Goal: Task Accomplishment & Management: Use online tool/utility

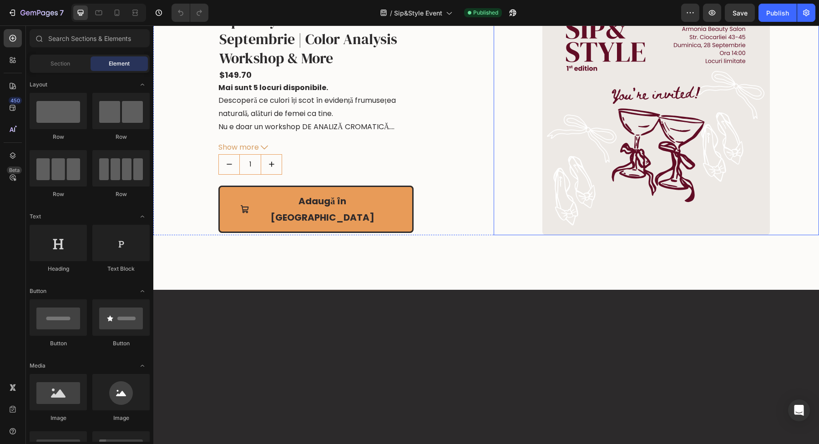
scroll to position [1427, 0]
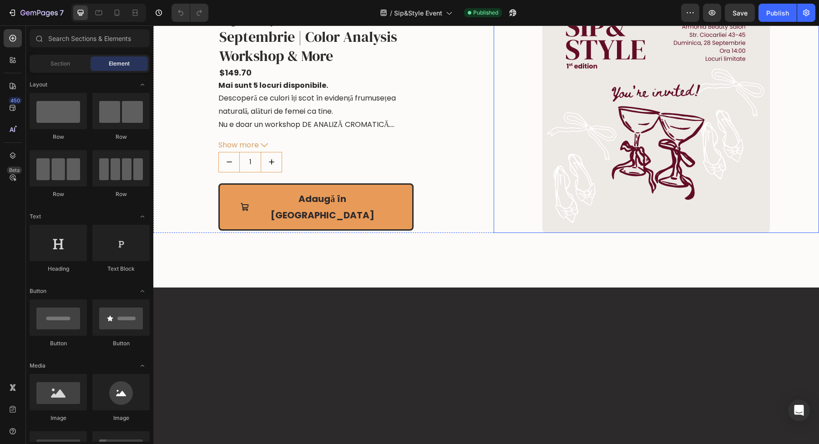
click at [630, 233] on img at bounding box center [657, 119] width 228 height 228
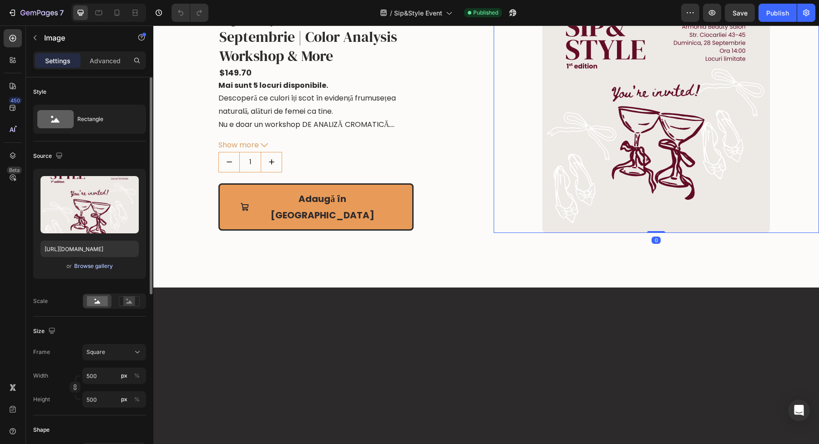
click at [86, 264] on div "Browse gallery" at bounding box center [93, 266] width 39 height 8
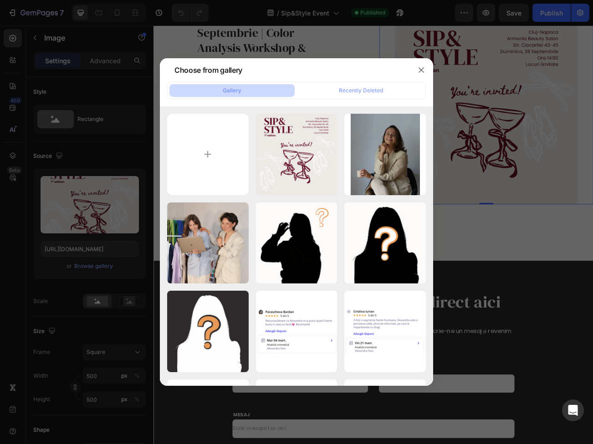
type input "C:\fakepath\Sip&Style Cover 2nd ed.jpeg"
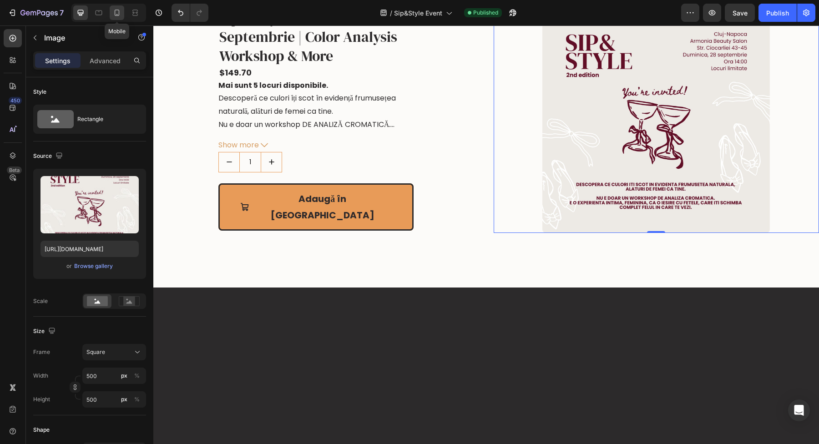
click at [114, 14] on icon at bounding box center [116, 12] width 9 height 9
type input "[URL][DOMAIN_NAME]"
type input "90"
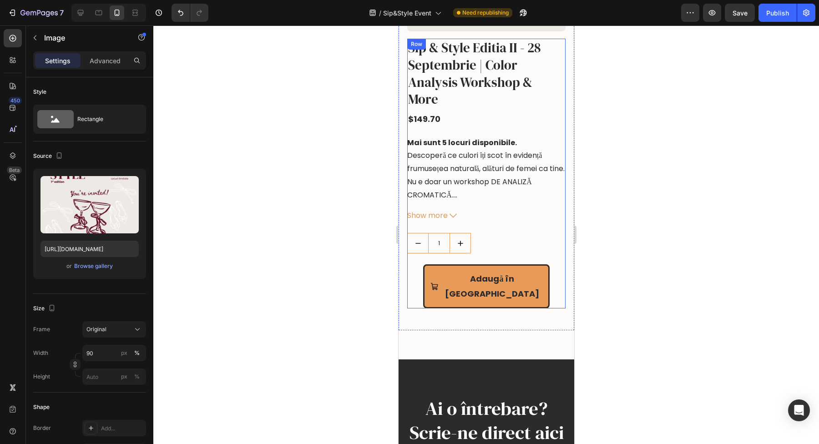
scroll to position [1135, 0]
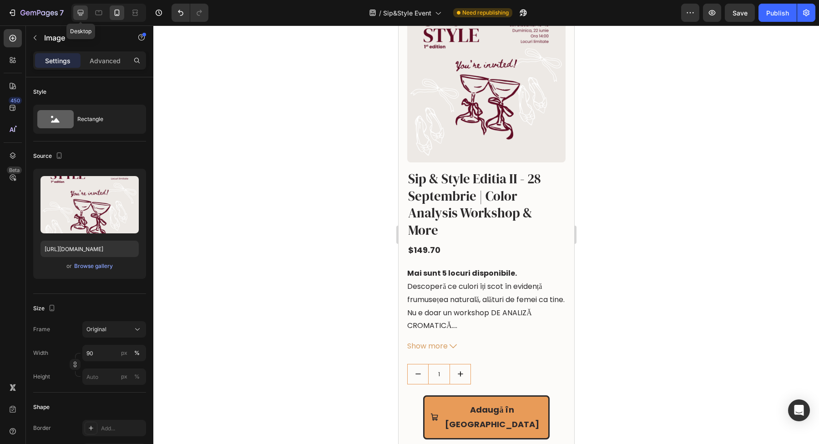
click at [76, 15] on div at bounding box center [80, 12] width 15 height 15
type input "[URL][DOMAIN_NAME]"
type input "500"
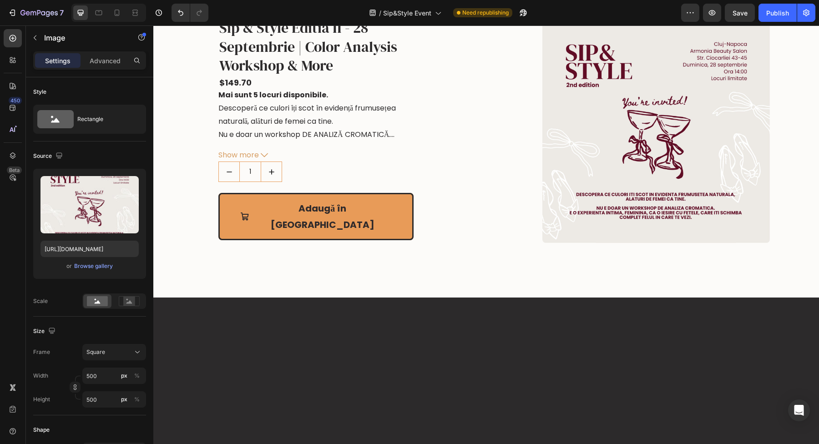
scroll to position [1435, 0]
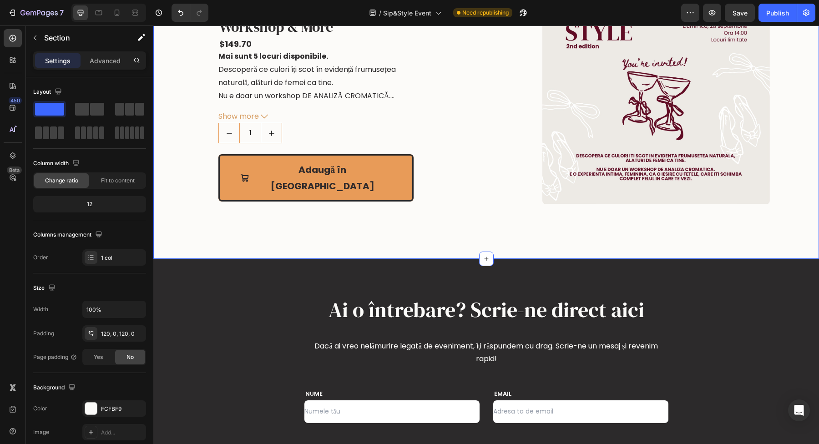
click at [222, 135] on div "Image Sip & Style Editia II - [DATE] | Color Analysis Workshop & More Product T…" at bounding box center [486, 90] width 666 height 337
click at [89, 411] on div at bounding box center [91, 409] width 12 height 12
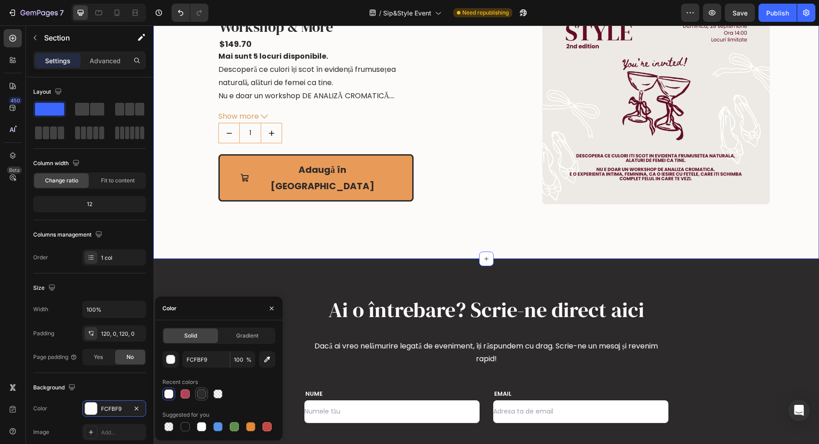
click at [200, 393] on div at bounding box center [201, 394] width 9 height 9
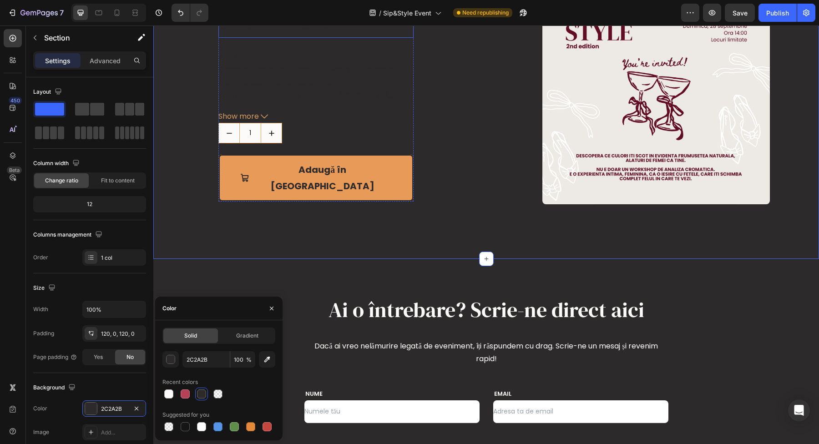
type input "FCFBF9"
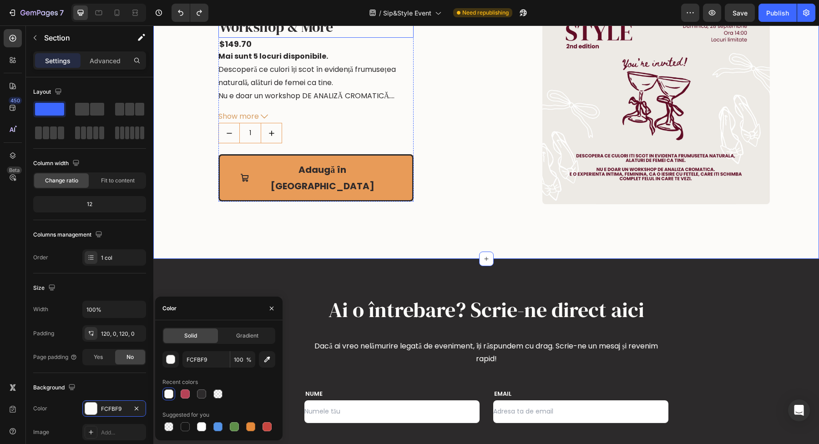
click at [325, 38] on h1 "Sip & Style Editia II - 28 Septembrie | Color Analysis Workshop & More" at bounding box center [315, 8] width 195 height 59
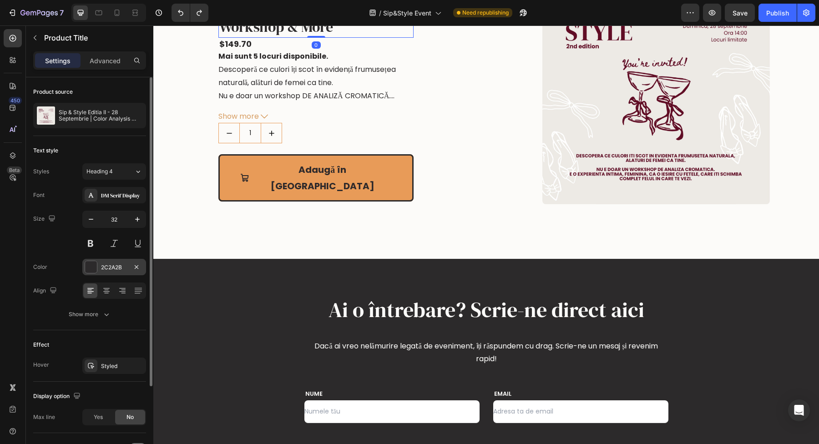
click at [91, 273] on div at bounding box center [91, 267] width 13 height 13
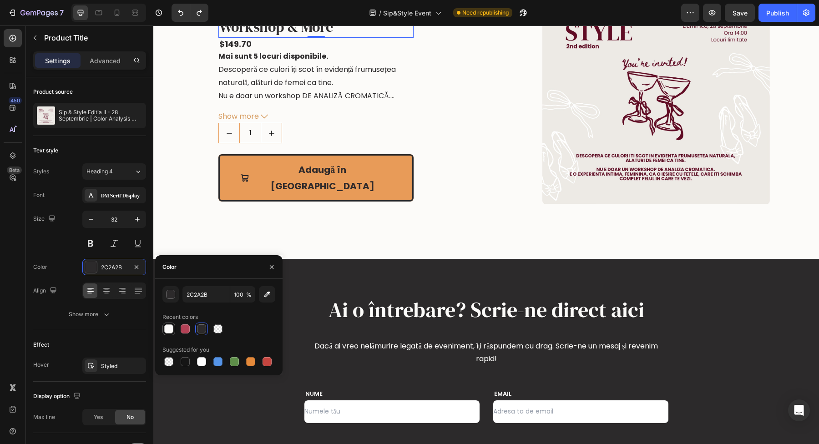
click at [171, 332] on div at bounding box center [168, 329] width 9 height 9
type input "FCFBF9"
click at [287, 50] on div "$149.70" at bounding box center [315, 44] width 195 height 12
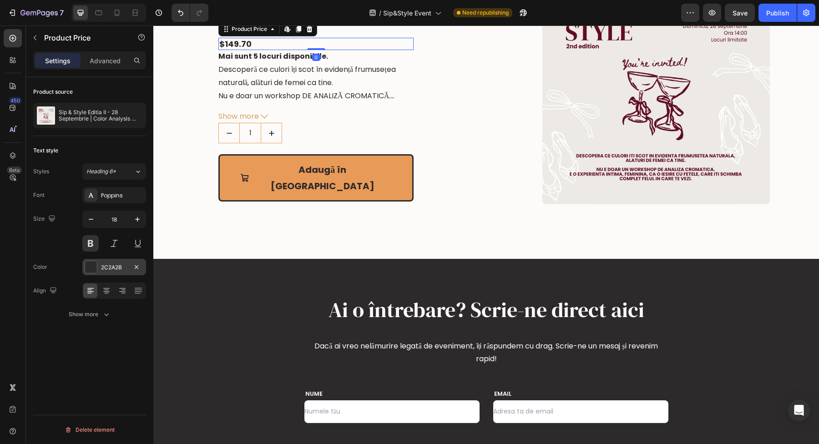
click at [98, 273] on div "2C2A2B" at bounding box center [114, 267] width 64 height 16
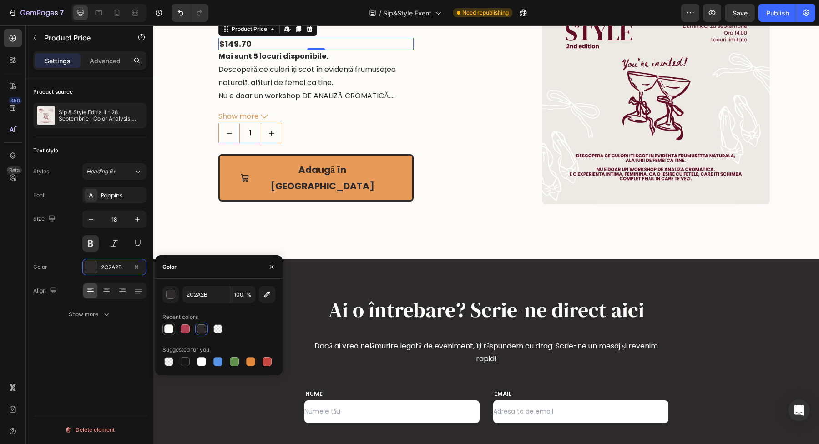
click at [168, 324] on div at bounding box center [168, 329] width 11 height 11
type input "FCFBF9"
click at [334, 88] on p "Descoperă ce culori îți scot în evidență frumusețea naturală, alături de femei …" at bounding box center [307, 76] width 178 height 24
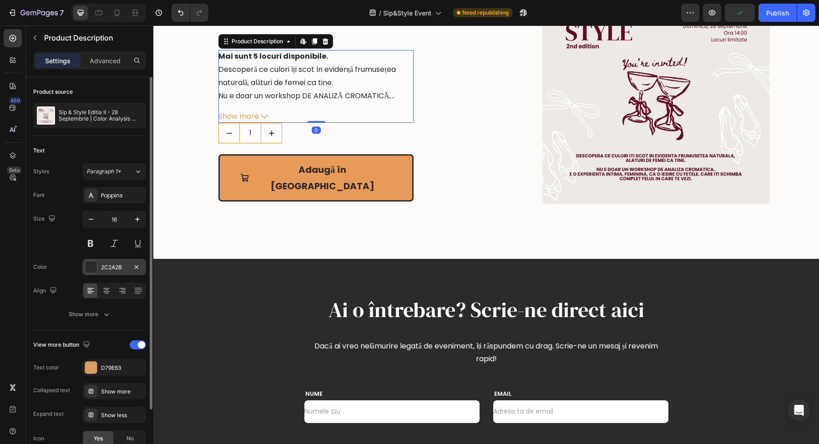
click at [93, 272] on div at bounding box center [91, 267] width 12 height 12
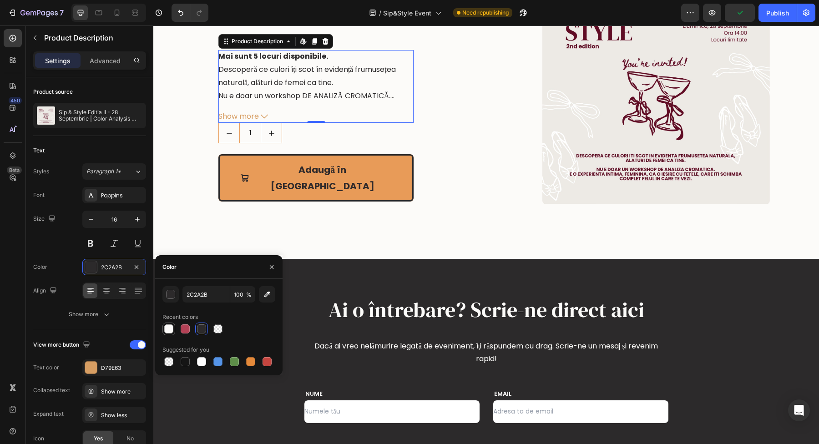
click at [173, 331] on div at bounding box center [168, 329] width 9 height 9
type input "FCFBF9"
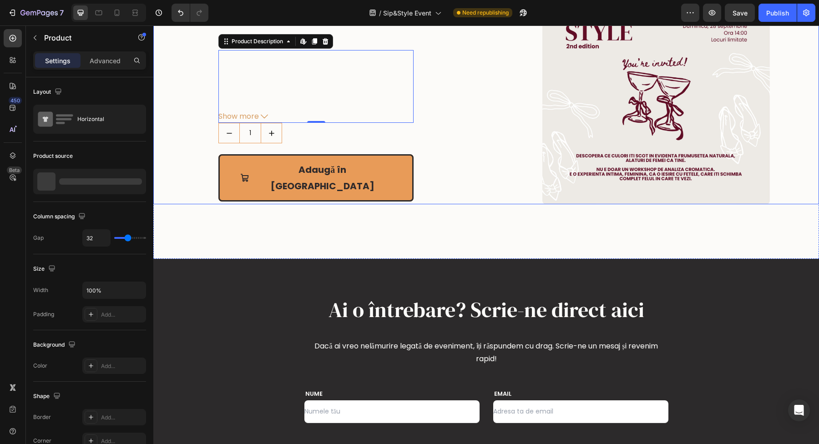
click at [465, 162] on div "Sip & Style Editia II - [DATE] | Color Analysis Workshop & More Product Title $…" at bounding box center [316, 91] width 326 height 228
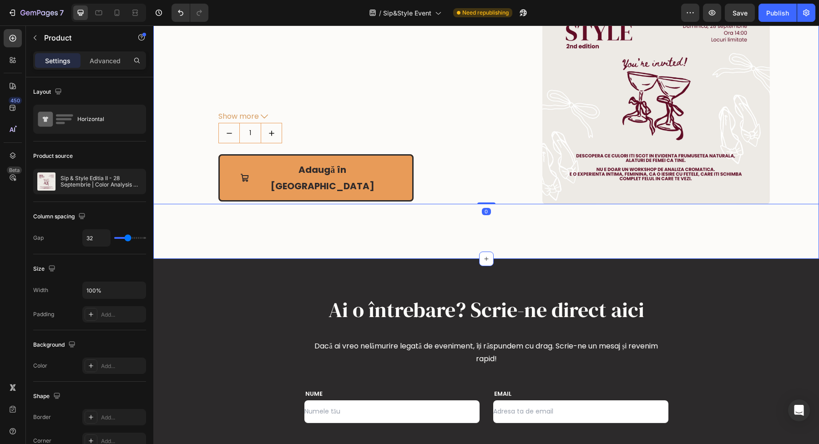
click at [463, 129] on div "Image Sip & Style Editia II - [DATE] | Color Analysis Workshop & More Product T…" at bounding box center [486, 90] width 666 height 337
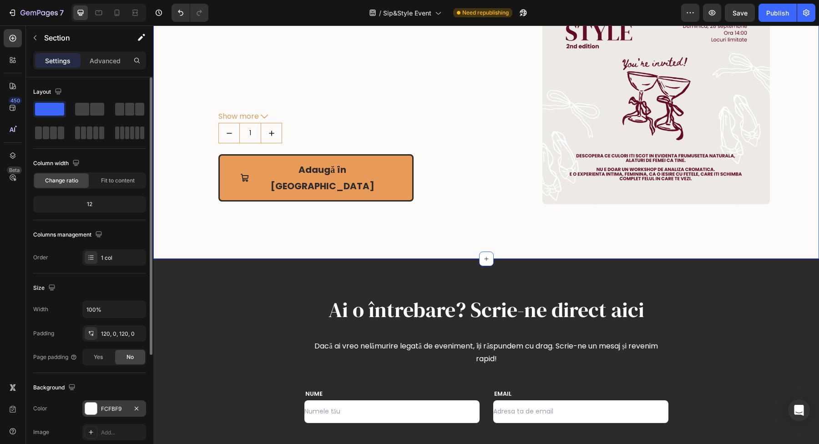
click at [95, 408] on div at bounding box center [91, 409] width 12 height 12
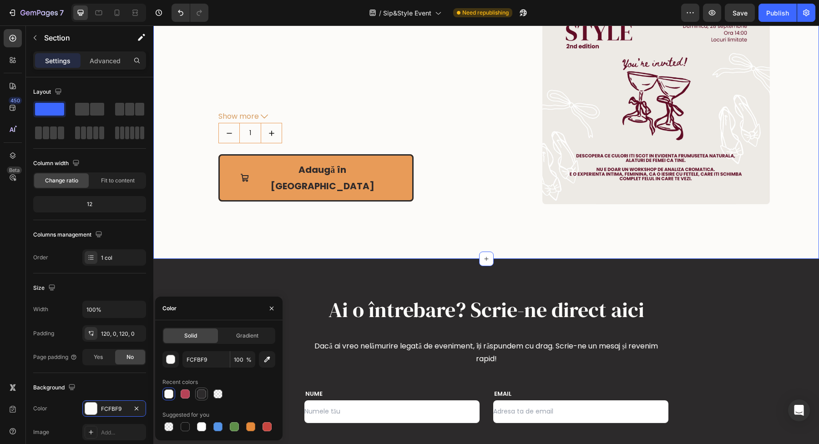
click at [205, 392] on div at bounding box center [201, 394] width 9 height 9
type input "2C2A2B"
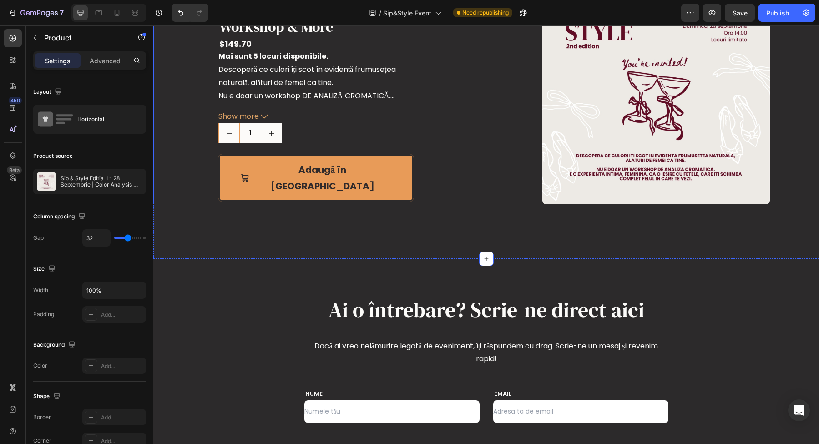
click at [453, 204] on div "Sip & Style Editia II - [DATE] | Color Analysis Workshop & More Product Title $…" at bounding box center [316, 91] width 326 height 228
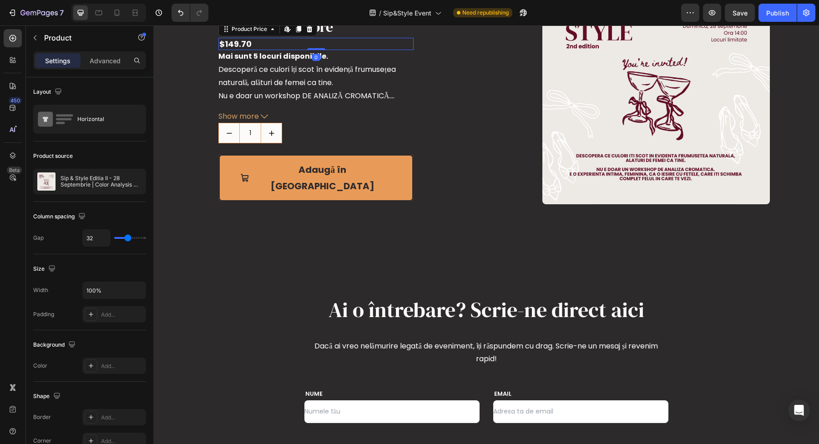
click at [246, 50] on div "$149.70" at bounding box center [315, 44] width 195 height 12
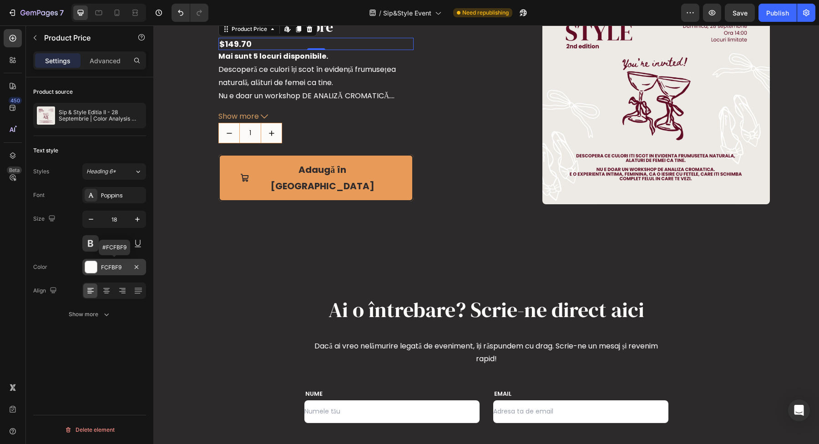
click at [95, 266] on div at bounding box center [91, 267] width 12 height 12
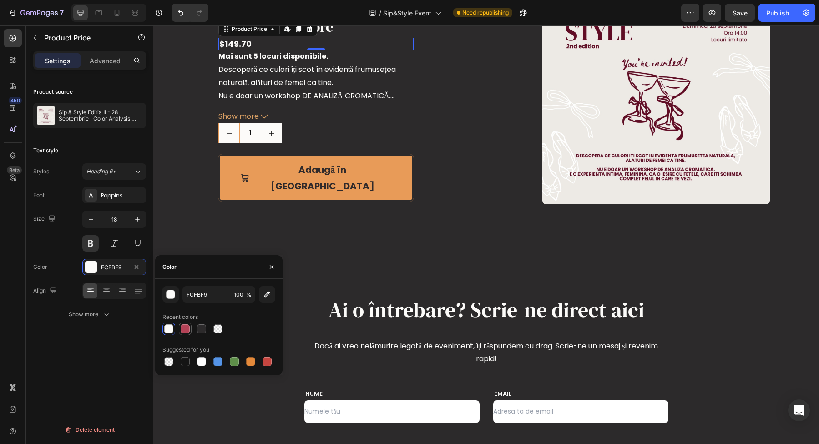
click at [191, 327] on div at bounding box center [185, 329] width 13 height 13
click at [235, 361] on div at bounding box center [234, 361] width 9 height 9
click at [245, 363] on div at bounding box center [250, 361] width 11 height 11
click at [223, 363] on div at bounding box center [218, 361] width 11 height 11
click at [233, 363] on div at bounding box center [234, 361] width 9 height 9
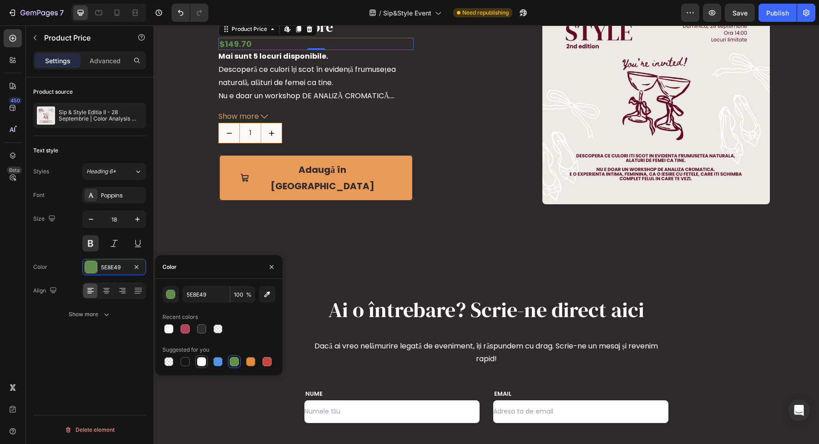
click at [201, 363] on div at bounding box center [201, 361] width 9 height 9
click at [267, 361] on div at bounding box center [267, 361] width 9 height 9
type input "C5453F"
click at [405, 123] on button "Show more" at bounding box center [315, 116] width 195 height 13
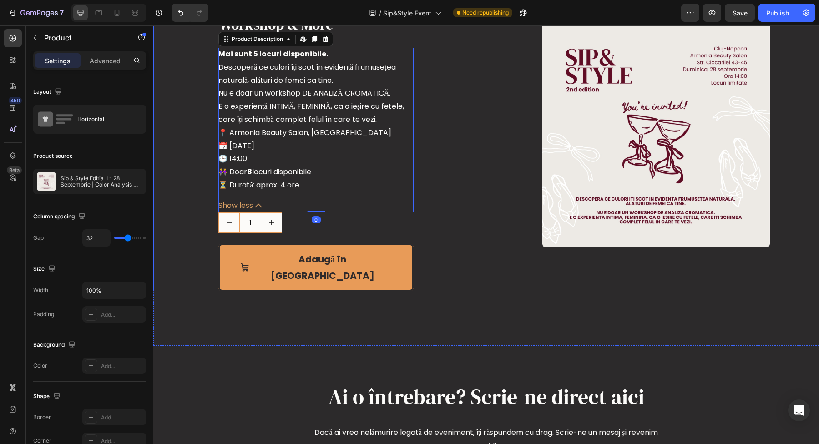
click at [483, 291] on div "Image Sip & Style Editia II - [DATE] | Color Analysis Workshop & More Product T…" at bounding box center [486, 134] width 666 height 315
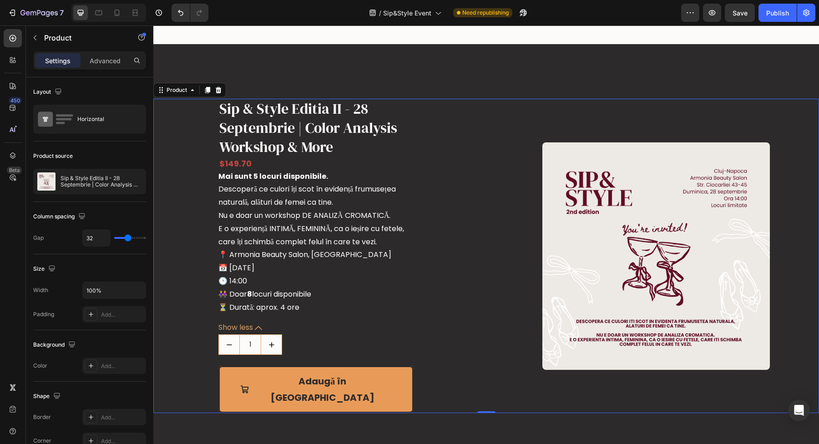
scroll to position [1758, 0]
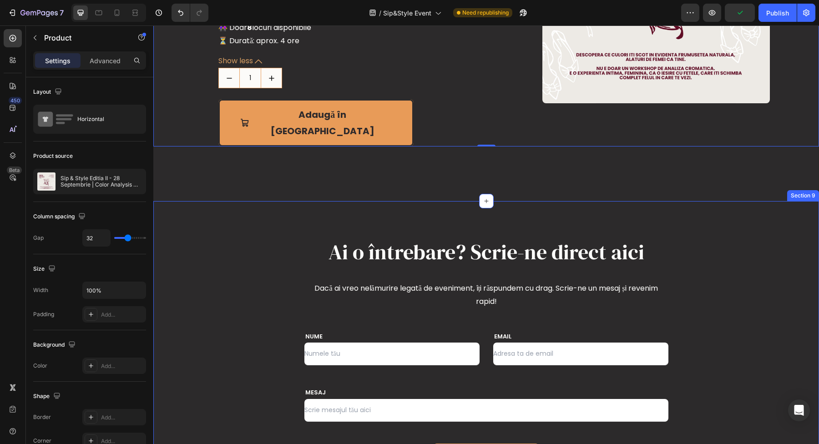
click at [427, 201] on div "Ai o întrebare? Scrie-ne direct aici Heading Dacă ai vreo nelămurire legată de …" at bounding box center [486, 352] width 666 height 303
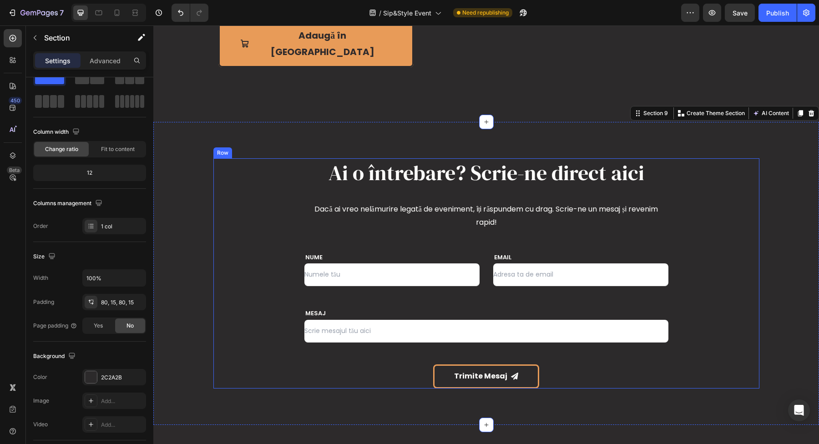
scroll to position [1842, 0]
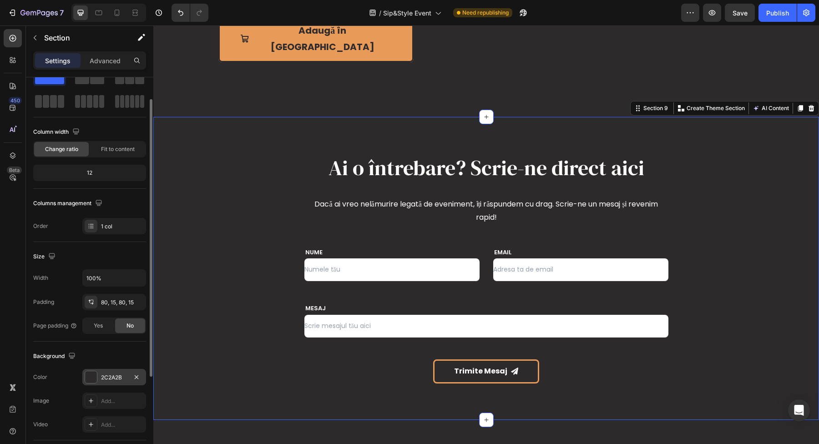
click at [91, 376] on div at bounding box center [91, 377] width 12 height 12
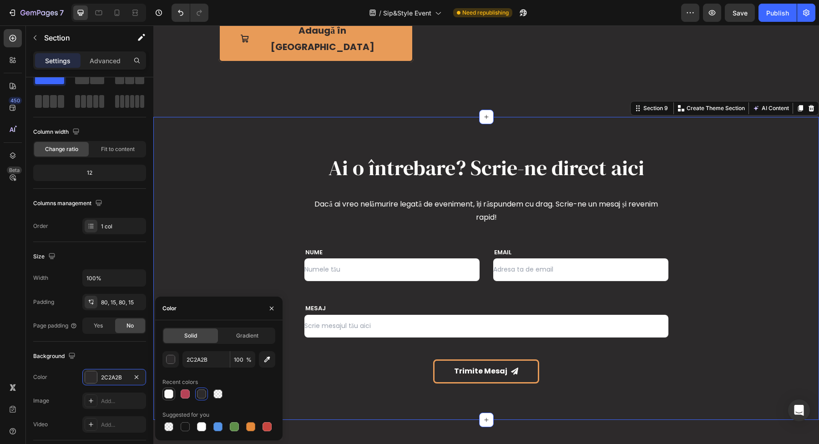
click at [166, 400] on div at bounding box center [169, 394] width 13 height 13
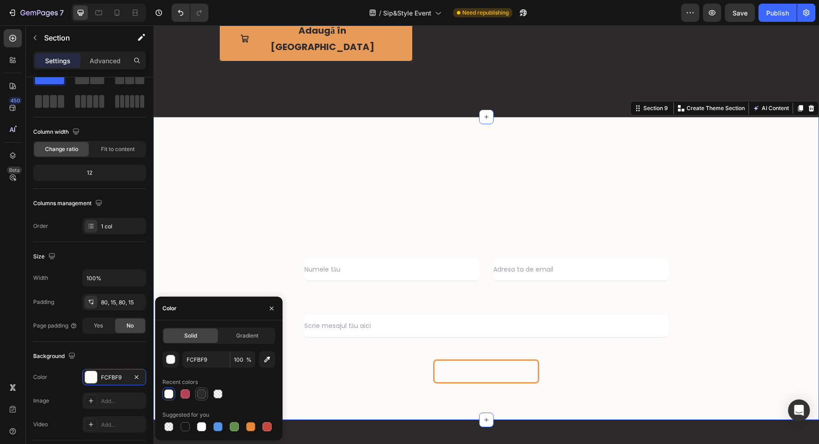
click at [199, 394] on div at bounding box center [201, 394] width 9 height 9
type input "2C2A2B"
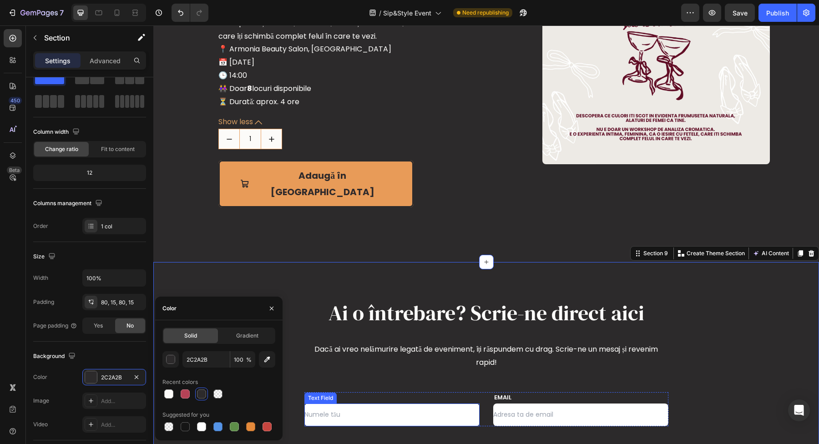
scroll to position [1539, 0]
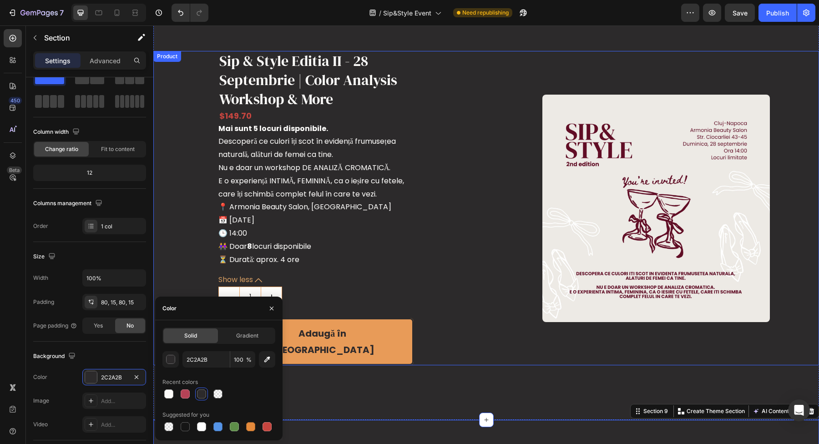
click at [484, 232] on div "Image Sip & Style Editia II - [DATE] | Color Analysis Workshop & More Product T…" at bounding box center [486, 208] width 666 height 315
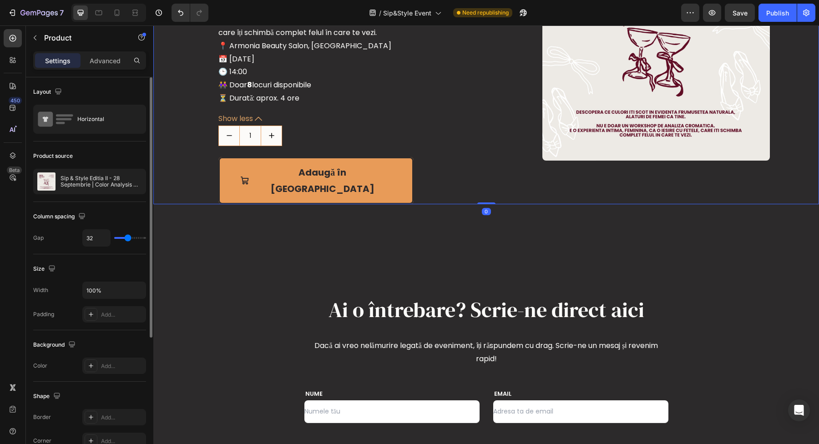
scroll to position [1458, 0]
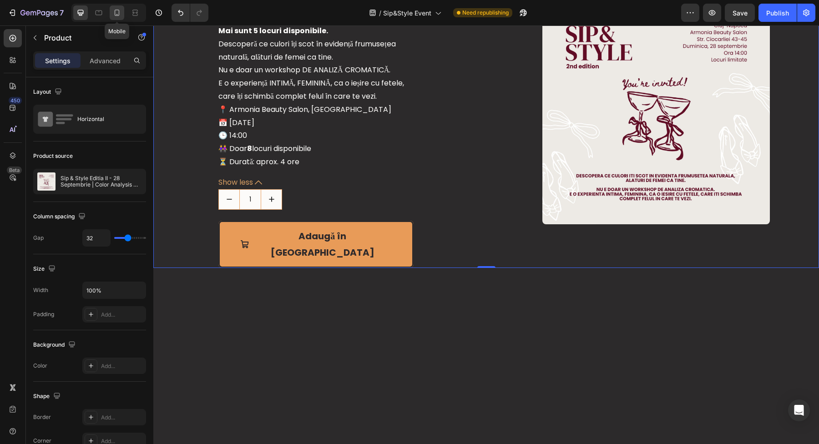
click at [117, 20] on div at bounding box center [117, 12] width 15 height 15
type input "0"
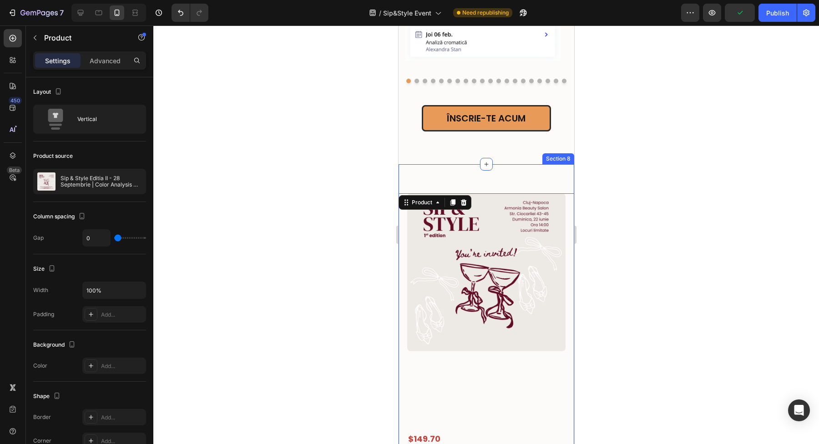
scroll to position [1109, 0]
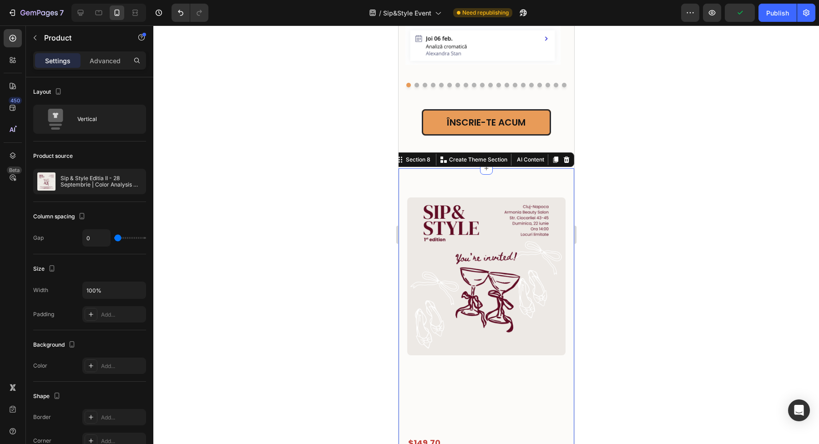
click at [507, 180] on div "Image Sip & Style Editia II - [DATE] | Color Analysis Workshop & More Product T…" at bounding box center [486, 425] width 176 height 515
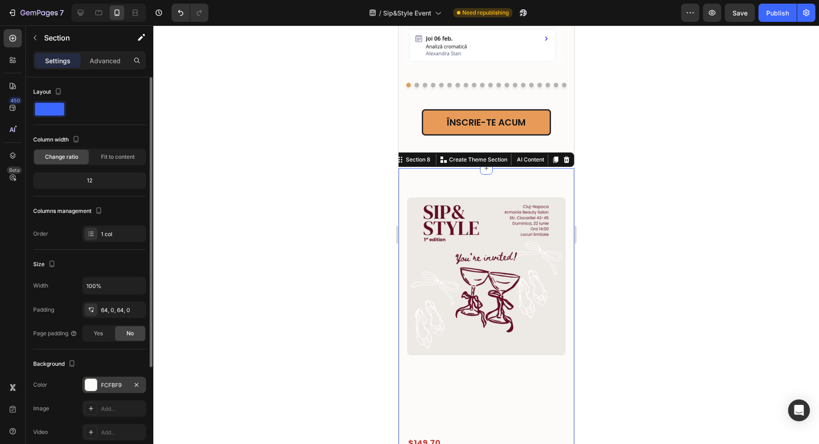
click at [92, 385] on div at bounding box center [91, 385] width 12 height 12
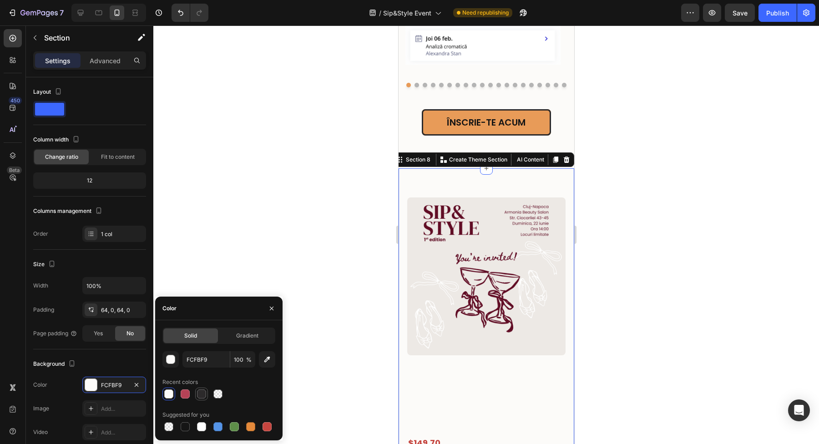
click at [204, 390] on div at bounding box center [201, 394] width 9 height 9
type input "2C2A2B"
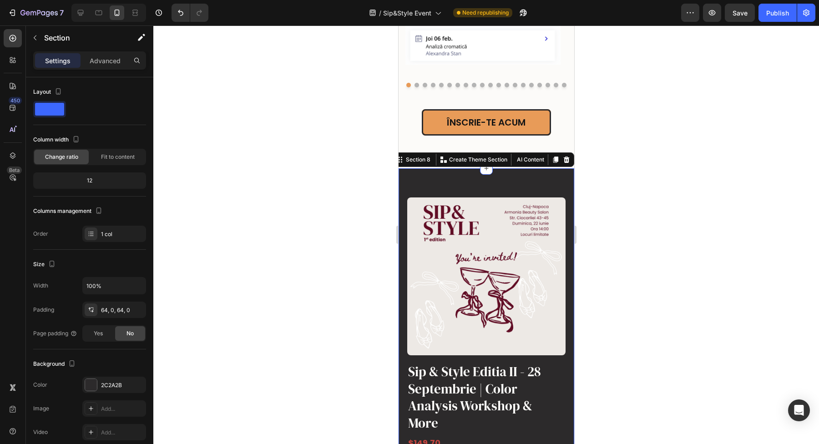
click at [362, 249] on div at bounding box center [486, 234] width 666 height 419
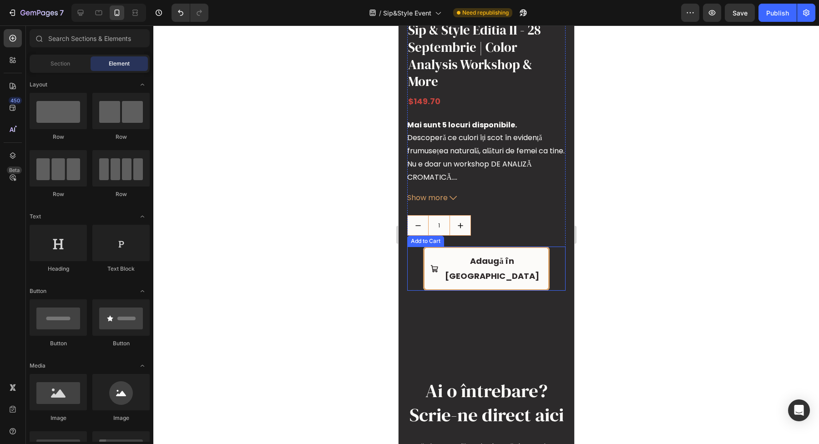
scroll to position [1451, 0]
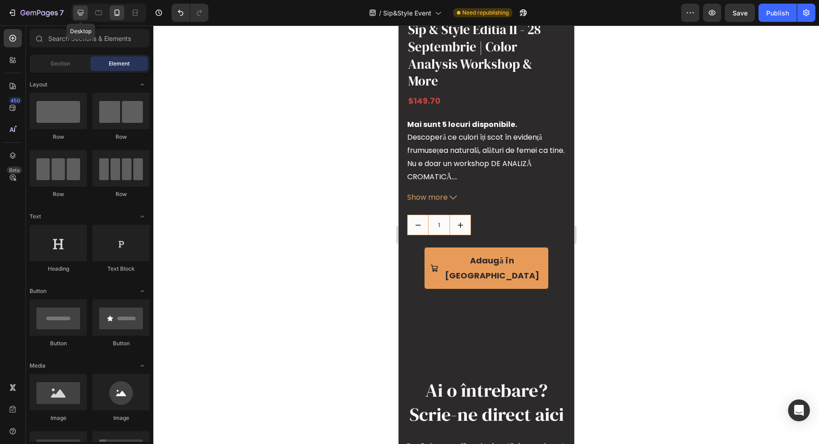
click at [84, 16] on icon at bounding box center [80, 12] width 9 height 9
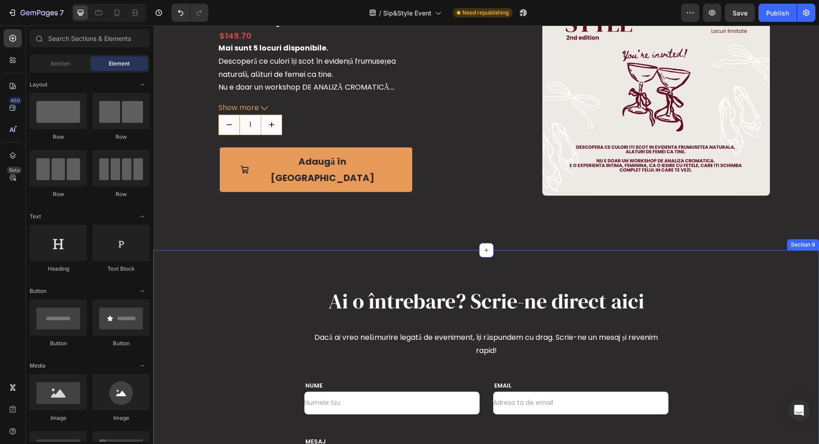
click at [292, 259] on div "Ai o întrebare? Scrie-ne direct aici Heading Dacă ai vreo nelămurire legată de …" at bounding box center [486, 401] width 666 height 303
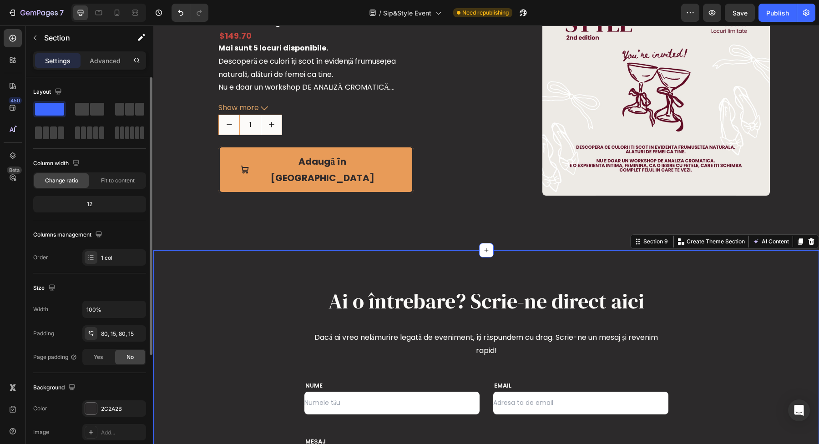
scroll to position [163, 0]
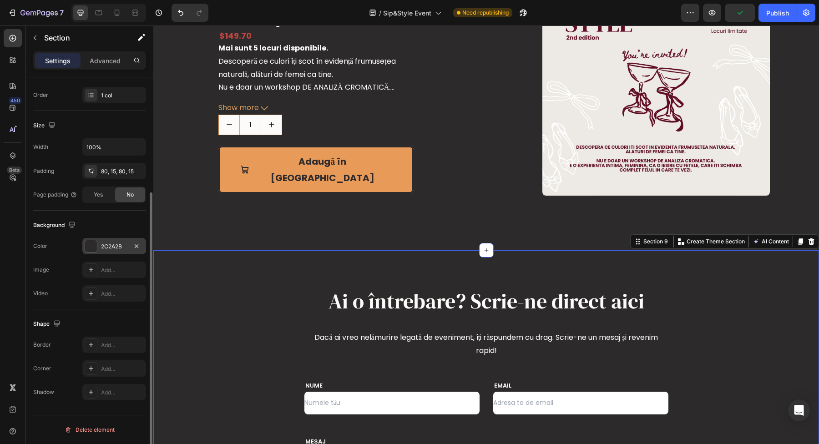
click at [91, 246] on div at bounding box center [91, 246] width 12 height 12
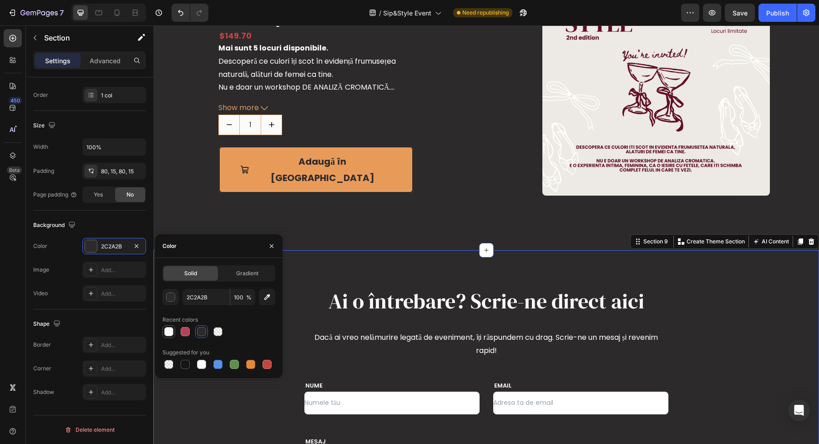
click at [166, 333] on div at bounding box center [168, 331] width 9 height 9
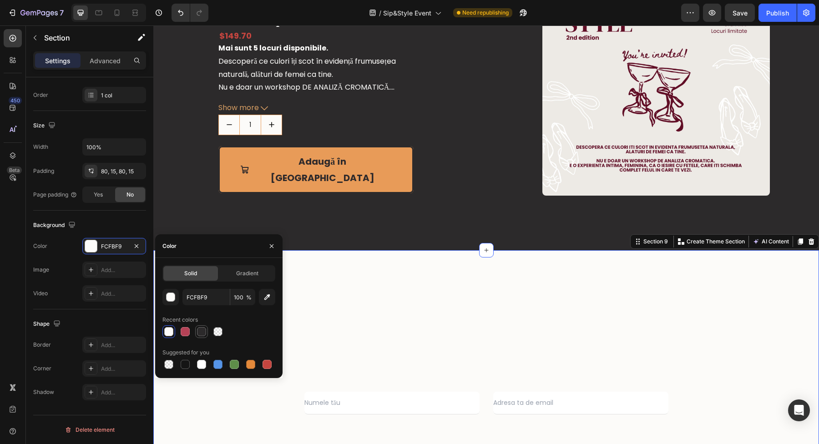
click at [198, 333] on div at bounding box center [201, 331] width 9 height 9
type input "2C2A2B"
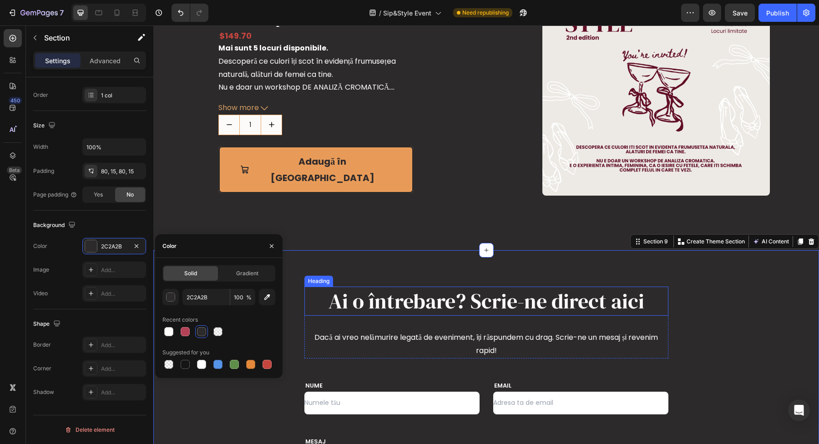
click at [381, 302] on h2 "Ai o întrebare? Scrie-ne direct aici" at bounding box center [487, 301] width 364 height 29
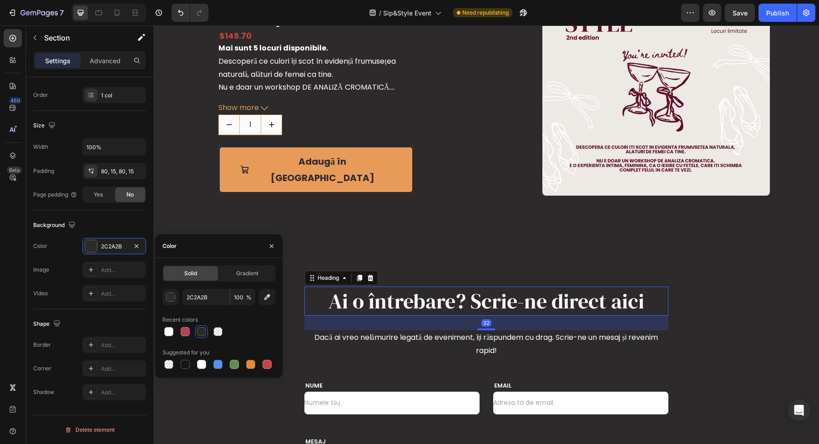
scroll to position [0, 0]
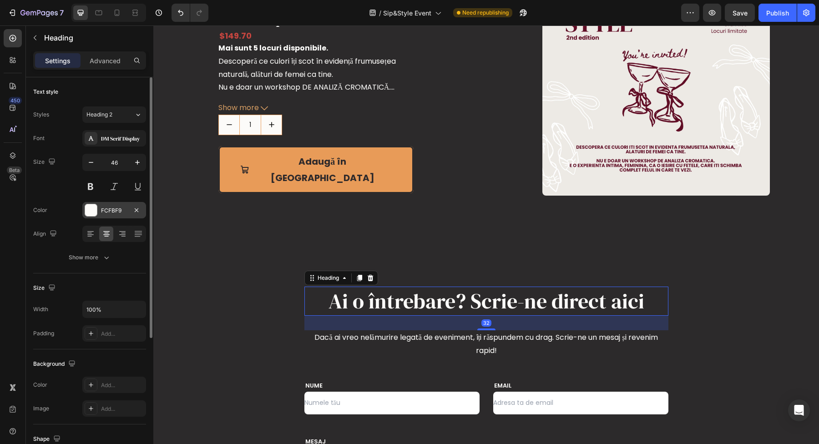
click at [92, 207] on div at bounding box center [91, 210] width 12 height 12
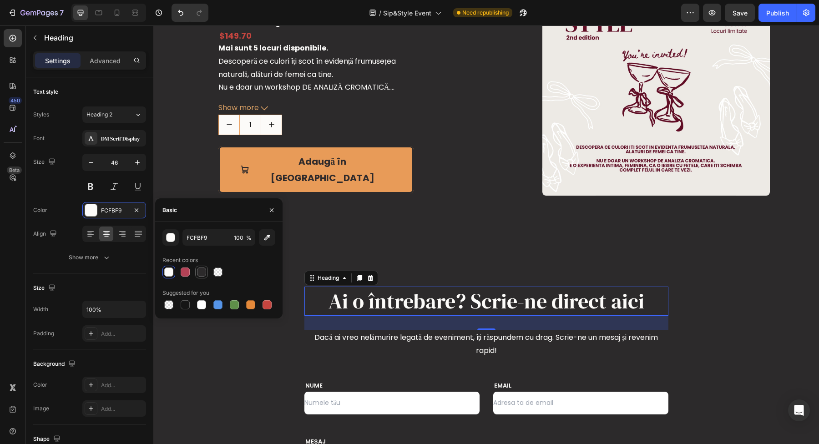
click at [205, 270] on div at bounding box center [201, 272] width 9 height 9
type input "2C2A2B"
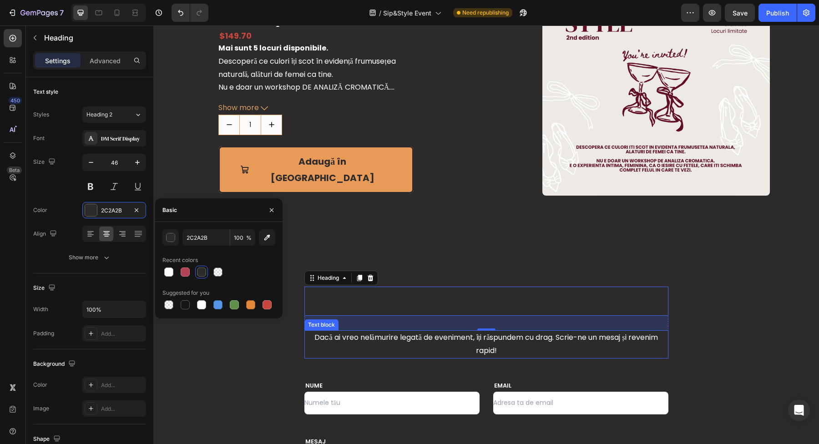
click at [401, 338] on p "Dacă ai vreo nelămurire legată de eveniment, îți răspundem cu drag. Scrie-ne un…" at bounding box center [486, 344] width 362 height 26
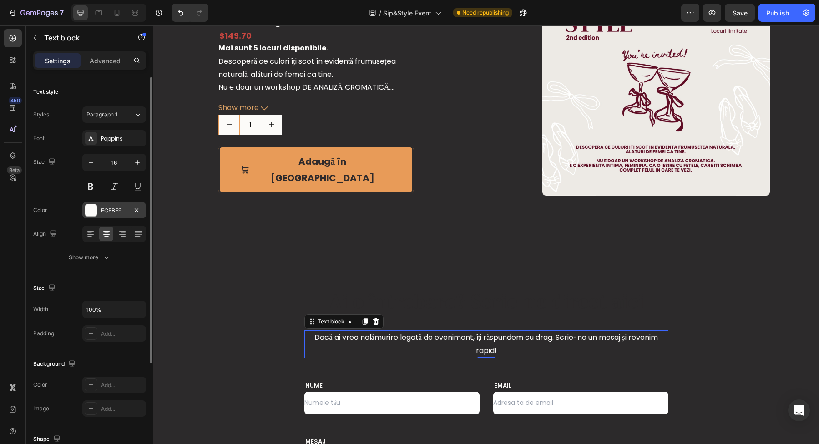
click at [96, 211] on div at bounding box center [91, 210] width 12 height 12
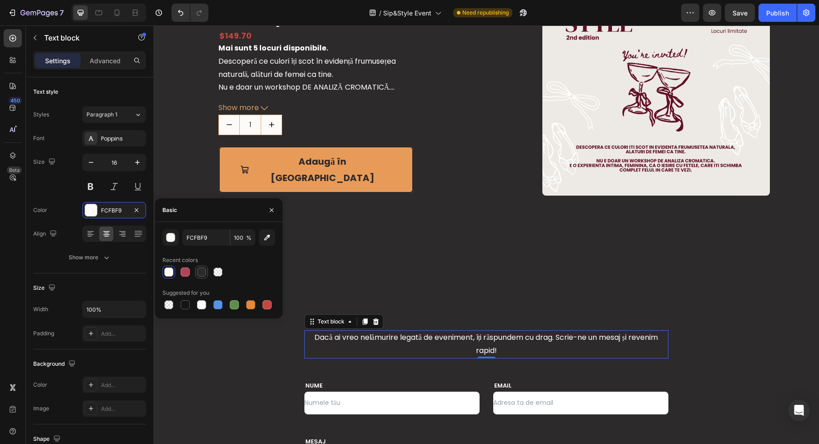
click at [203, 272] on div at bounding box center [201, 272] width 9 height 9
type input "2C2A2B"
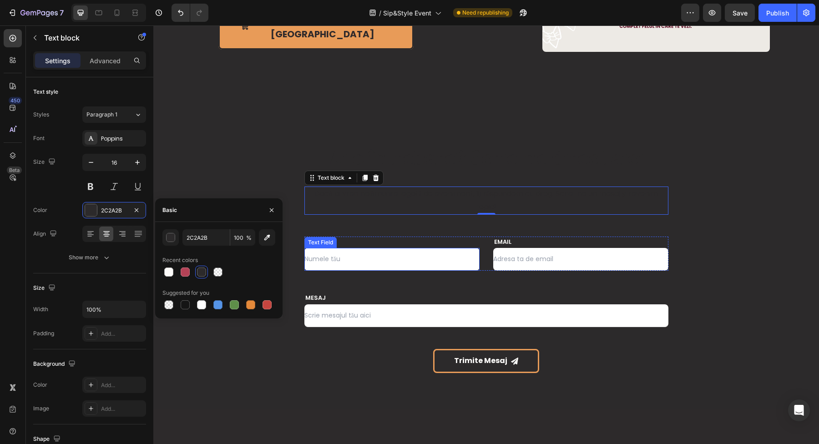
scroll to position [1738, 0]
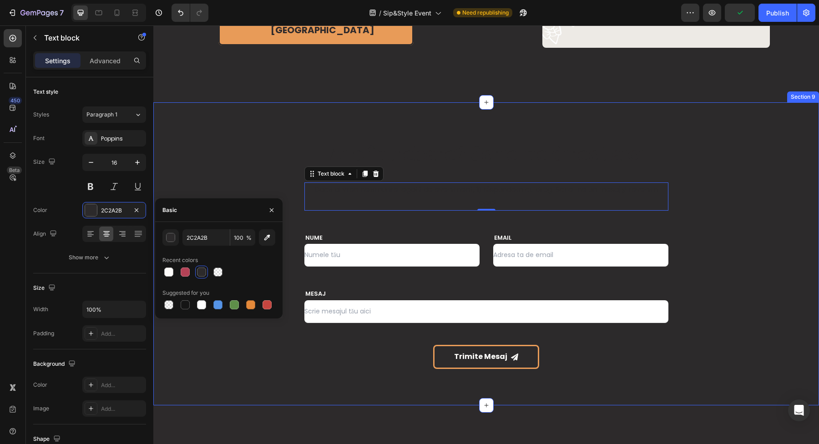
click at [333, 130] on div "Ai o întrebare? Scrie-ne direct aici Heading Dacă ai vreo nelămurire legată de …" at bounding box center [486, 253] width 666 height 303
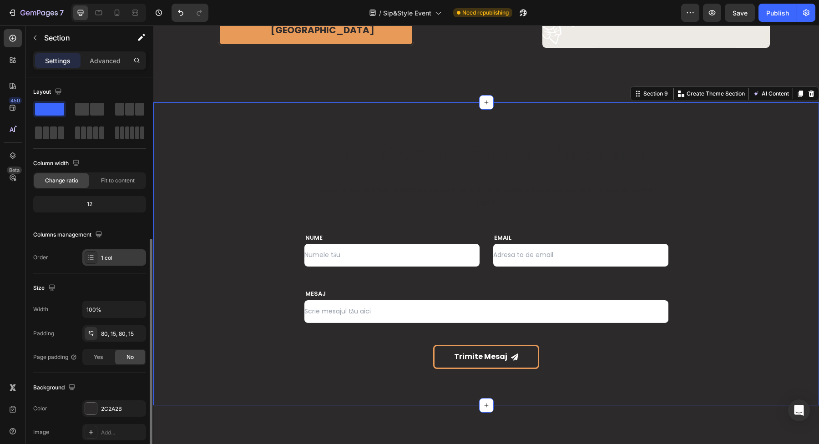
scroll to position [163, 0]
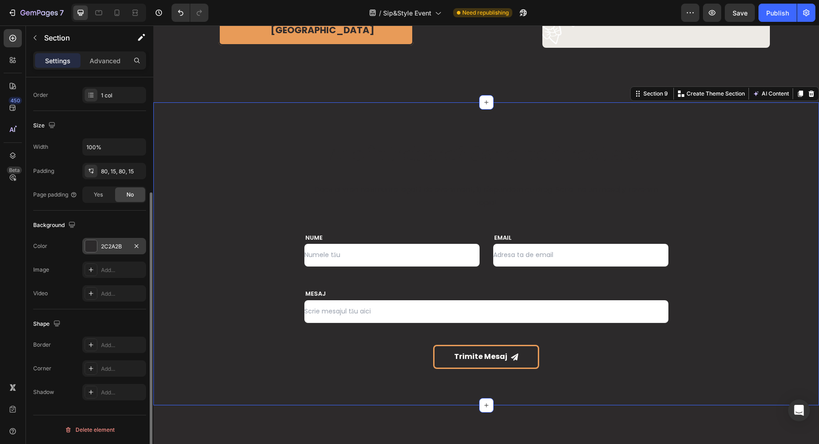
click at [91, 247] on div at bounding box center [91, 246] width 12 height 12
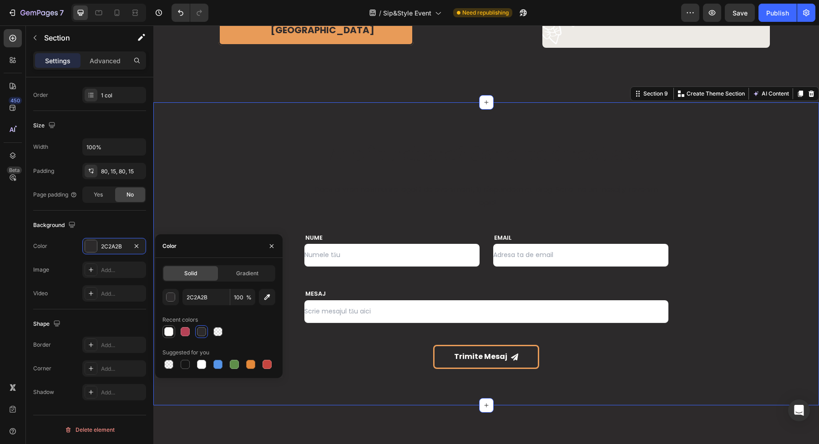
click at [167, 336] on div at bounding box center [168, 331] width 9 height 9
type input "FCFBF9"
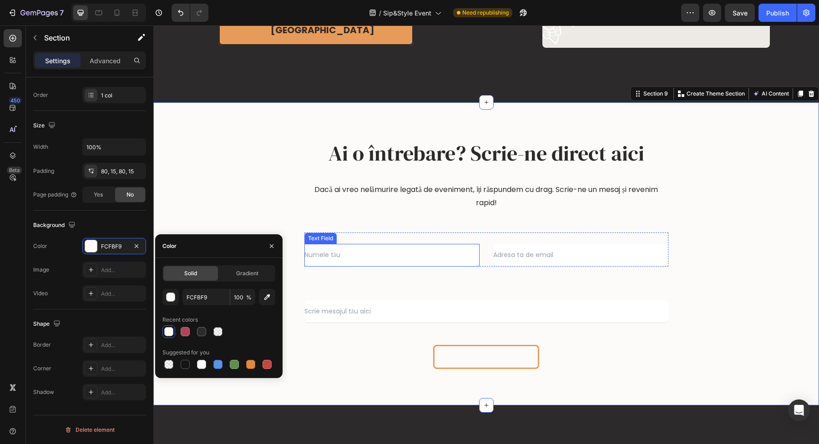
click at [439, 265] on input "text" at bounding box center [392, 255] width 175 height 23
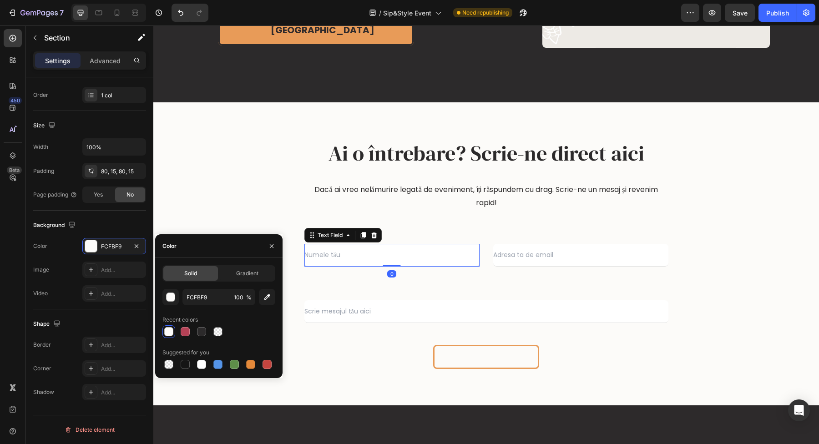
scroll to position [0, 0]
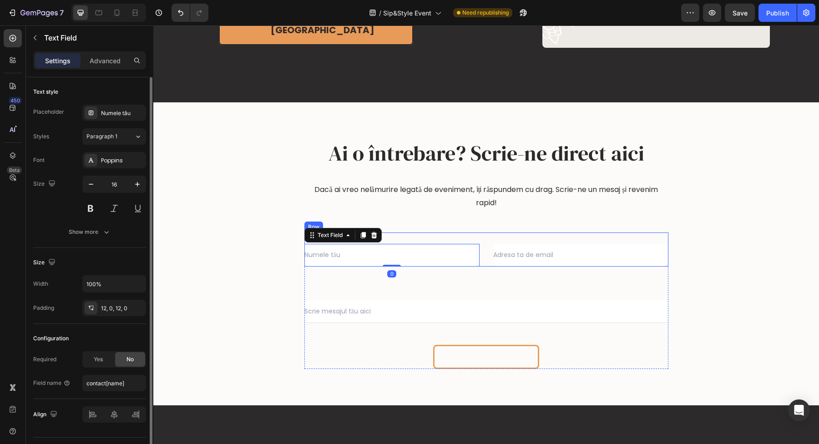
click at [481, 235] on div "NUME Text block Text Field 0 EMAIL Text block Email Field Row" at bounding box center [487, 250] width 364 height 35
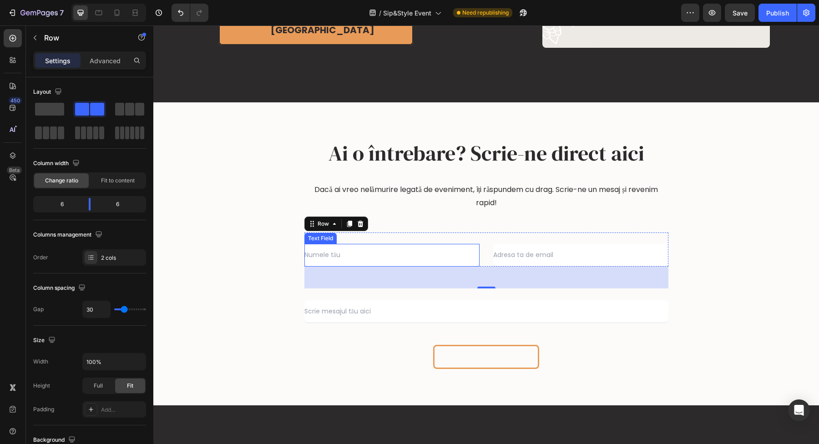
click at [354, 254] on input "text" at bounding box center [392, 255] width 175 height 23
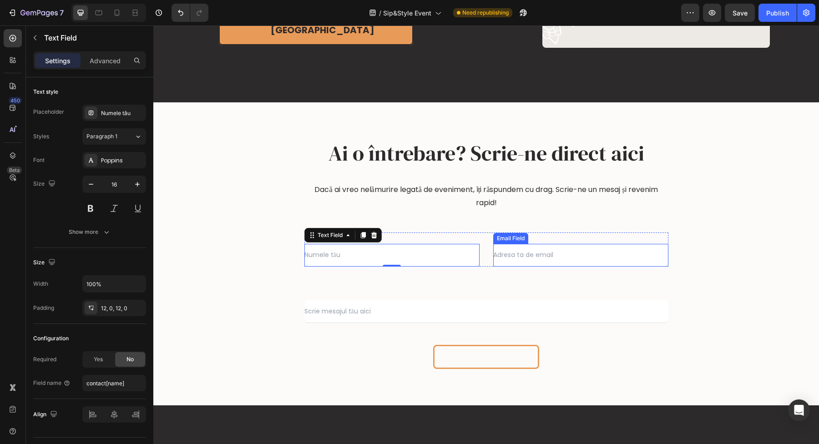
click at [524, 255] on input "email" at bounding box center [580, 255] width 175 height 23
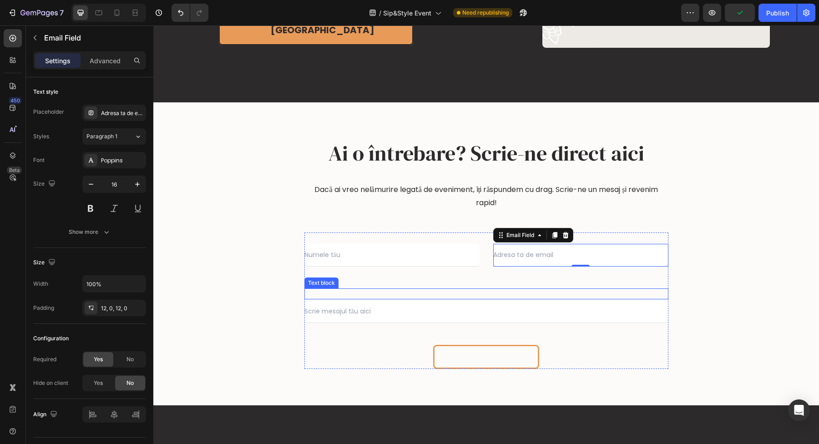
click at [401, 293] on p "MESAJ" at bounding box center [486, 294] width 362 height 9
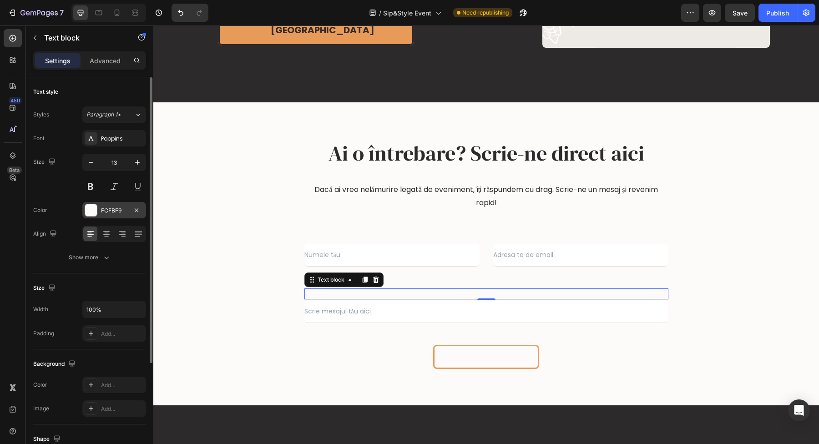
click at [86, 212] on div at bounding box center [91, 210] width 12 height 12
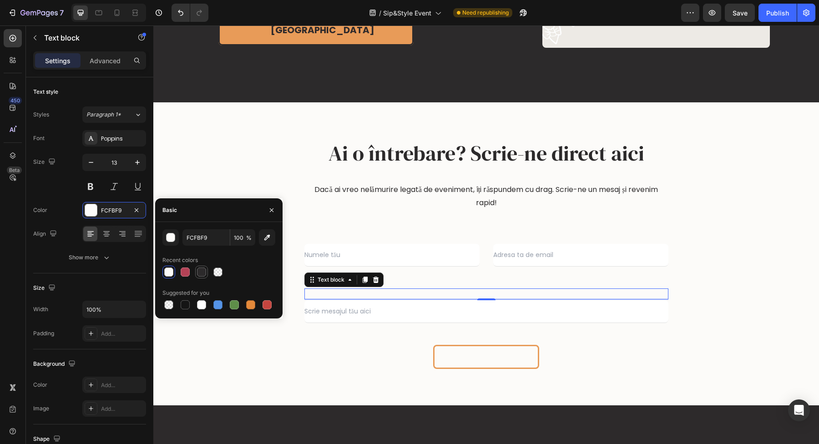
click at [202, 274] on div at bounding box center [201, 272] width 9 height 9
type input "2C2A2B"
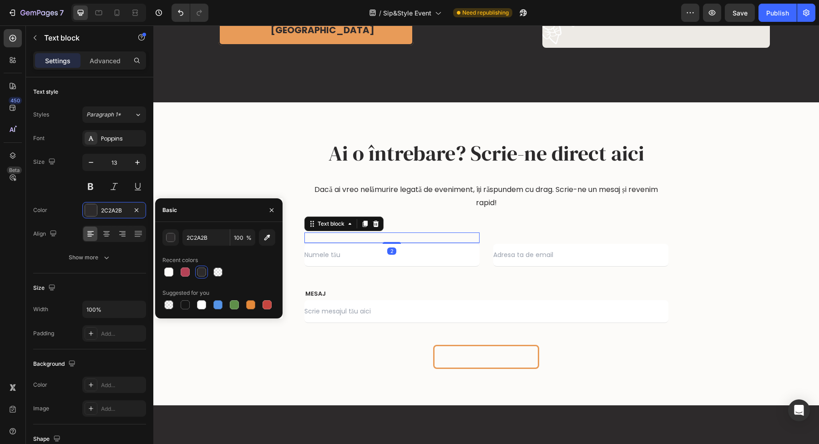
click at [334, 235] on p "NUME" at bounding box center [391, 238] width 173 height 9
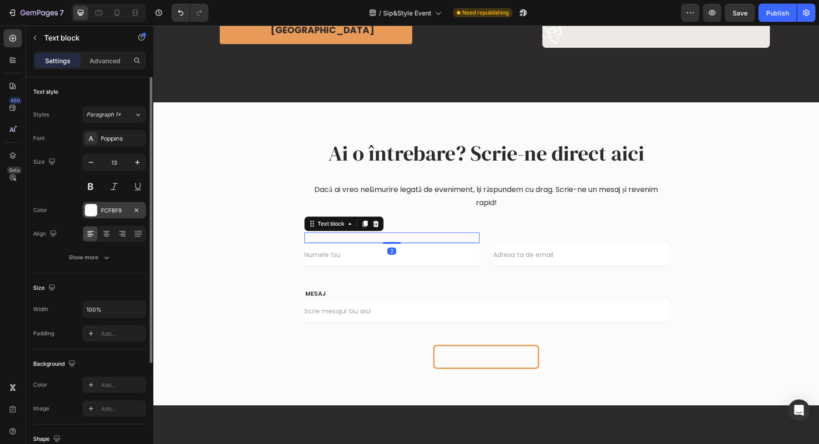
click at [88, 214] on div at bounding box center [91, 210] width 12 height 12
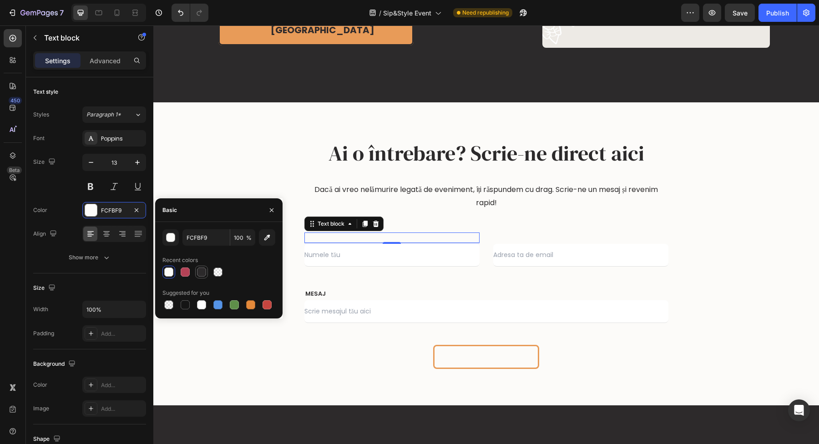
click at [201, 273] on div at bounding box center [201, 272] width 9 height 9
type input "2C2A2B"
click at [512, 234] on p "EMAIL" at bounding box center [580, 238] width 173 height 9
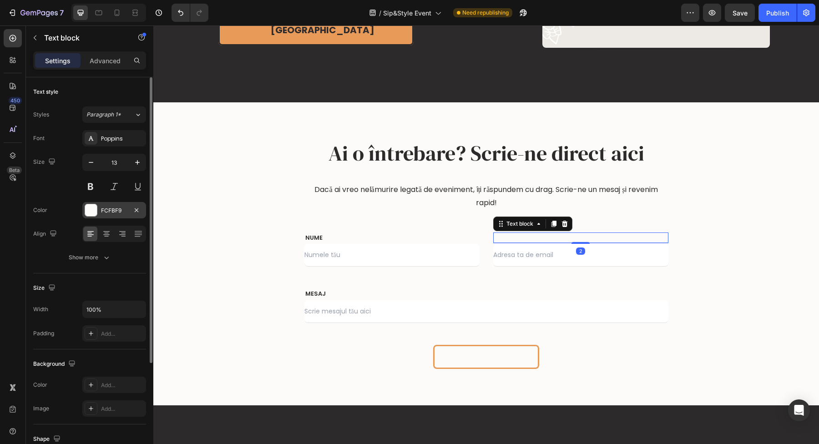
click at [92, 211] on div at bounding box center [91, 210] width 12 height 12
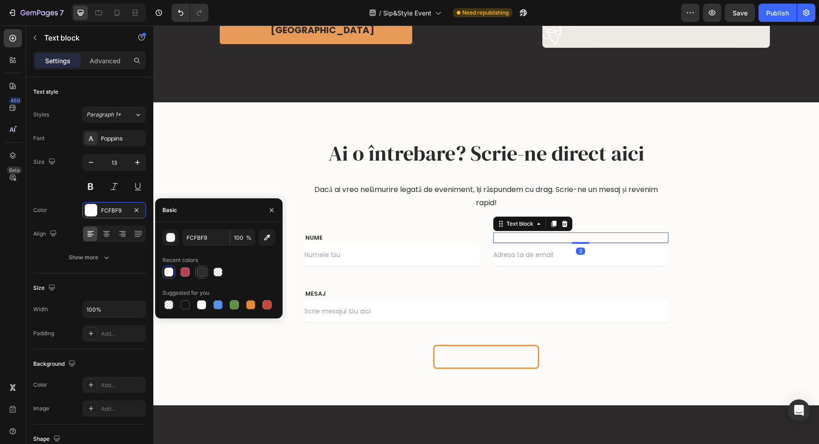
click at [198, 270] on div at bounding box center [201, 272] width 9 height 9
type input "2C2A2B"
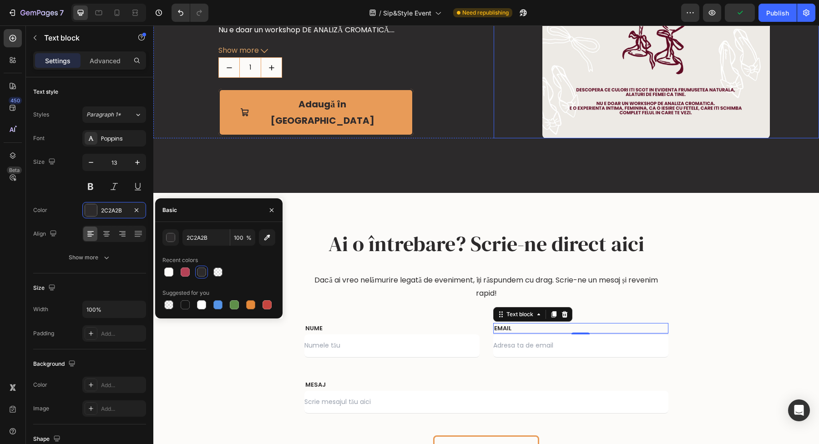
scroll to position [1760, 0]
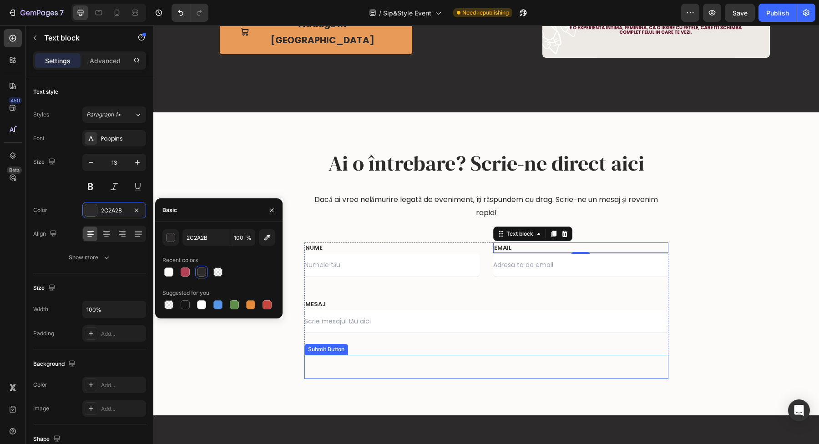
click at [511, 371] on span "Trimite Mesaj" at bounding box center [514, 367] width 7 height 13
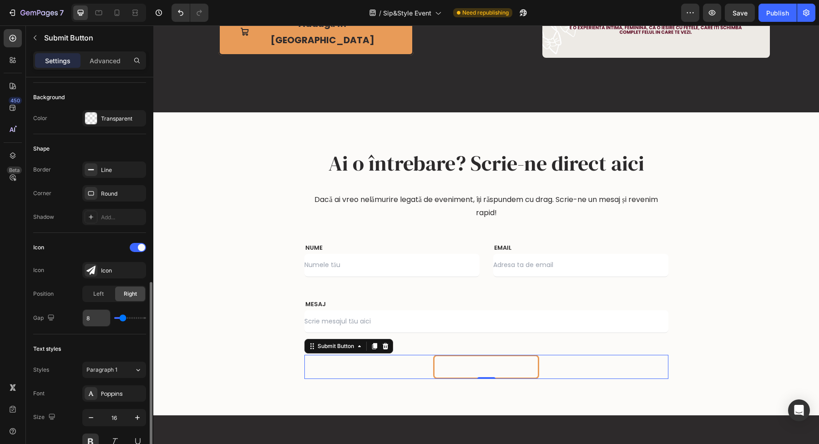
scroll to position [226, 0]
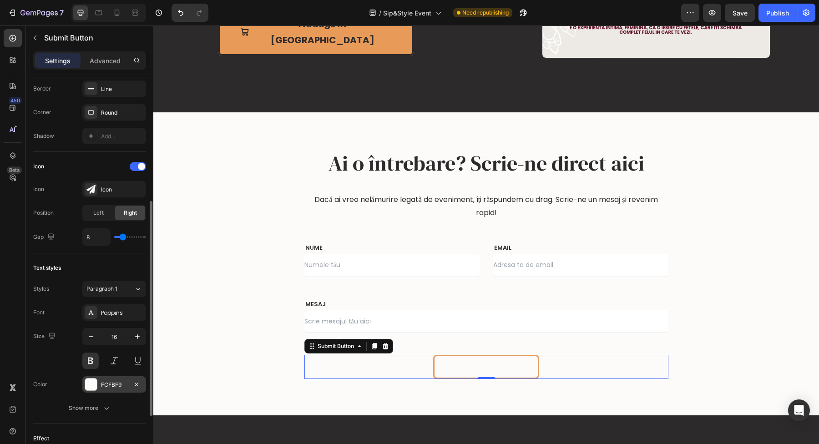
click at [95, 383] on div at bounding box center [91, 385] width 12 height 12
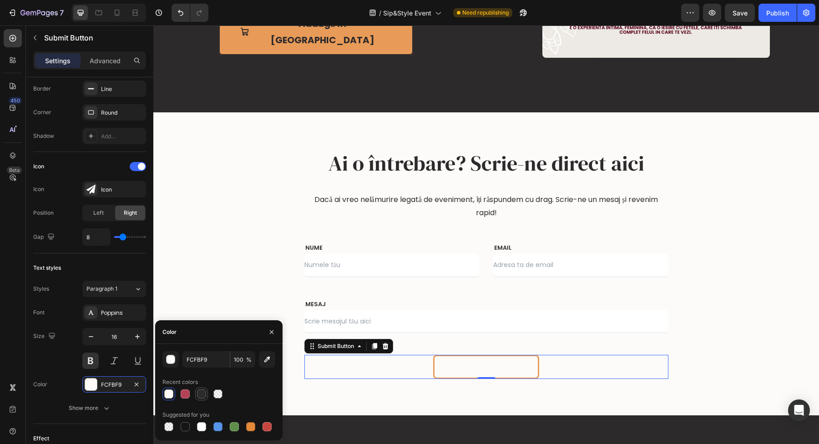
click at [202, 391] on div at bounding box center [201, 394] width 9 height 9
type input "2C2A2B"
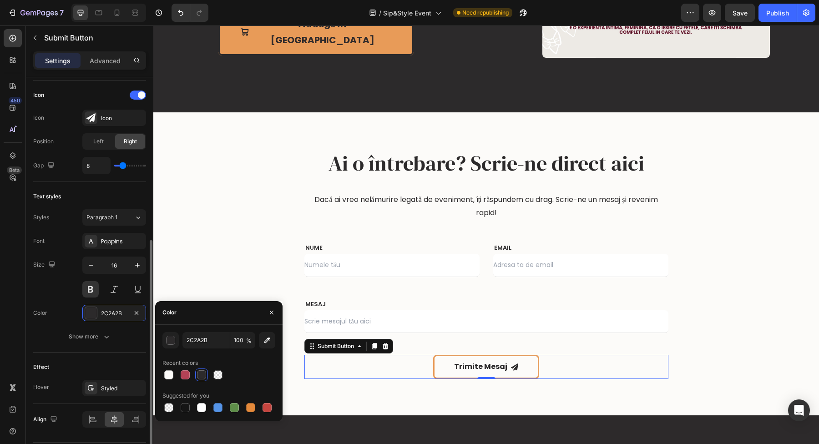
click at [94, 190] on div "Text styles" at bounding box center [89, 196] width 113 height 15
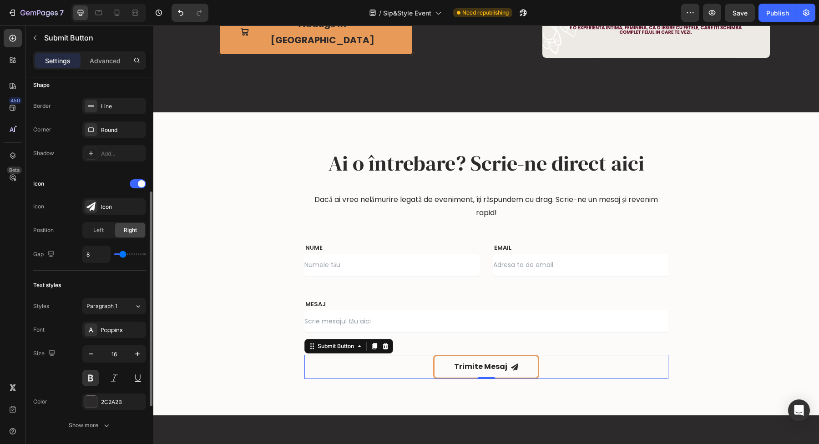
scroll to position [325, 0]
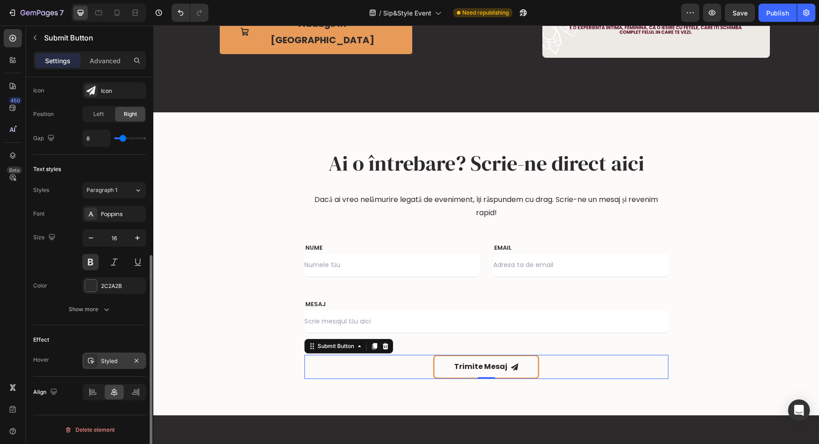
click at [114, 362] on div "Styled" at bounding box center [114, 361] width 26 height 8
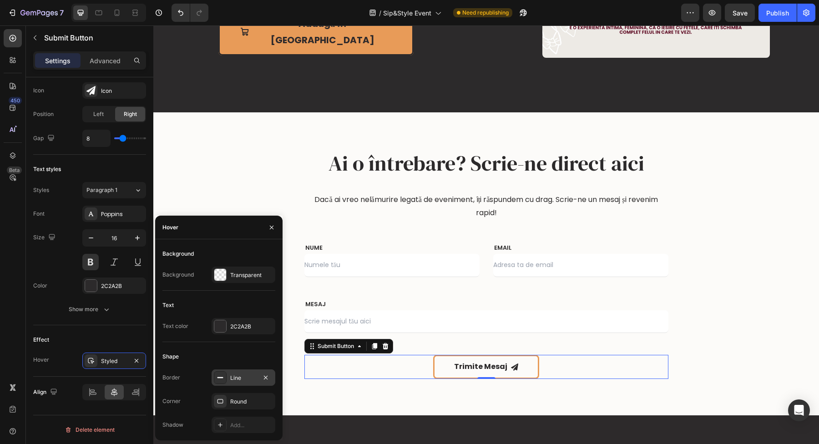
click at [219, 377] on icon at bounding box center [220, 377] width 7 height 7
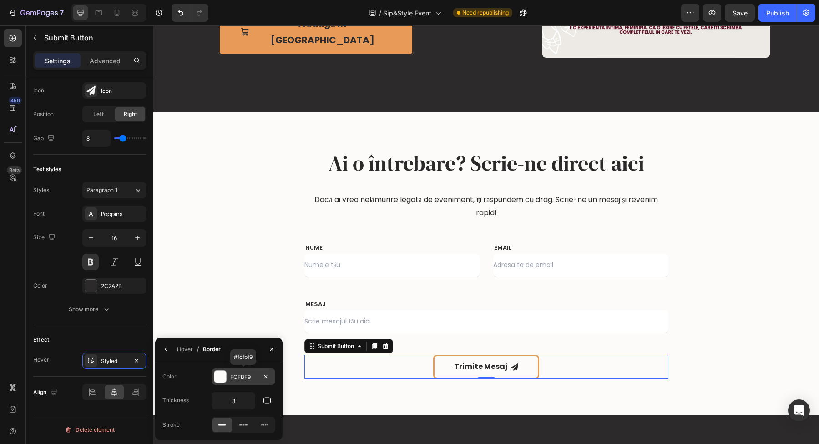
click at [220, 379] on div at bounding box center [220, 377] width 12 height 12
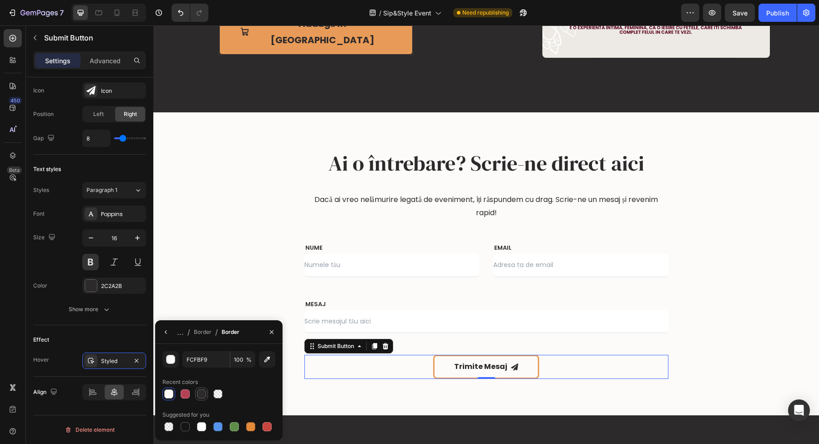
click at [204, 396] on div at bounding box center [201, 394] width 9 height 9
type input "2C2A2B"
click at [109, 356] on div "Styled" at bounding box center [114, 361] width 64 height 16
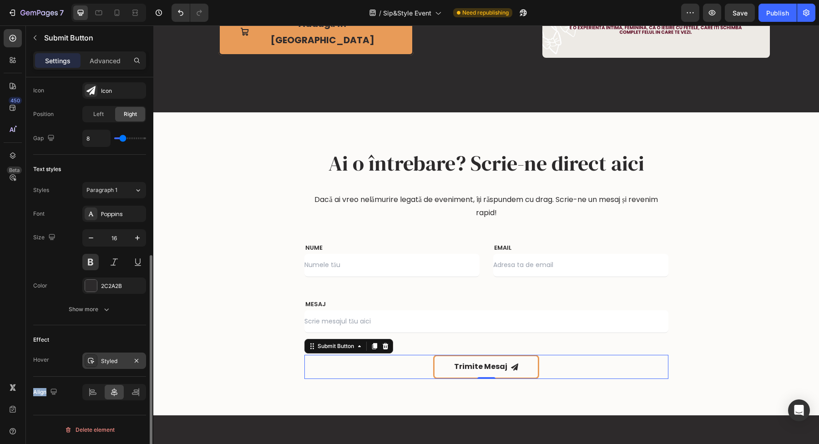
click at [110, 356] on div "Styled" at bounding box center [114, 361] width 64 height 16
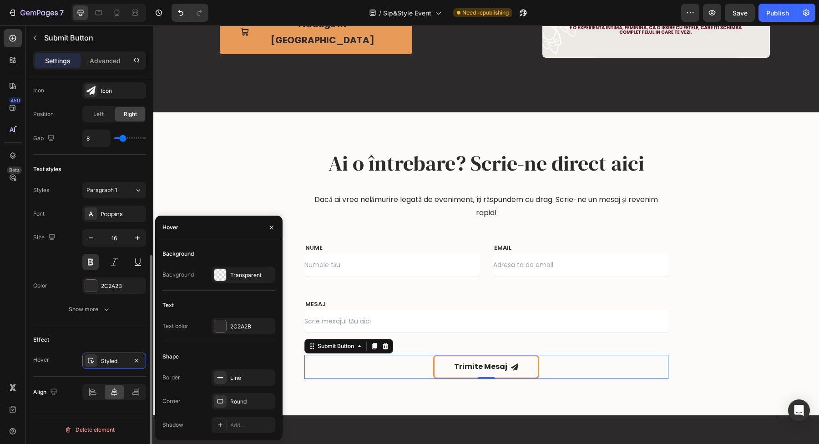
click at [96, 325] on div "Effect Hover Styled" at bounding box center [89, 350] width 113 height 51
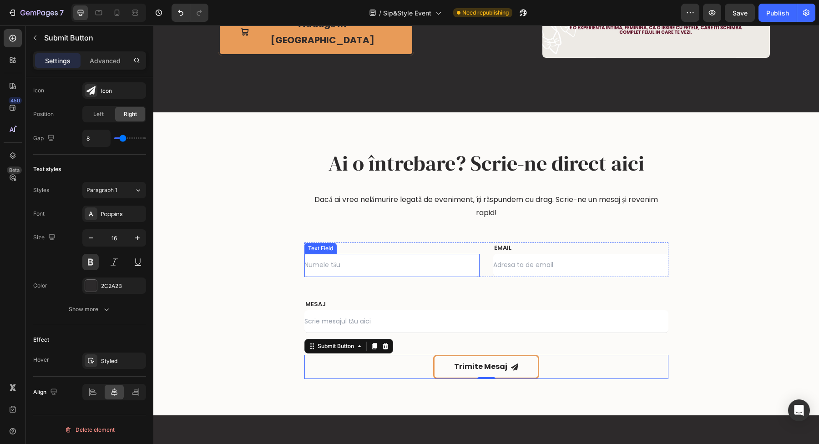
click at [429, 273] on input "text" at bounding box center [392, 265] width 175 height 23
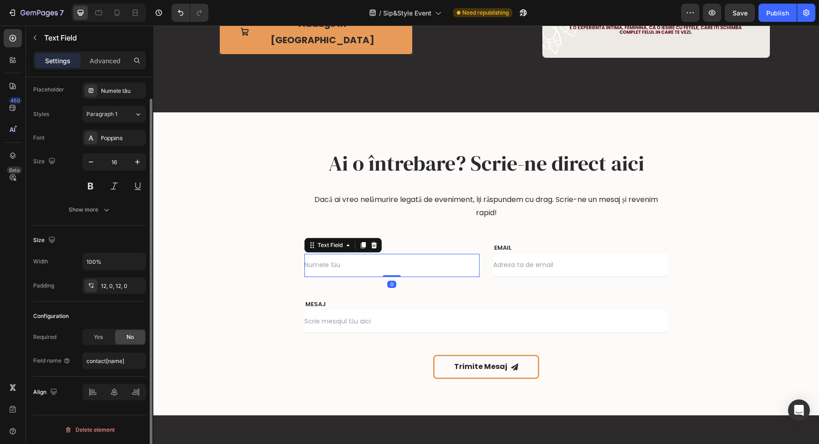
scroll to position [0, 0]
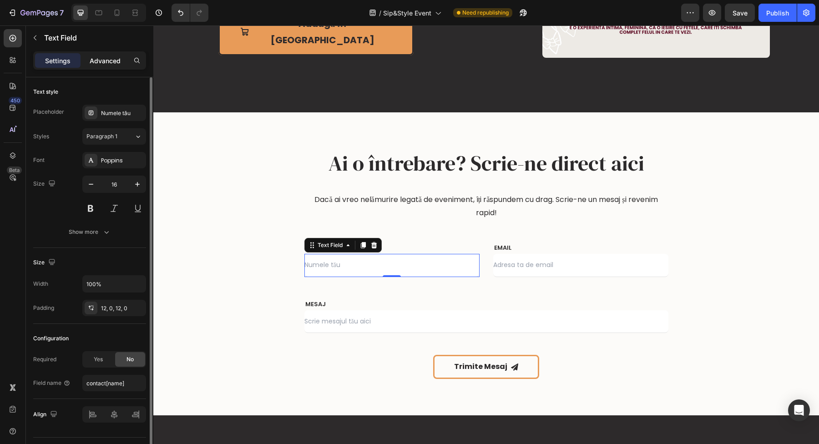
click at [105, 65] on div "Advanced" at bounding box center [105, 60] width 46 height 15
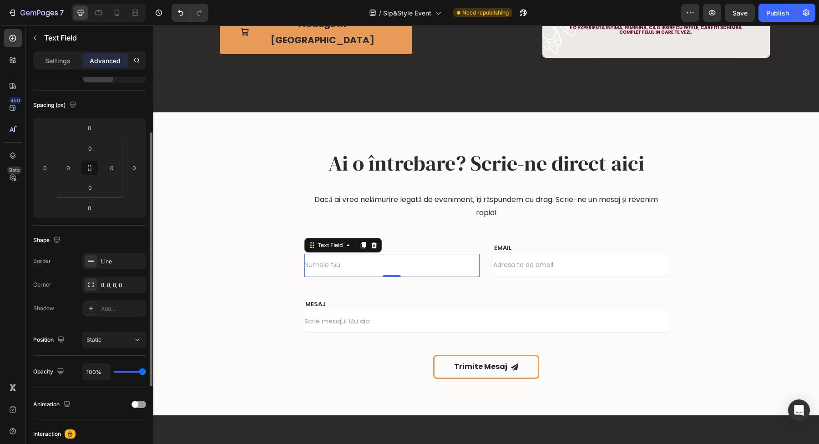
scroll to position [214, 0]
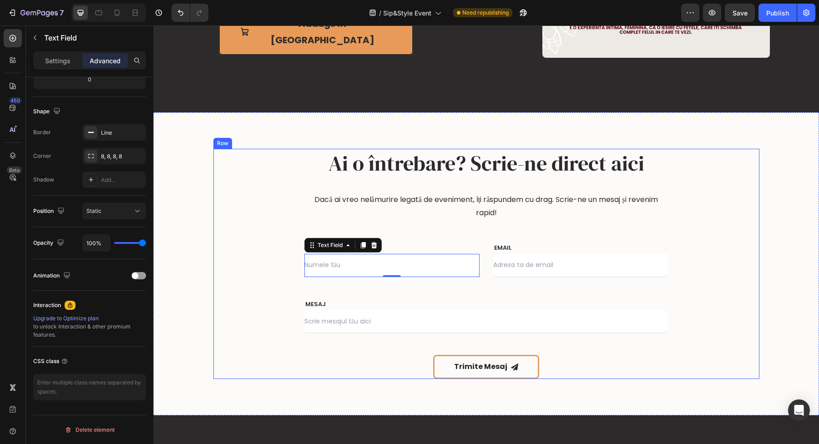
click at [527, 238] on div "Ai o întrebare? Scrie-ne direct aici Heading Dacă ai vreo nelămurire legată de …" at bounding box center [487, 264] width 364 height 230
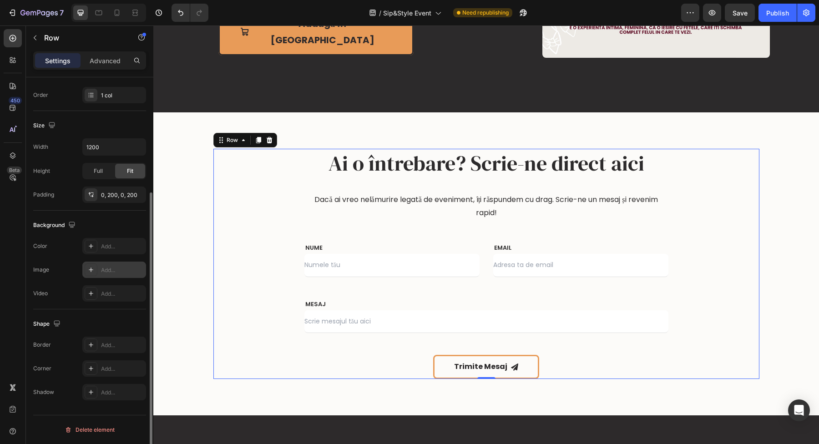
scroll to position [0, 0]
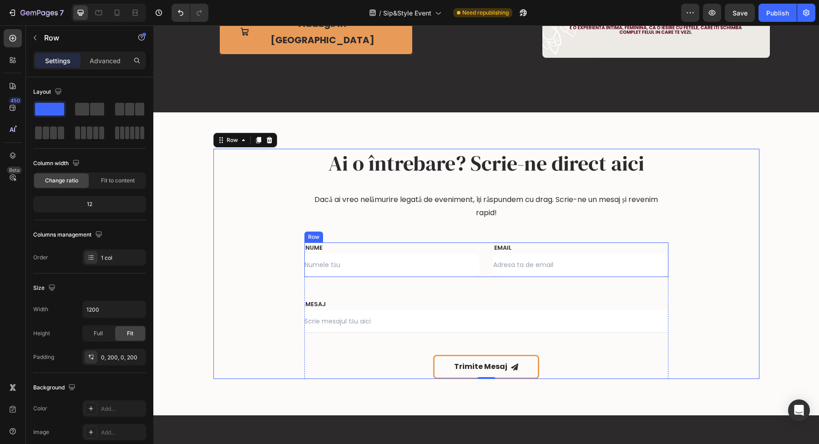
click at [481, 252] on div "NUME Text block Text Field EMAIL Text block Email Field Row" at bounding box center [487, 260] width 364 height 35
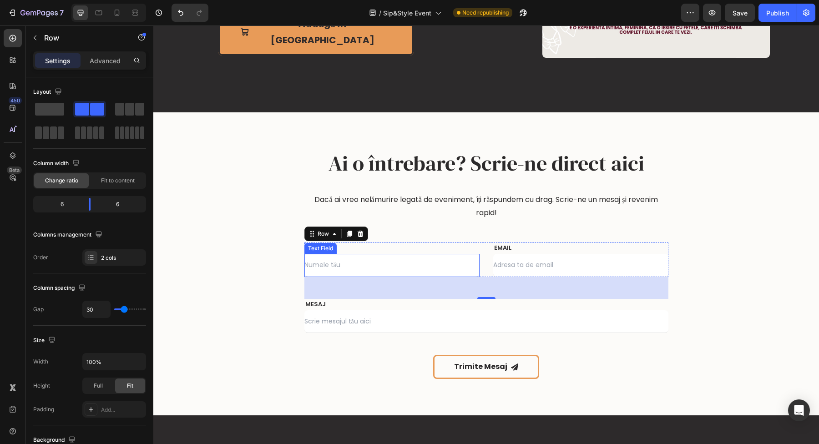
click at [374, 270] on input "text" at bounding box center [392, 265] width 175 height 23
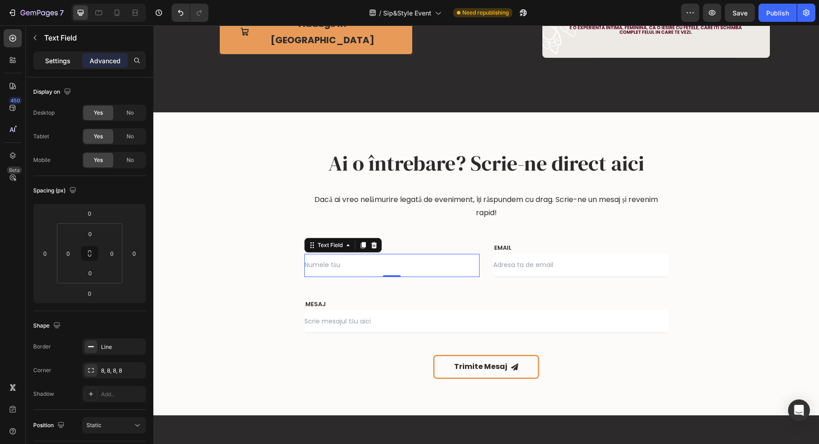
click at [58, 62] on p "Settings" at bounding box center [57, 61] width 25 height 10
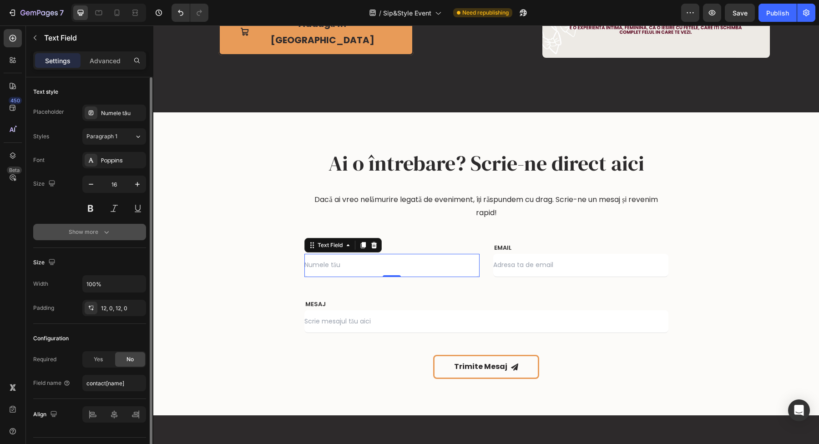
click at [74, 234] on div "Show more" at bounding box center [90, 232] width 42 height 9
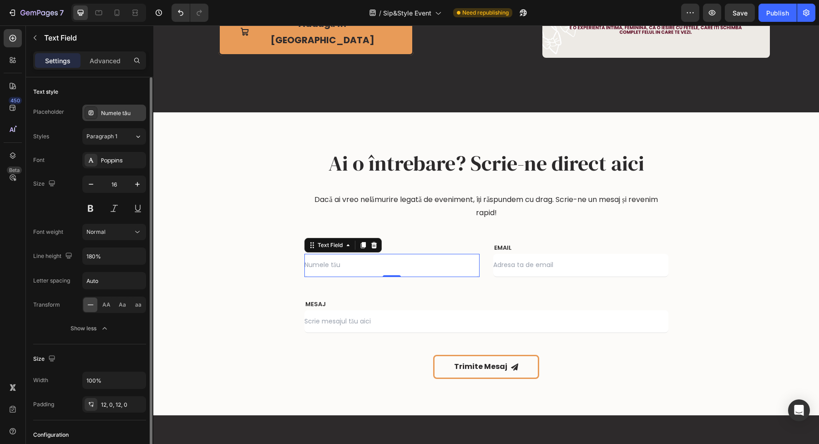
click at [128, 110] on div "Numele tău" at bounding box center [122, 113] width 43 height 8
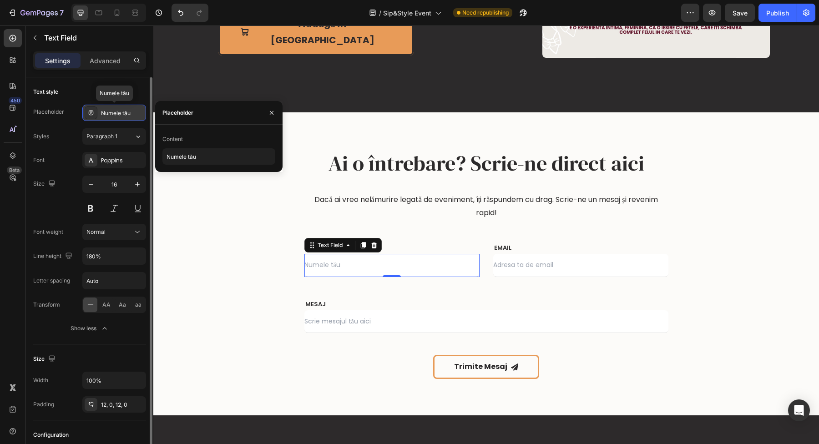
click at [128, 110] on div "Numele tău" at bounding box center [122, 113] width 43 height 8
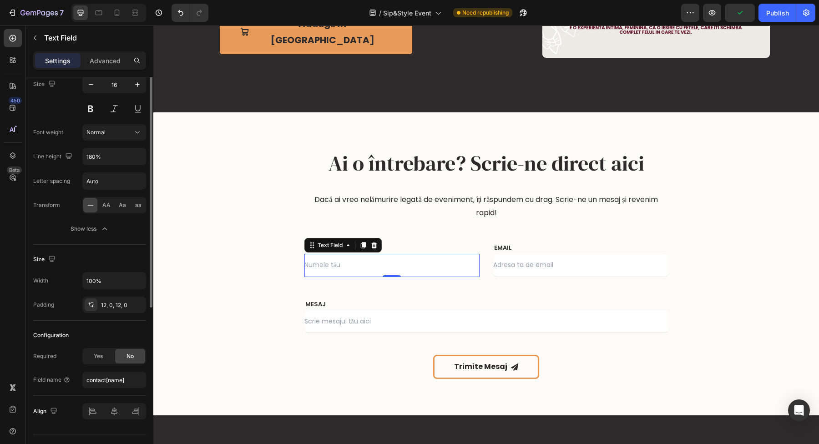
scroll to position [119, 0]
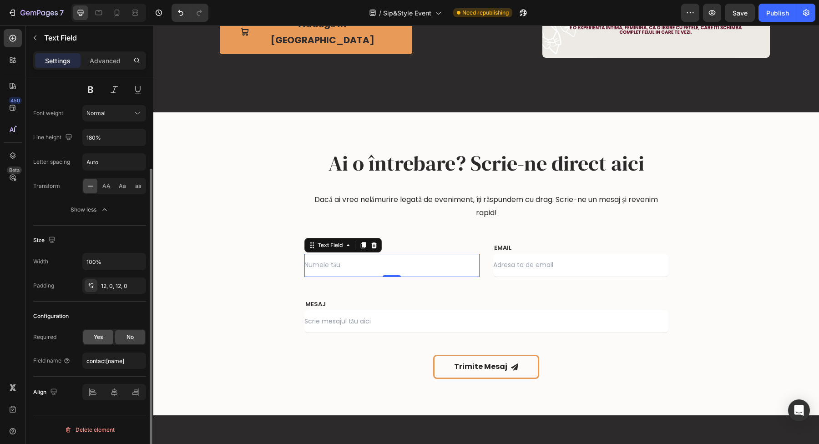
click at [101, 339] on span "Yes" at bounding box center [98, 337] width 9 height 8
click at [564, 274] on input "email" at bounding box center [580, 265] width 175 height 23
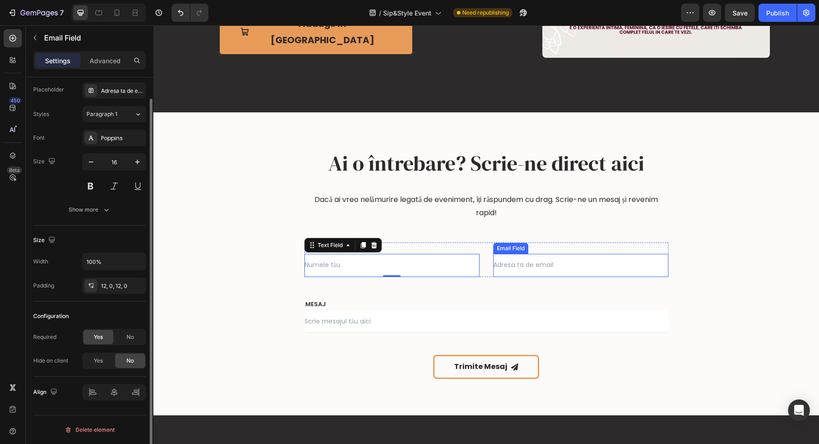
scroll to position [0, 0]
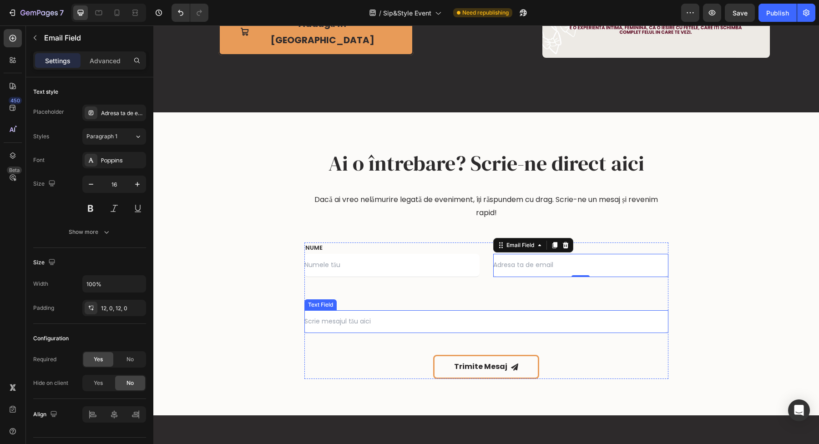
click at [368, 320] on input "text" at bounding box center [487, 321] width 364 height 23
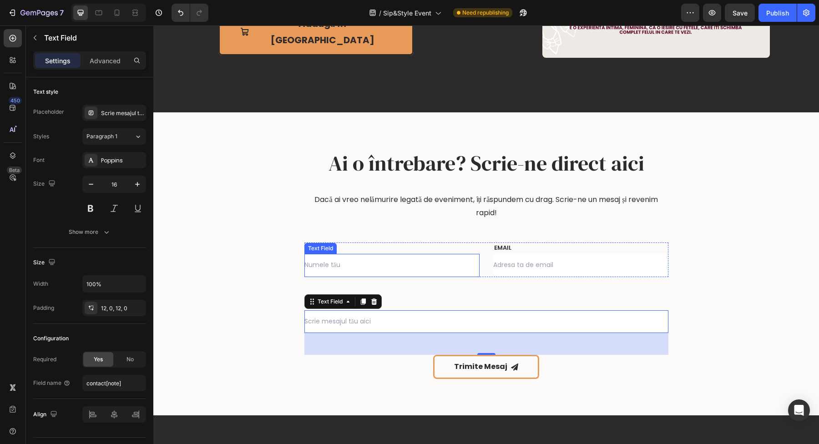
click at [320, 267] on input "text" at bounding box center [392, 265] width 175 height 23
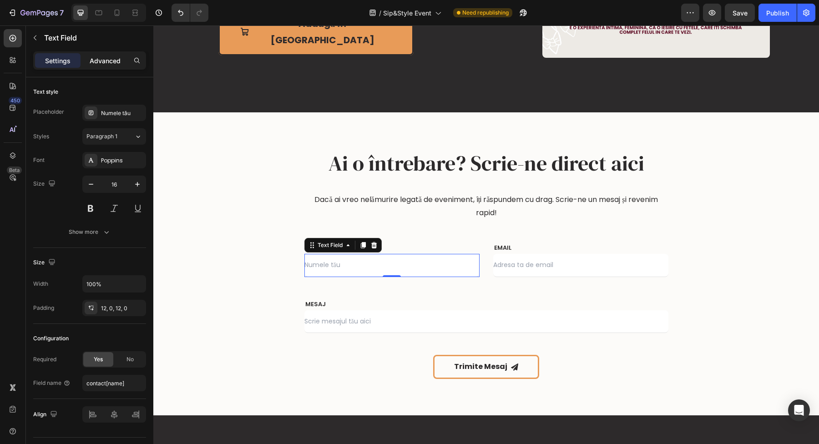
click at [104, 53] on div "Advanced" at bounding box center [105, 60] width 46 height 15
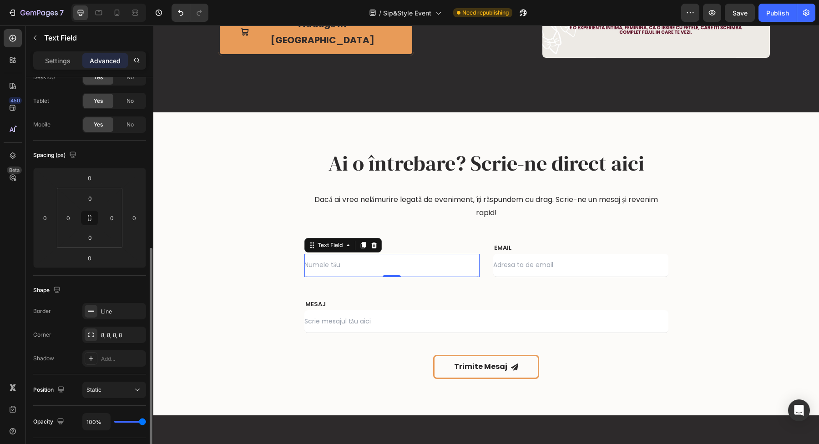
scroll to position [125, 0]
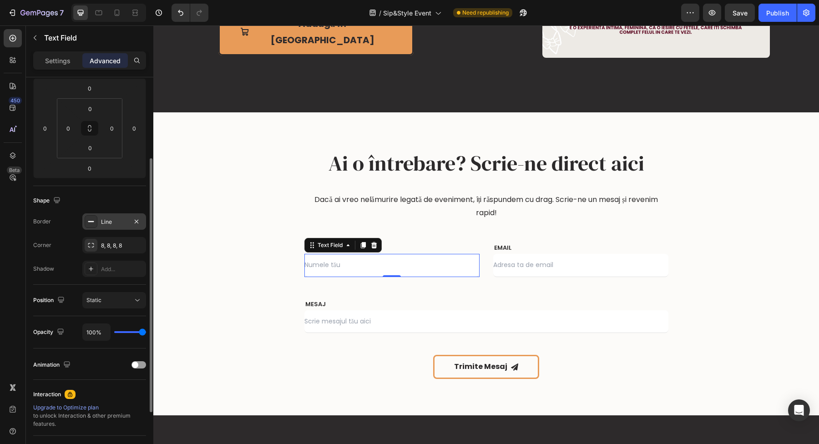
click at [91, 223] on icon at bounding box center [90, 221] width 7 height 7
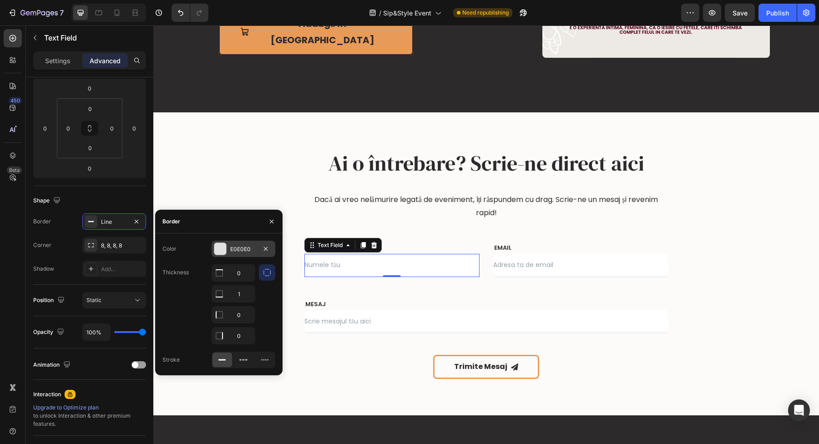
click at [219, 253] on div at bounding box center [220, 249] width 12 height 12
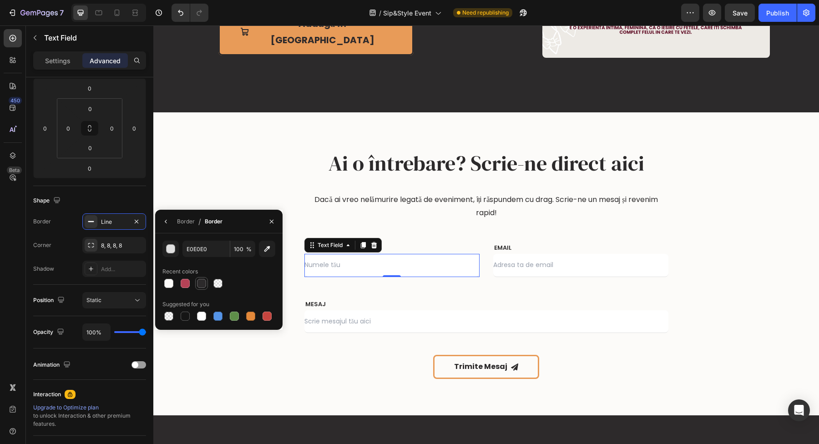
click at [200, 284] on div at bounding box center [201, 283] width 9 height 9
type input "2C2A2B"
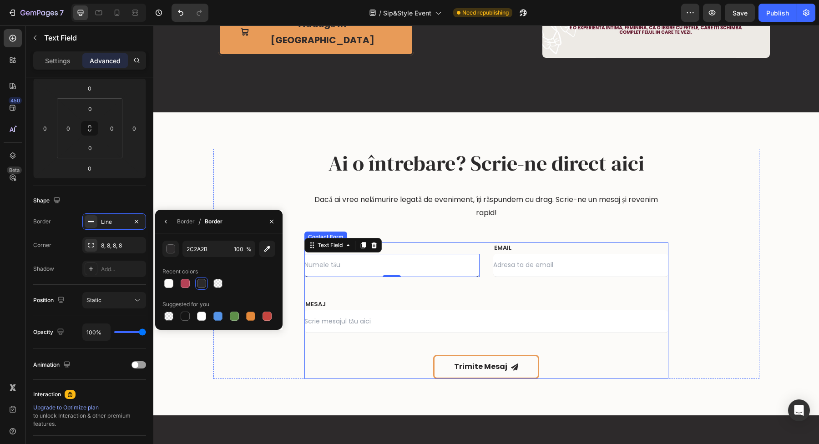
click at [330, 297] on div "NUME Text block Text Field 0 EMAIL Text block Email Field Row MESAJ Text block …" at bounding box center [487, 311] width 364 height 137
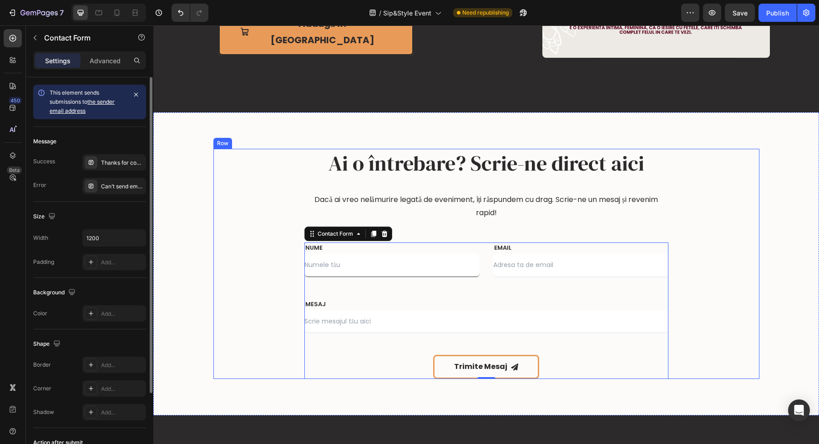
click at [233, 303] on div "Ai o întrebare? Scrie-ne direct aici Heading Dacă ai vreo nelămurire legată de …" at bounding box center [486, 264] width 546 height 230
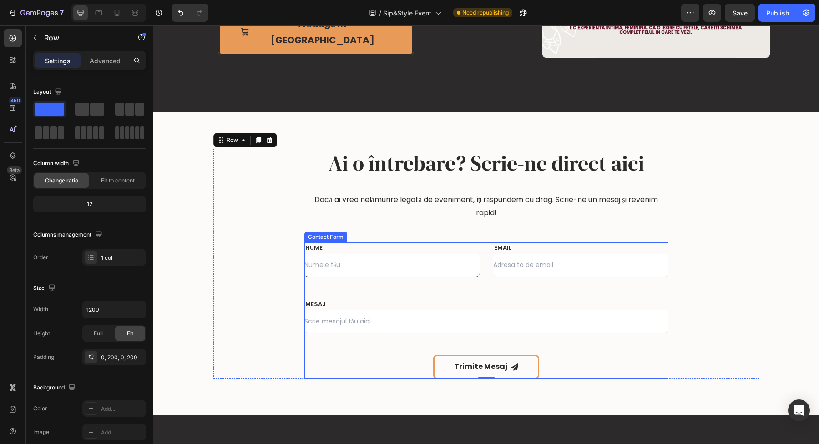
click at [375, 262] on input "text" at bounding box center [392, 265] width 175 height 23
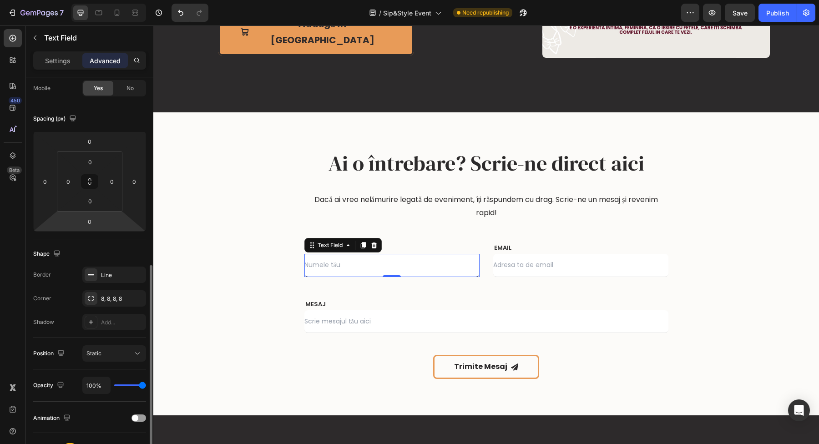
scroll to position [158, 0]
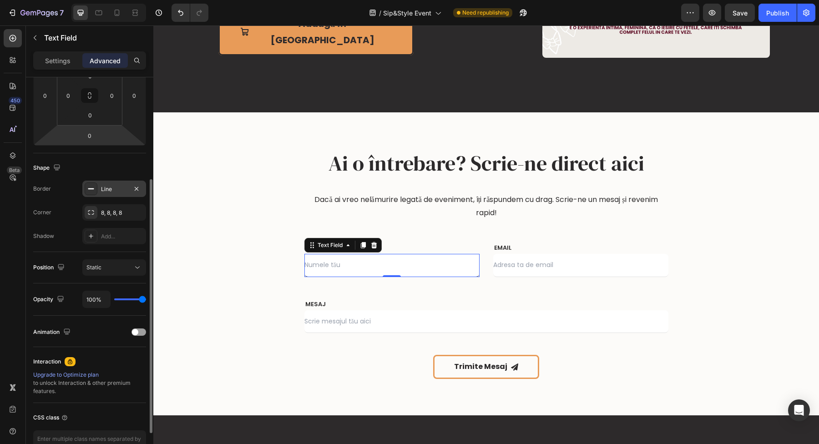
click at [90, 195] on div at bounding box center [91, 189] width 13 height 13
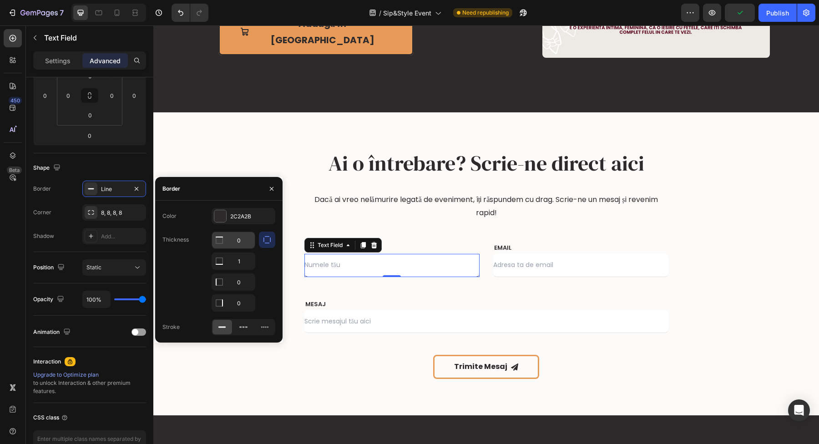
click at [250, 243] on input "0" at bounding box center [233, 240] width 43 height 16
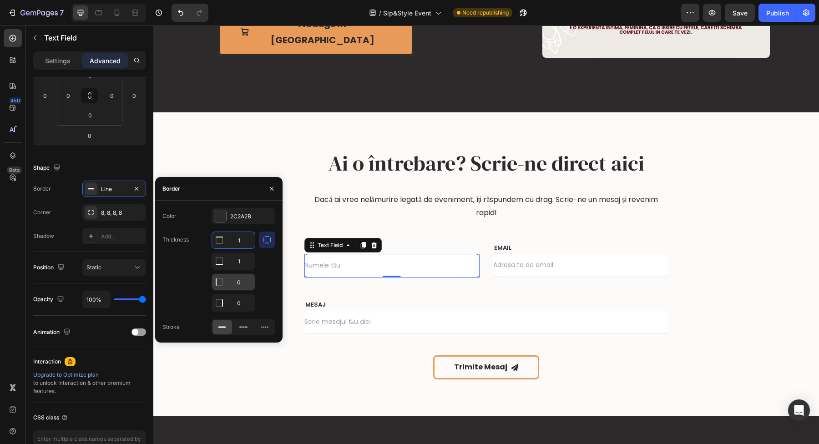
type input "1"
click at [246, 269] on input "0" at bounding box center [233, 261] width 43 height 16
type input "1"
click at [243, 305] on input "0" at bounding box center [233, 303] width 43 height 16
type input "1"
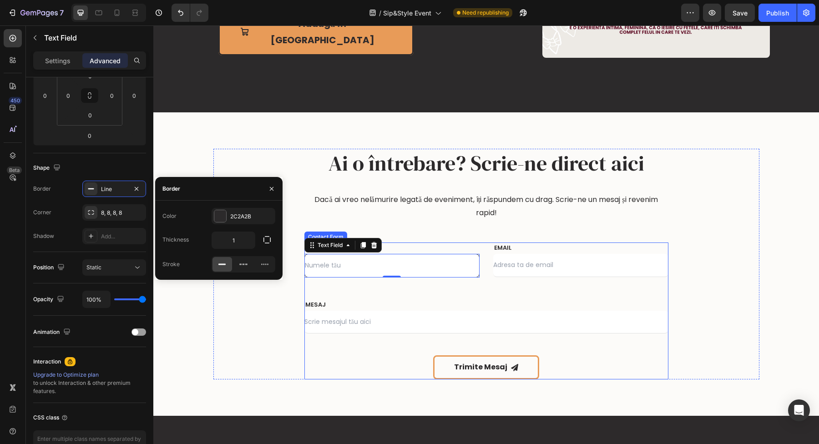
click at [385, 300] on p "MESAJ" at bounding box center [486, 304] width 362 height 9
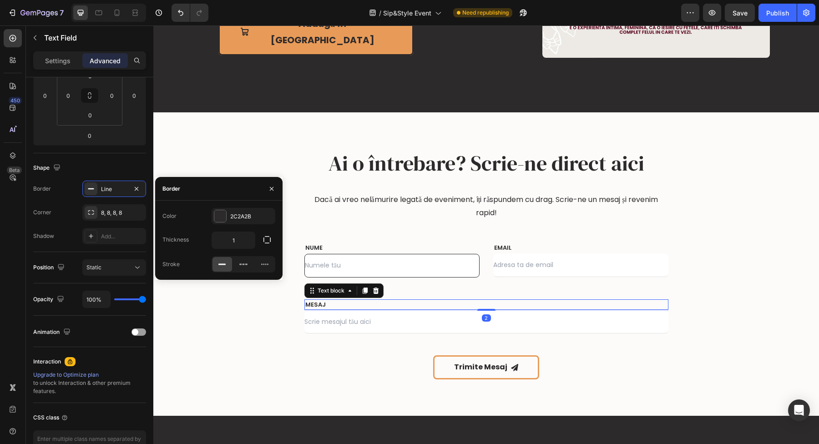
scroll to position [0, 0]
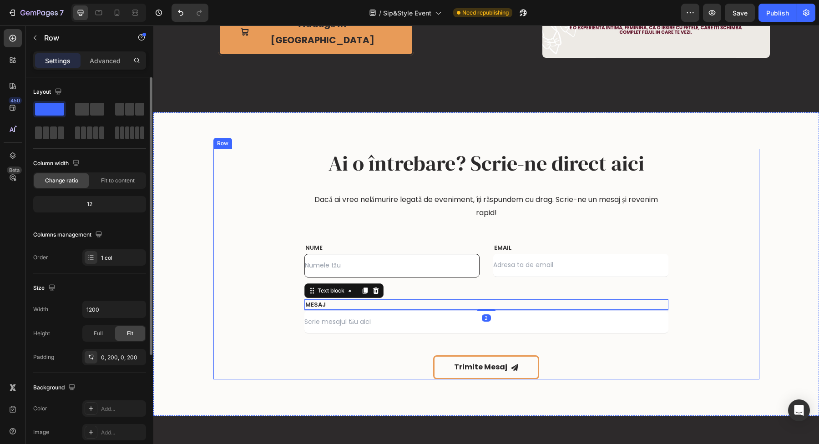
click at [226, 307] on div "Ai o întrebare? Scrie-ne direct aici Heading Dacă ai vreo nelămurire legată de …" at bounding box center [486, 264] width 546 height 231
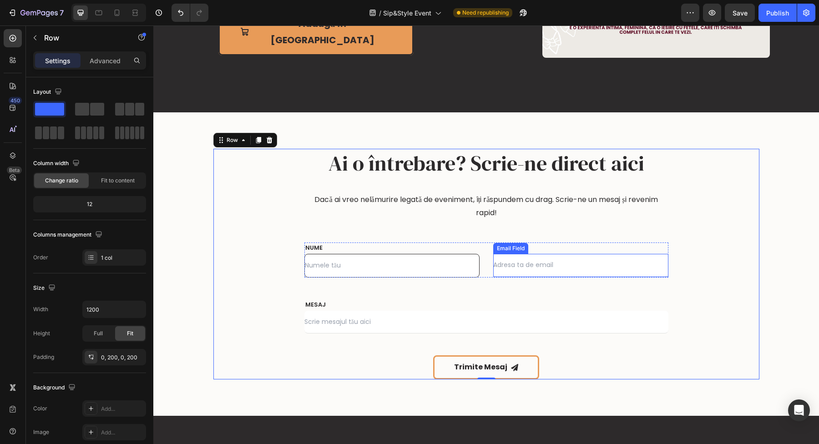
click at [540, 269] on input "email" at bounding box center [580, 265] width 175 height 23
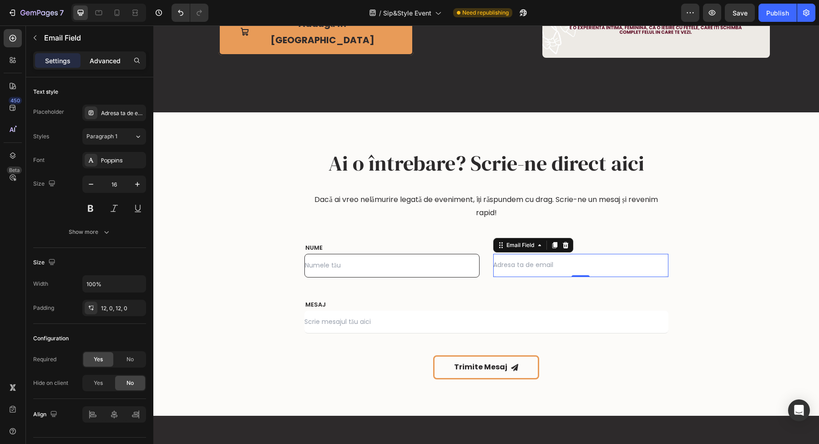
click at [111, 52] on div "Settings Advanced" at bounding box center [89, 60] width 113 height 18
click at [111, 56] on p "Advanced" at bounding box center [105, 61] width 31 height 10
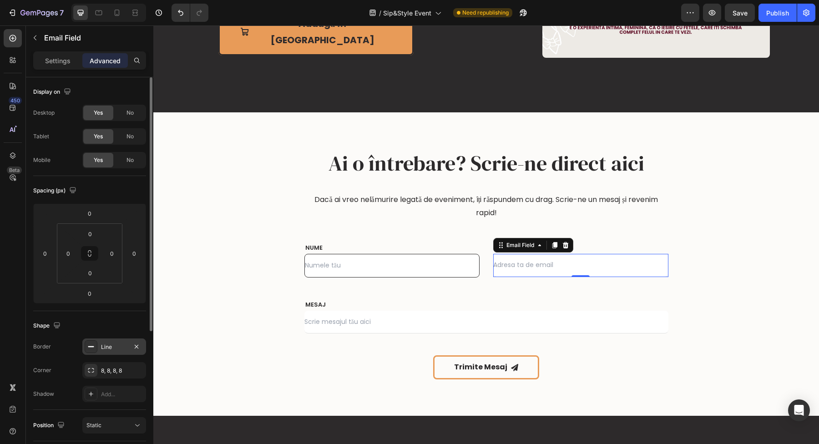
click at [109, 347] on div "Line" at bounding box center [114, 347] width 26 height 8
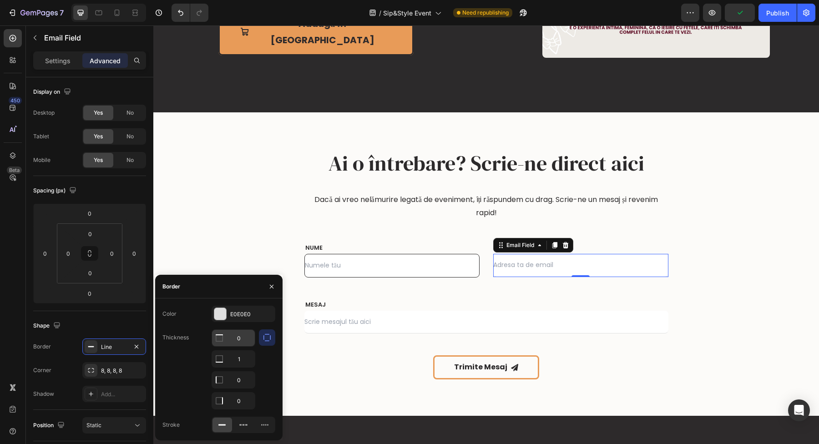
click at [237, 342] on input "0" at bounding box center [233, 338] width 43 height 16
type input "1"
click at [220, 313] on div at bounding box center [220, 314] width 12 height 12
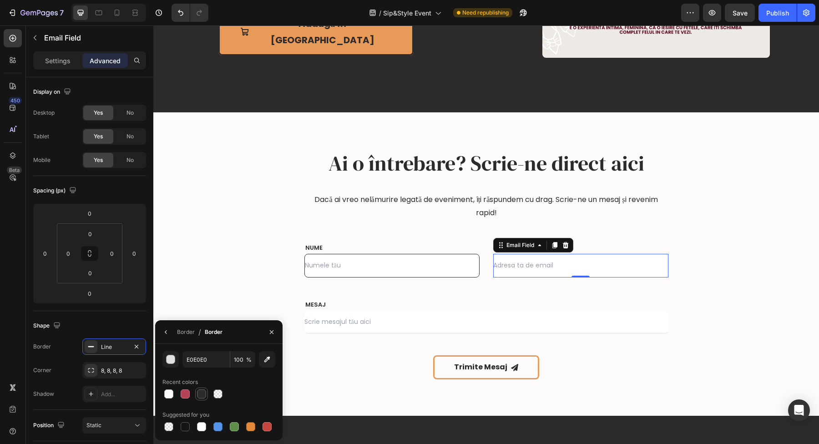
click at [200, 393] on div at bounding box center [201, 394] width 9 height 9
type input "2C2A2B"
click at [112, 344] on div "Line" at bounding box center [114, 347] width 26 height 8
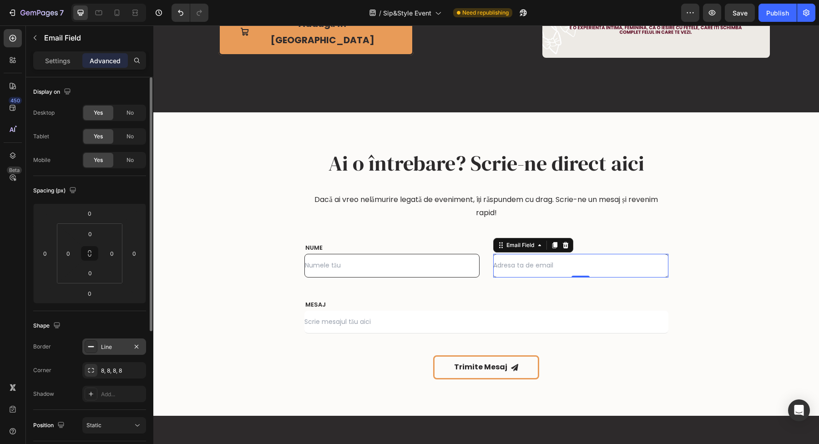
click at [112, 345] on div "Line" at bounding box center [114, 347] width 26 height 8
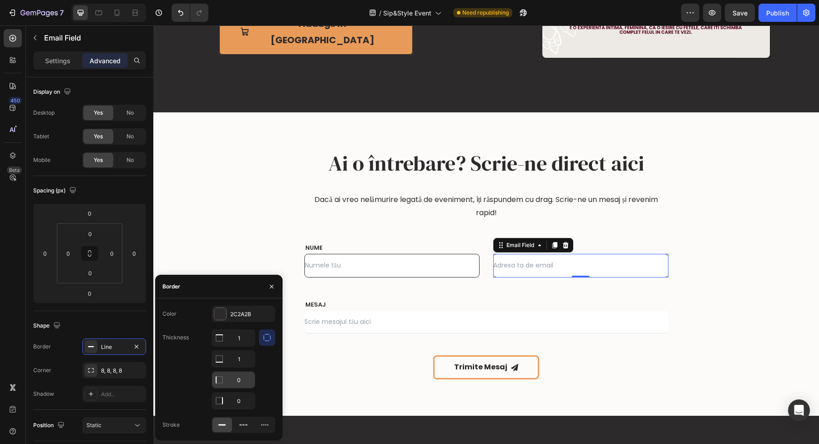
click at [241, 346] on input "0" at bounding box center [233, 338] width 43 height 16
click at [241, 384] on input "0" at bounding box center [233, 380] width 43 height 16
type input "1"
click at [244, 346] on input "0" at bounding box center [233, 338] width 43 height 16
type input "1"
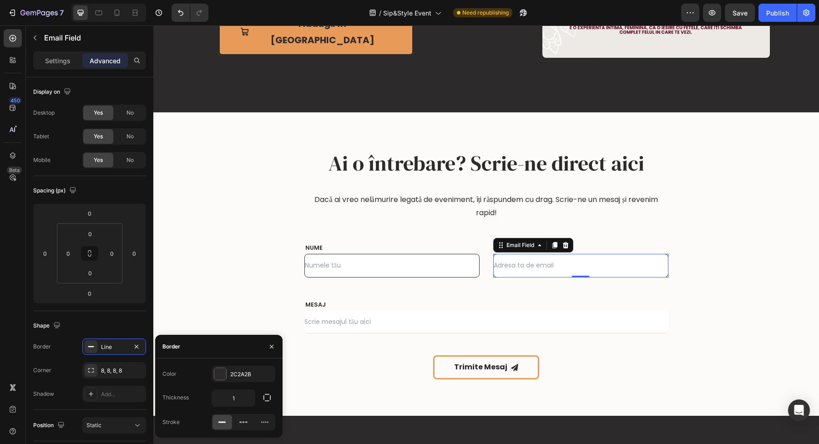
click at [266, 383] on div "Color 2C2A2B Thickness 1 Stroke" at bounding box center [218, 398] width 127 height 65
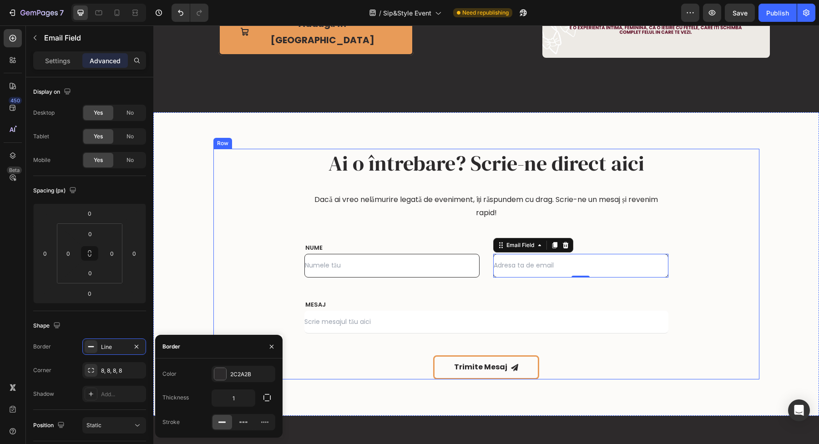
click at [244, 297] on div "Ai o întrebare? Scrie-ne direct aici Heading Dacă ai vreo nelămurire legată de …" at bounding box center [486, 264] width 546 height 231
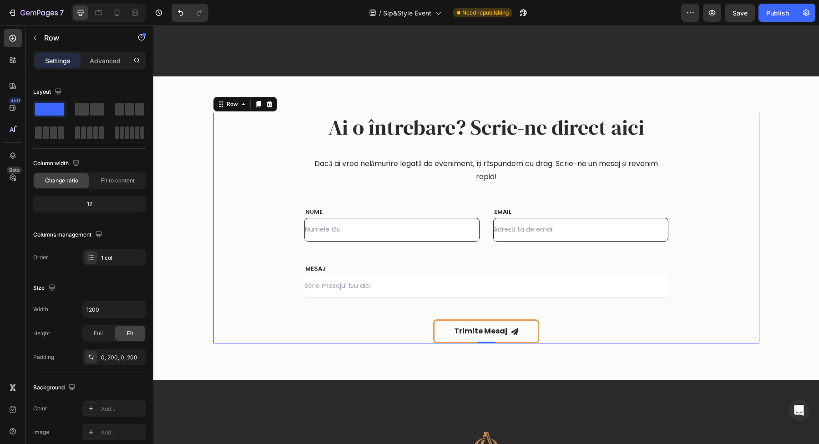
scroll to position [1816, 0]
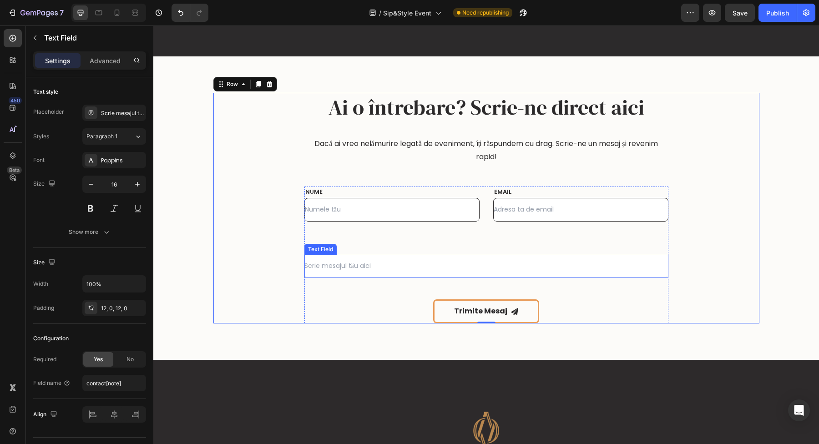
click at [363, 269] on input "text" at bounding box center [487, 266] width 364 height 23
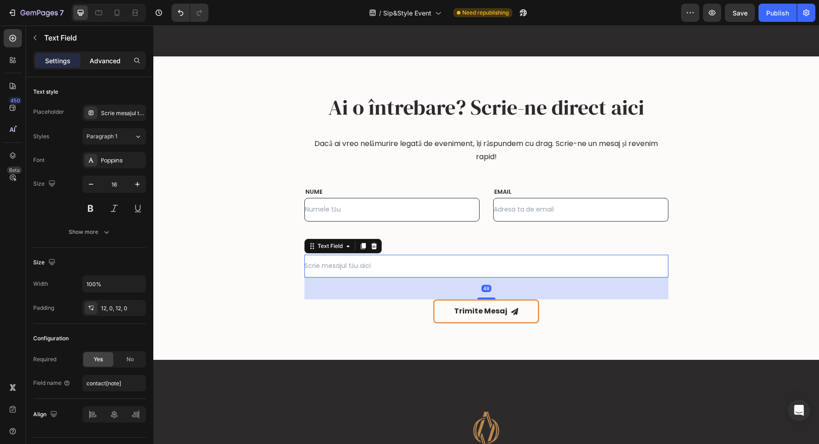
click at [102, 66] on div "Advanced" at bounding box center [105, 60] width 46 height 15
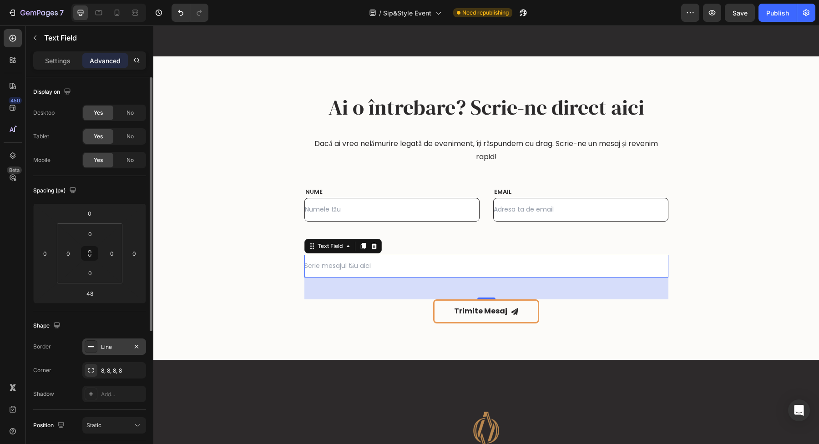
click at [118, 347] on div "Line" at bounding box center [114, 347] width 26 height 8
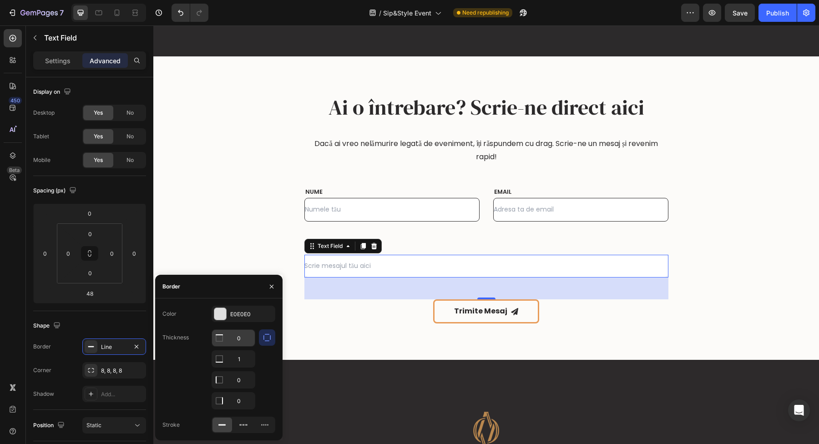
click at [230, 337] on input "0" at bounding box center [233, 338] width 43 height 16
type input "1"
click at [243, 367] on input "0" at bounding box center [233, 359] width 43 height 16
click at [243, 384] on input "0" at bounding box center [233, 380] width 43 height 16
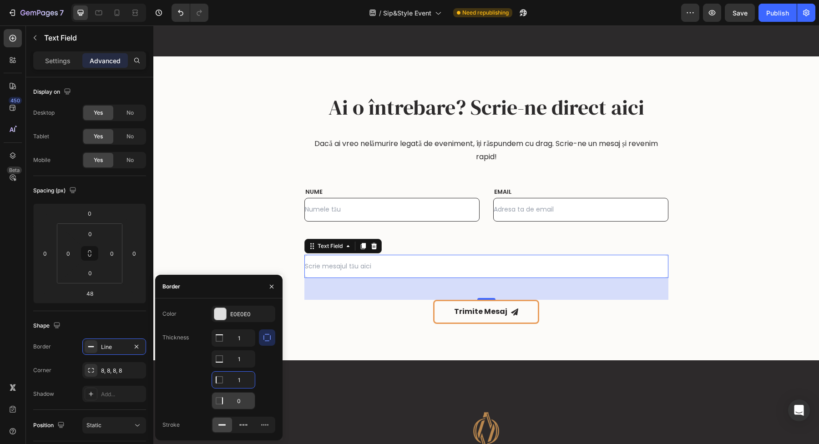
type input "1"
click at [242, 346] on input "0" at bounding box center [233, 338] width 43 height 16
click at [242, 399] on input "0" at bounding box center [233, 401] width 43 height 16
type input "1"
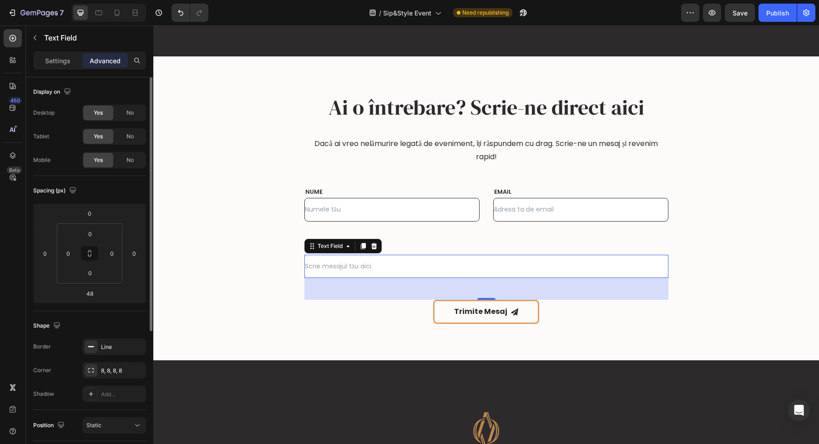
click at [130, 325] on div "Shape" at bounding box center [89, 326] width 113 height 15
click at [109, 348] on div "Line" at bounding box center [114, 347] width 26 height 8
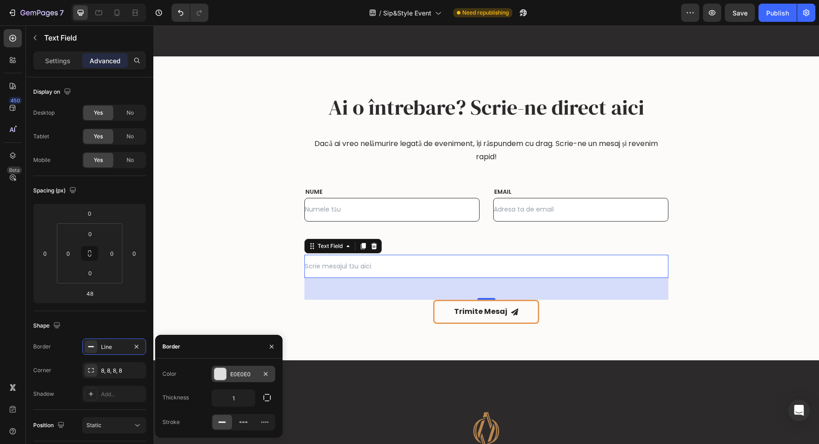
click at [223, 374] on div at bounding box center [220, 374] width 12 height 12
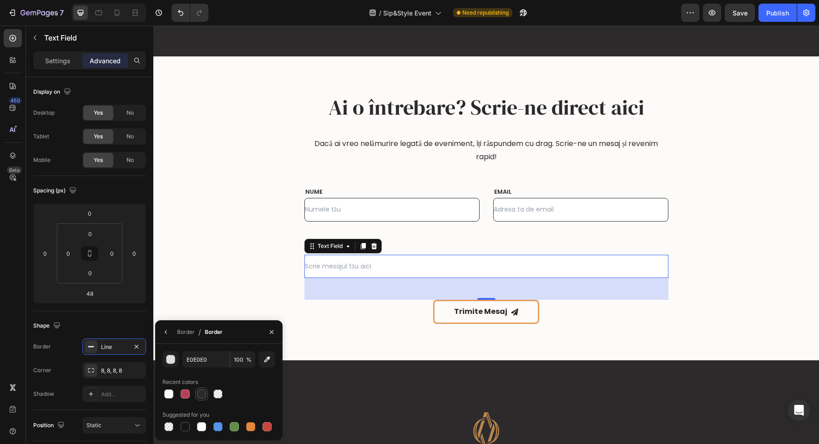
click at [200, 394] on div at bounding box center [201, 394] width 9 height 9
type input "2C2A2B"
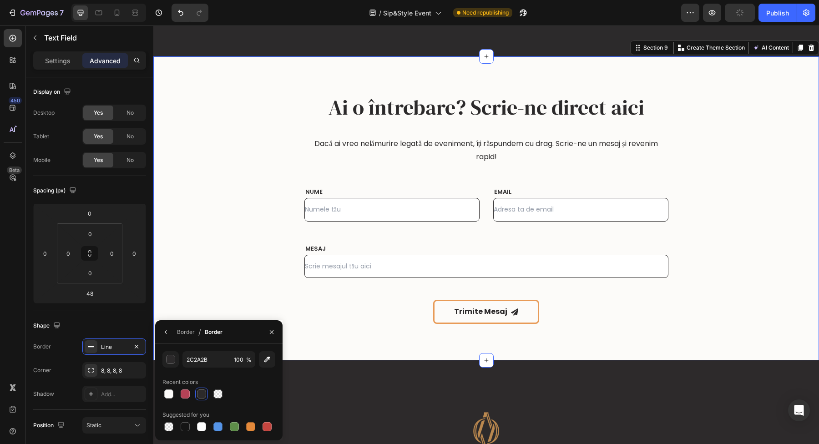
drag, startPoint x: 198, startPoint y: 320, endPoint x: 351, endPoint y: 347, distance: 155.8
click at [198, 320] on div "Ai o întrebare? Scrie-ne direct aici Heading Dacă ai vreo nelămurire legată de …" at bounding box center [486, 208] width 652 height 231
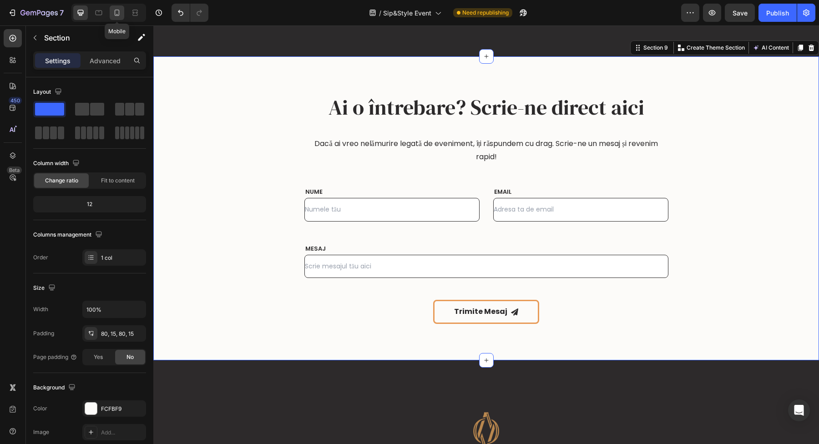
click at [119, 17] on icon at bounding box center [116, 12] width 9 height 9
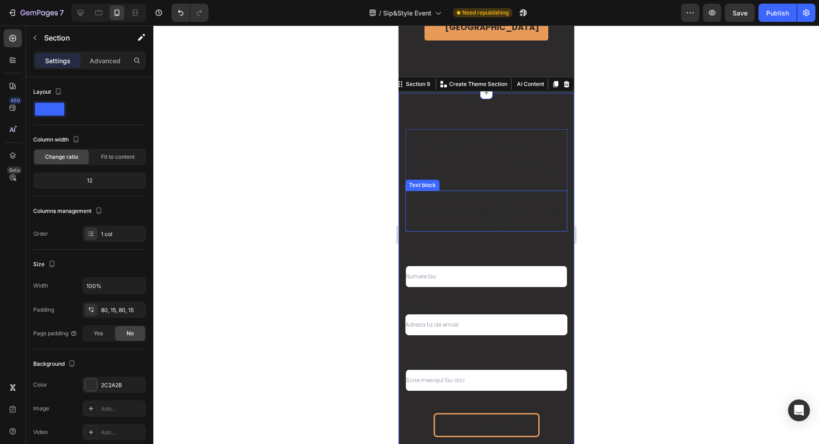
scroll to position [1733, 0]
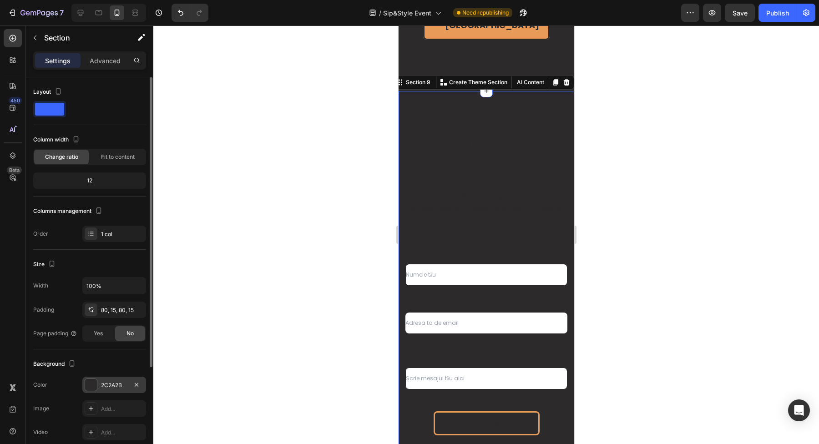
click at [89, 382] on div at bounding box center [91, 385] width 12 height 12
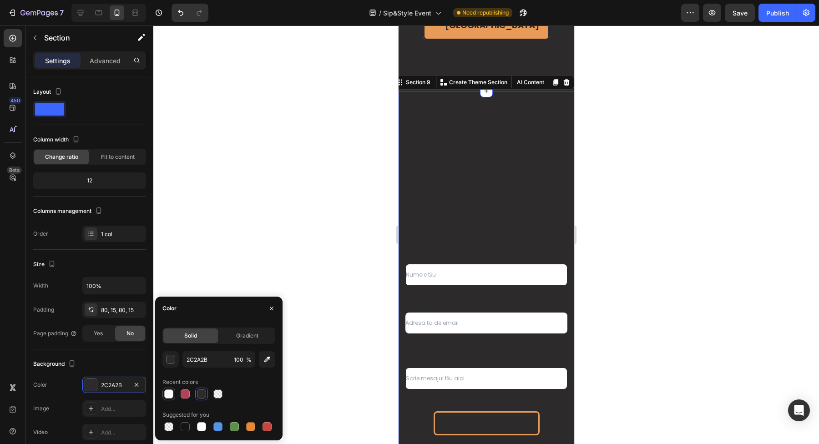
click at [168, 393] on div at bounding box center [168, 394] width 9 height 9
type input "FCFBF9"
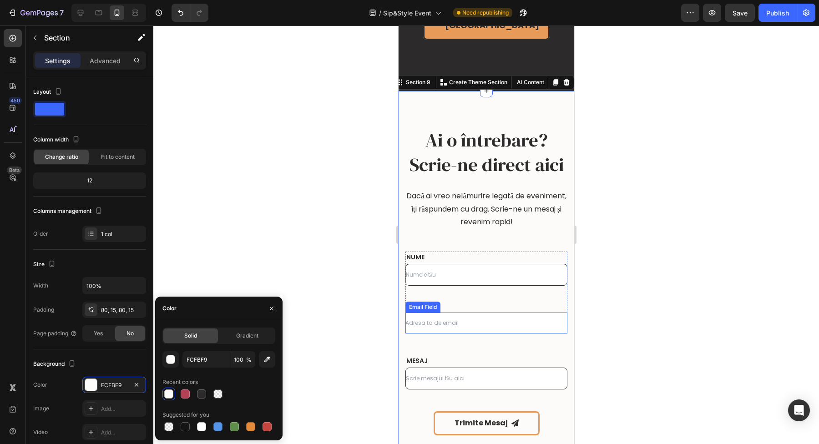
click at [485, 326] on input "email" at bounding box center [486, 323] width 162 height 21
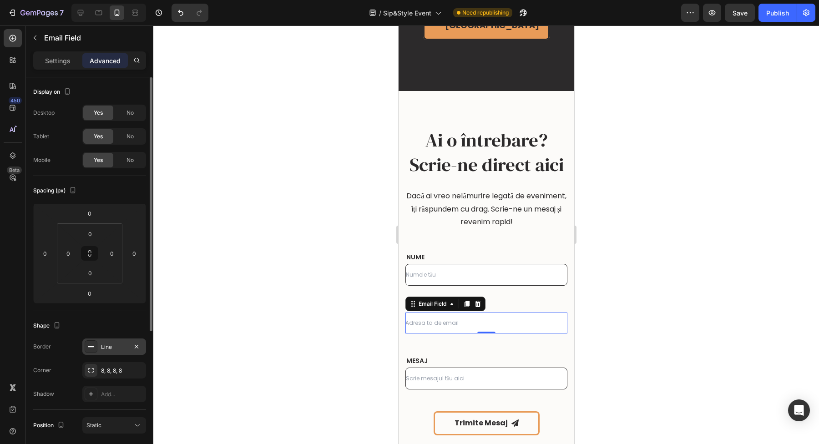
click at [87, 349] on icon at bounding box center [90, 346] width 7 height 7
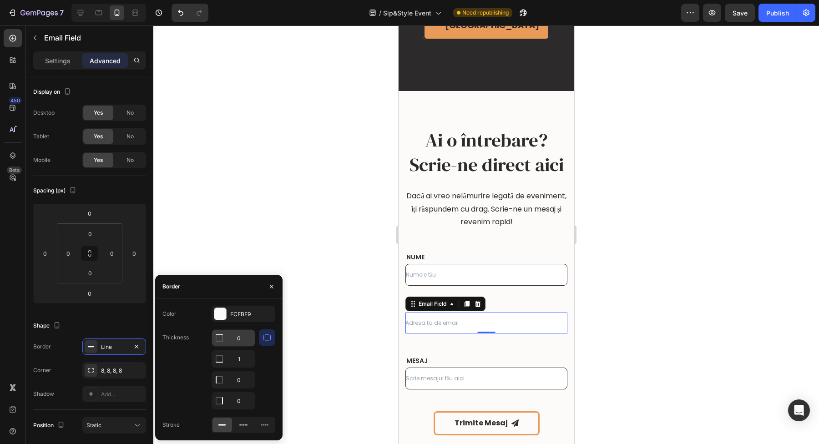
click at [234, 341] on input "0" at bounding box center [233, 338] width 43 height 16
type input "1"
click at [241, 367] on input "0" at bounding box center [233, 359] width 43 height 16
click at [241, 384] on input "0" at bounding box center [233, 380] width 43 height 16
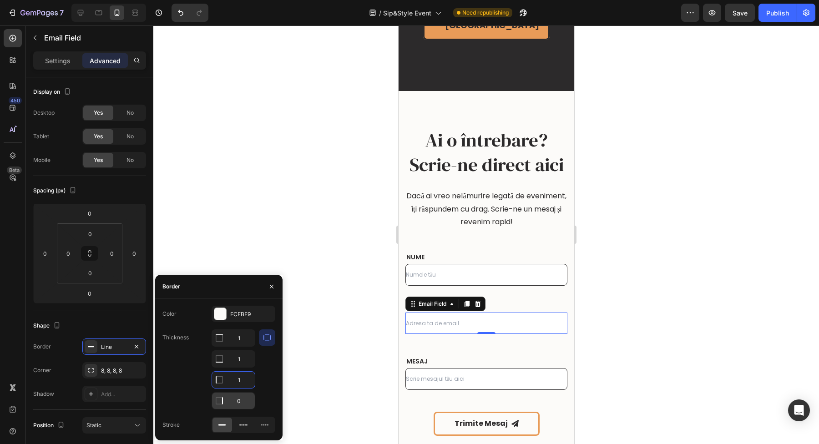
type input "1"
click at [241, 346] on input "0" at bounding box center [233, 338] width 43 height 16
click at [241, 400] on input "0" at bounding box center [233, 401] width 43 height 16
type input "1"
click at [219, 0] on div "7 Version history / Sip&Style Event Need republishing Preview Save Publish 450 …" at bounding box center [409, 0] width 819 height 0
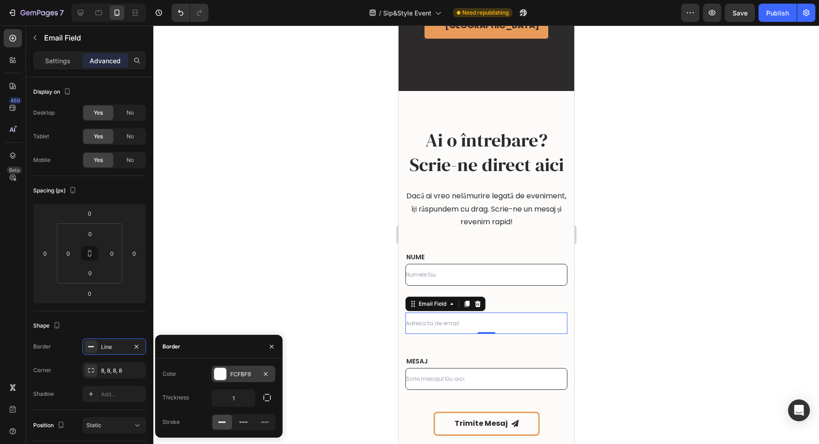
click at [222, 376] on div at bounding box center [220, 374] width 12 height 12
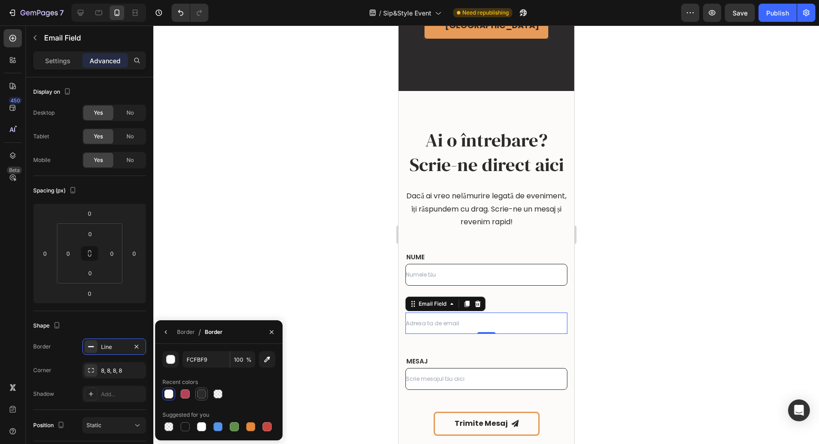
click at [203, 398] on div at bounding box center [201, 394] width 9 height 9
type input "2C2A2B"
click at [292, 295] on div at bounding box center [486, 234] width 666 height 419
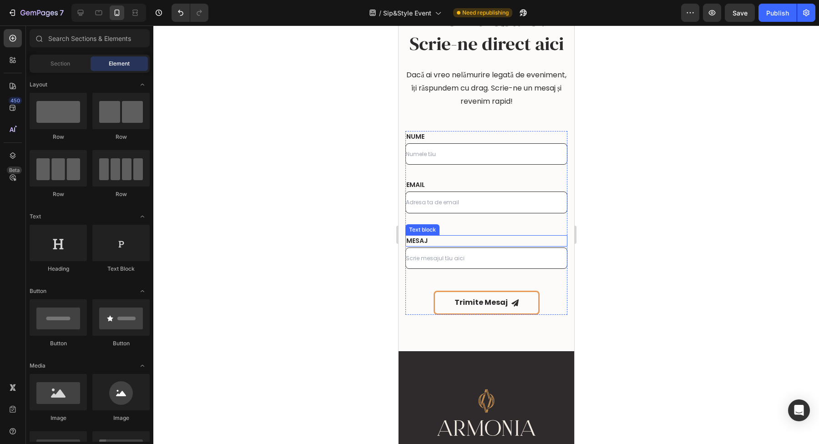
scroll to position [1746, 0]
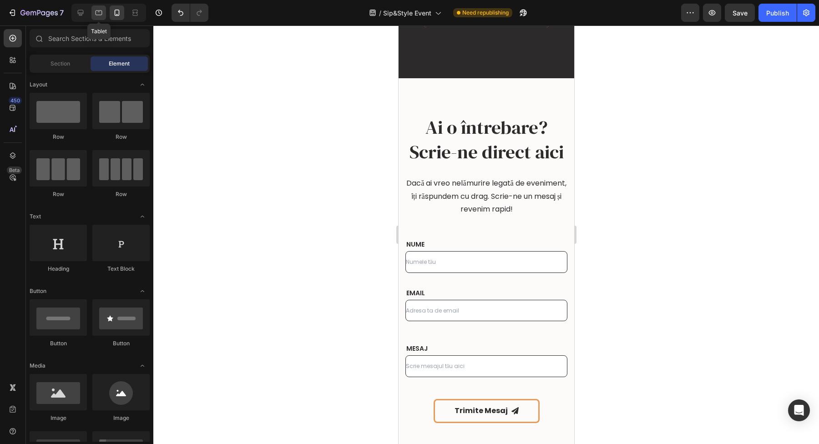
click at [104, 15] on div at bounding box center [98, 12] width 15 height 15
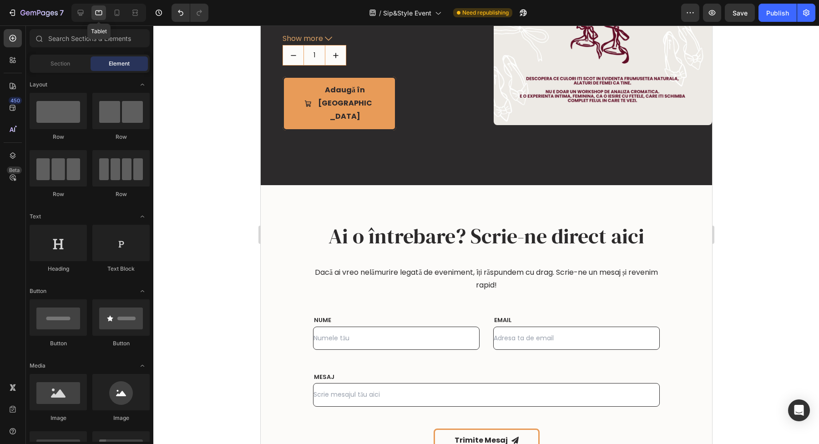
scroll to position [1722, 0]
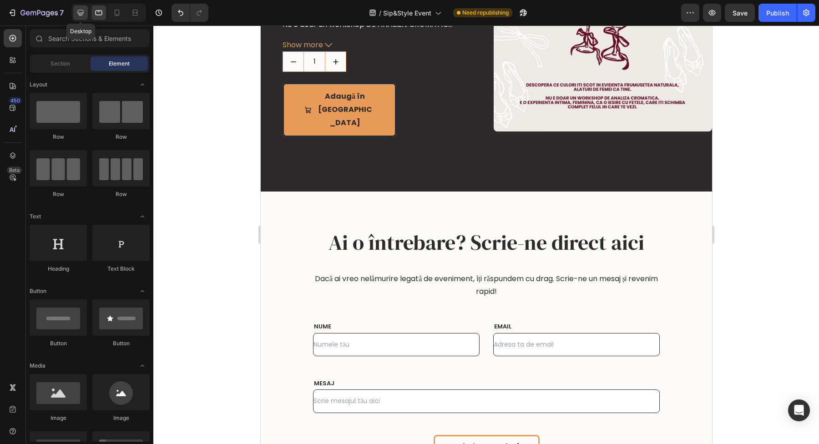
click at [81, 16] on icon at bounding box center [80, 12] width 9 height 9
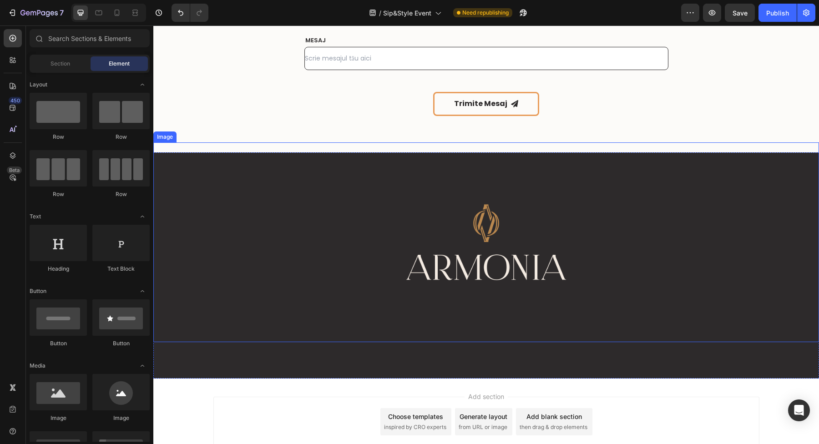
scroll to position [2016, 0]
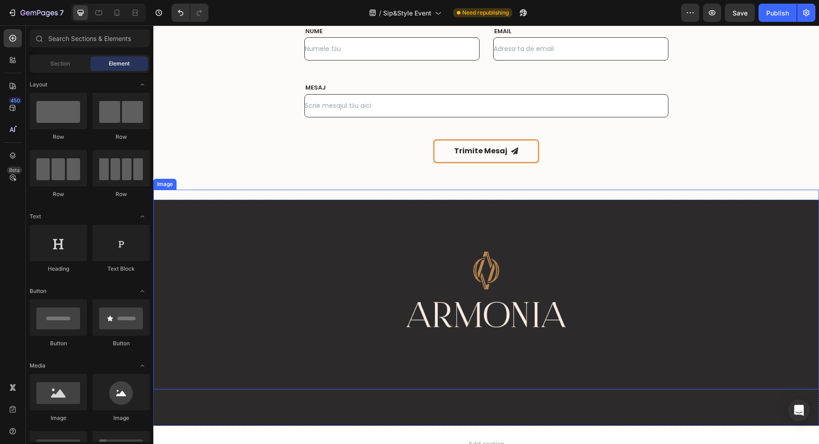
click at [483, 349] on img at bounding box center [486, 290] width 200 height 200
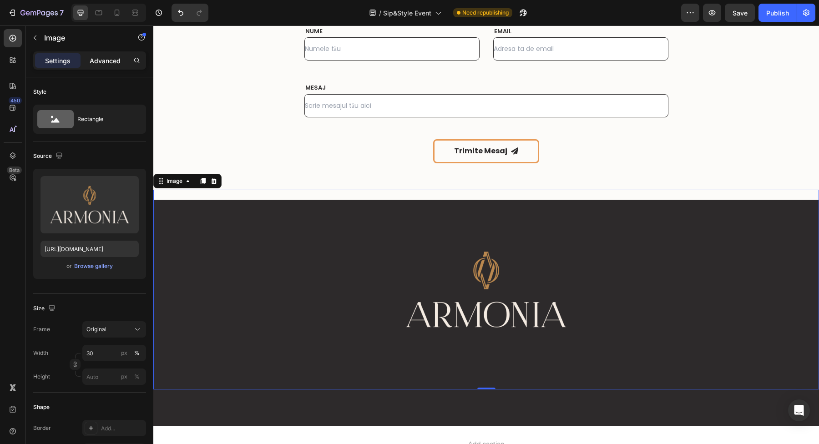
click at [102, 56] on p "Advanced" at bounding box center [105, 61] width 31 height 10
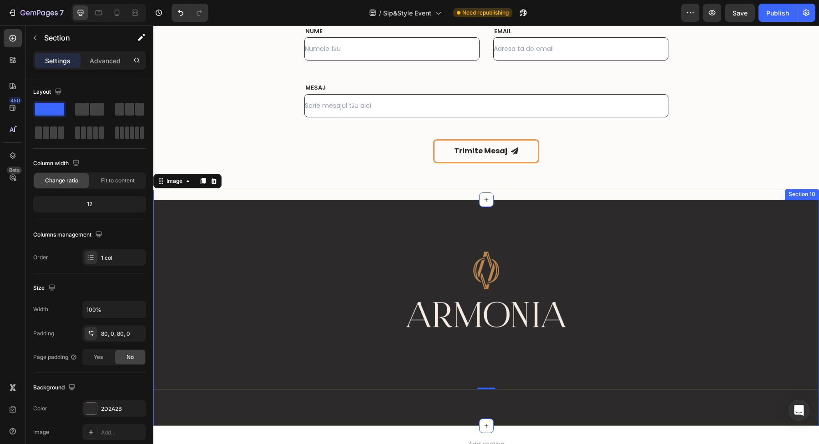
click at [417, 406] on div "Image 0 Section 10" at bounding box center [486, 313] width 666 height 226
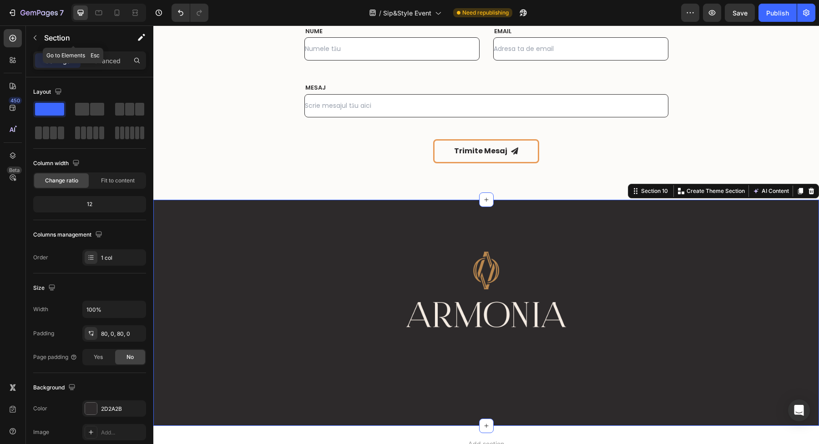
click at [92, 45] on div "Section" at bounding box center [73, 38] width 95 height 24
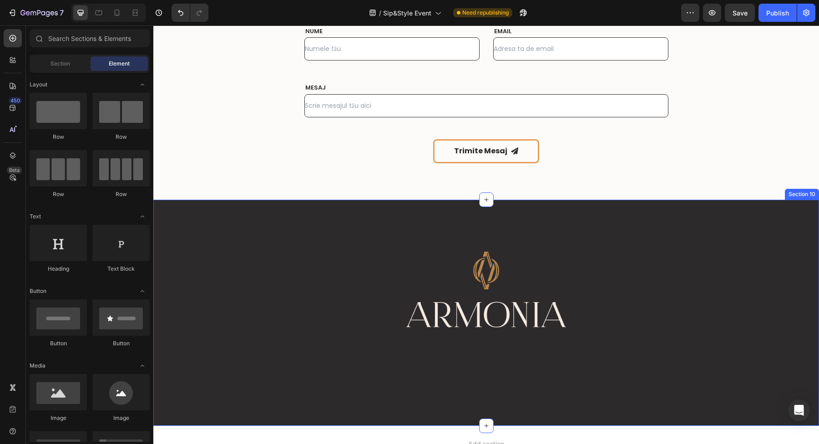
click at [413, 408] on div "Image Section 10" at bounding box center [486, 313] width 666 height 226
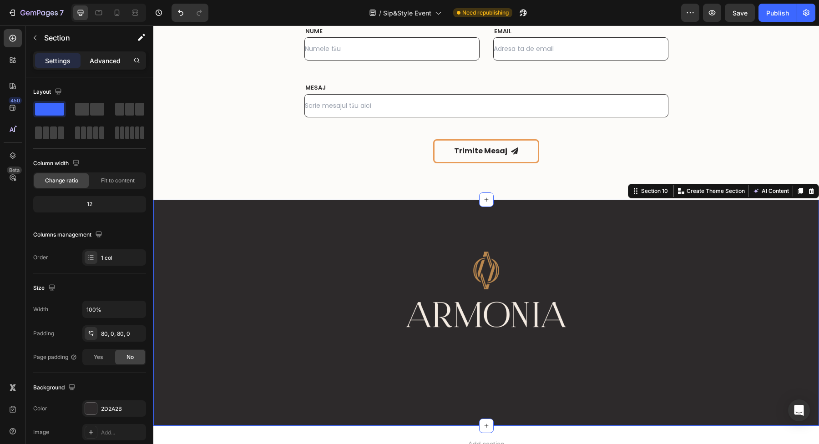
click at [106, 62] on p "Advanced" at bounding box center [105, 61] width 31 height 10
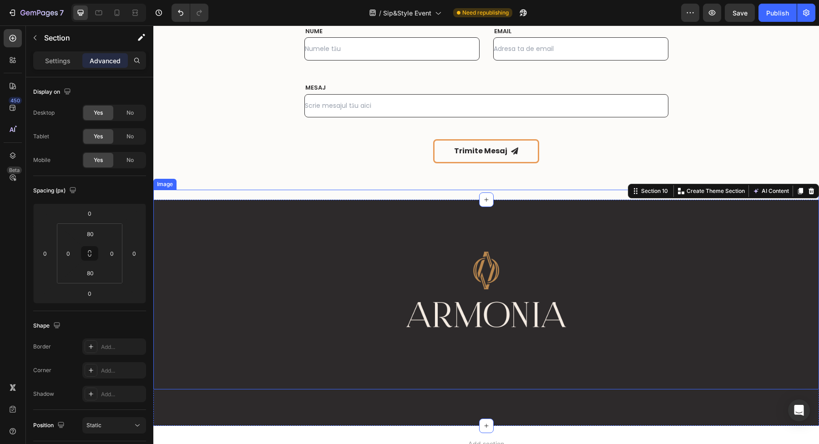
click at [434, 313] on img at bounding box center [486, 290] width 200 height 200
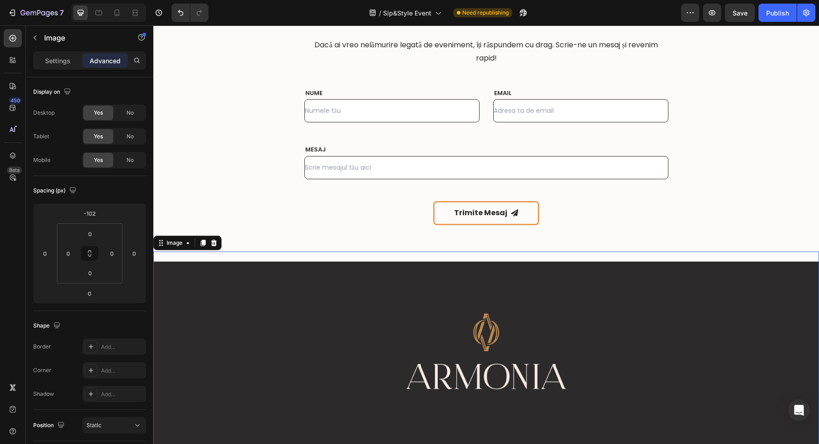
scroll to position [1947, 0]
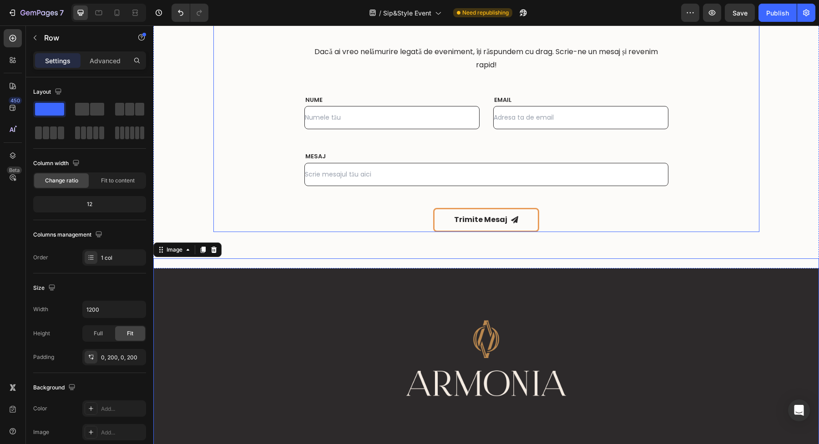
click at [712, 218] on div "Ai o întrebare? Scrie-ne direct aici Heading Dacă ai vreo nelămurire legată de …" at bounding box center [486, 116] width 546 height 231
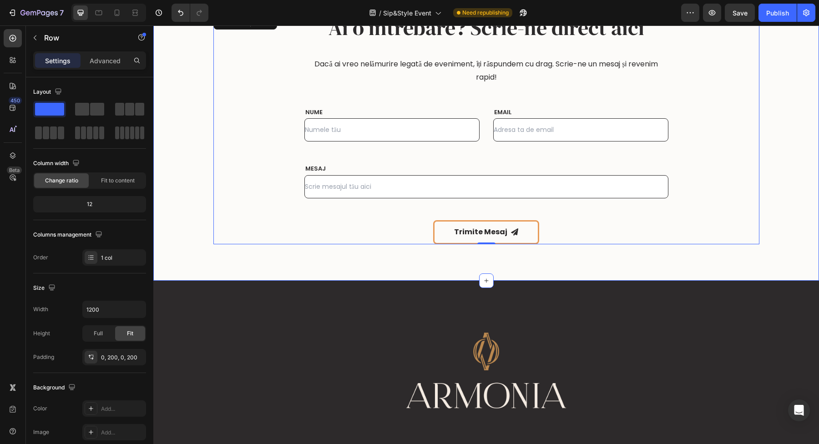
scroll to position [1868, 0]
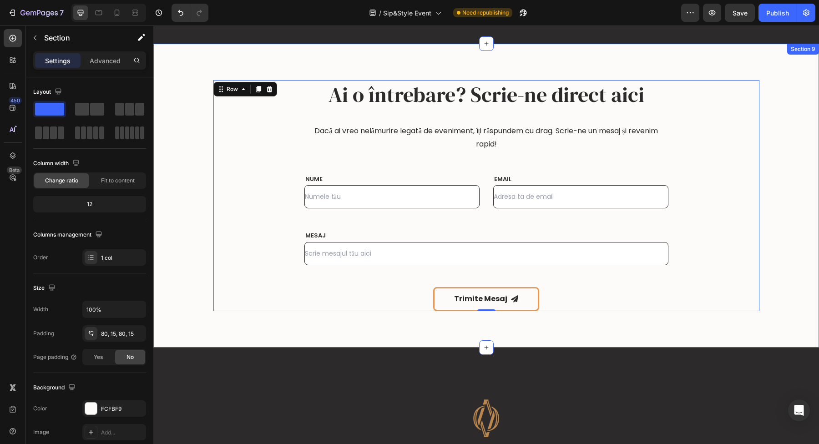
click at [783, 226] on div "Ai o întrebare? Scrie-ne direct aici Heading Dacă ai vreo nelămurire legată de …" at bounding box center [486, 195] width 652 height 231
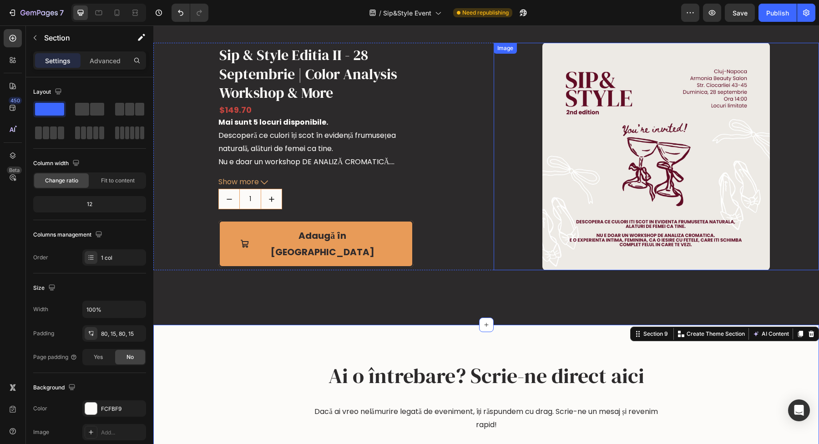
scroll to position [1417, 0]
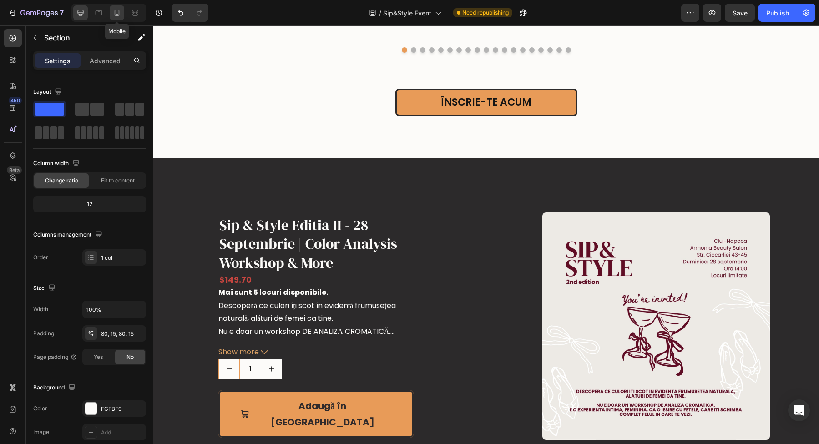
click at [113, 13] on icon at bounding box center [116, 12] width 9 height 9
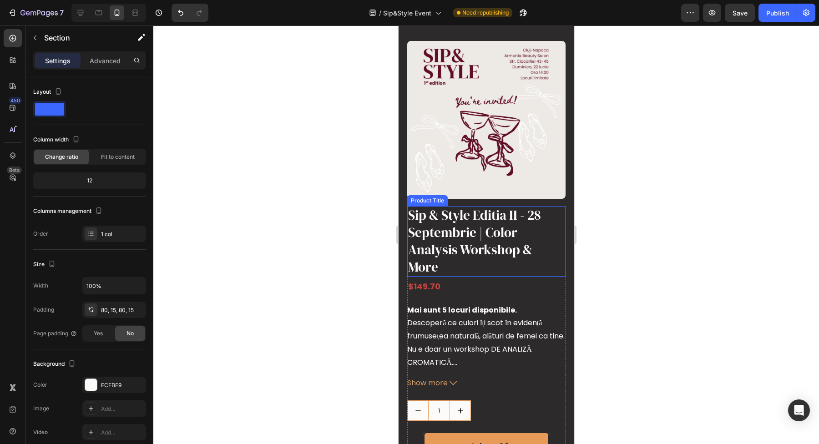
scroll to position [1201, 0]
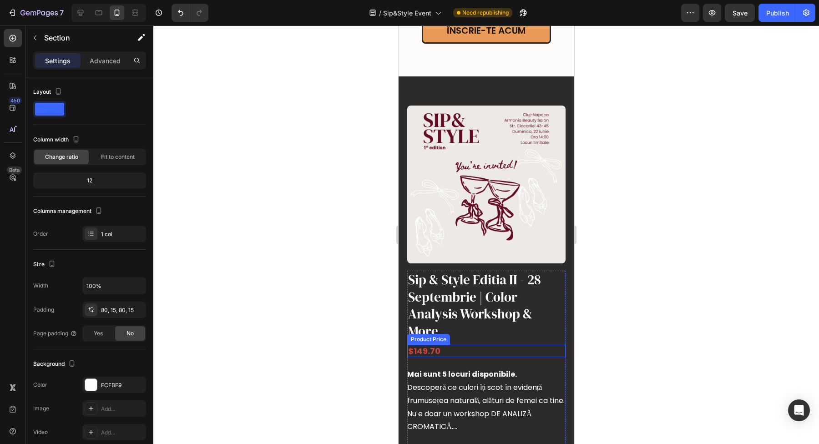
click at [436, 346] on div "$149.70" at bounding box center [486, 351] width 158 height 12
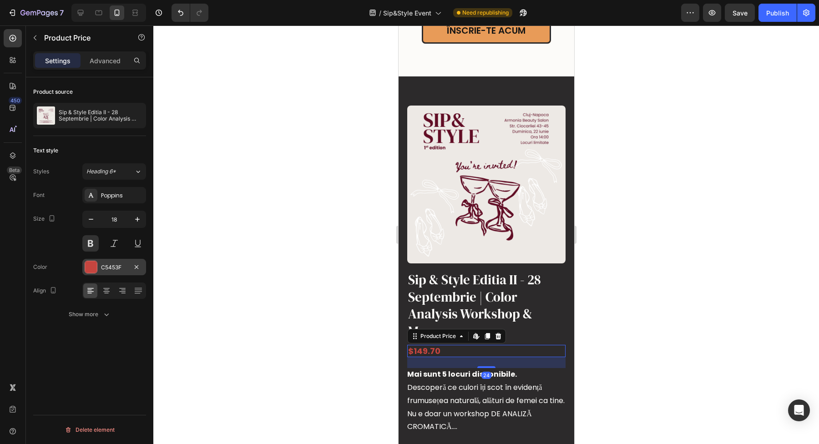
click at [92, 269] on div at bounding box center [91, 267] width 12 height 12
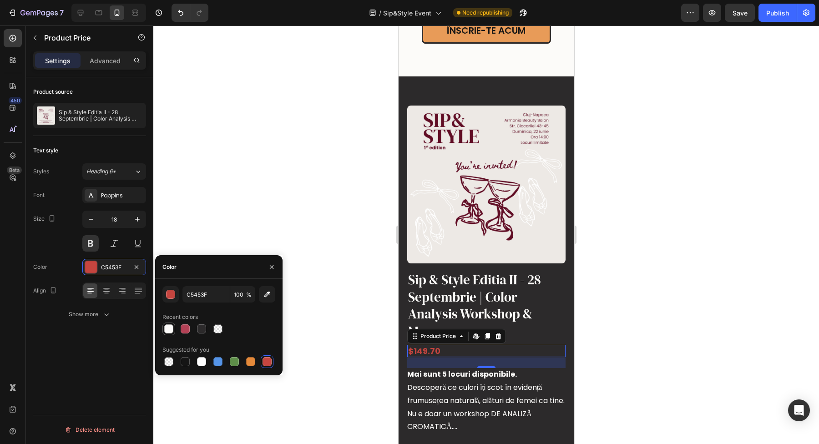
click at [165, 331] on div at bounding box center [168, 329] width 9 height 9
type input "FCFBF9"
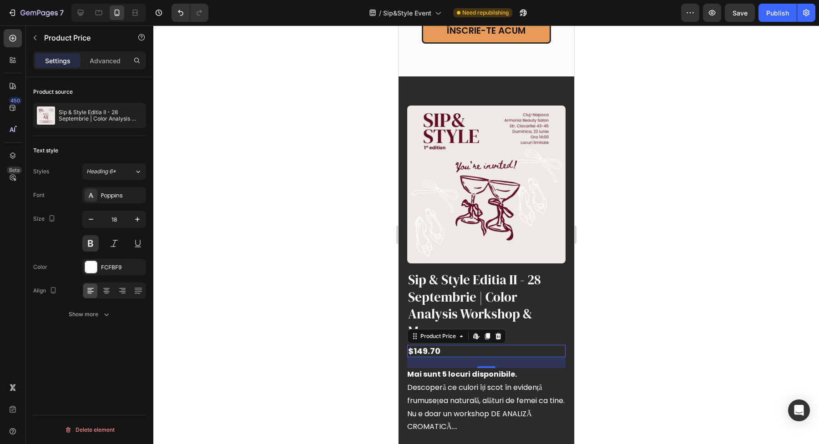
click at [650, 278] on div at bounding box center [486, 234] width 666 height 419
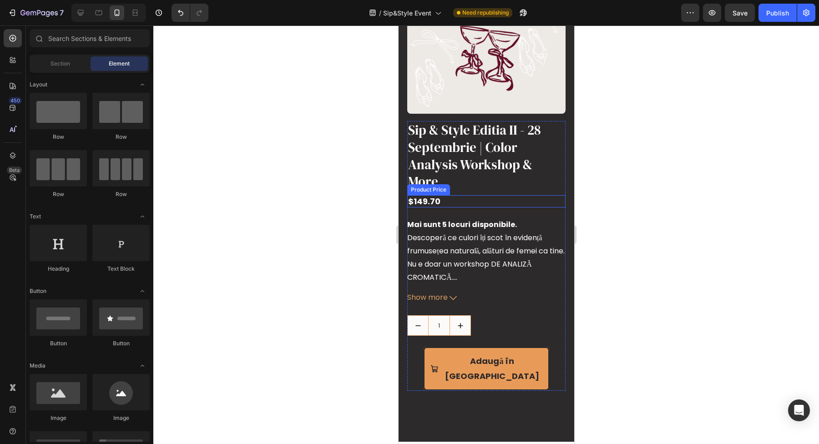
scroll to position [1631, 0]
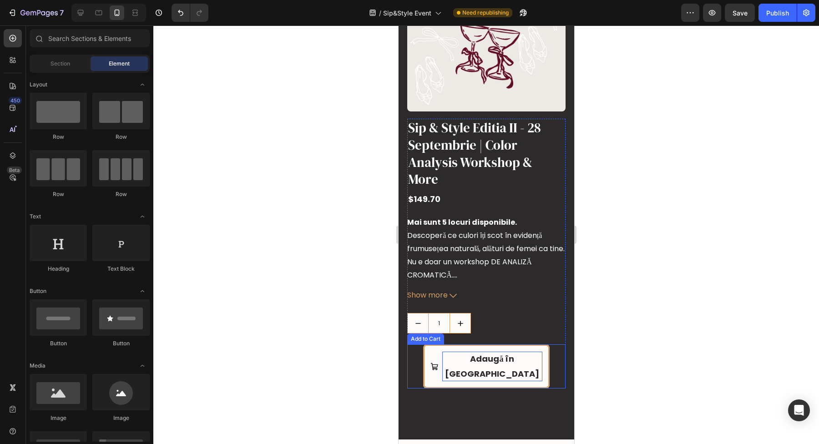
click at [476, 360] on div "Adaugă în [GEOGRAPHIC_DATA]" at bounding box center [492, 367] width 100 height 30
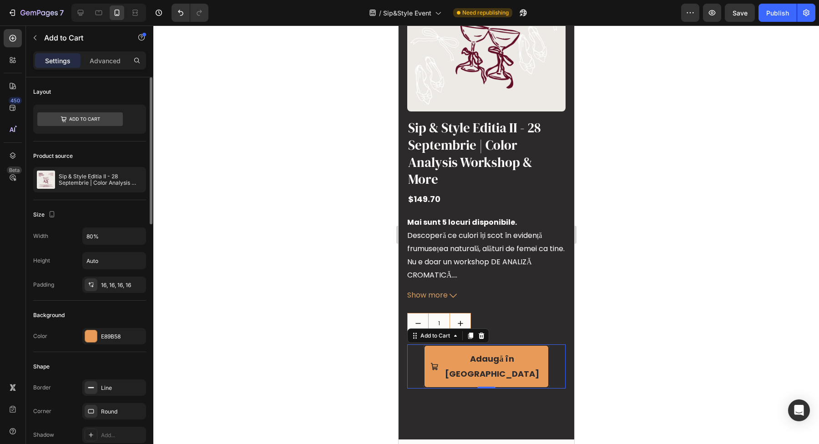
scroll to position [65, 0]
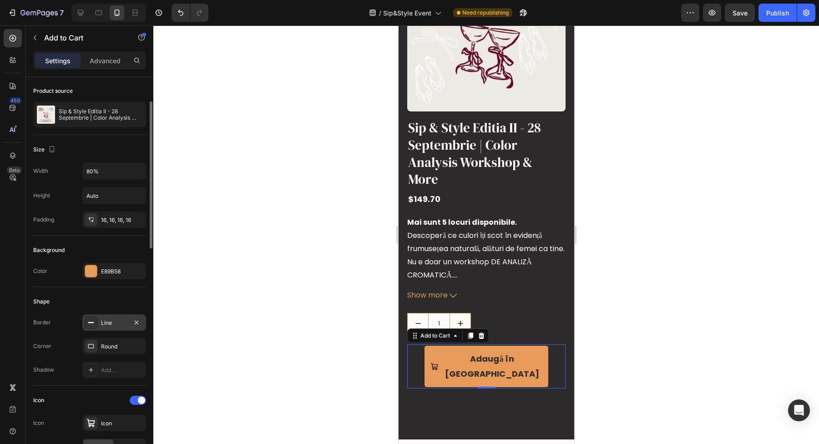
click at [93, 319] on icon at bounding box center [90, 322] width 7 height 7
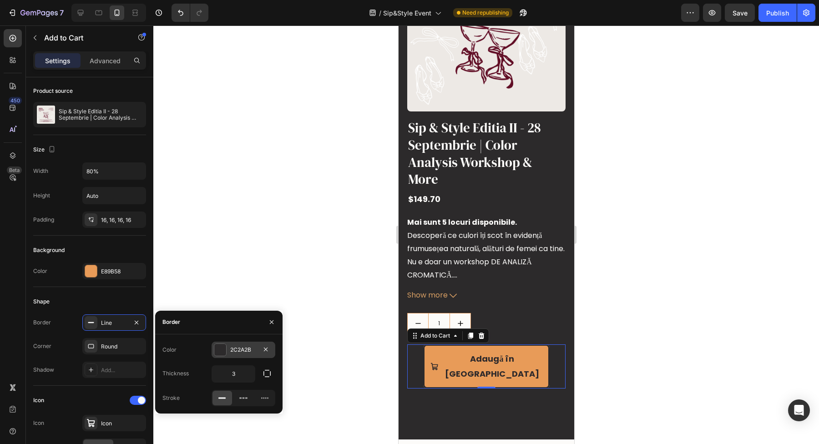
click at [220, 350] on div at bounding box center [220, 350] width 12 height 12
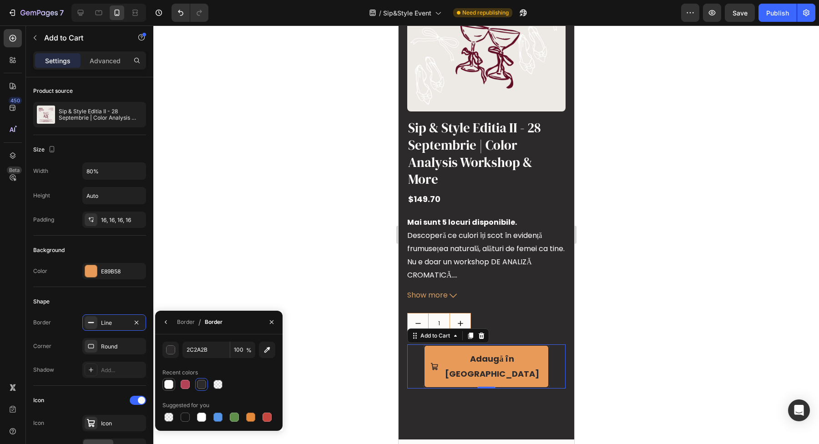
click at [167, 383] on div at bounding box center [168, 384] width 9 height 9
type input "FCFBF9"
click at [796, 329] on div at bounding box center [486, 234] width 666 height 419
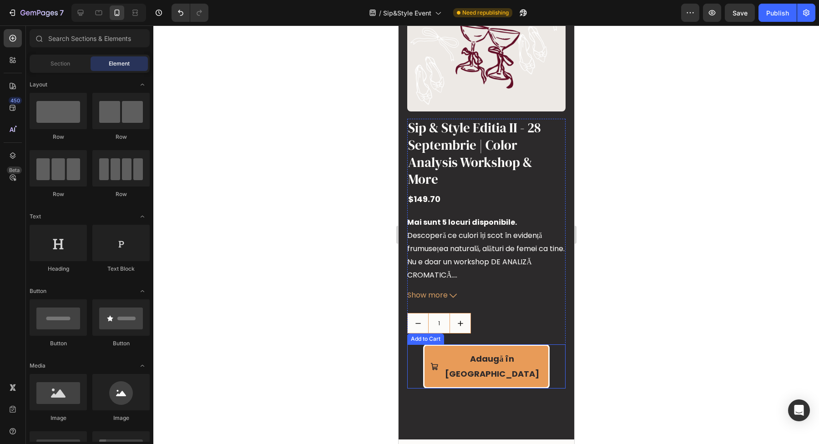
click at [648, 351] on div at bounding box center [486, 234] width 666 height 419
click at [646, 350] on div at bounding box center [486, 234] width 666 height 419
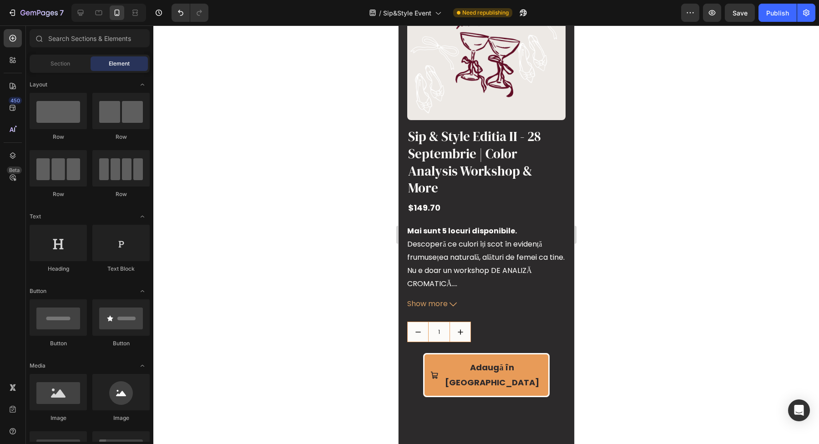
scroll to position [1611, 0]
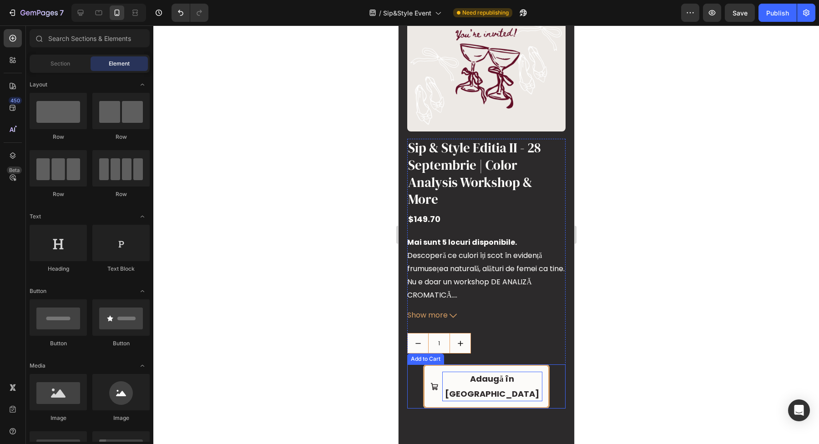
click at [505, 372] on div "Adaugă în [GEOGRAPHIC_DATA]" at bounding box center [492, 387] width 100 height 30
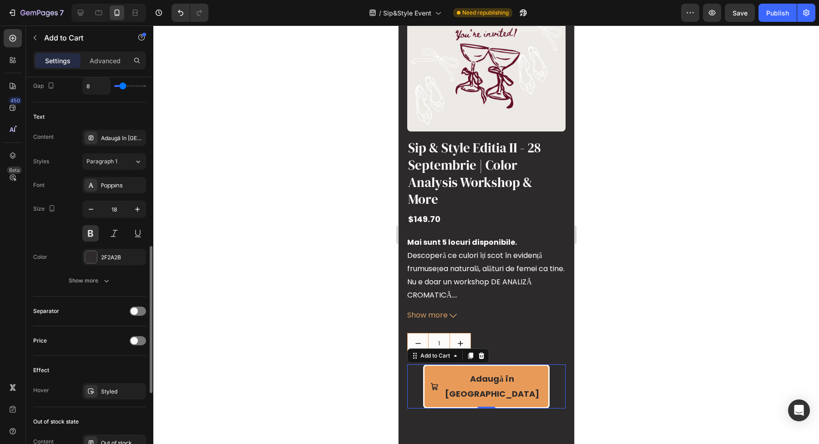
scroll to position [646, 0]
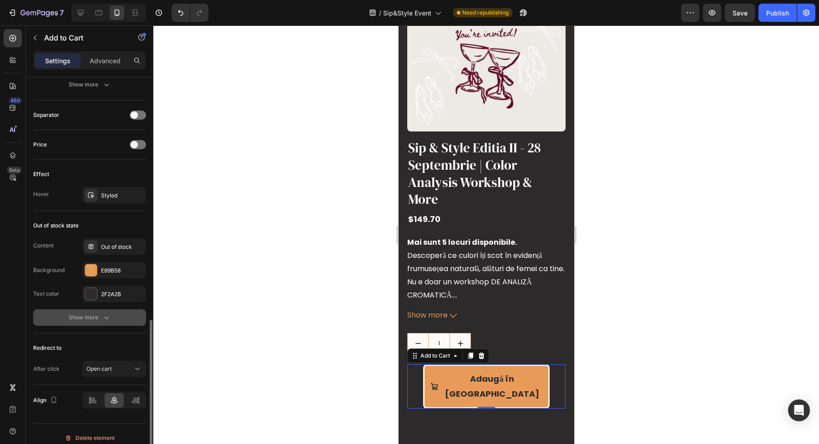
click at [81, 313] on div "Show more" at bounding box center [90, 317] width 42 height 9
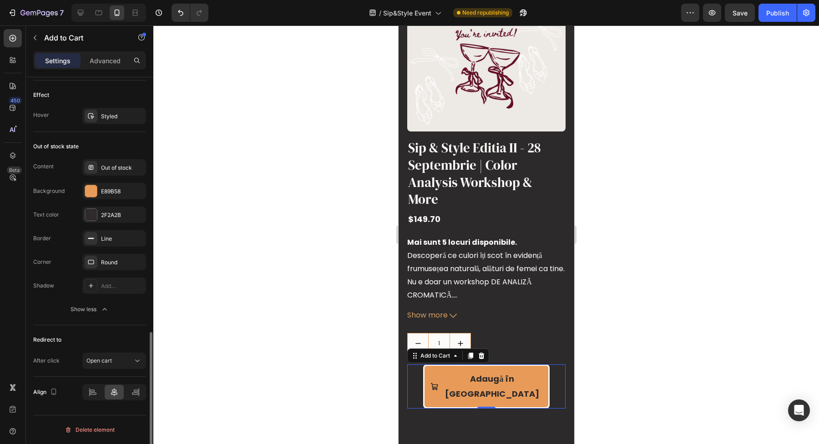
scroll to position [415, 0]
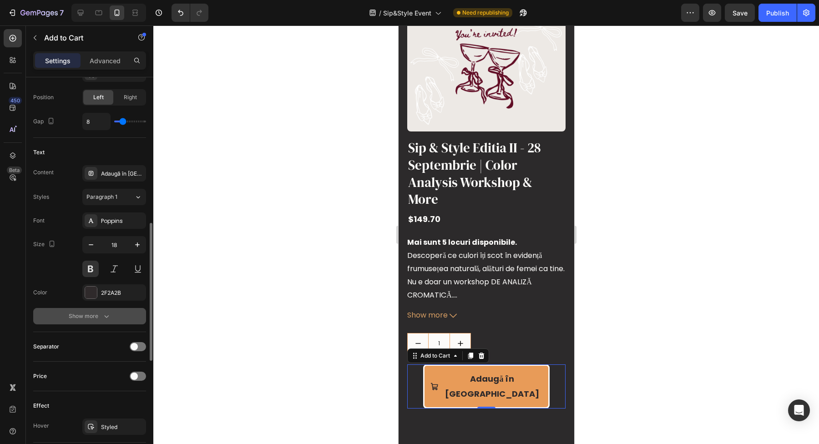
click at [92, 313] on div "Show more" at bounding box center [90, 316] width 42 height 9
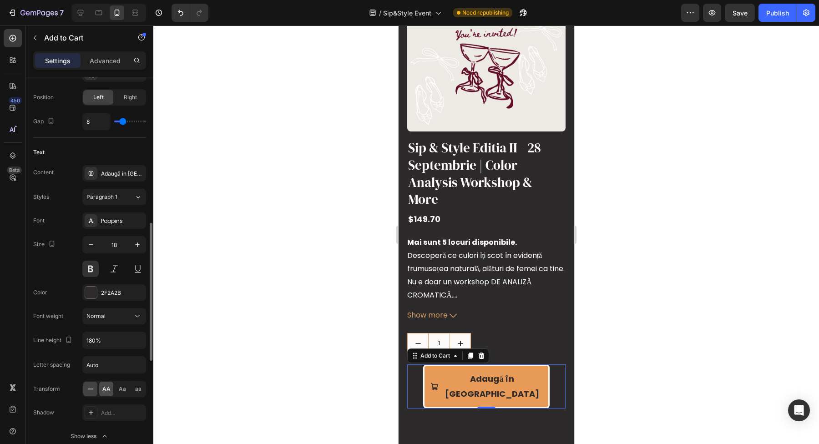
click at [104, 386] on span "AA" at bounding box center [106, 389] width 8 height 8
click at [662, 220] on div at bounding box center [486, 234] width 666 height 419
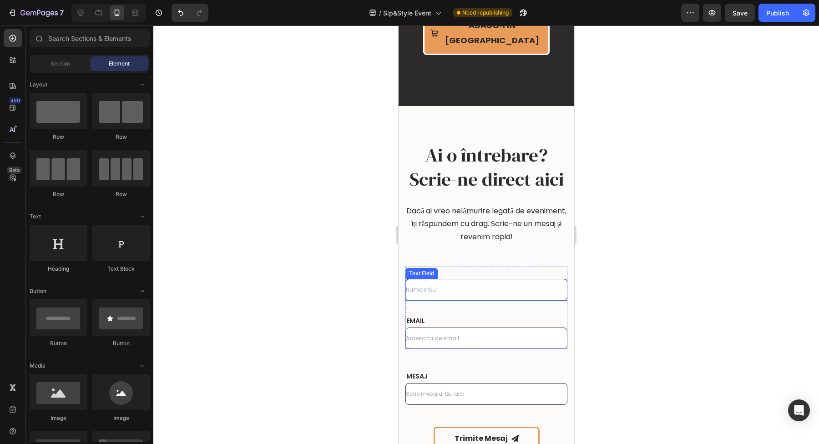
scroll to position [1771, 0]
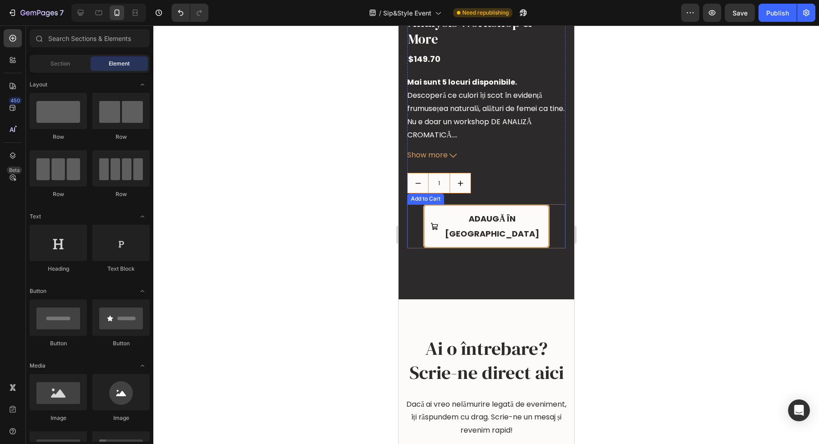
click at [439, 219] on button "Adaugă în [GEOGRAPHIC_DATA]" at bounding box center [486, 226] width 127 height 44
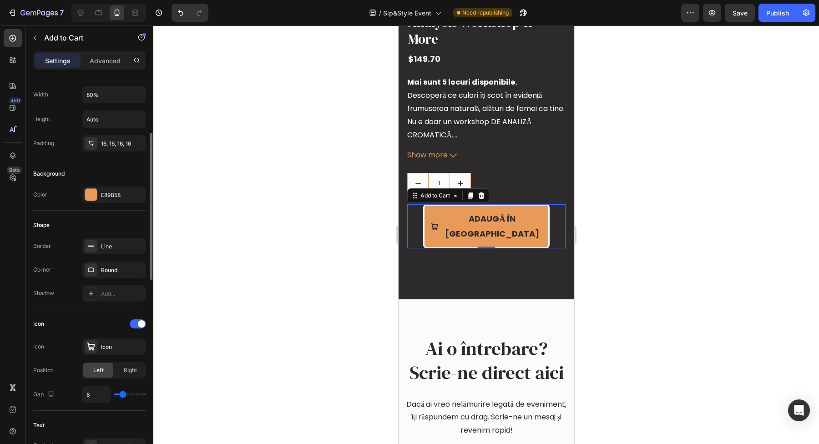
scroll to position [157, 0]
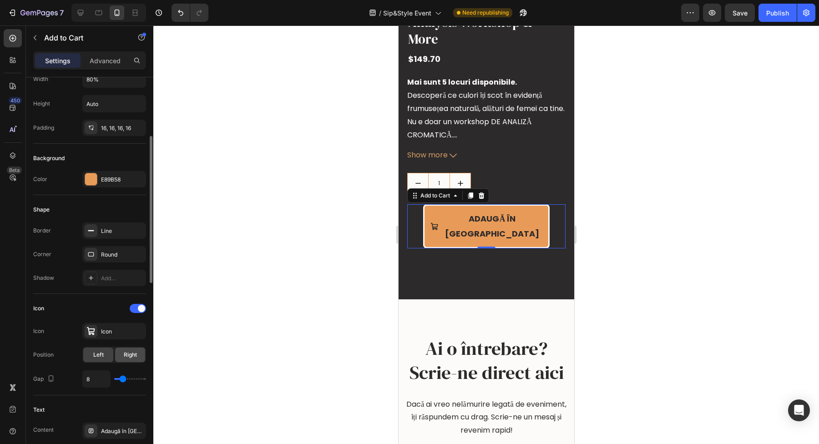
click at [133, 354] on span "Right" at bounding box center [130, 355] width 13 height 8
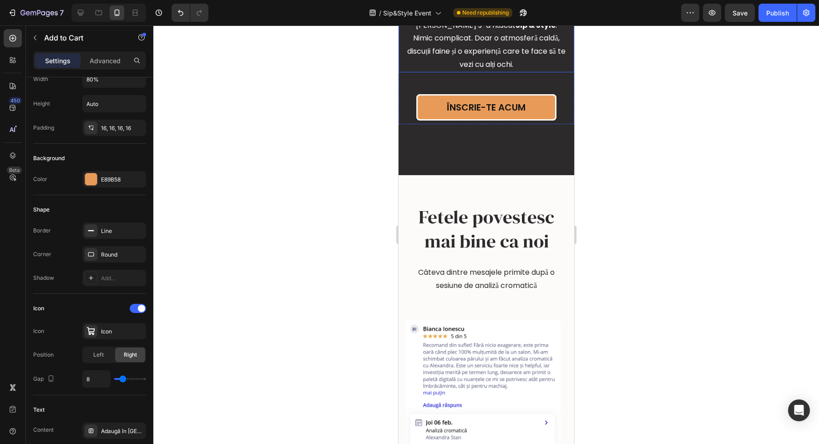
scroll to position [928, 0]
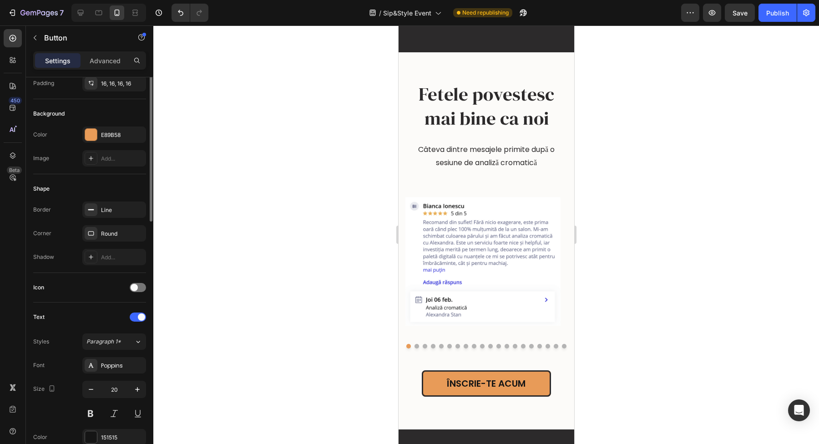
scroll to position [156, 0]
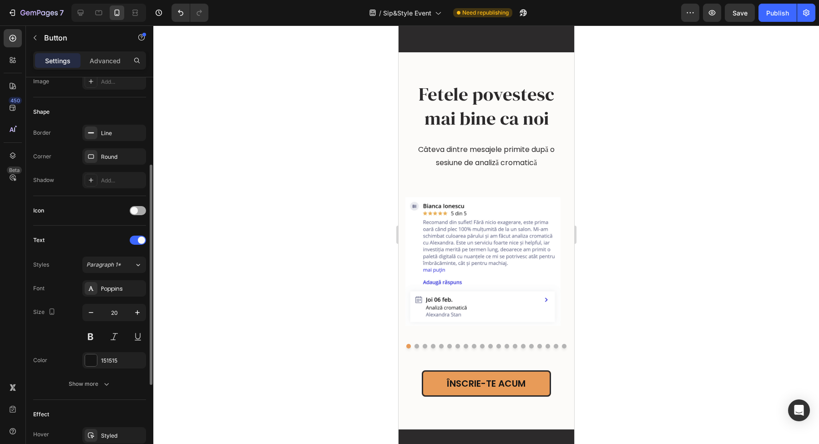
click at [139, 213] on div at bounding box center [138, 210] width 16 height 9
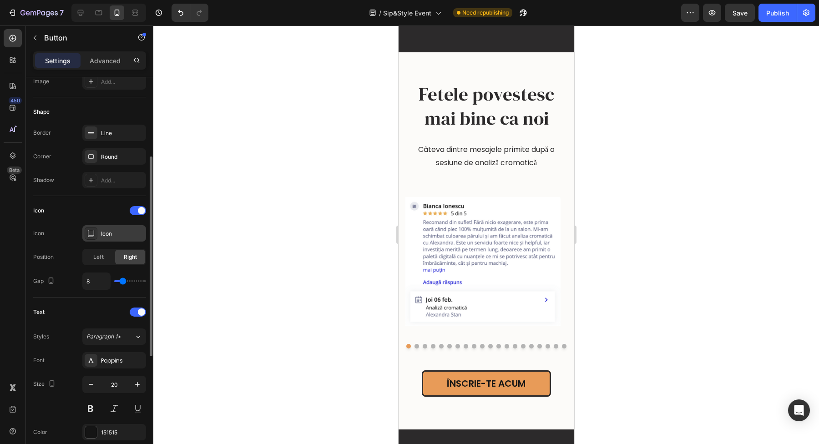
click at [118, 234] on div "Icon" at bounding box center [122, 234] width 43 height 8
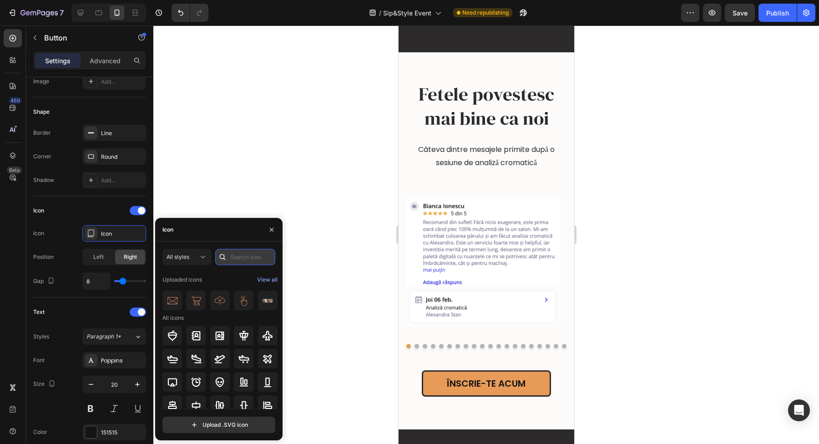
click at [238, 259] on input "text" at bounding box center [245, 257] width 60 height 16
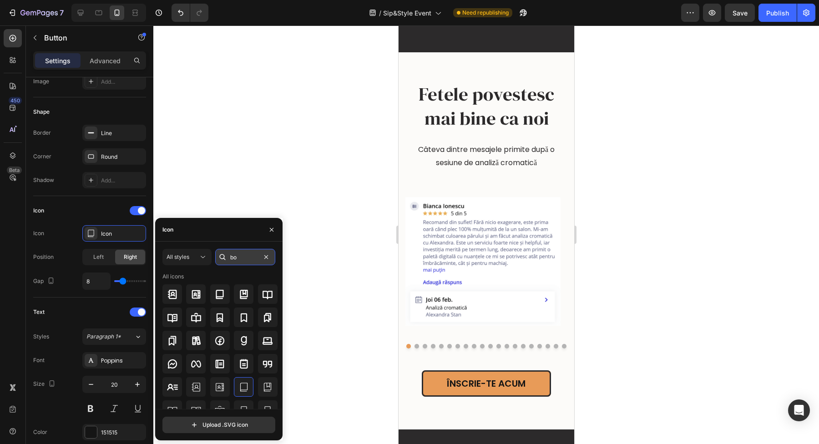
type input "b"
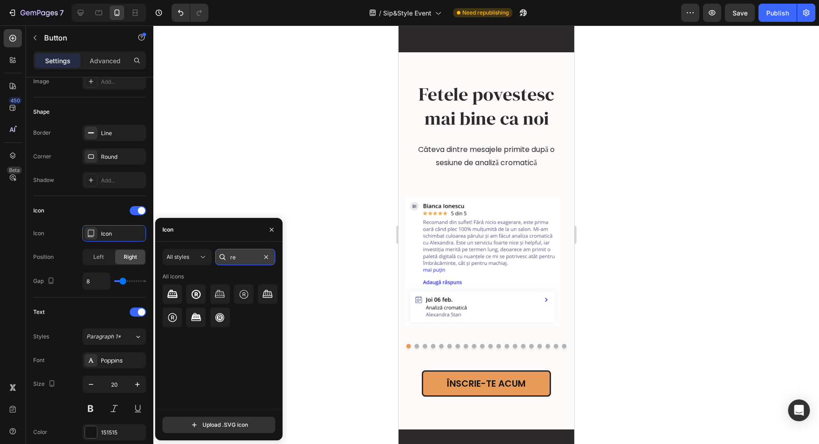
type input "r"
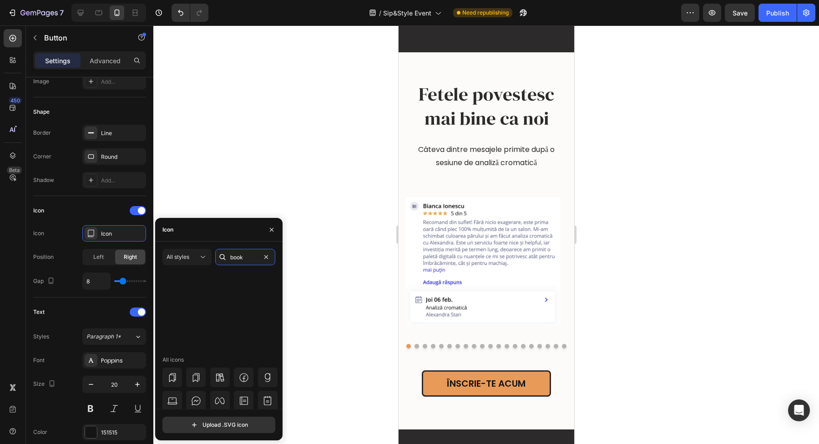
scroll to position [0, 0]
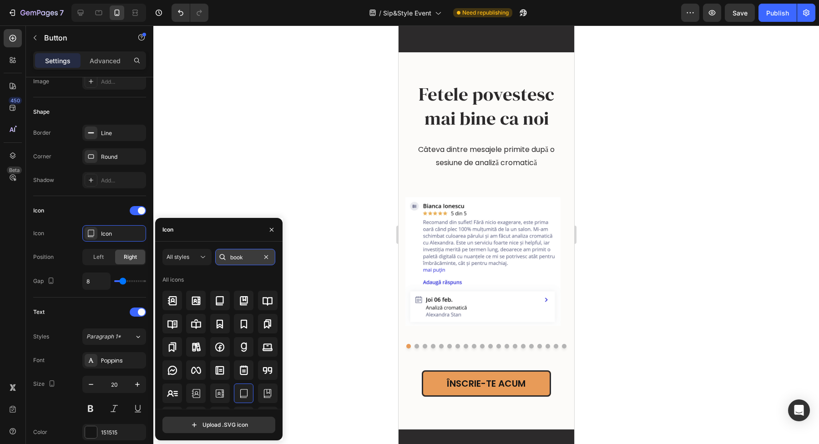
click at [259, 254] on input "book" at bounding box center [245, 257] width 60 height 16
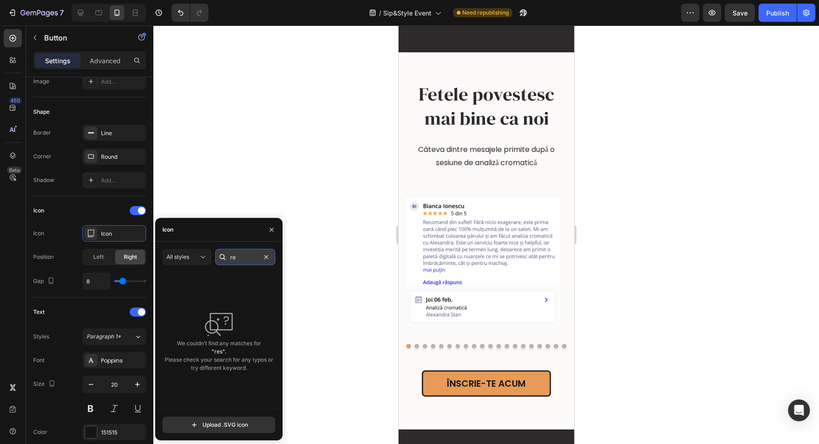
type input "r"
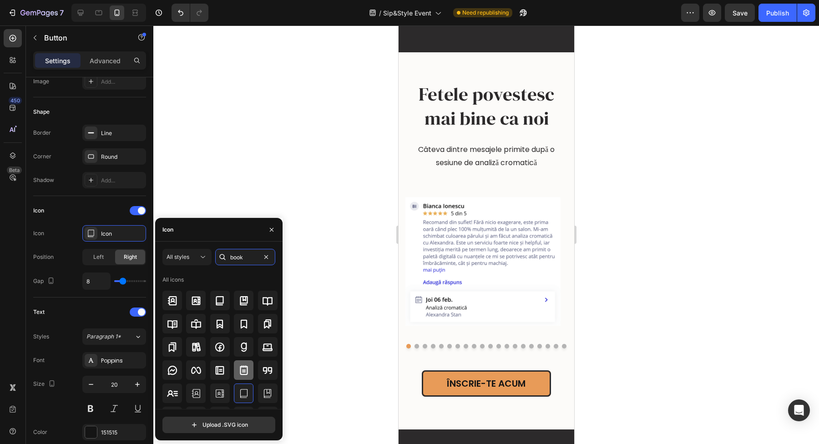
type input "book"
click at [245, 375] on icon at bounding box center [244, 370] width 11 height 11
click at [103, 208] on div "Icon" at bounding box center [89, 210] width 113 height 15
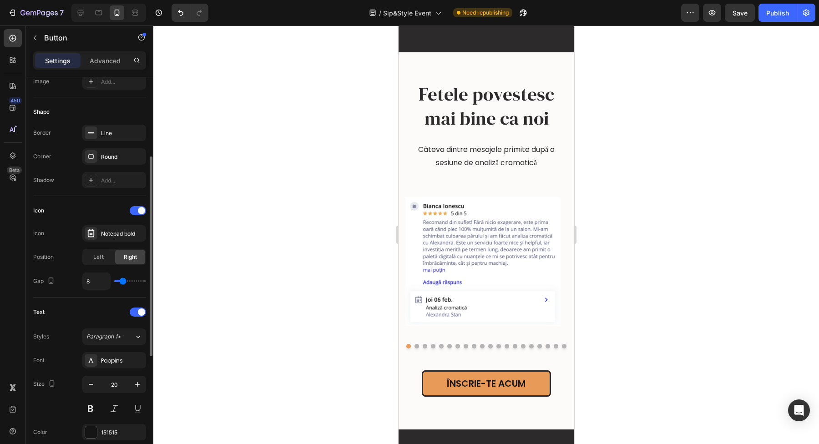
click at [103, 208] on div "Icon" at bounding box center [89, 210] width 113 height 15
click at [644, 265] on div at bounding box center [486, 234] width 666 height 419
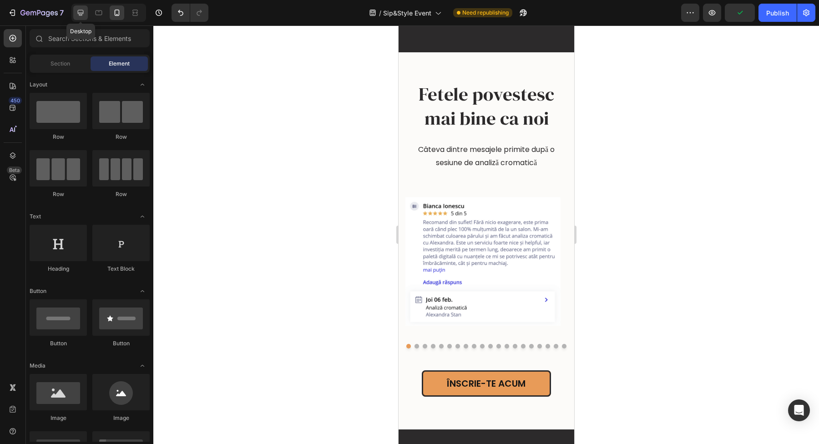
click at [85, 17] on div at bounding box center [80, 12] width 15 height 15
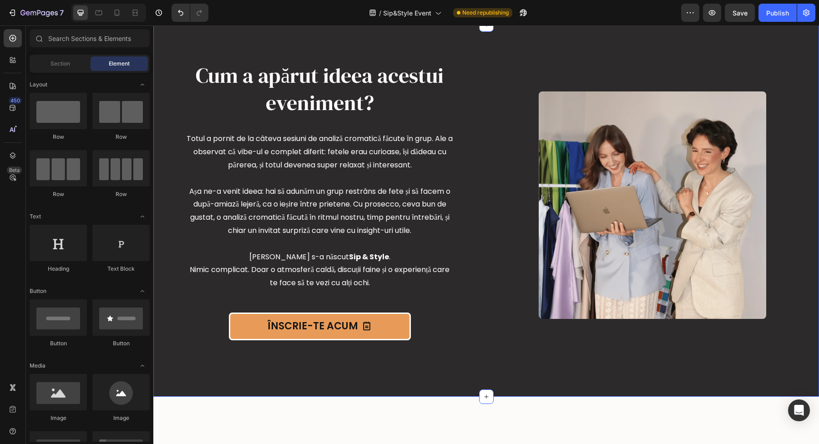
scroll to position [961, 0]
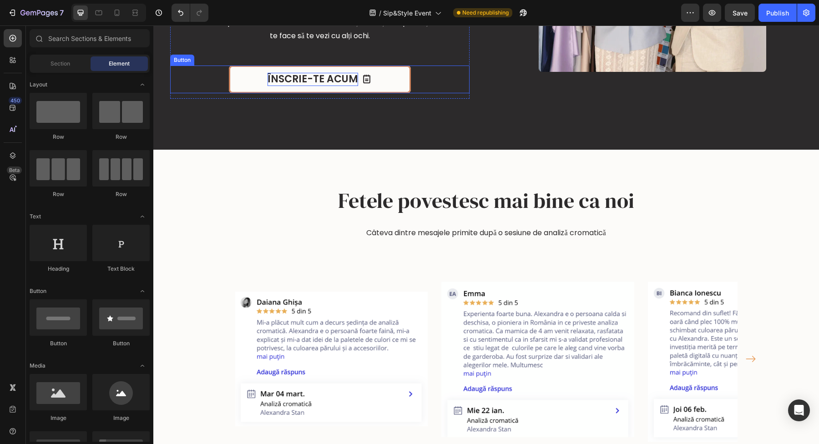
click at [331, 74] on p "ÎNSCRIE-TE ACUM" at bounding box center [313, 79] width 91 height 13
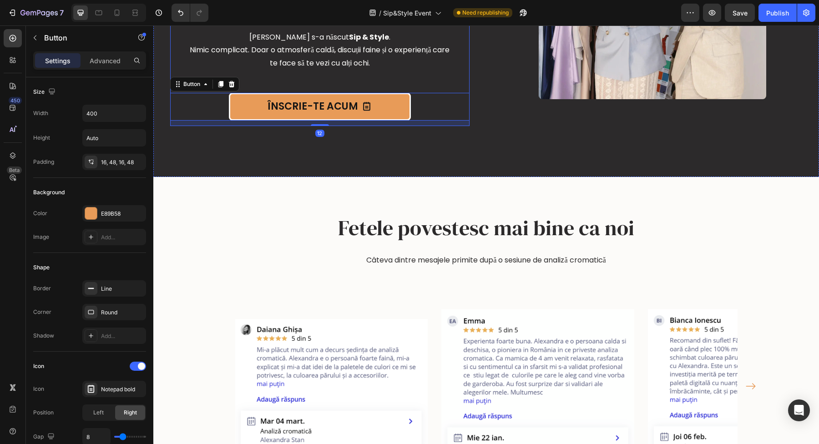
scroll to position [879, 0]
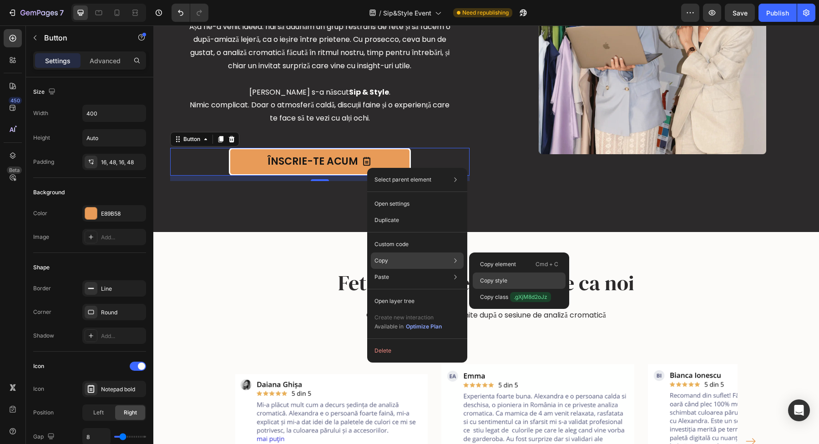
click at [508, 289] on div "Copy style" at bounding box center [519, 297] width 93 height 16
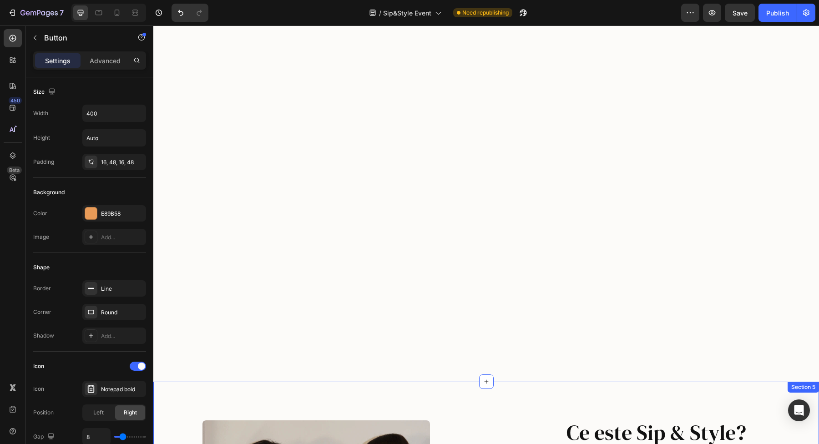
scroll to position [0, 0]
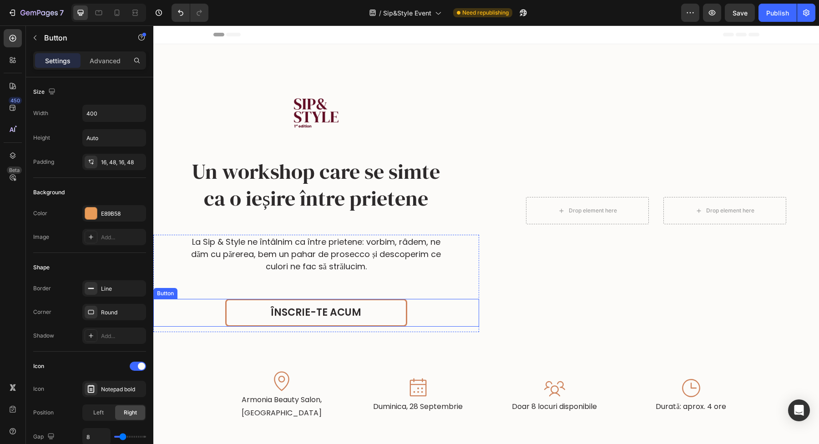
click at [373, 323] on link "ÎNSCRIE-TE ACUM" at bounding box center [316, 313] width 182 height 28
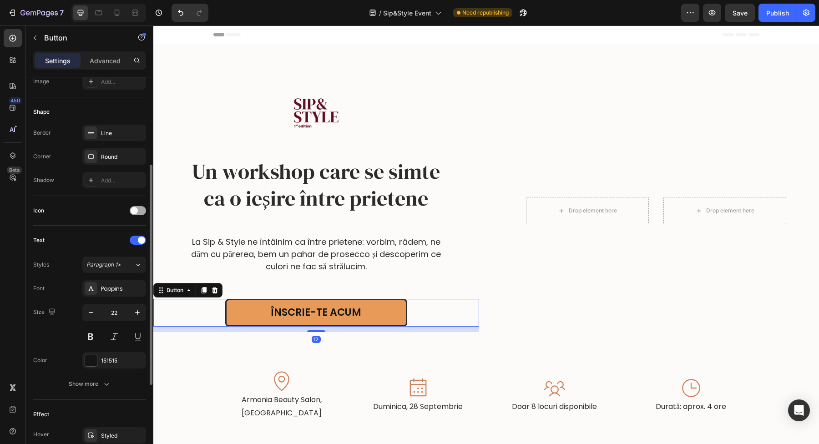
click at [136, 214] on div at bounding box center [138, 210] width 16 height 9
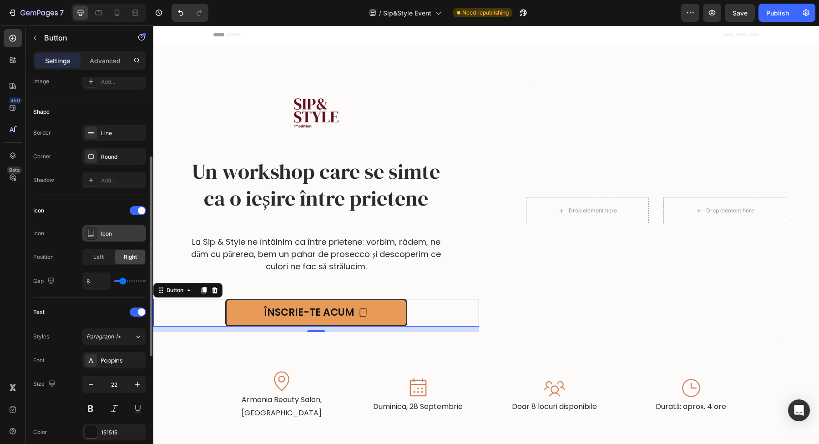
click at [120, 230] on div "Icon" at bounding box center [122, 234] width 43 height 8
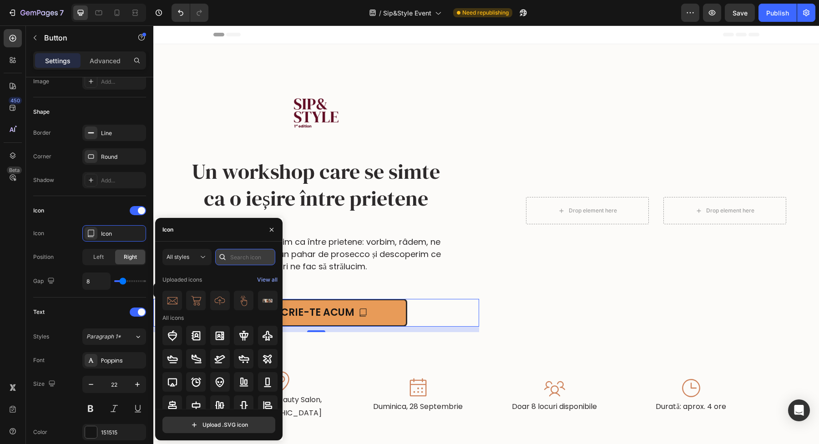
click at [242, 259] on input "text" at bounding box center [245, 257] width 60 height 16
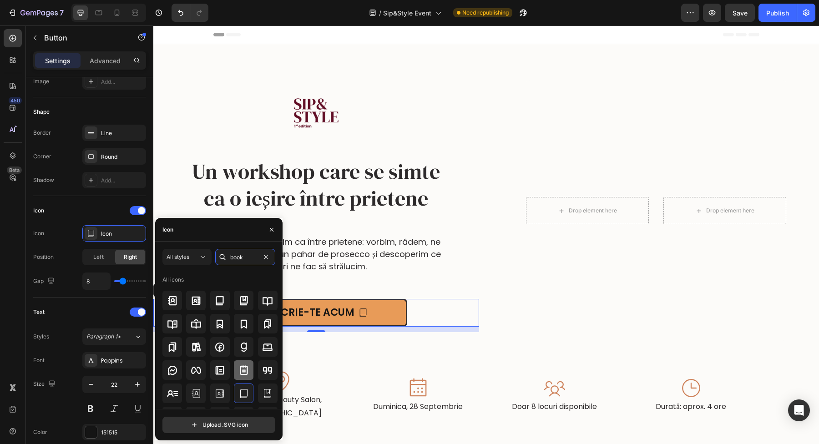
type input "book"
click at [241, 372] on icon at bounding box center [244, 370] width 11 height 11
click at [103, 211] on div "Icon" at bounding box center [89, 210] width 113 height 15
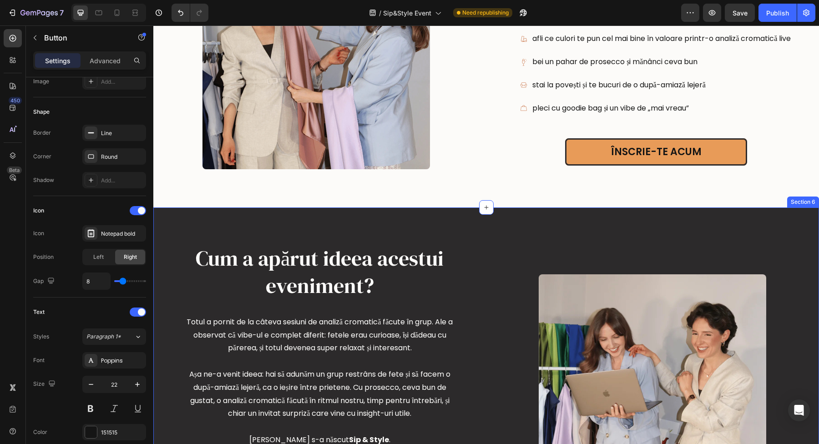
scroll to position [519, 0]
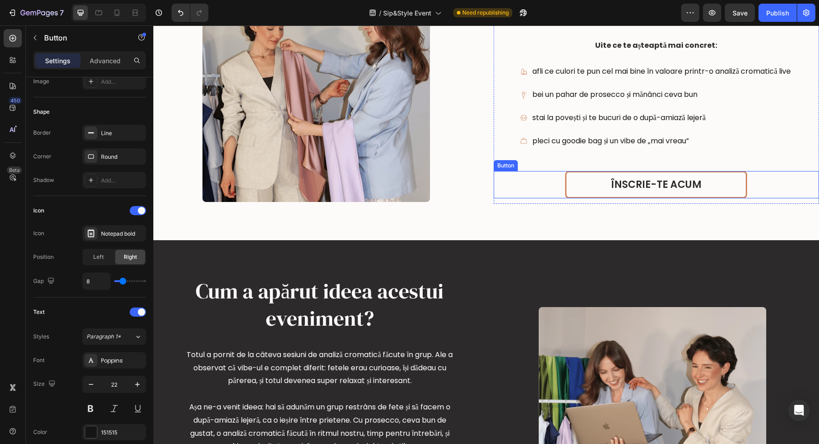
click at [700, 188] on link "ÎNSCRIE-TE ACUM" at bounding box center [656, 185] width 182 height 28
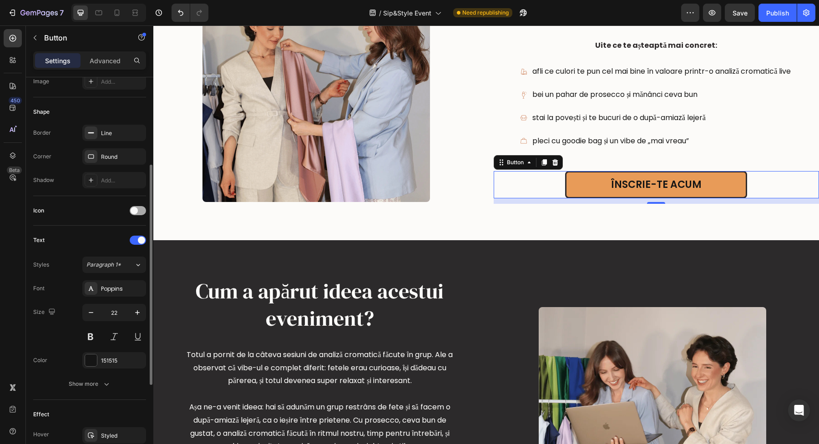
click at [133, 215] on div at bounding box center [138, 210] width 16 height 9
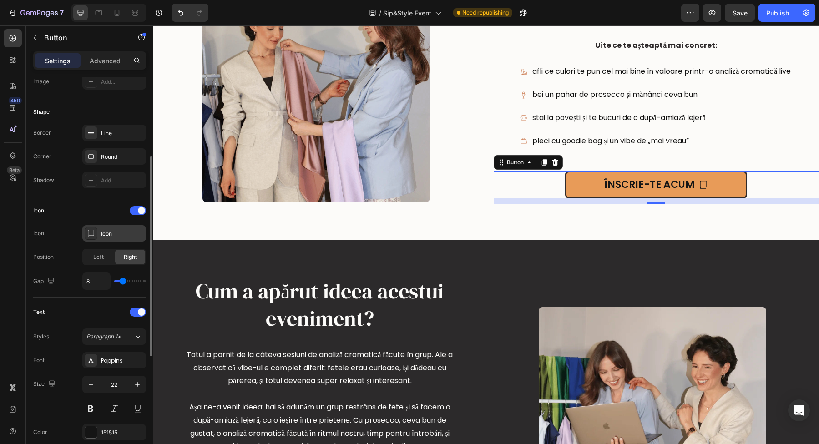
click at [128, 236] on div "Icon" at bounding box center [122, 234] width 43 height 8
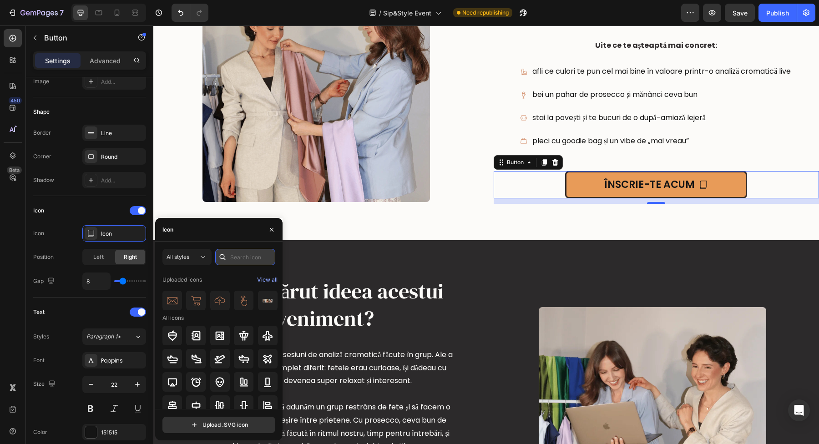
click at [234, 259] on input "text" at bounding box center [245, 257] width 60 height 16
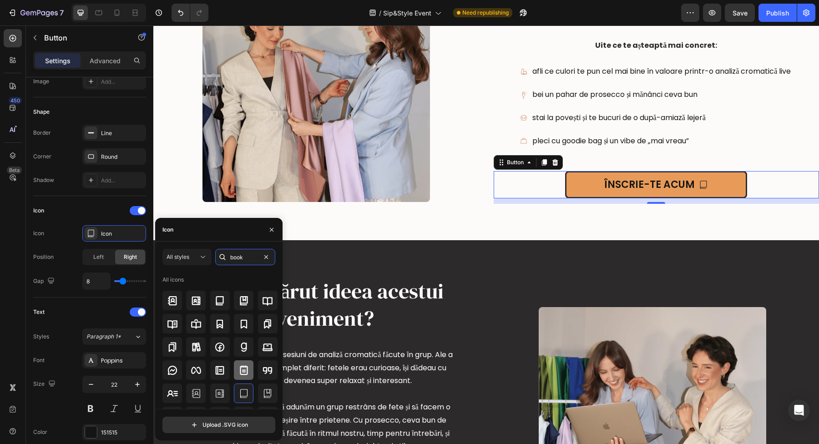
type input "book"
click at [249, 374] on div at bounding box center [244, 371] width 20 height 20
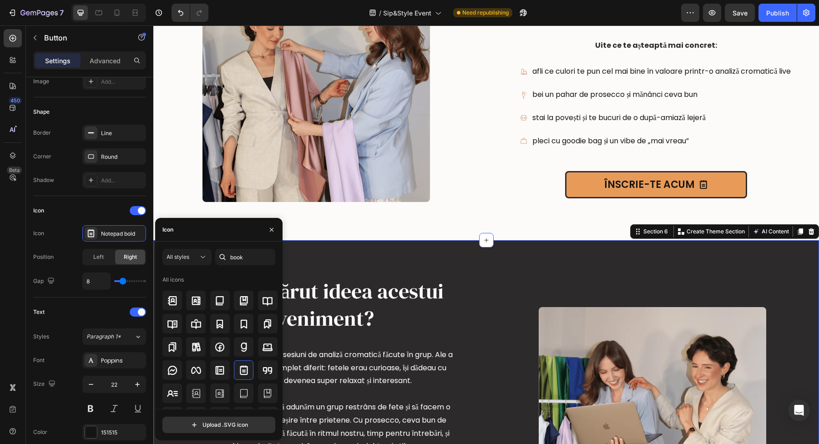
click at [512, 281] on div "Image" at bounding box center [653, 427] width 333 height 300
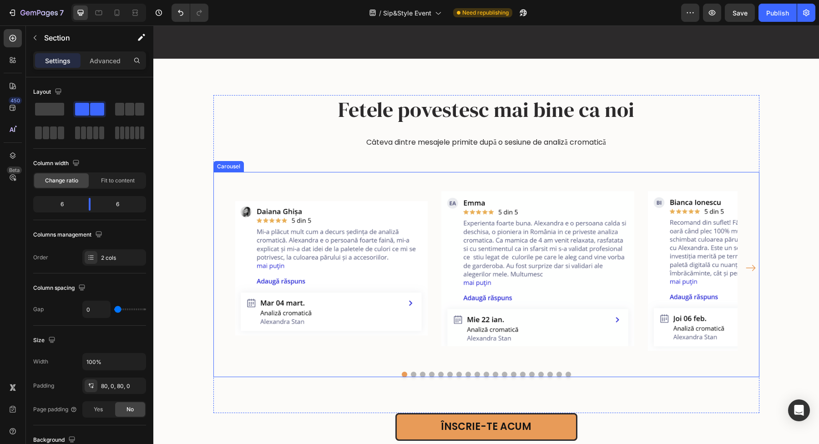
scroll to position [1165, 0]
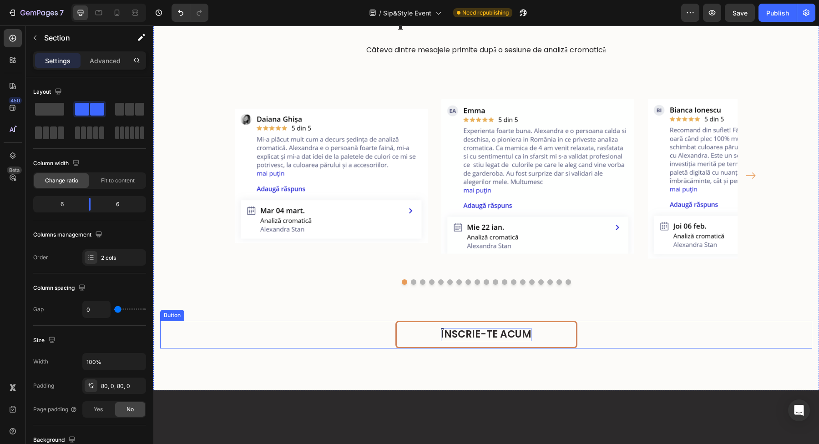
click at [514, 330] on p "ÎNSCRIE-TE ACUM" at bounding box center [486, 334] width 91 height 13
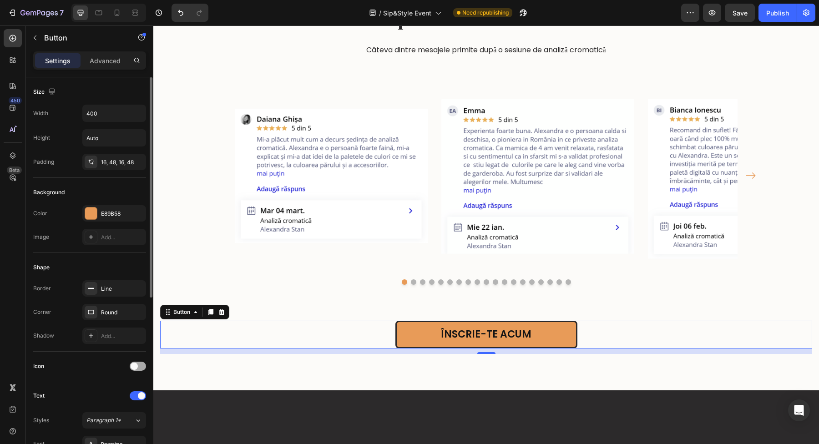
click at [130, 363] on div at bounding box center [138, 366] width 16 height 7
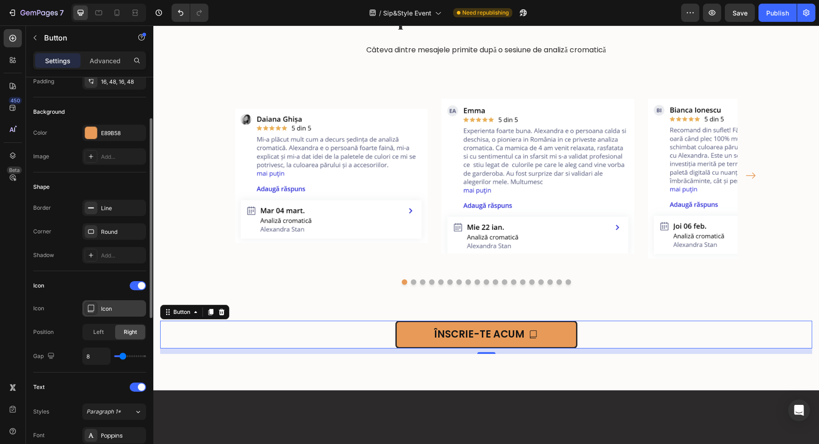
click at [91, 309] on icon at bounding box center [90, 308] width 9 height 9
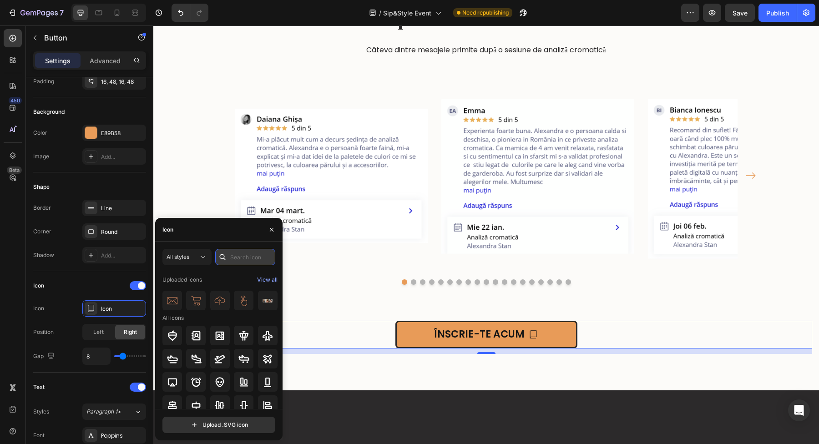
click at [237, 260] on input "text" at bounding box center [245, 257] width 60 height 16
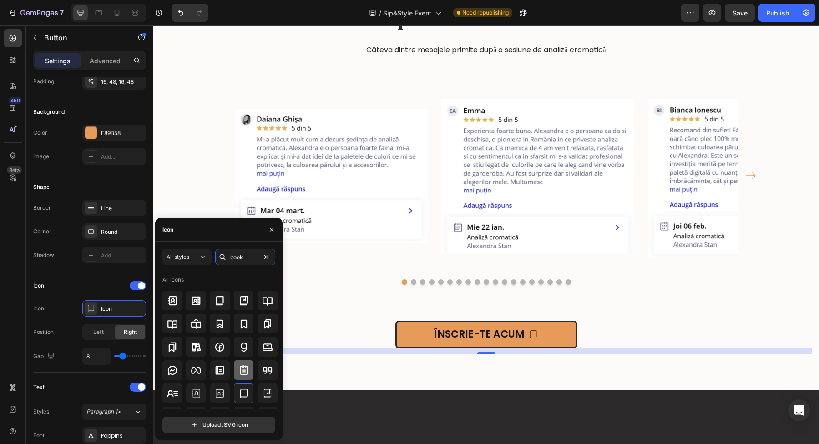
type input "book"
click at [244, 368] on icon at bounding box center [244, 370] width 11 height 11
click at [107, 273] on div "Icon Icon Notepad bold Position Left Right Gap 8" at bounding box center [89, 322] width 113 height 102
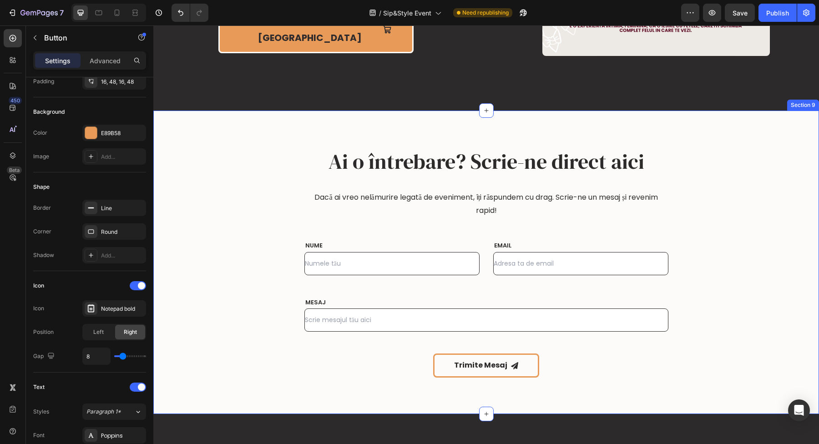
scroll to position [1900, 0]
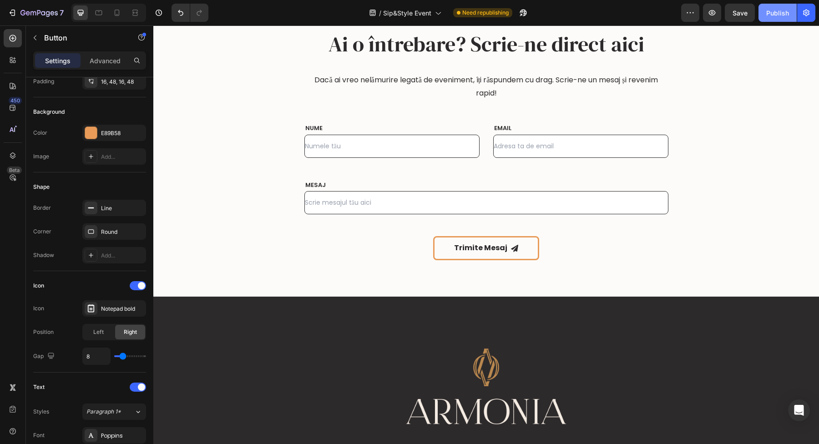
click at [773, 8] on div "Publish" at bounding box center [778, 13] width 23 height 10
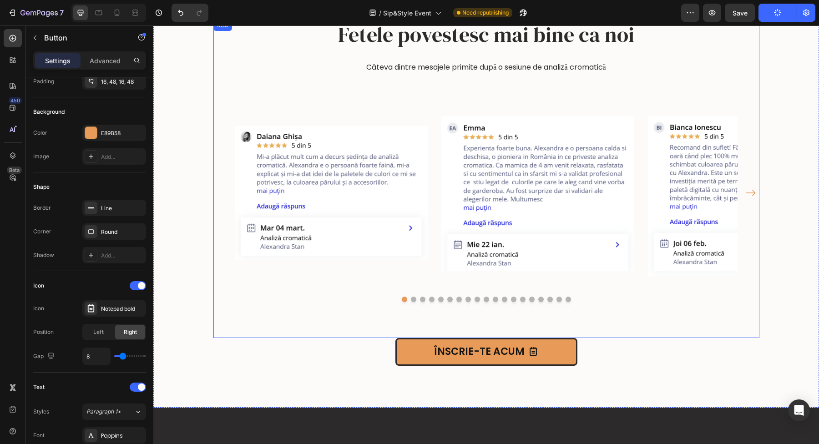
scroll to position [695, 0]
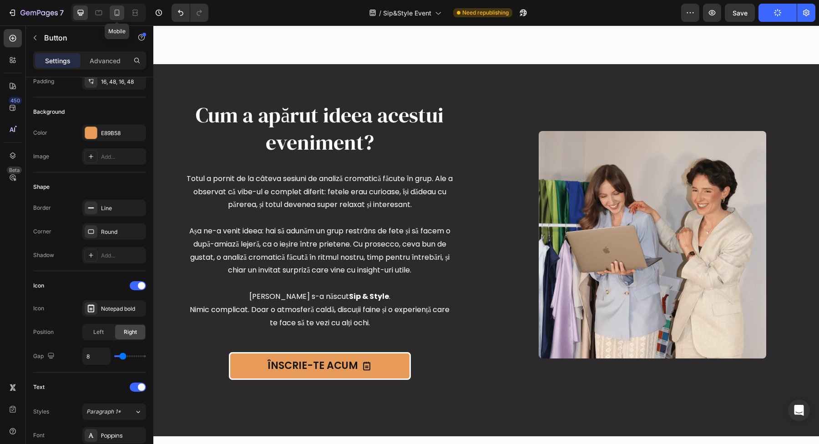
click at [113, 16] on icon at bounding box center [116, 12] width 9 height 9
type input "80%"
type input "20"
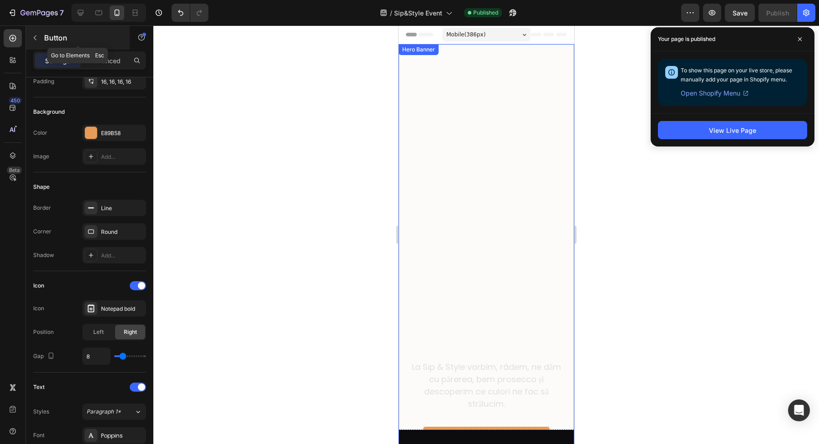
click at [33, 37] on icon "button" at bounding box center [34, 37] width 7 height 7
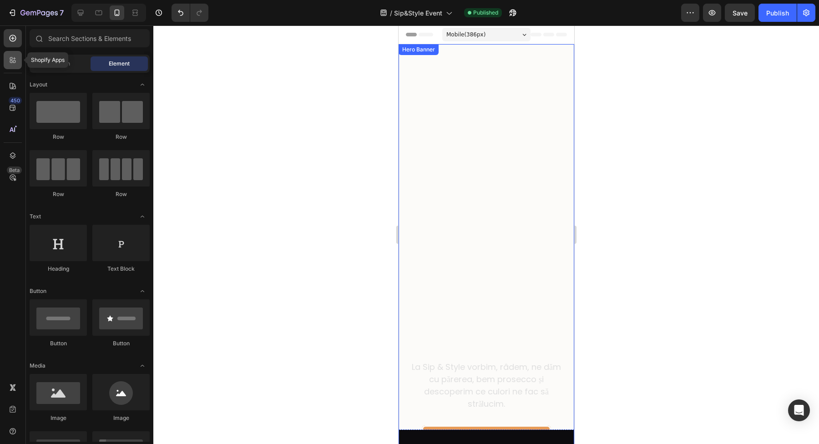
click at [10, 66] on div at bounding box center [13, 60] width 18 height 18
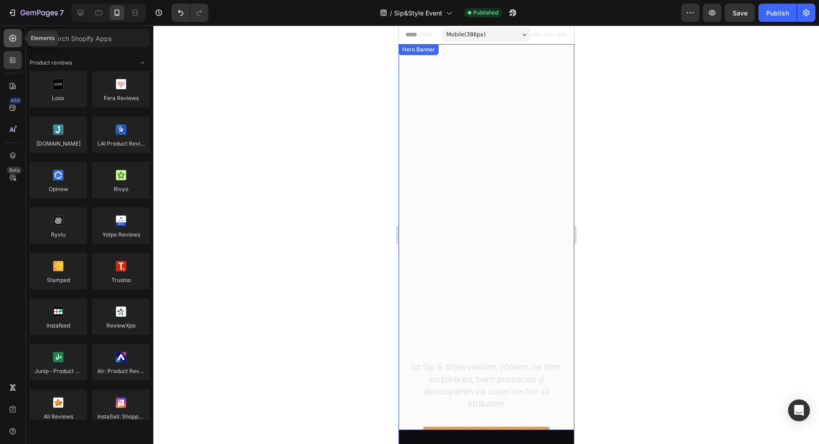
click at [13, 31] on div at bounding box center [13, 38] width 18 height 18
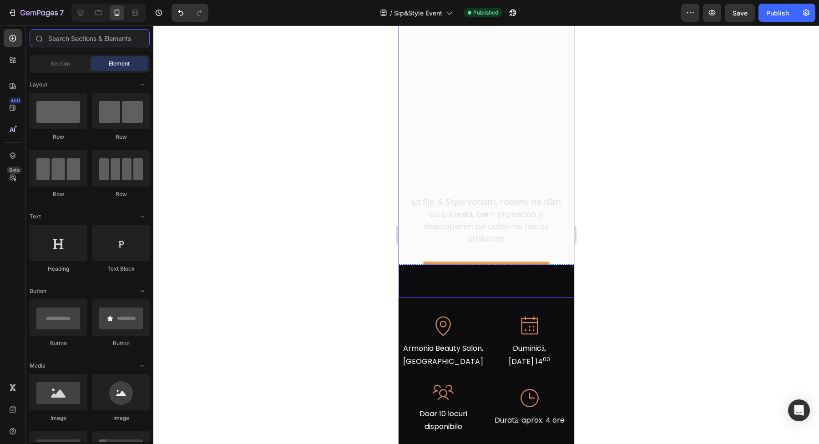
scroll to position [320, 0]
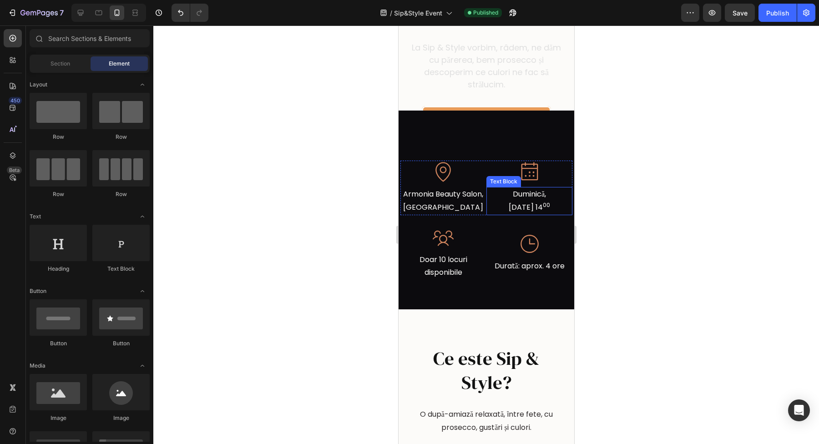
click at [517, 199] on p "Duminică," at bounding box center [529, 194] width 83 height 13
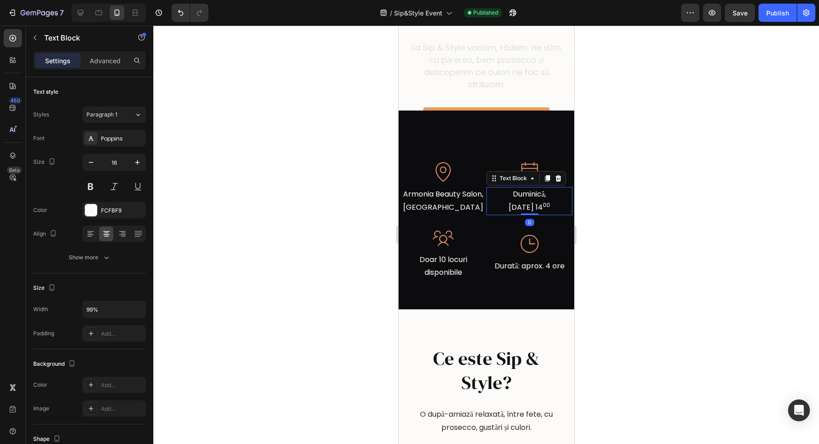
click at [530, 201] on p "Duminică," at bounding box center [529, 194] width 83 height 13
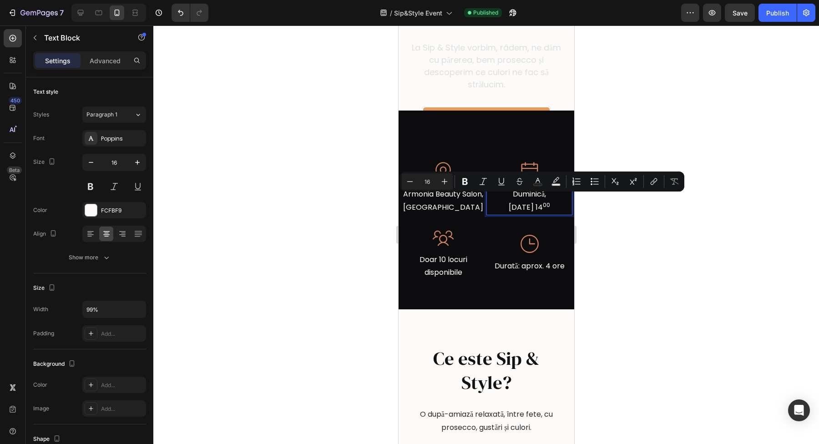
click at [499, 214] on p "[DATE] 14 00" at bounding box center [529, 207] width 83 height 13
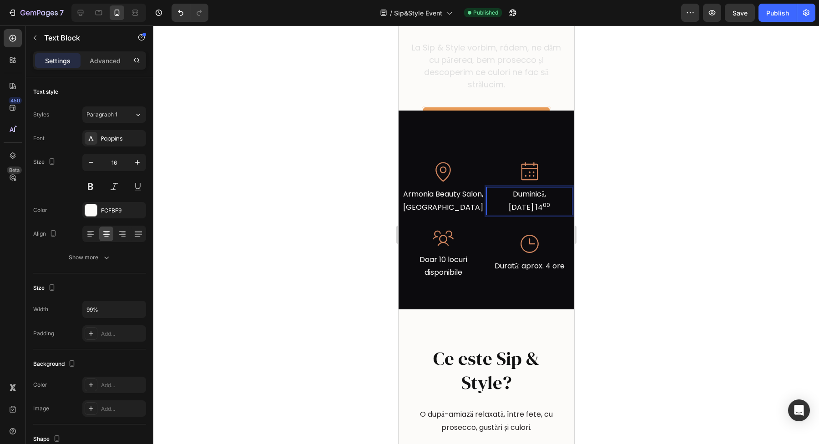
click at [501, 214] on p "[DATE] 14 00" at bounding box center [529, 207] width 83 height 13
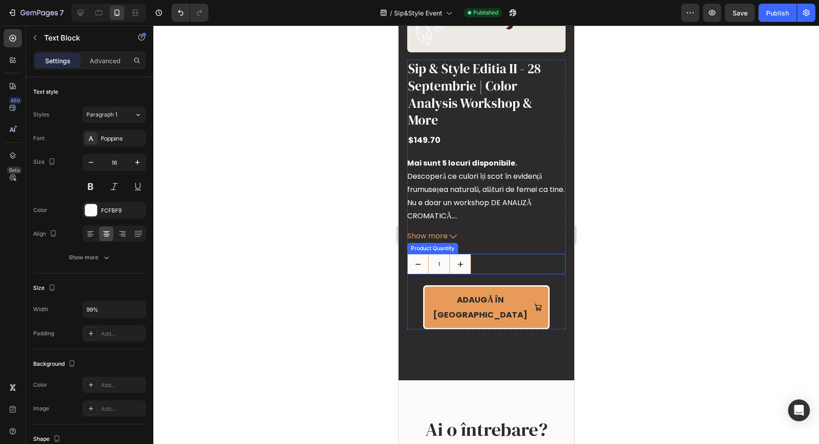
scroll to position [2085, 0]
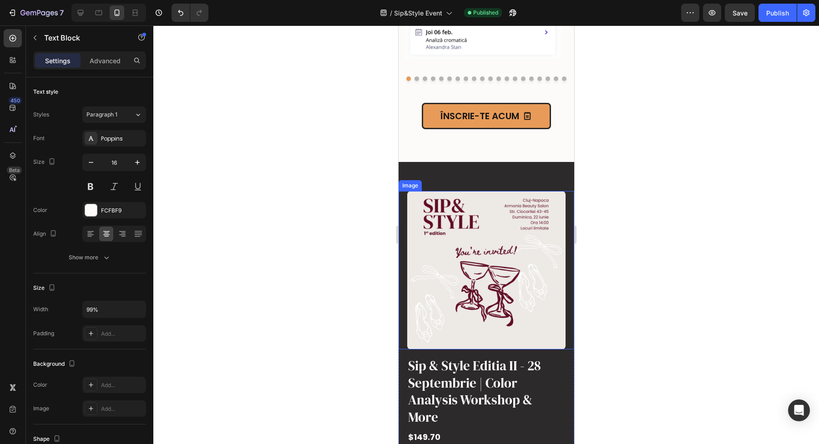
click at [512, 301] on img at bounding box center [486, 270] width 158 height 158
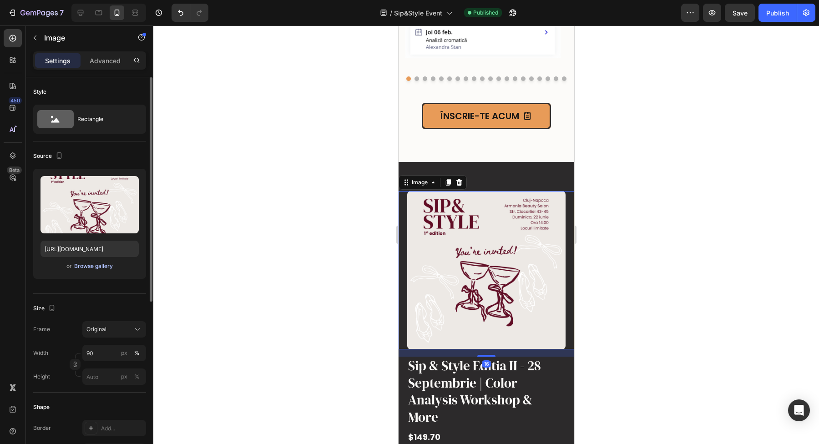
click at [96, 268] on div "Browse gallery" at bounding box center [93, 266] width 39 height 8
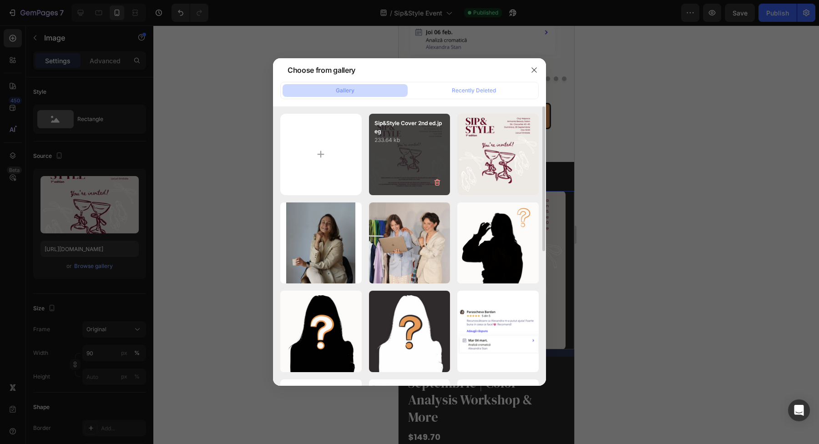
click at [405, 155] on div "Sip&Style Cover 2nd ed.jpeg 233.64 kb" at bounding box center [409, 154] width 81 height 81
type input "[URL][DOMAIN_NAME]"
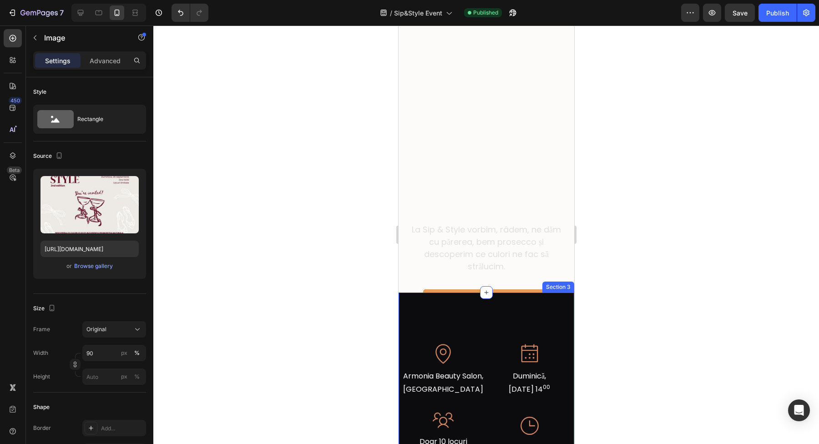
scroll to position [214, 0]
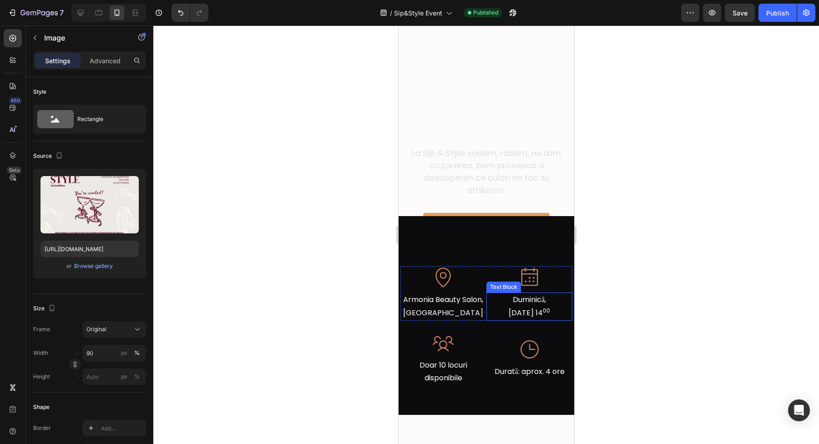
click at [521, 320] on p "[DATE] 14 00" at bounding box center [529, 313] width 83 height 13
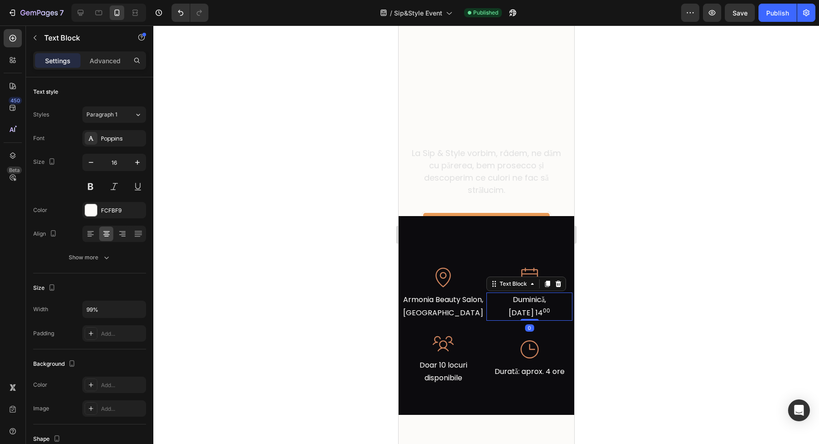
click at [518, 320] on p "[DATE] 14 00" at bounding box center [529, 313] width 83 height 13
click at [522, 320] on p "[DATE] 14 00" at bounding box center [529, 313] width 83 height 13
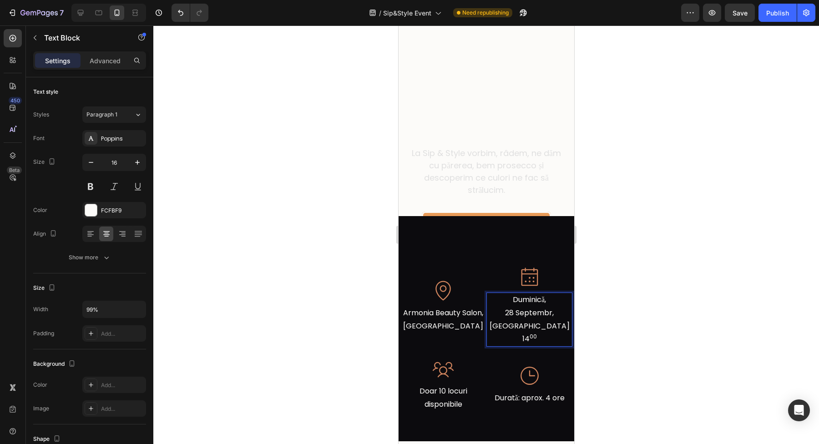
scroll to position [207, 0]
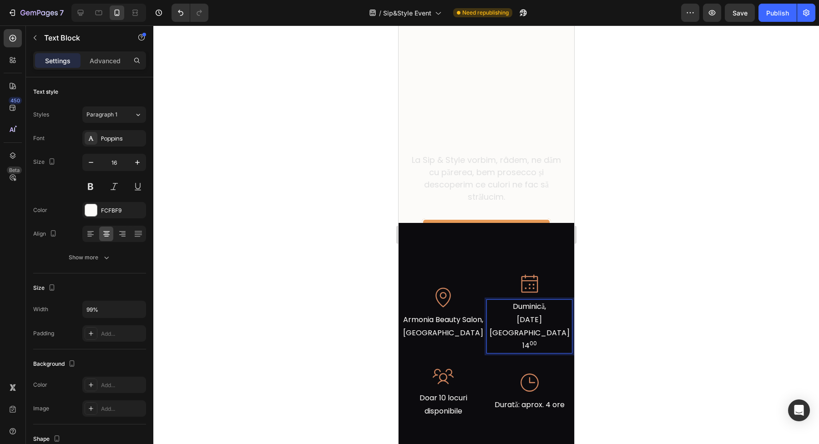
click at [621, 306] on div at bounding box center [486, 234] width 666 height 419
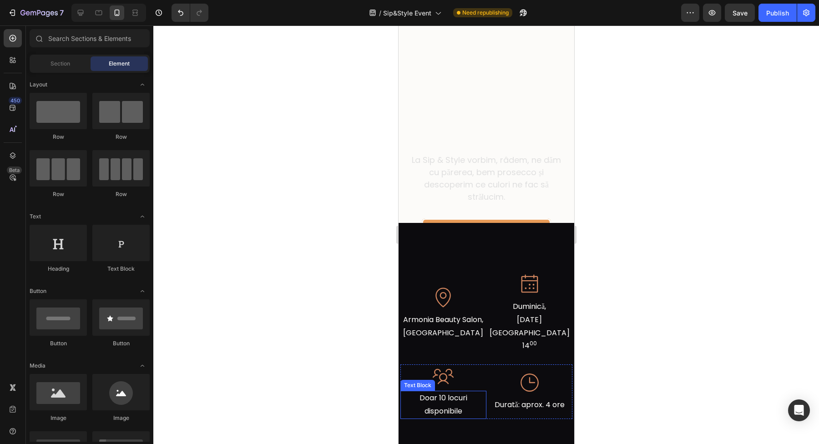
click at [457, 392] on p "Doar 10 locuri disponibile" at bounding box center [442, 405] width 83 height 26
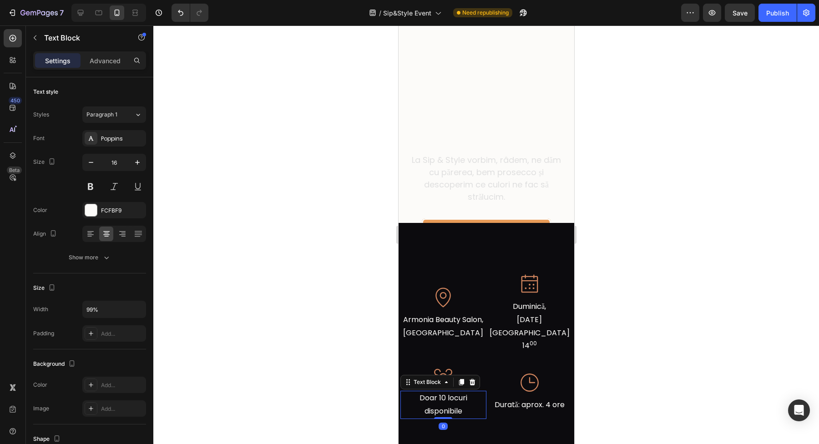
click at [443, 392] on p "Doar 10 locuri disponibile" at bounding box center [442, 405] width 83 height 26
click at [631, 302] on div at bounding box center [486, 234] width 666 height 419
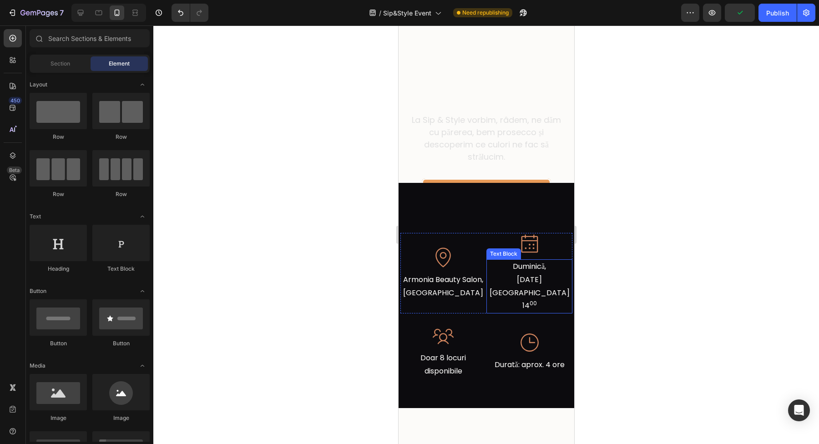
scroll to position [267, 0]
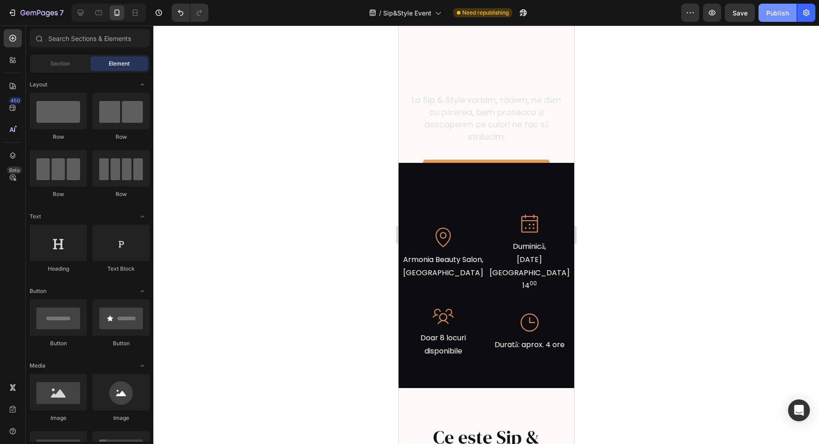
click at [776, 17] on div "Publish" at bounding box center [778, 13] width 23 height 10
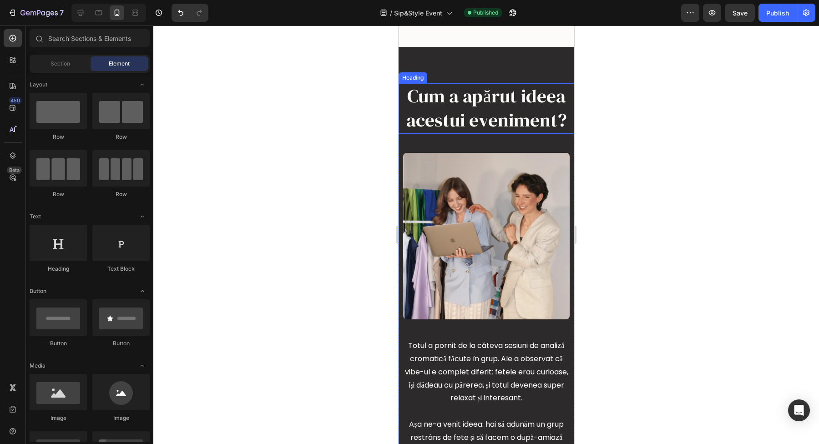
scroll to position [1290, 0]
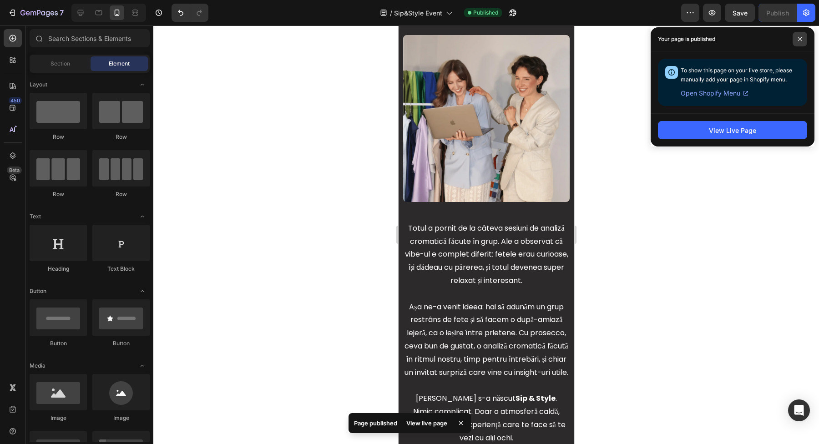
click at [801, 36] on span at bounding box center [800, 39] width 15 height 15
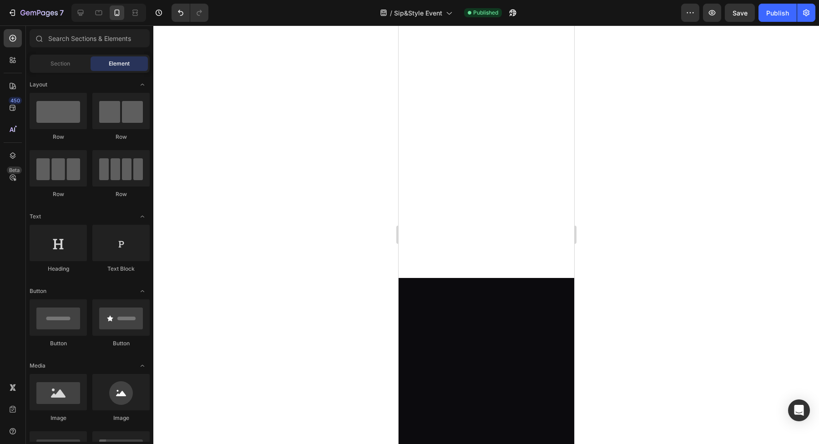
scroll to position [0, 0]
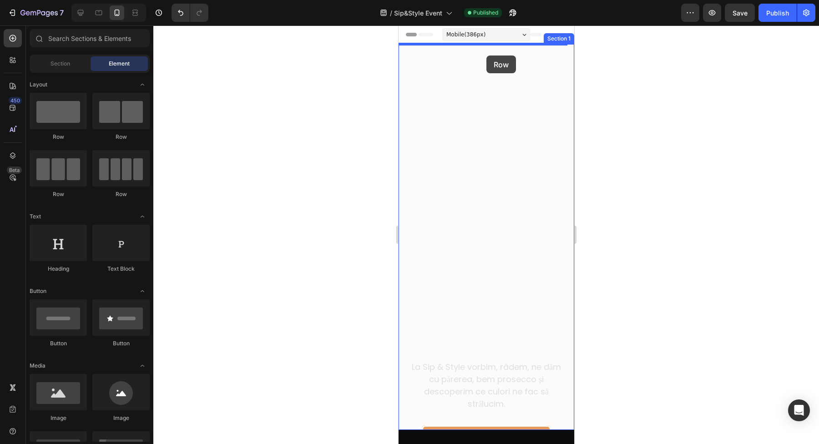
drag, startPoint x: 458, startPoint y: 151, endPoint x: 486, endPoint y: 56, distance: 99.7
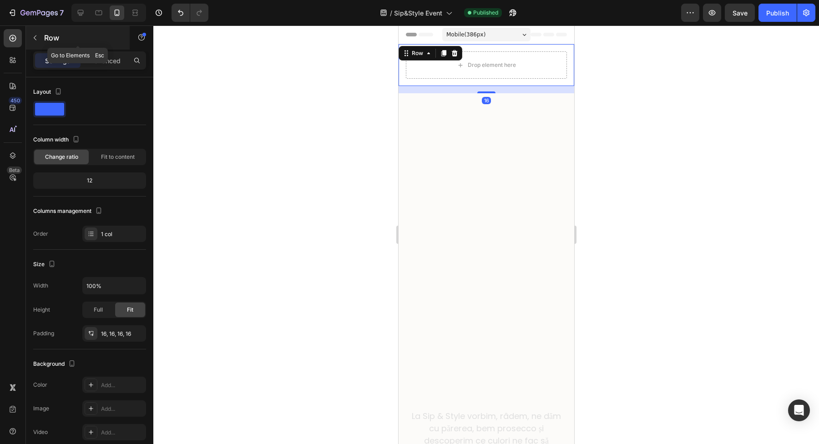
click at [37, 32] on button "button" at bounding box center [35, 37] width 15 height 15
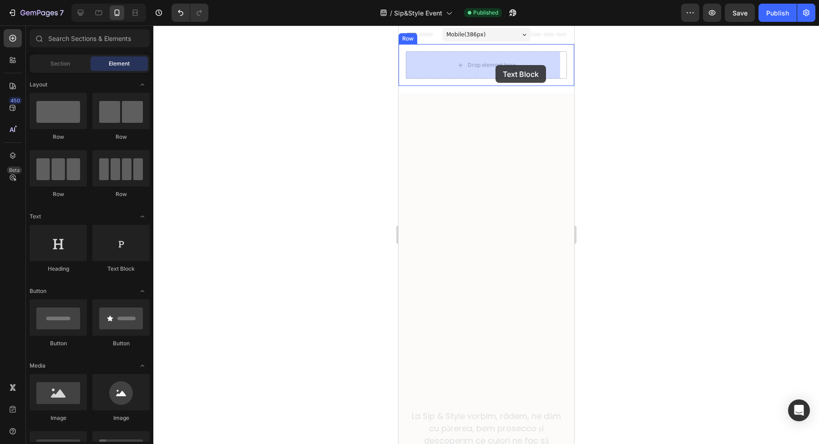
drag, startPoint x: 496, startPoint y: 275, endPoint x: 495, endPoint y: 65, distance: 210.3
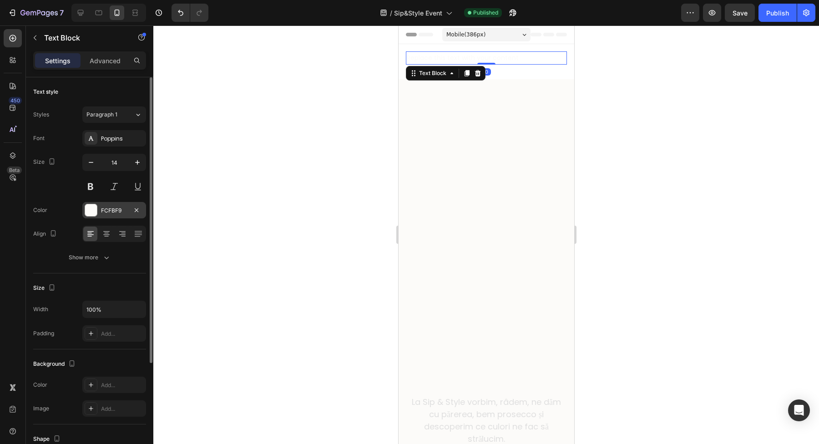
click at [87, 210] on div at bounding box center [91, 210] width 12 height 12
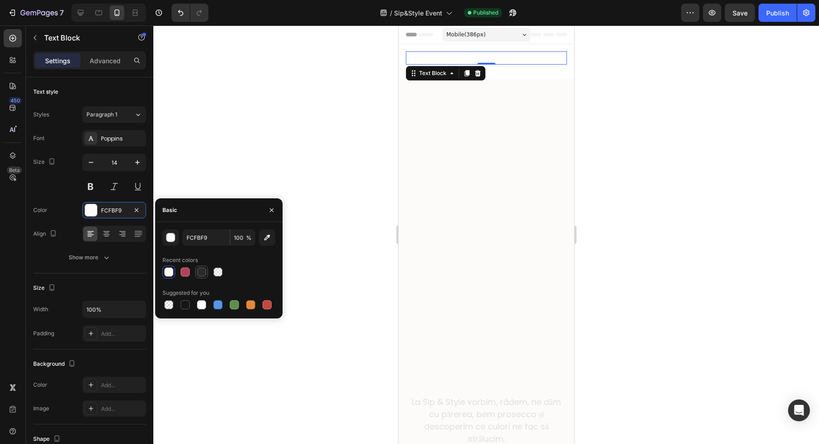
click at [202, 270] on div at bounding box center [201, 272] width 9 height 9
type input "2C2A2B"
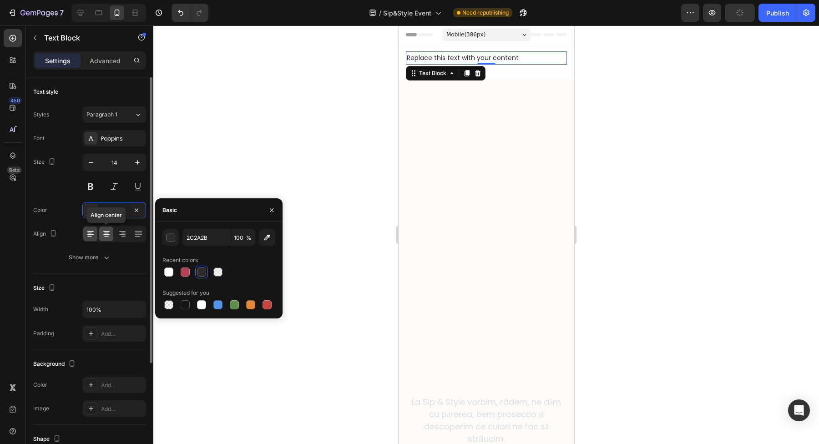
click at [104, 236] on icon at bounding box center [106, 236] width 5 height 1
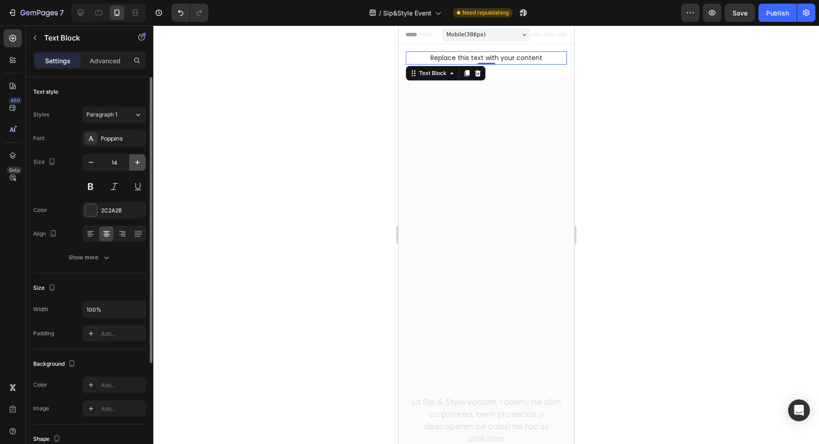
click at [132, 163] on button "button" at bounding box center [137, 162] width 16 height 16
type input "16"
click at [508, 62] on div "Replace this text with your content" at bounding box center [486, 58] width 161 height 15
click at [508, 62] on p "Replace this text with your content" at bounding box center [485, 58] width 159 height 13
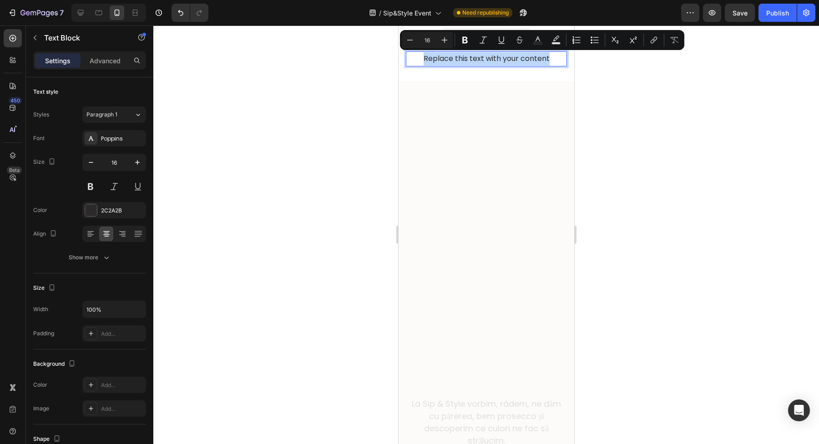
click at [508, 62] on p "Replace this text with your content" at bounding box center [485, 58] width 159 height 13
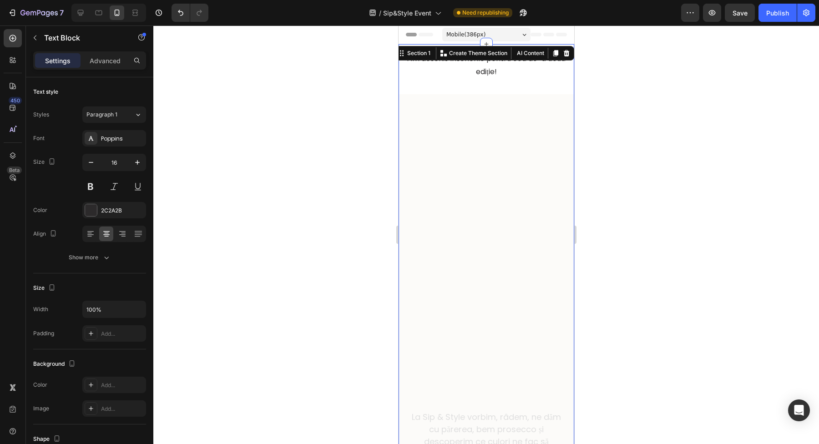
click at [533, 89] on div "Am deschis înscrierile pentru cea de-a doua ediție! Text Block Row Un workshop …" at bounding box center [486, 262] width 176 height 436
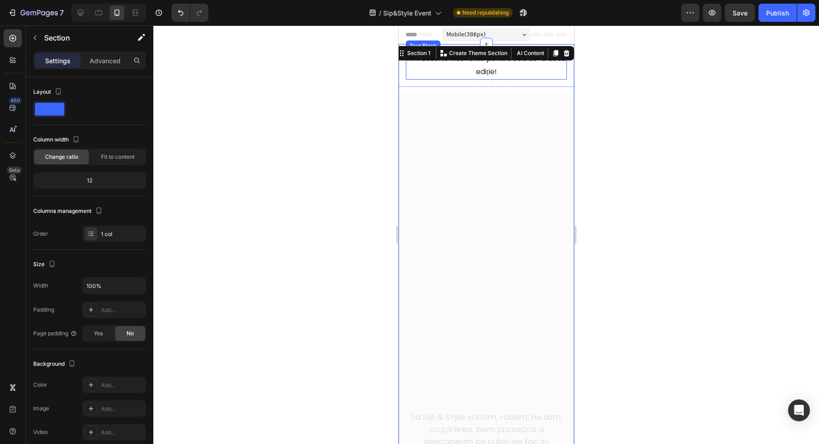
click at [530, 78] on p "Am deschis înscrierile pentru cea de-a doua ediție!" at bounding box center [485, 65] width 159 height 26
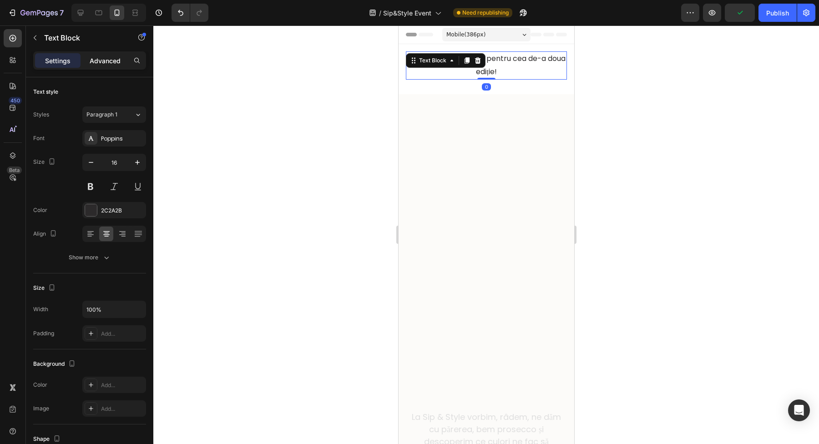
click at [118, 59] on p "Advanced" at bounding box center [105, 61] width 31 height 10
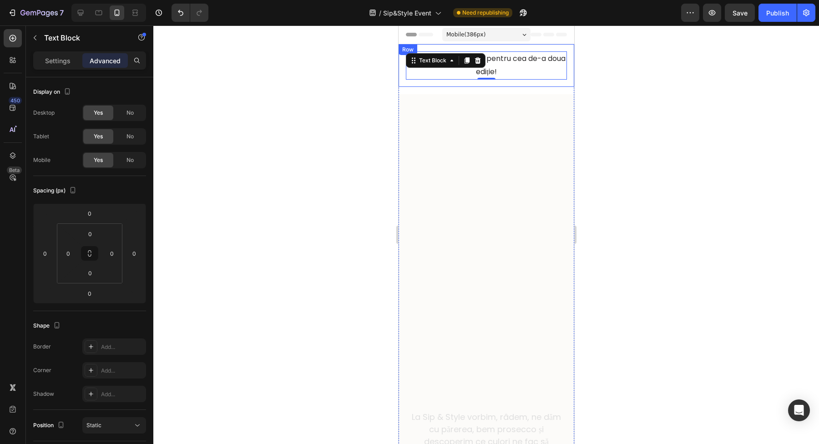
click at [505, 86] on div "Am deschis înscrierile pentru cea de-a doua ediție! Text Block 0 Row" at bounding box center [486, 65] width 176 height 43
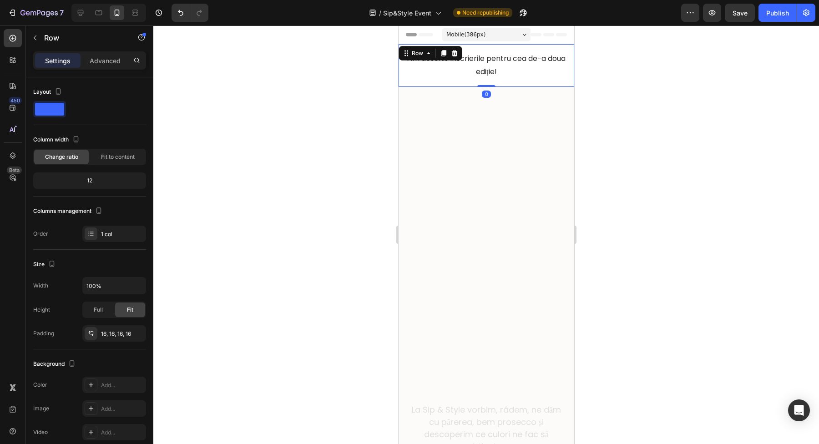
drag, startPoint x: 487, startPoint y: 94, endPoint x: 563, endPoint y: 75, distance: 78.8
click at [503, 73] on div "Am deschis înscrierile pentru cea de-a doua ediție! Text Block Row 0" at bounding box center [486, 65] width 176 height 43
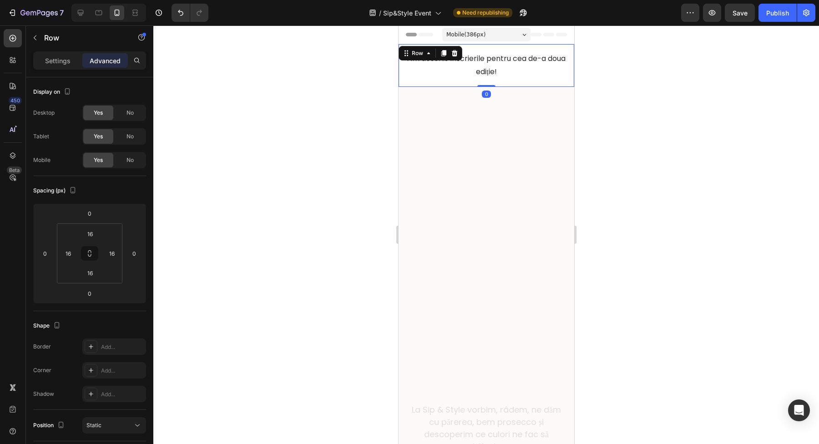
click at [655, 94] on div at bounding box center [486, 234] width 666 height 419
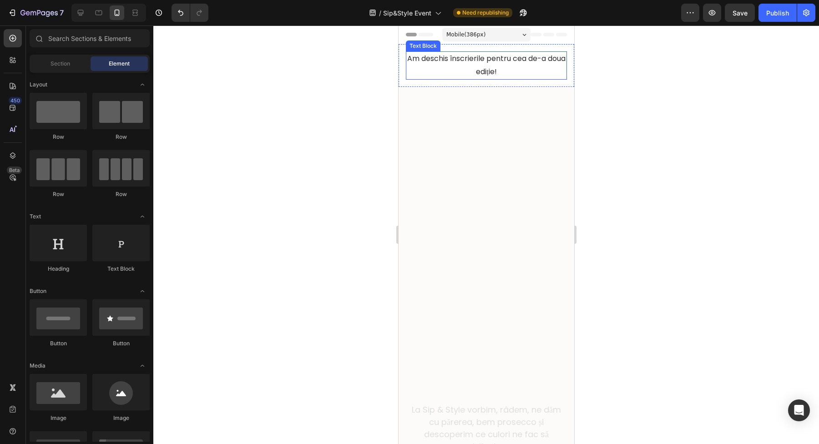
click at [542, 77] on p "Am deschis înscrierile pentru cea de-a doua ediție!" at bounding box center [485, 65] width 159 height 26
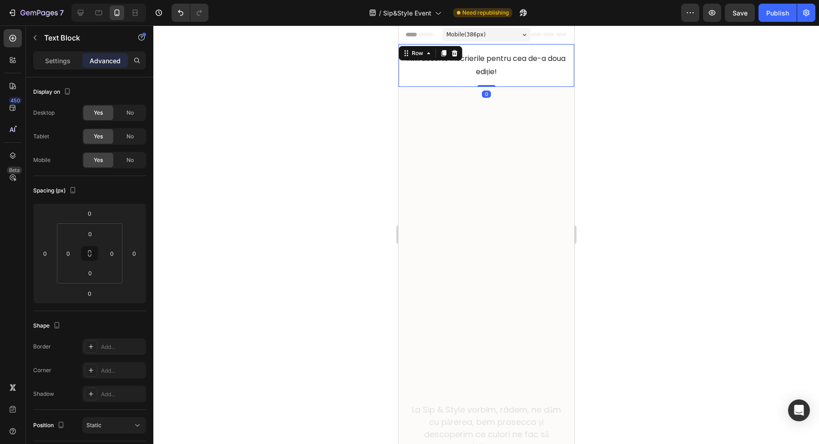
click at [562, 74] on div "Am deschis înscrierile pentru cea de-a doua ediție! Text Block Row 0" at bounding box center [486, 65] width 176 height 43
click at [525, 61] on p "Am deschis înscrierile pentru cea de-a doua ediție!" at bounding box center [485, 65] width 159 height 26
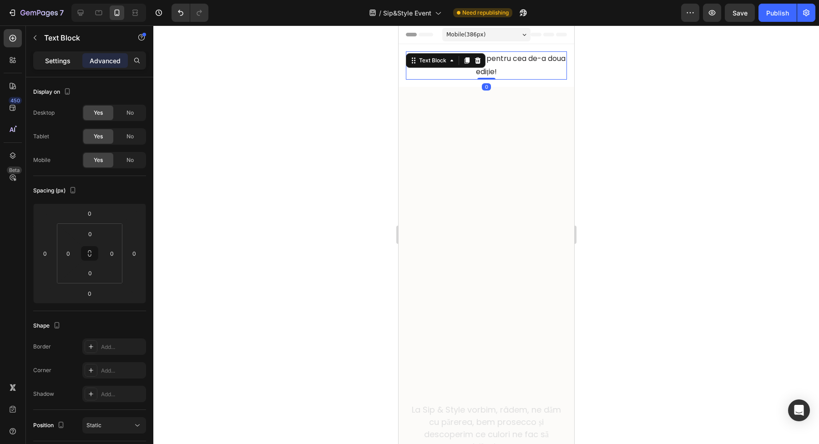
click at [56, 61] on p "Settings" at bounding box center [57, 61] width 25 height 10
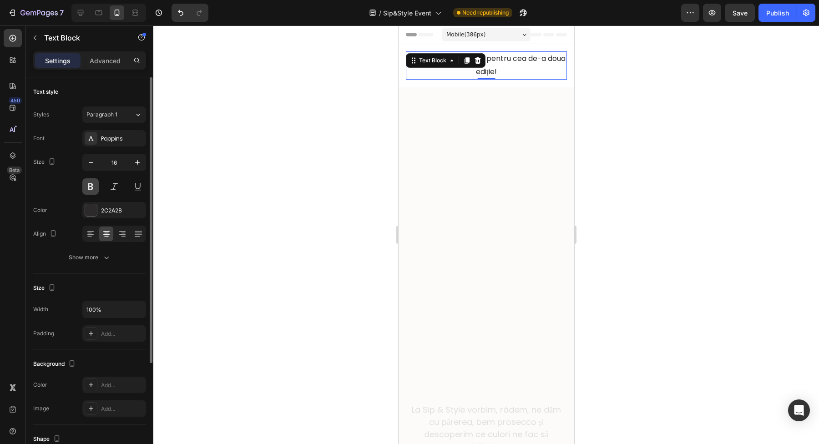
click at [87, 185] on button at bounding box center [90, 186] width 16 height 16
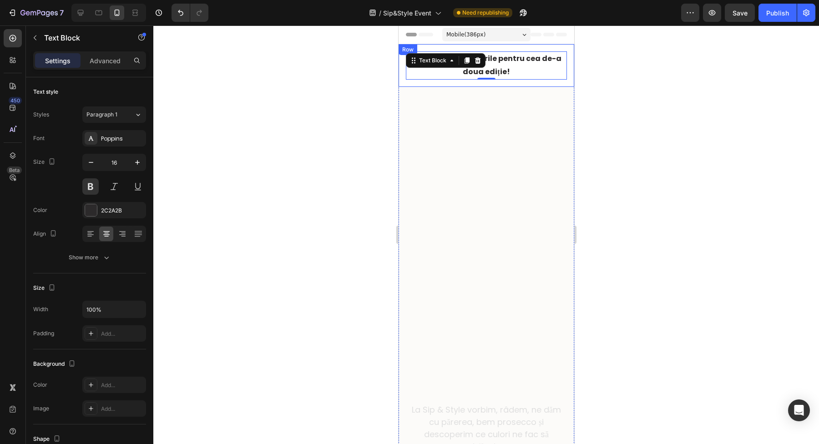
click at [629, 88] on div at bounding box center [486, 234] width 666 height 419
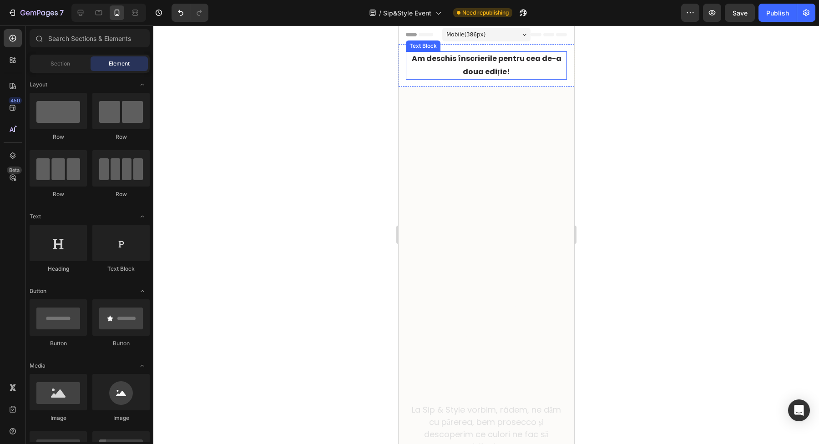
click at [491, 62] on p "Am deschis înscrierile pentru cea de-a doua ediție!" at bounding box center [485, 65] width 159 height 26
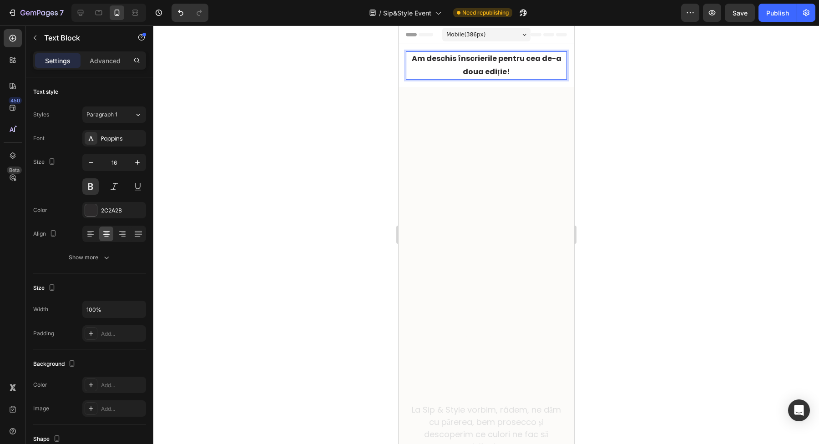
click at [491, 62] on p "Am deschis înscrierile pentru cea de-a doua ediție!" at bounding box center [485, 65] width 159 height 26
click at [439, 82] on div "Am dat startul înscrierilor pentru Sip & Style #2! Text Block 0 Row" at bounding box center [486, 65] width 176 height 43
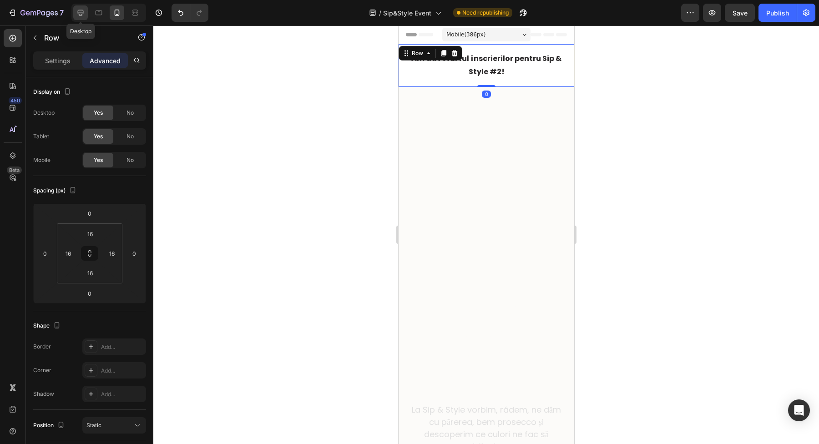
click at [78, 7] on div at bounding box center [80, 12] width 15 height 15
type input "16"
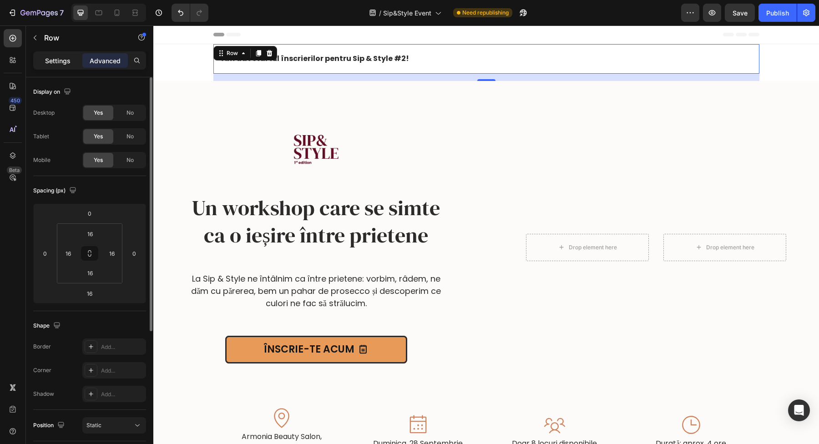
click at [65, 62] on p "Settings" at bounding box center [57, 61] width 25 height 10
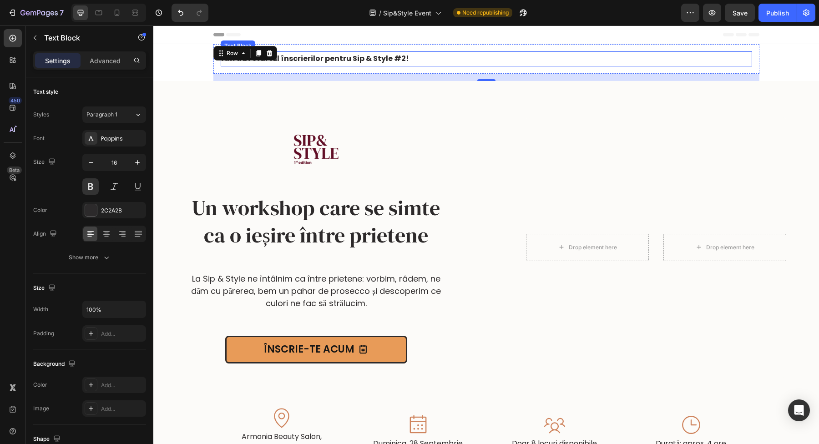
click at [345, 56] on p "Am dat startul înscrierilor pentru Sip & Style #2!" at bounding box center [487, 58] width 530 height 13
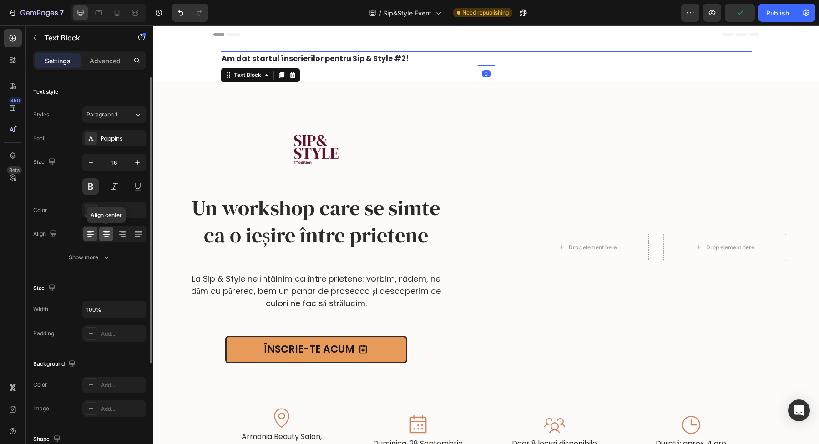
click at [108, 236] on icon at bounding box center [106, 233] width 9 height 9
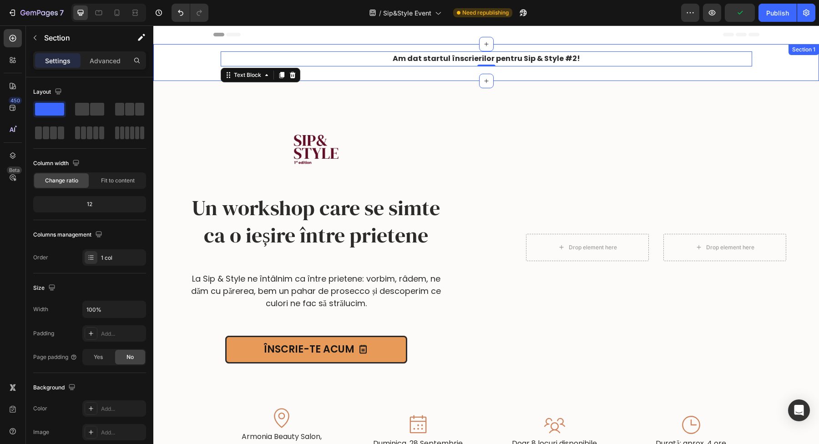
click at [190, 68] on div "Am dat startul înscrierilor pentru Sip & Style #2! Text Block 0 Row Un workshop…" at bounding box center [486, 62] width 666 height 37
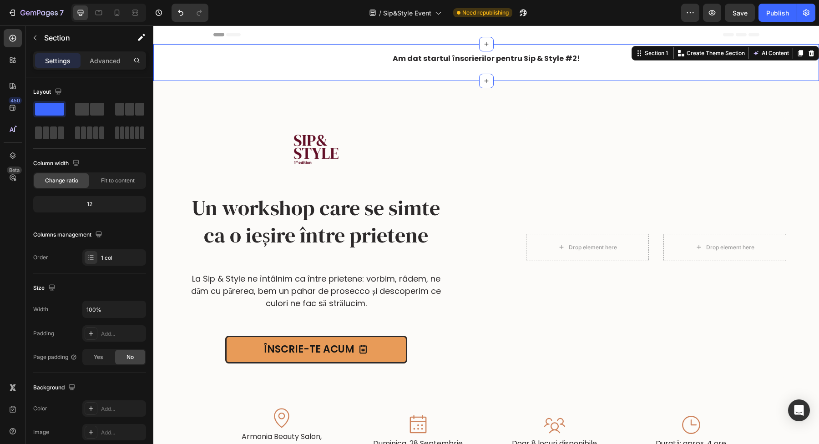
click at [197, 67] on div "Am dat startul înscrierilor pentru Sip & Style #2! Text Block Row Un workshop c…" at bounding box center [486, 62] width 666 height 37
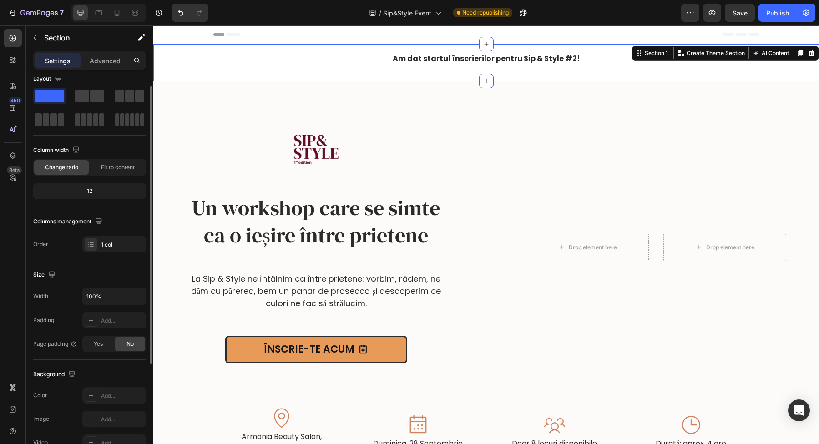
scroll to position [163, 0]
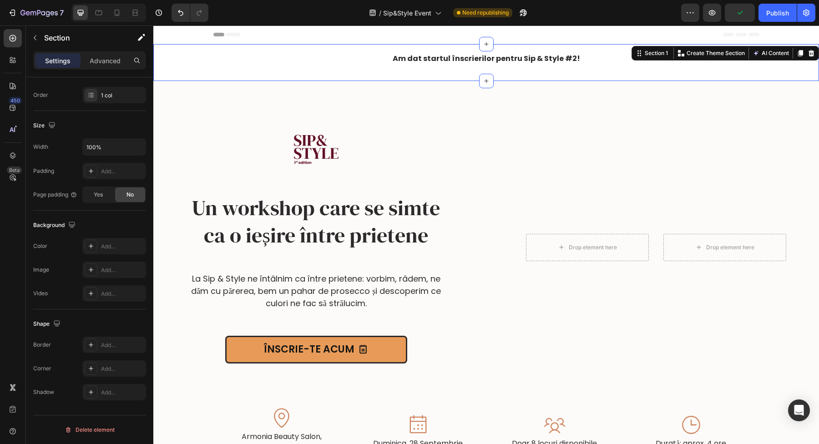
click at [205, 51] on div "Am dat startul înscrierilor pentru Sip & Style #2! Text Block Row Un workshop c…" at bounding box center [486, 62] width 666 height 37
click at [195, 67] on div "Am dat startul înscrierilor pentru Sip & Style #2! Text Block Row Un workshop c…" at bounding box center [486, 62] width 666 height 37
click at [105, 60] on p "Advanced" at bounding box center [105, 61] width 31 height 10
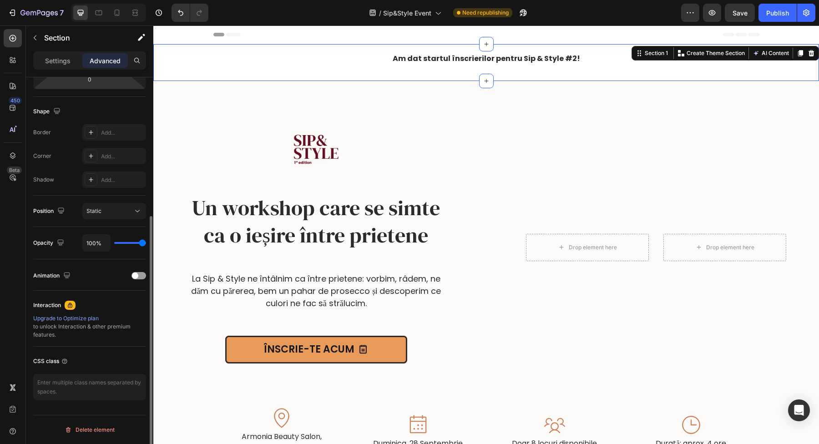
scroll to position [0, 0]
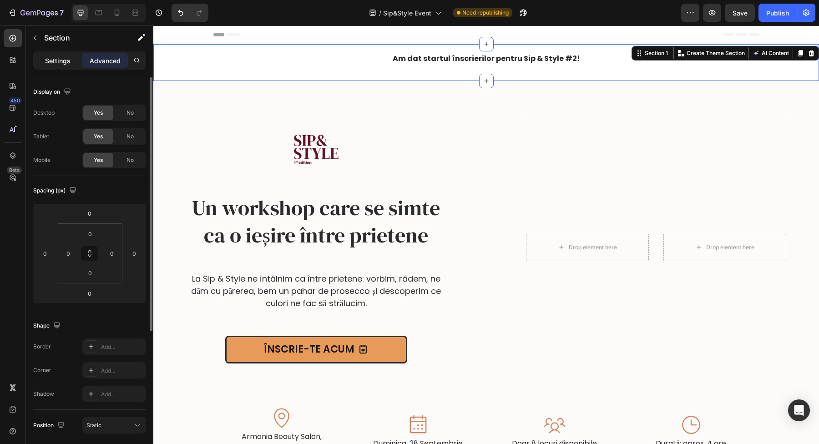
click at [43, 56] on div "Settings" at bounding box center [58, 60] width 46 height 15
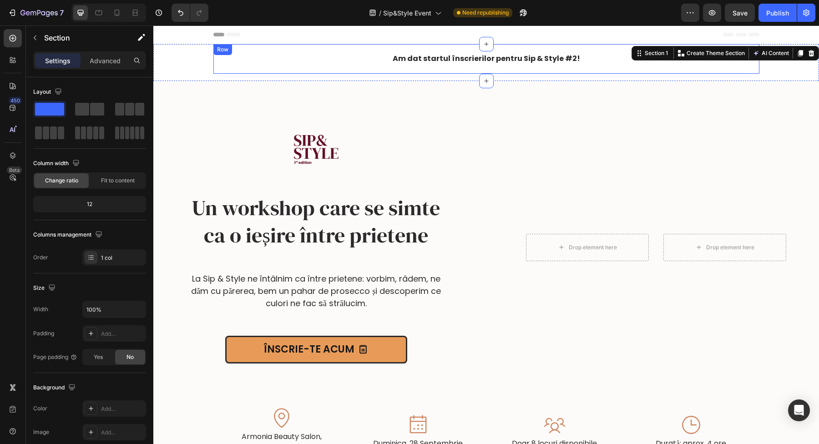
click at [213, 67] on div "Am dat startul înscrierilor pentru Sip & Style #2! Text Block Row" at bounding box center [486, 59] width 546 height 30
click at [194, 74] on div "Am dat startul înscrierilor pentru Sip & Style #2! Text Block Row Un workshop c…" at bounding box center [486, 62] width 666 height 37
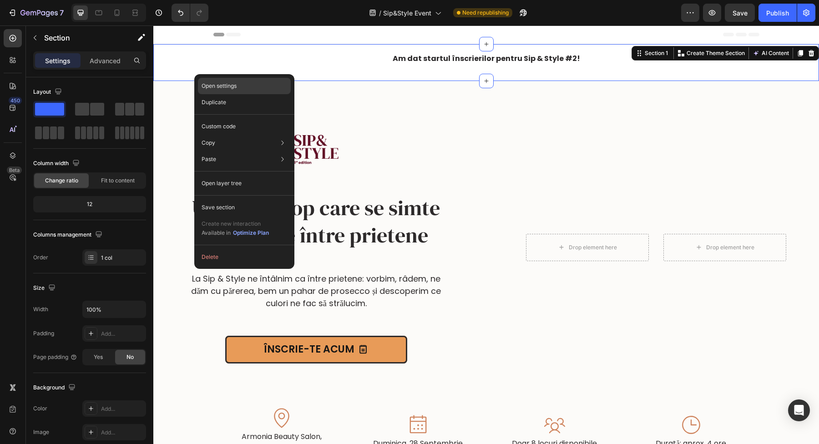
click at [218, 85] on p "Open settings" at bounding box center [219, 86] width 35 height 8
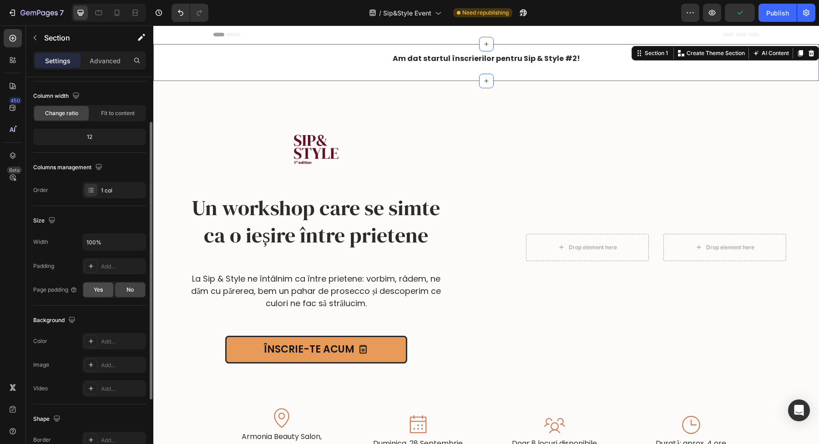
scroll to position [74, 0]
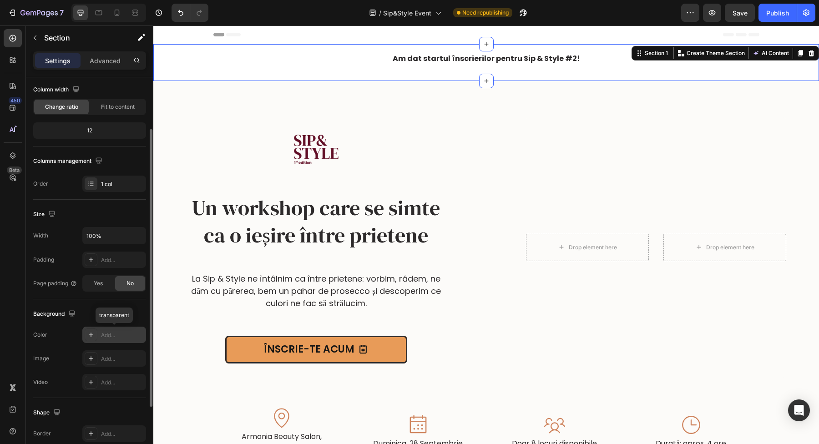
click at [88, 335] on icon at bounding box center [90, 334] width 7 height 7
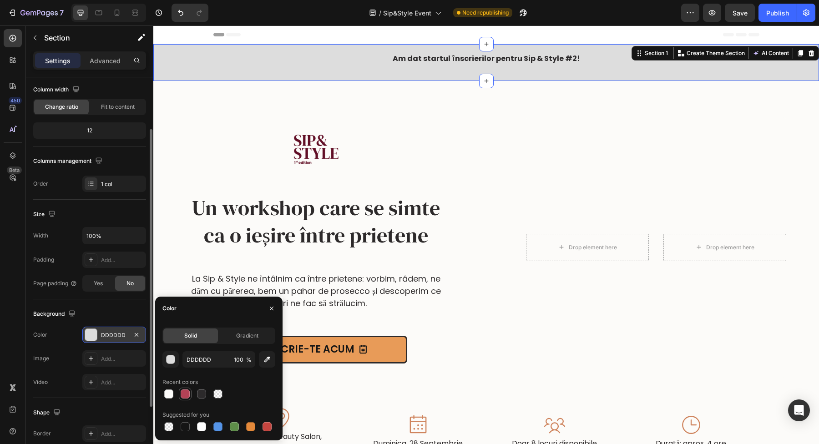
click at [184, 396] on div at bounding box center [185, 394] width 9 height 9
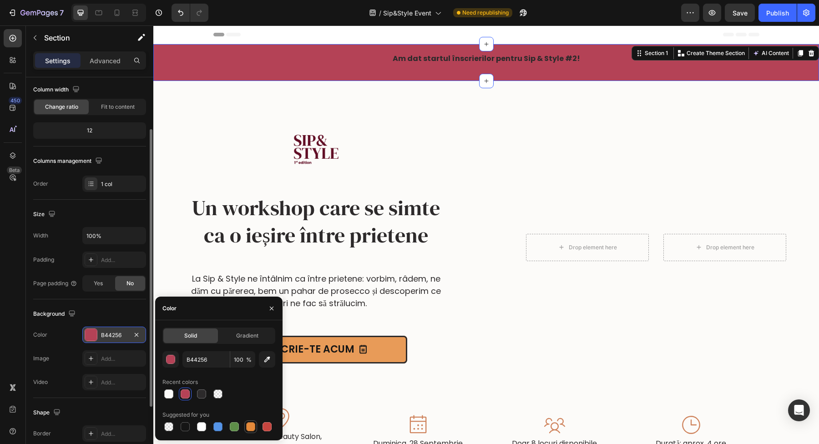
click at [252, 431] on div at bounding box center [250, 426] width 9 height 9
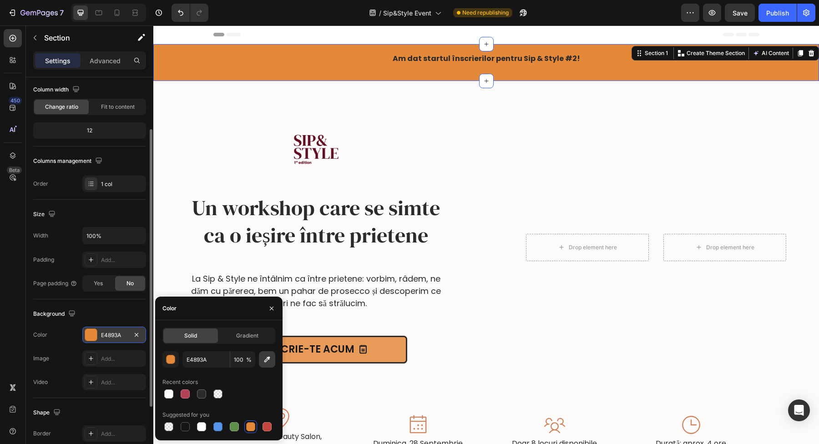
click at [265, 366] on button "button" at bounding box center [267, 359] width 16 height 16
type input "E89B59"
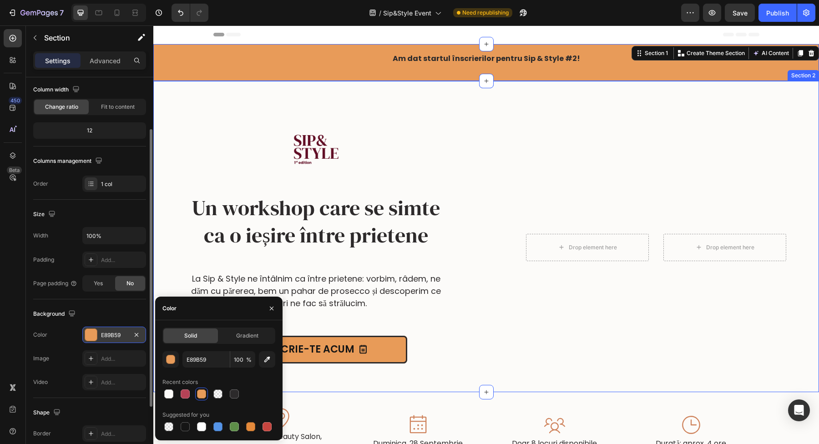
click at [422, 122] on div "Image Un workshop care se simte ca o ieșire între prietene Heading Image La Sip…" at bounding box center [316, 247] width 326 height 260
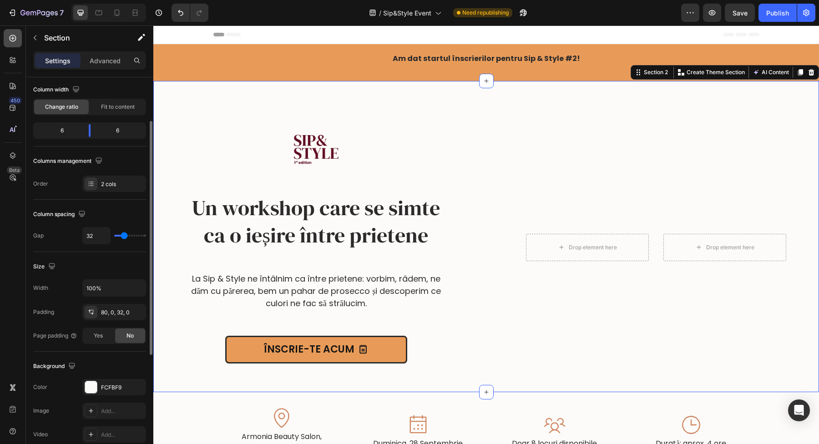
click at [11, 32] on div at bounding box center [13, 38] width 18 height 18
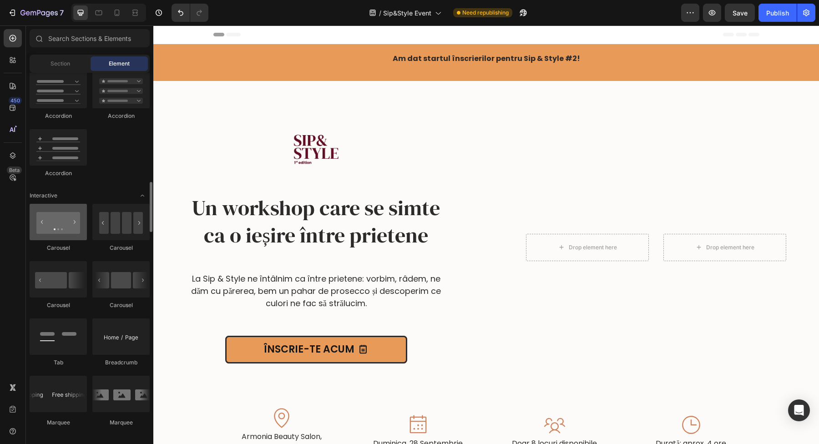
scroll to position [869, 0]
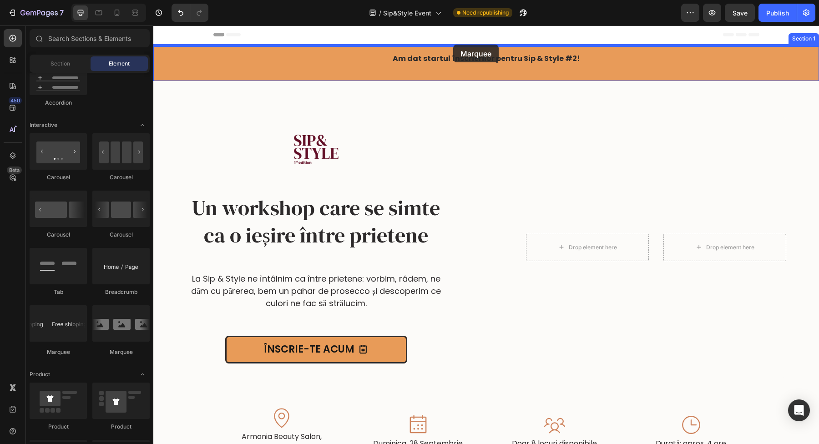
drag, startPoint x: 209, startPoint y: 365, endPoint x: 453, endPoint y: 45, distance: 402.7
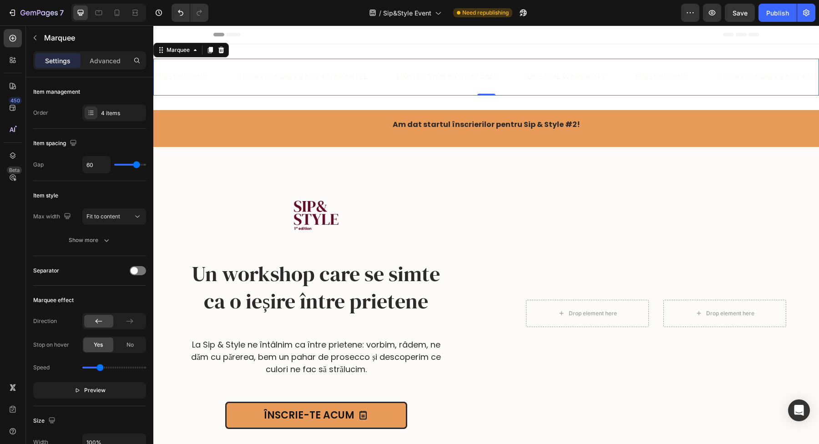
click at [453, 64] on div "FREE SHIPPING Text Block 30 DAYS MONEY BACK GUARANTEE Text Block LIMITED TIME 5…" at bounding box center [486, 77] width 666 height 37
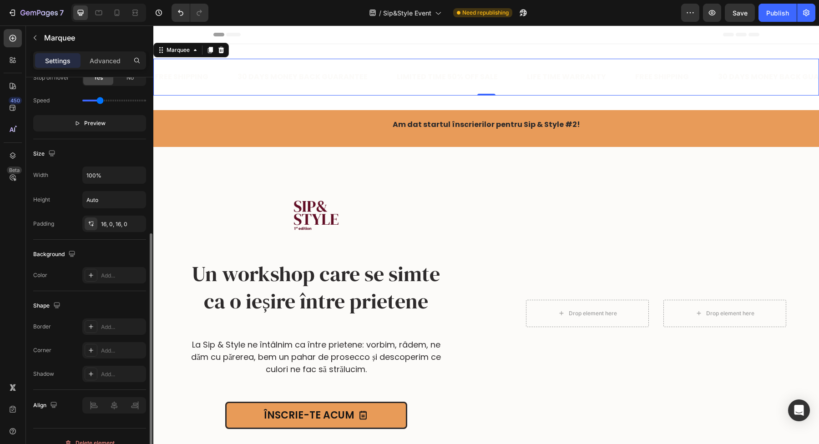
scroll to position [0, 0]
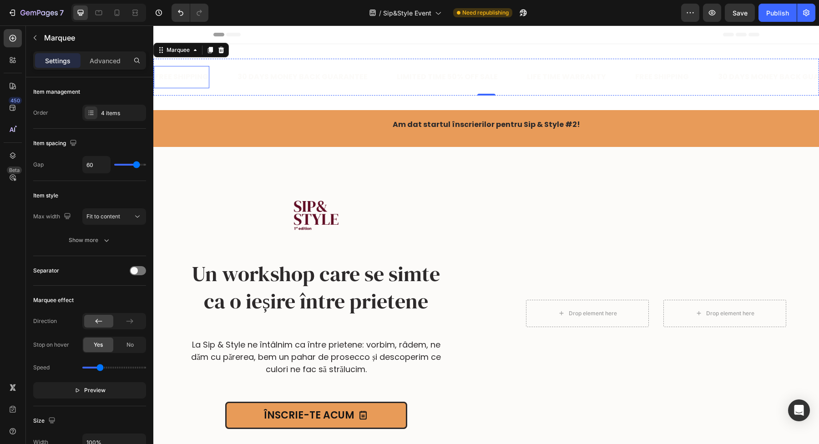
click at [178, 74] on div "FREE SHIPPING" at bounding box center [182, 77] width 56 height 15
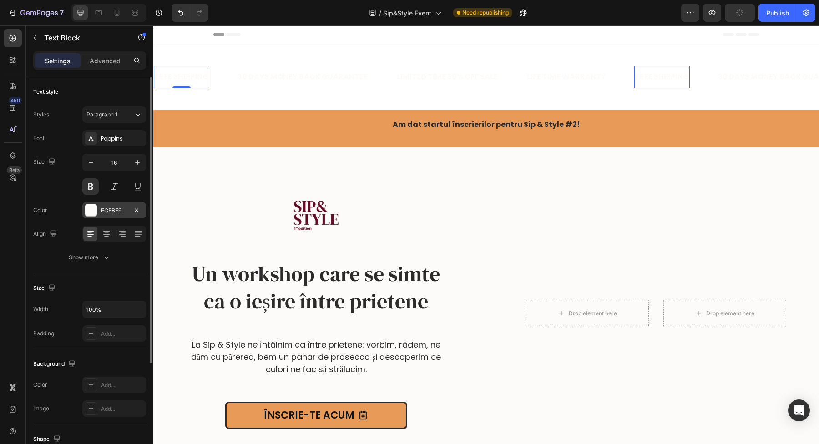
click at [90, 211] on div at bounding box center [91, 210] width 12 height 12
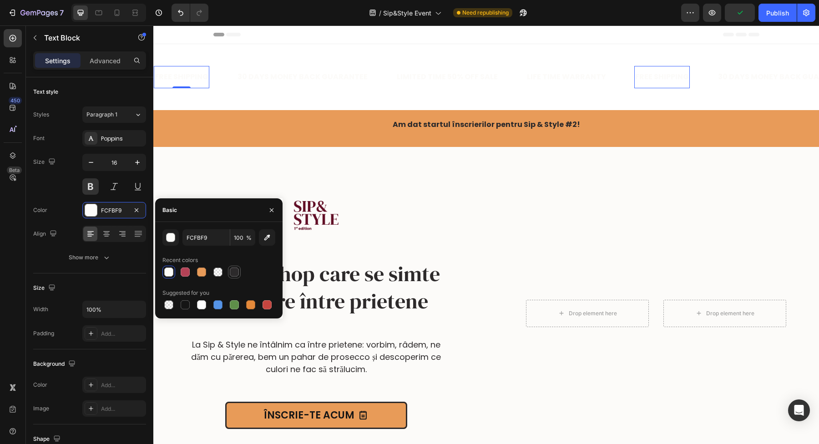
click at [229, 272] on div at bounding box center [234, 272] width 11 height 11
type input "2C2A2B"
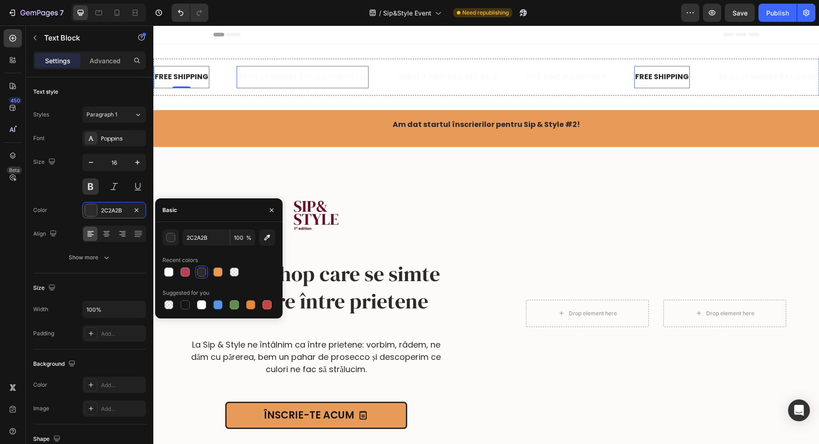
click at [243, 75] on div "30 DAYS MONEY BACK GUARANTEE" at bounding box center [303, 77] width 132 height 15
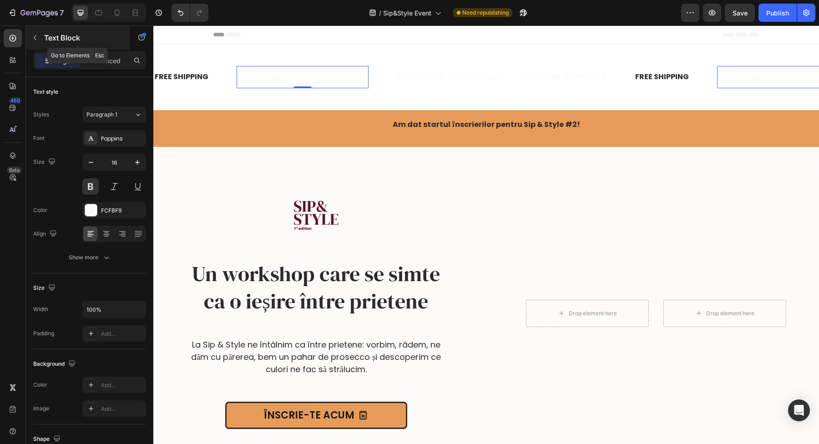
click at [42, 41] on div "Text Block" at bounding box center [78, 38] width 104 height 24
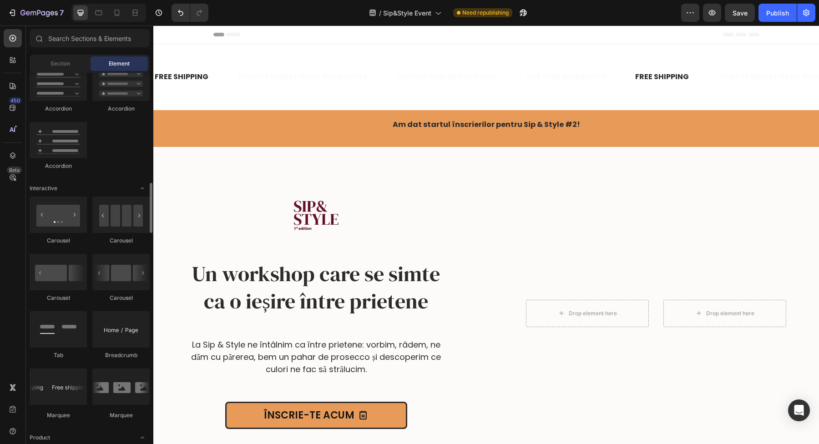
scroll to position [820, 0]
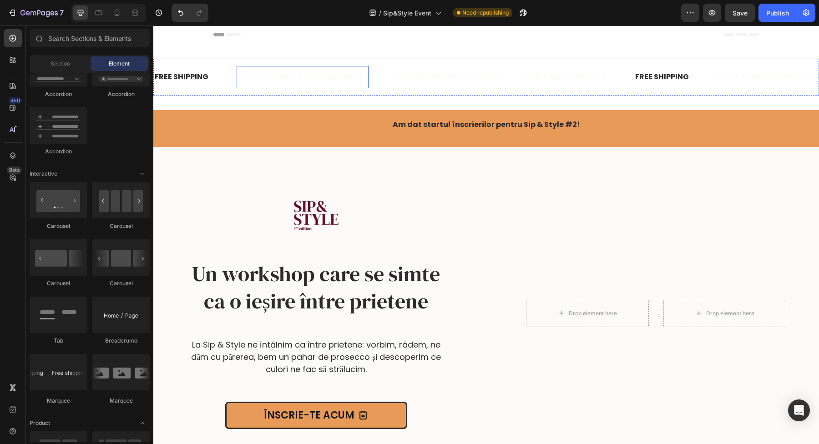
click at [239, 79] on div "30 DAYS MONEY BACK GUARANTEE" at bounding box center [303, 77] width 132 height 15
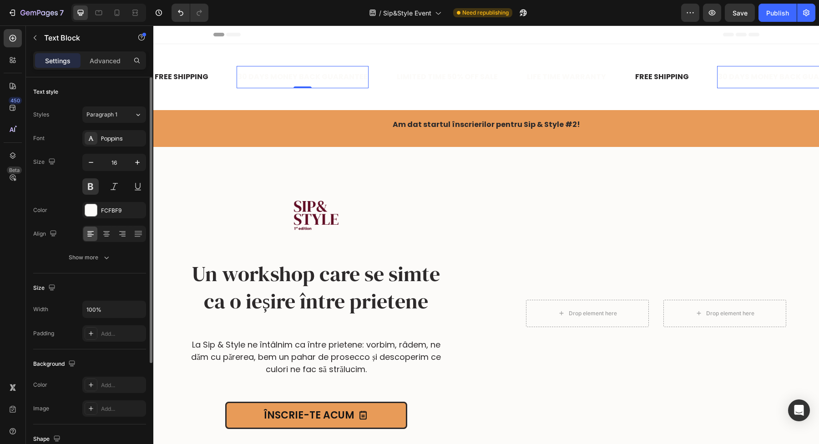
click at [91, 199] on div "Font Poppins Size 16 Color FCFBF9 Align Show more" at bounding box center [89, 198] width 113 height 136
click at [90, 206] on div at bounding box center [91, 210] width 12 height 12
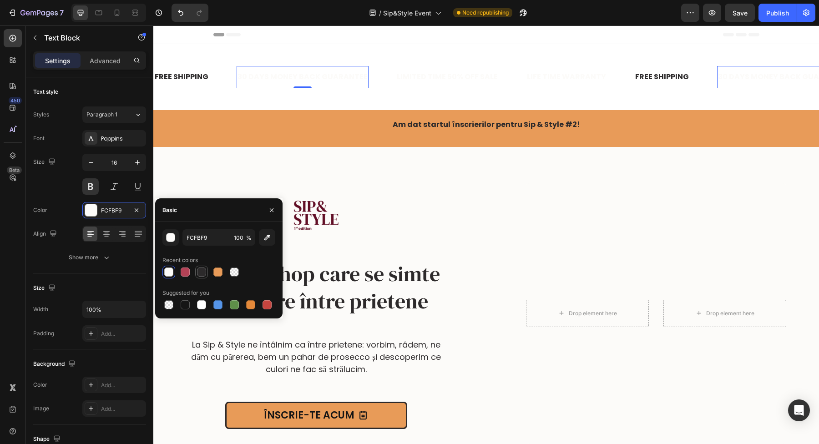
click at [204, 276] on div at bounding box center [201, 272] width 9 height 9
type input "2C2A2B"
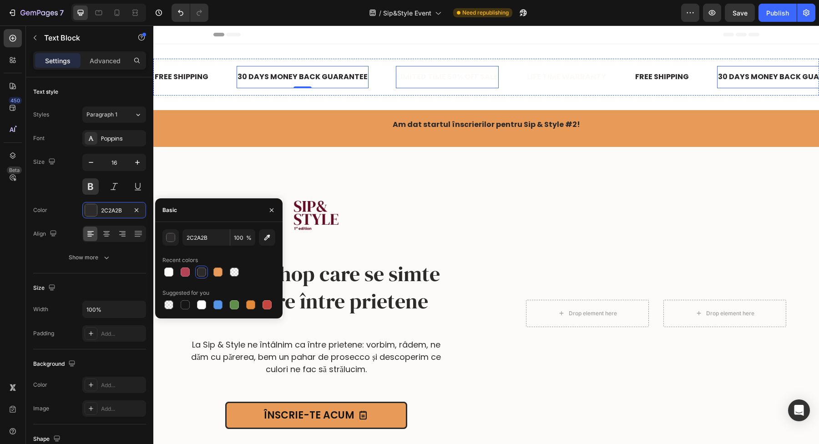
click at [438, 81] on div "LIMITED TIME 50% OFF SALE" at bounding box center [447, 77] width 103 height 15
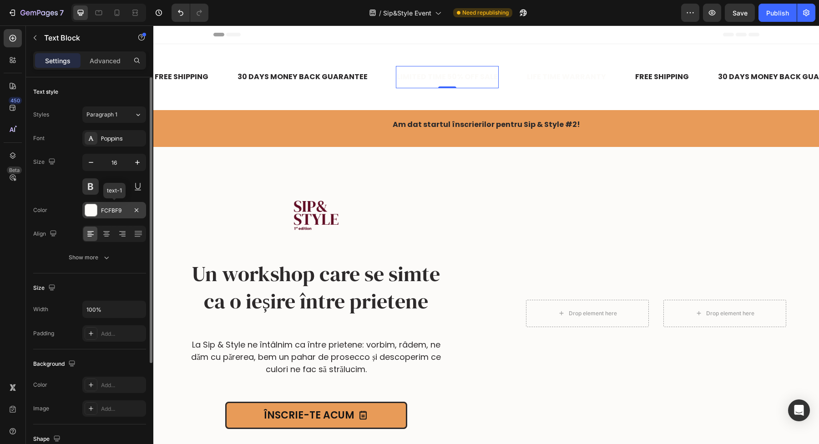
click at [95, 210] on div at bounding box center [91, 210] width 12 height 12
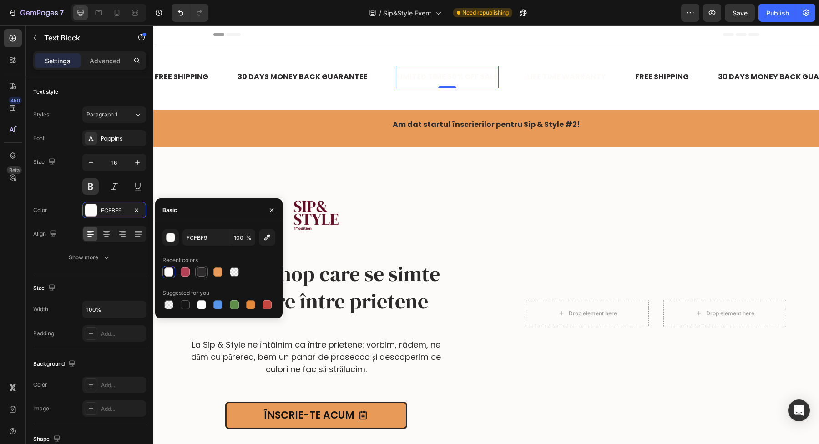
click at [199, 272] on div at bounding box center [201, 272] width 9 height 9
type input "2C2A2B"
click at [548, 77] on div "LIFE TIME WARRANTY" at bounding box center [566, 77] width 81 height 15
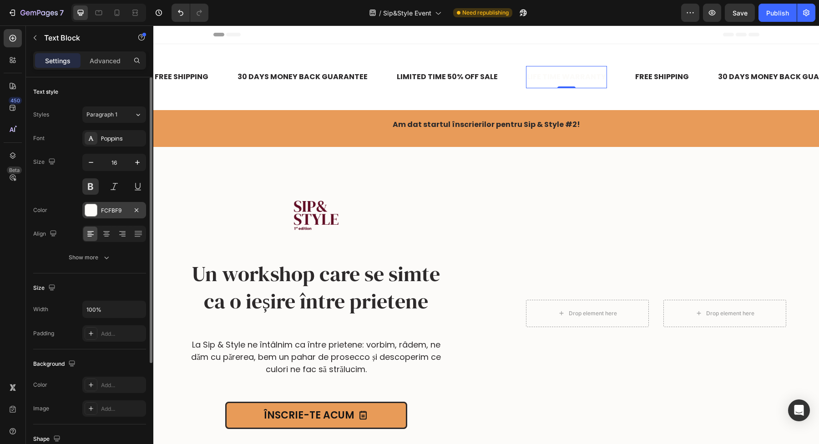
click at [93, 210] on div at bounding box center [91, 210] width 12 height 12
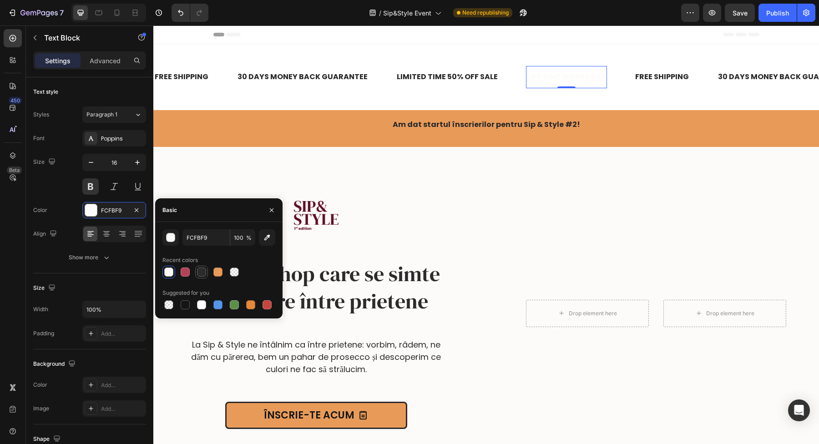
click at [206, 274] on div at bounding box center [201, 272] width 11 height 11
type input "2C2A2B"
click at [658, 103] on div "FREE SHIPPING Text Block 30 DAYS MONEY BACK GUARANTEE Text Block LIMITED TIME 5…" at bounding box center [486, 77] width 666 height 66
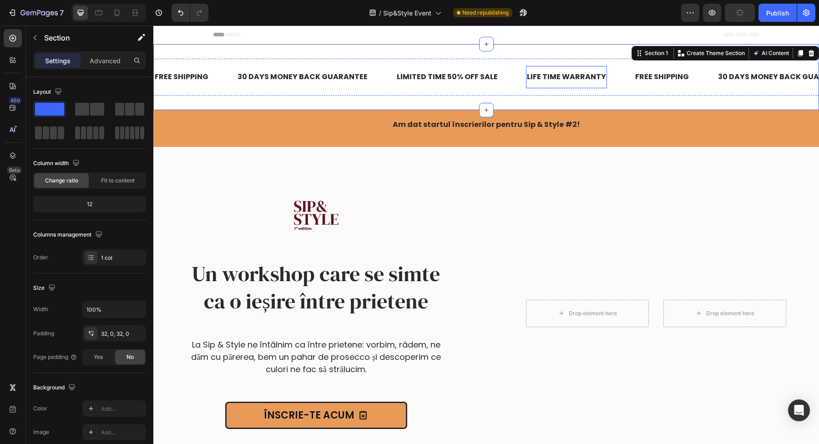
click at [571, 81] on div "LIFE TIME WARRANTY" at bounding box center [566, 77] width 81 height 15
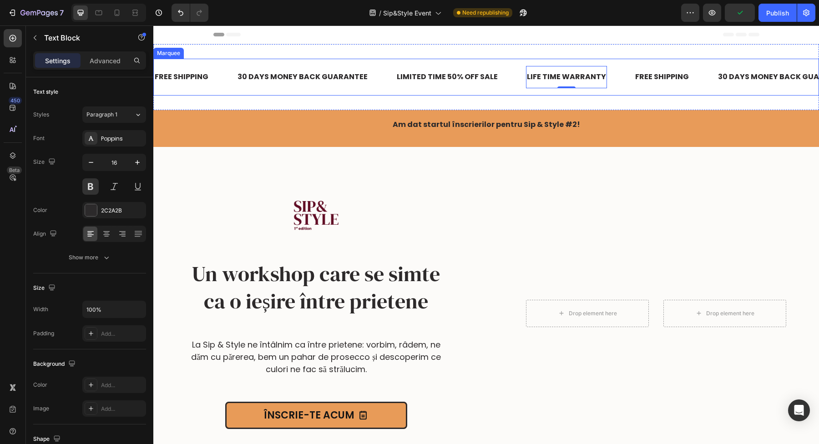
click at [387, 95] on div "FREE SHIPPING Text Block 30 DAYS MONEY BACK GUARANTEE Text Block LIMITED TIME 5…" at bounding box center [486, 77] width 666 height 37
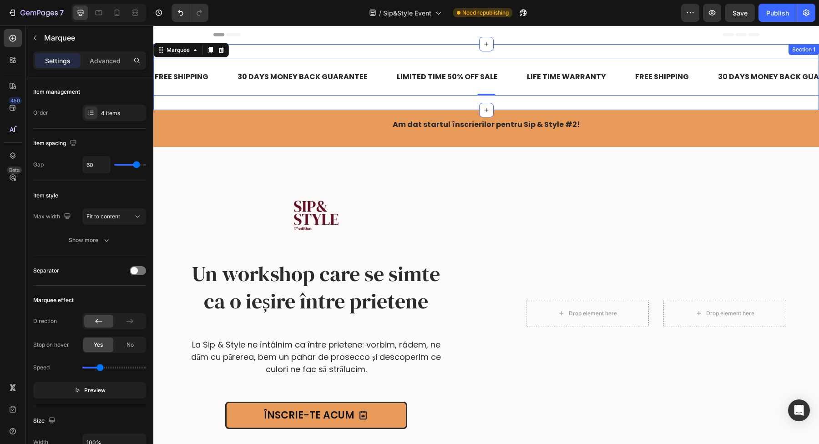
click at [386, 100] on div "FREE SHIPPING Text Block 30 DAYS MONEY BACK GUARANTEE Text Block LIMITED TIME 5…" at bounding box center [486, 77] width 666 height 66
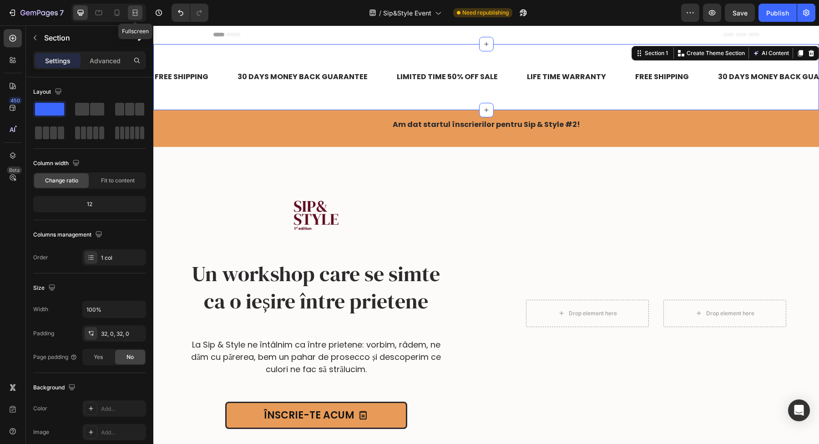
click at [134, 13] on icon at bounding box center [135, 12] width 9 height 9
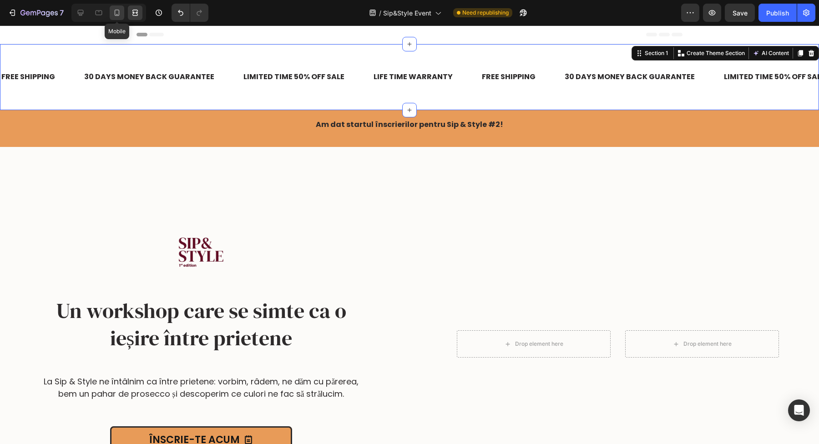
click at [120, 12] on icon at bounding box center [116, 12] width 9 height 9
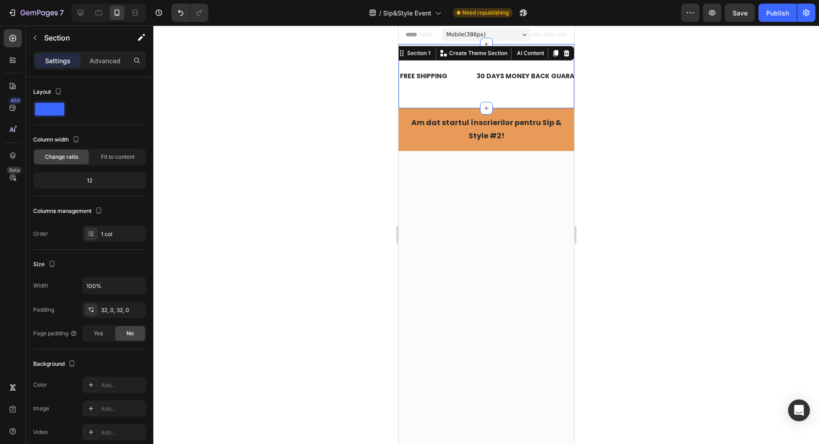
click at [527, 106] on div "FREE SHIPPING Text Block 30 DAYS MONEY BACK GUARANTEE Text Block LIMITED TIME 5…" at bounding box center [486, 76] width 176 height 64
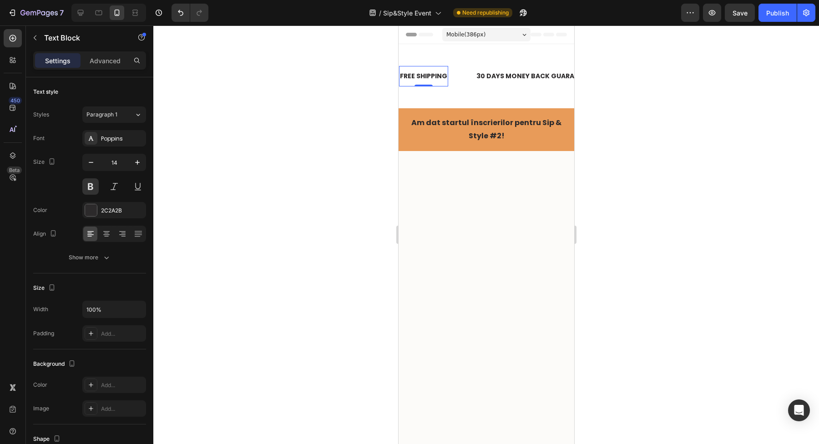
click at [435, 80] on div "FREE SHIPPING" at bounding box center [423, 76] width 49 height 13
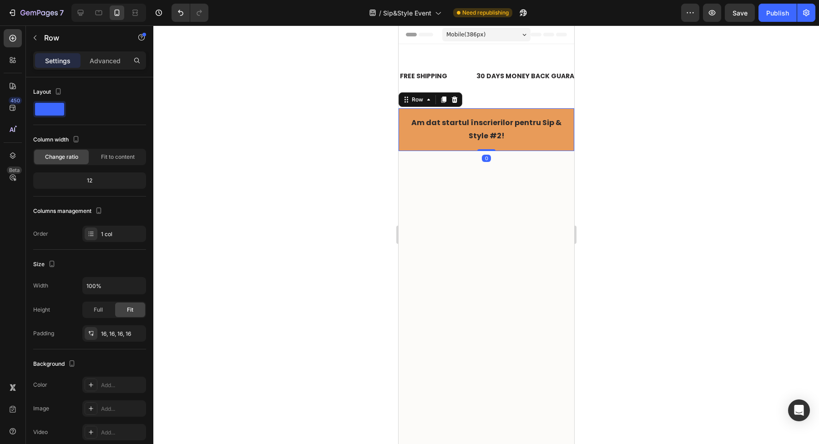
click at [478, 112] on div "Am dat startul înscrierilor pentru Sip & Style #2! Text Block Row 0" at bounding box center [486, 129] width 176 height 43
click at [456, 102] on icon at bounding box center [455, 100] width 6 height 6
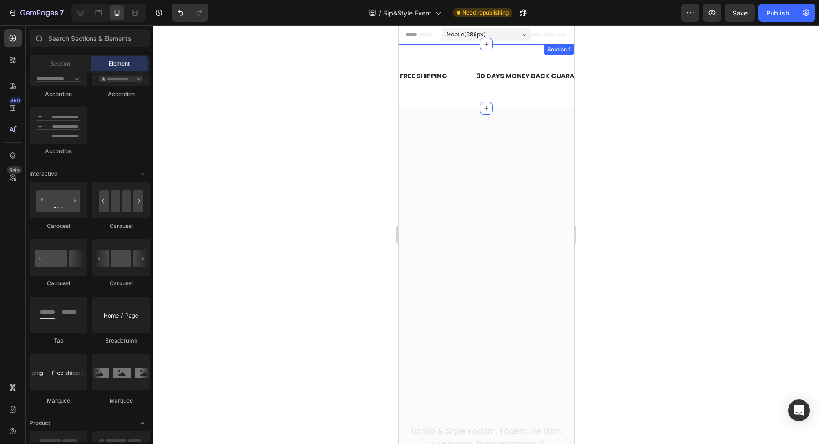
click at [480, 55] on div "FREE SHIPPING Text Block 30 DAYS MONEY BACK GUARANTEE Text Block LIMITED TIME 5…" at bounding box center [486, 76] width 176 height 64
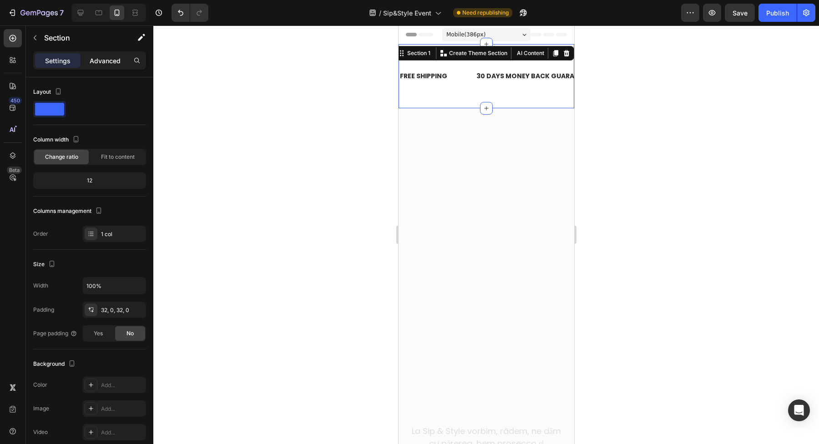
click at [99, 59] on p "Advanced" at bounding box center [105, 61] width 31 height 10
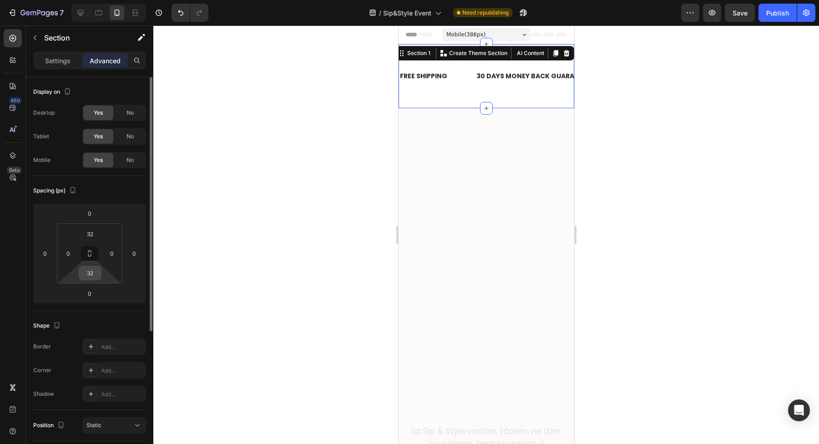
click at [94, 276] on input "32" at bounding box center [90, 273] width 18 height 14
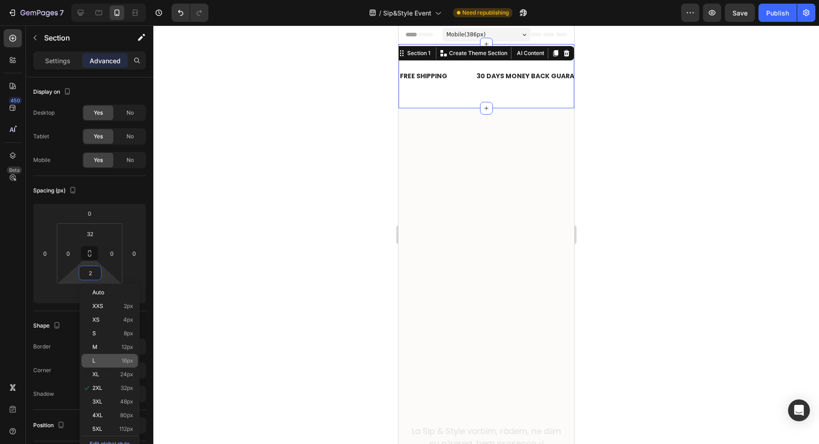
click at [105, 364] on div "L 16px" at bounding box center [109, 361] width 56 height 14
type input "16"
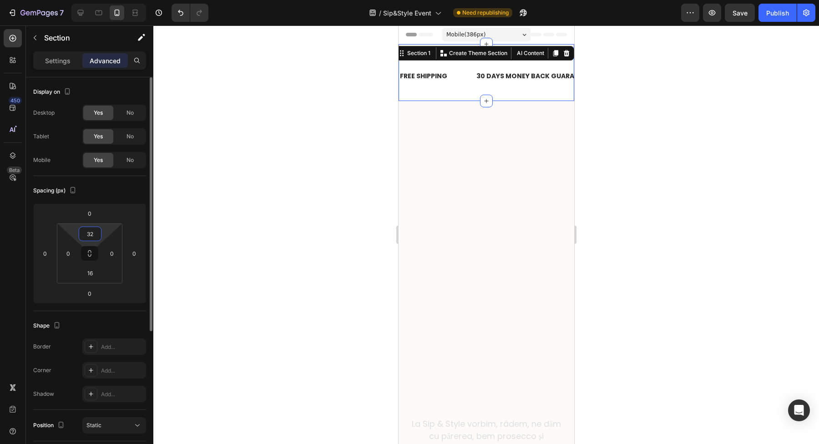
click at [94, 235] on input "32" at bounding box center [90, 234] width 18 height 14
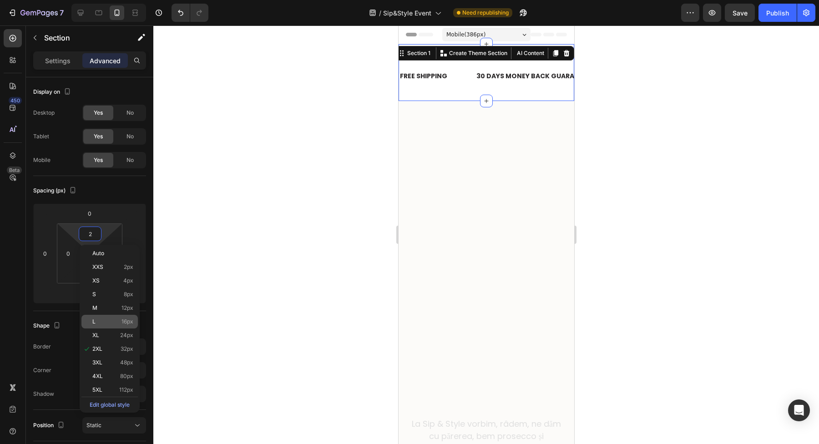
click at [114, 322] on p "L 16px" at bounding box center [112, 322] width 41 height 6
type input "16"
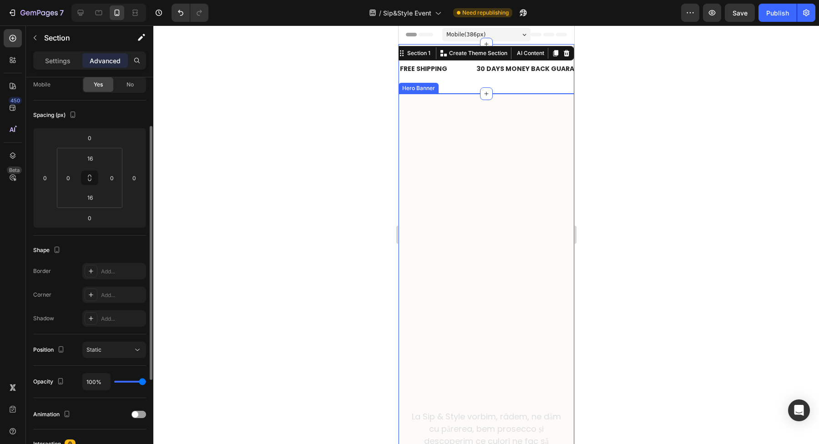
scroll to position [147, 0]
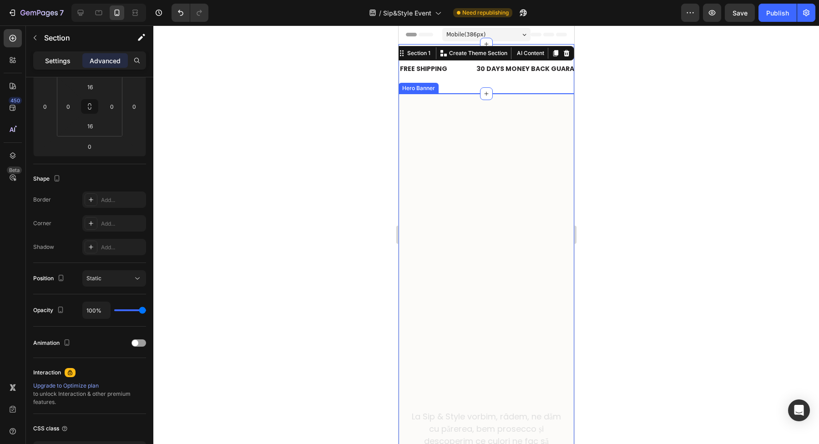
click at [65, 63] on p "Settings" at bounding box center [57, 61] width 25 height 10
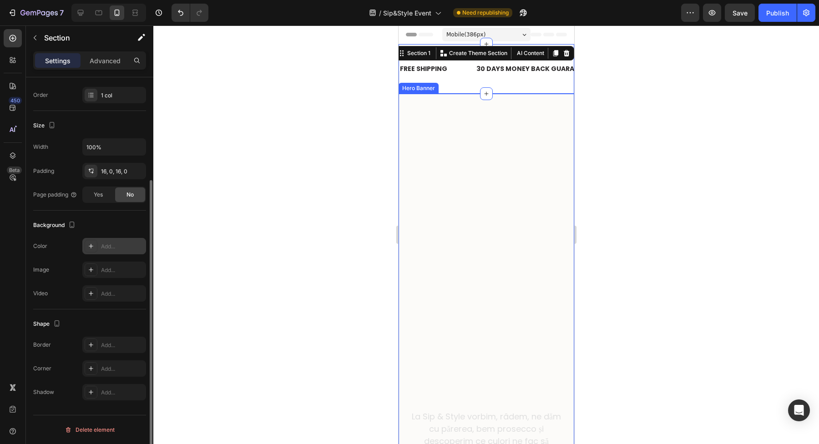
click at [89, 243] on icon at bounding box center [90, 246] width 7 height 7
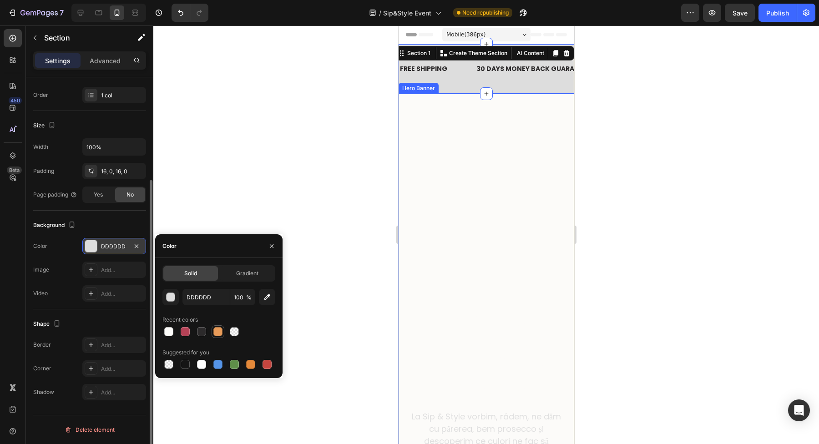
click at [216, 332] on div at bounding box center [217, 331] width 9 height 9
type input "E89B59"
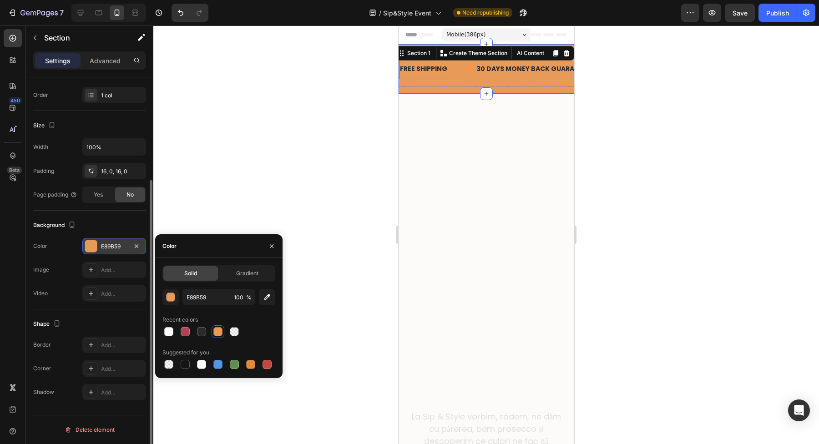
click at [435, 67] on div "FREE SHIPPING" at bounding box center [423, 68] width 49 height 13
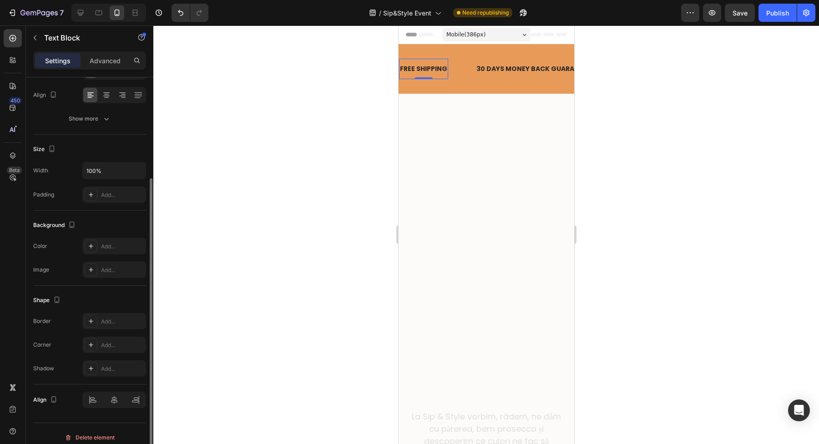
scroll to position [0, 0]
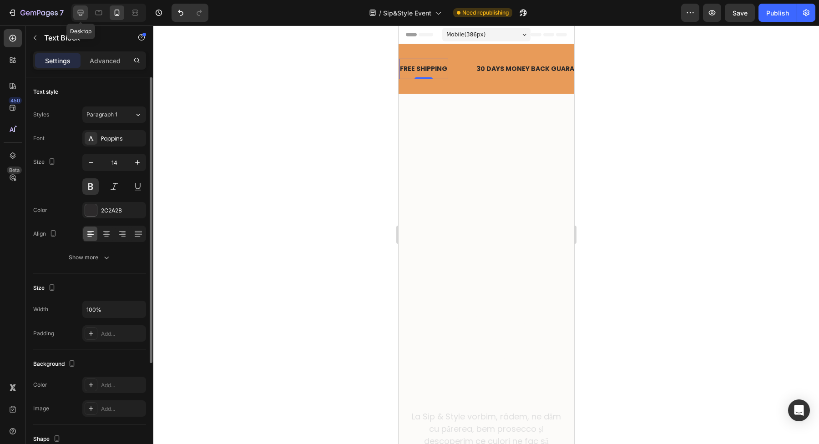
click at [76, 10] on icon at bounding box center [80, 12] width 9 height 9
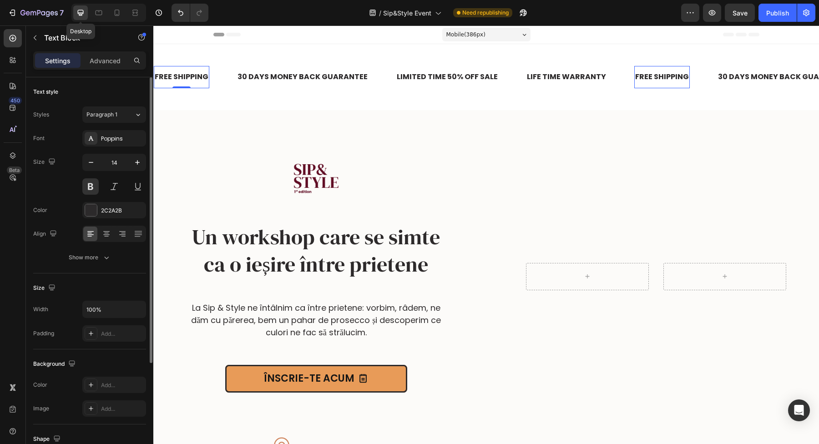
type input "16"
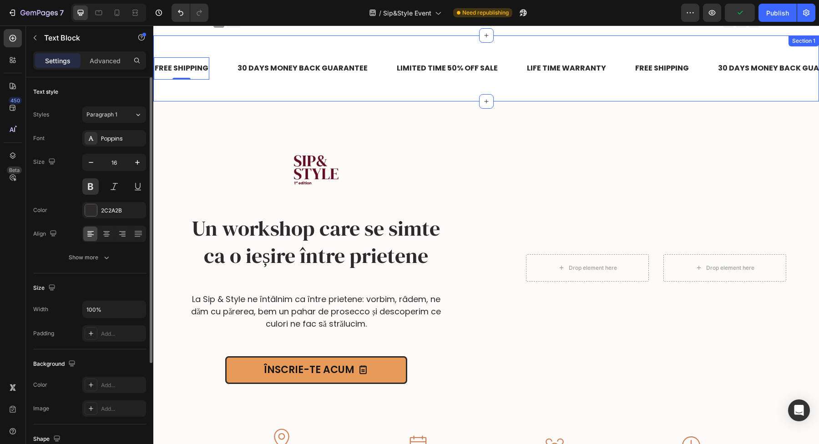
click at [272, 47] on div "FREE SHIPPING Text Block 0 30 DAYS MONEY BACK GUARANTEE Text Block LIMITED TIME…" at bounding box center [486, 69] width 666 height 66
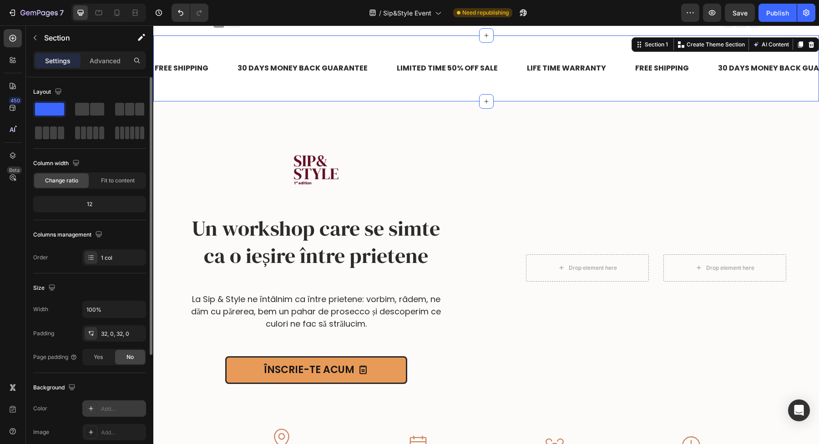
click at [91, 411] on icon at bounding box center [90, 408] width 7 height 7
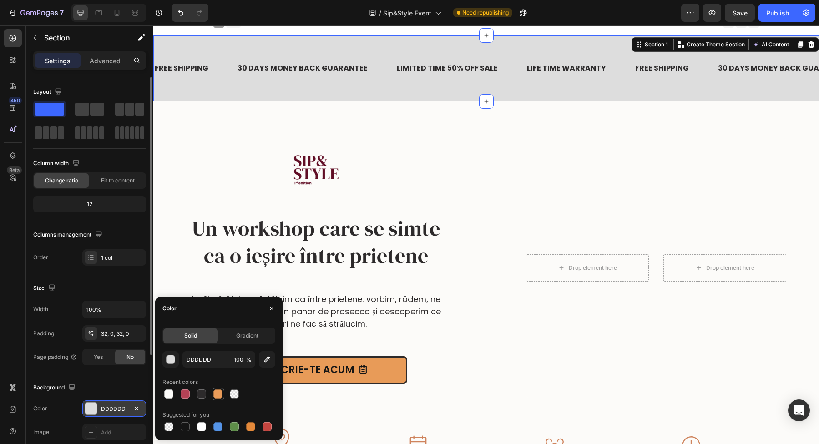
click at [216, 395] on div at bounding box center [217, 394] width 9 height 9
type input "E89B59"
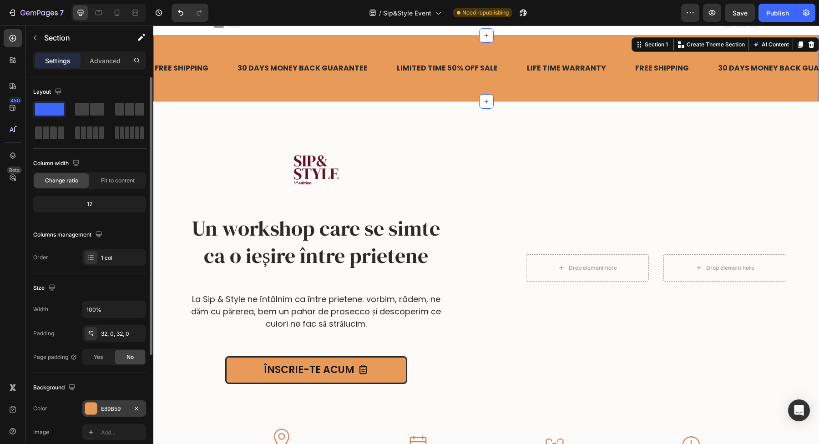
click at [224, 88] on div "FREE SHIPPING Text Block 30 DAYS MONEY BACK GUARANTEE Text Block LIMITED TIME 5…" at bounding box center [486, 69] width 666 height 66
click at [190, 71] on div "FREE SHIPPING" at bounding box center [182, 68] width 56 height 15
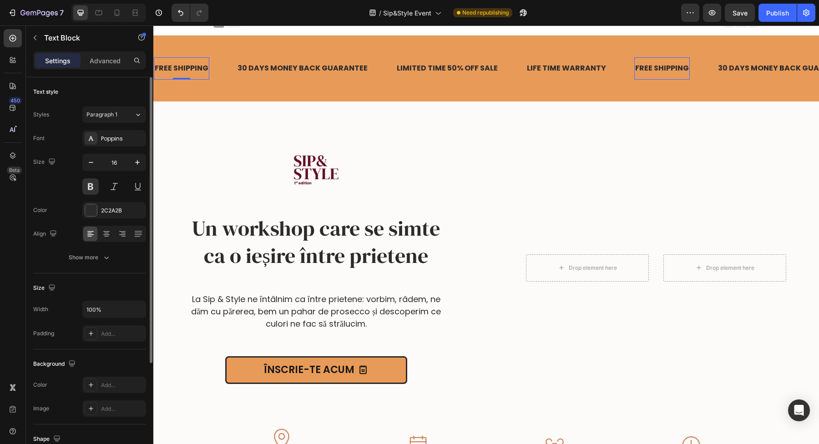
click at [190, 71] on div "FREE SHIPPING" at bounding box center [182, 68] width 56 height 15
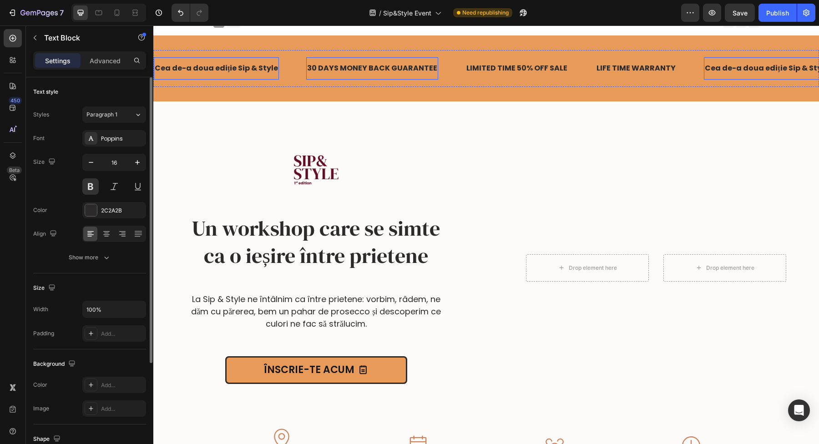
click at [335, 67] on div "30 DAYS MONEY BACK GUARANTEE" at bounding box center [372, 68] width 132 height 15
click at [335, 67] on p "30 DAYS MONEY BACK GUARANTEE" at bounding box center [372, 68] width 130 height 13
click at [485, 70] on div "LIMITED TIME 50% OFF SALE" at bounding box center [507, 68] width 103 height 15
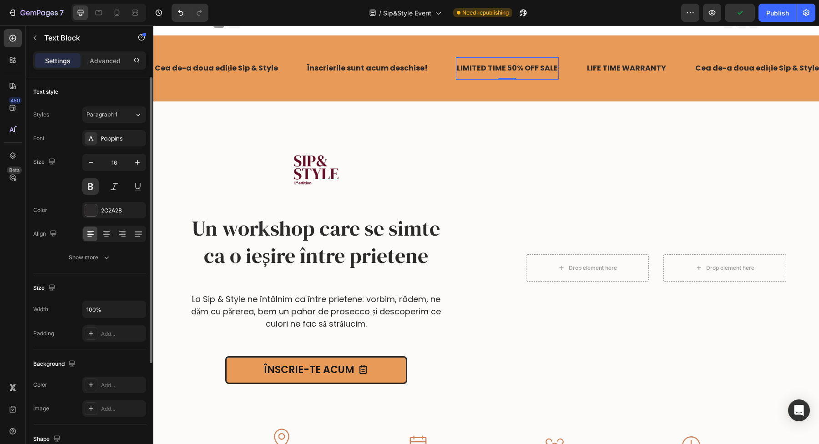
click at [485, 70] on div "LIMITED TIME 50% OFF SALE" at bounding box center [507, 68] width 103 height 15
click at [632, 68] on div "LIFE TIME WARRANTY" at bounding box center [658, 68] width 81 height 15
click at [632, 68] on p "LIFE TIME WARRANTY" at bounding box center [658, 68] width 79 height 13
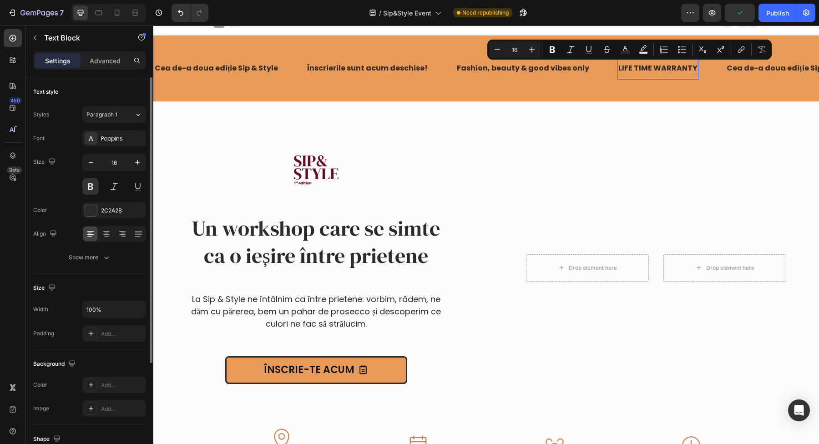
click at [632, 68] on p "LIFE TIME WARRANTY" at bounding box center [658, 68] width 79 height 13
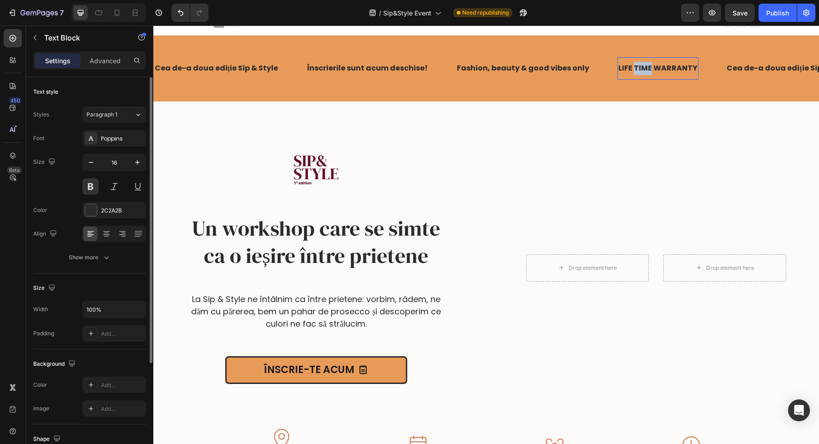
click at [632, 68] on p "LIFE TIME WARRANTY" at bounding box center [658, 68] width 79 height 13
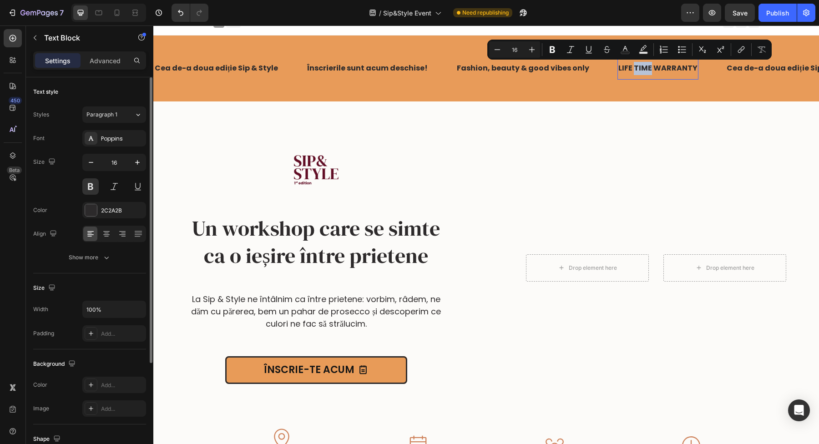
click at [632, 68] on p "LIFE TIME WARRANTY" at bounding box center [658, 68] width 79 height 13
click at [633, 69] on strong "TIME" at bounding box center [642, 68] width 18 height 10
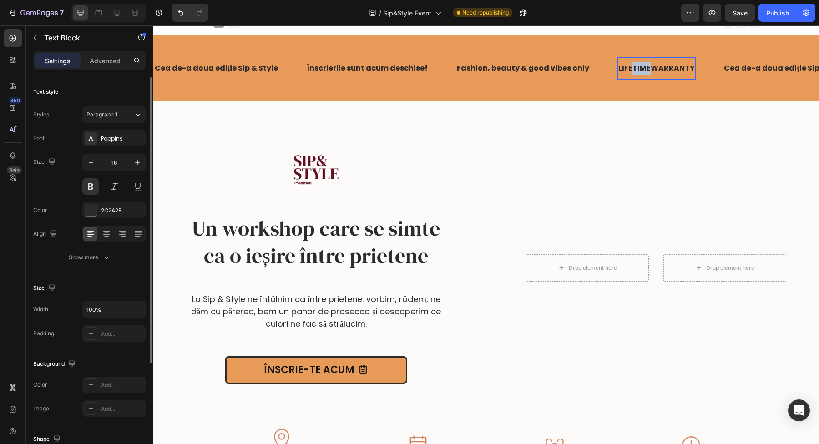
click at [633, 69] on strong "TIME" at bounding box center [642, 68] width 18 height 10
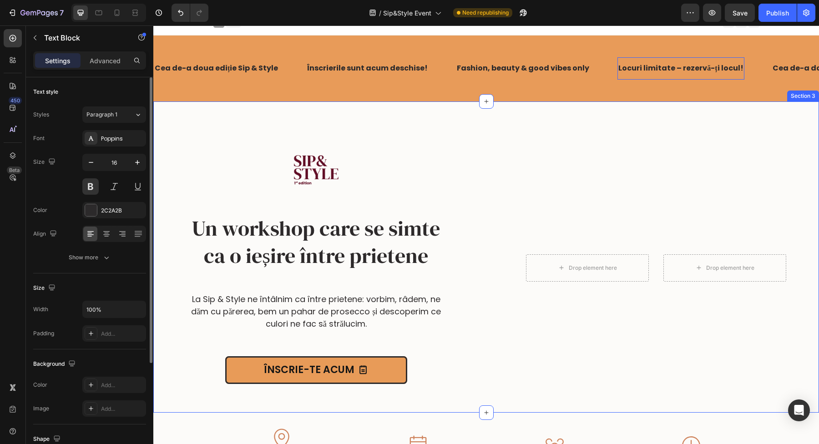
click at [475, 127] on div "Image Un workshop care se simte ca o ieșire între prietene Heading Image La Sip…" at bounding box center [486, 257] width 666 height 311
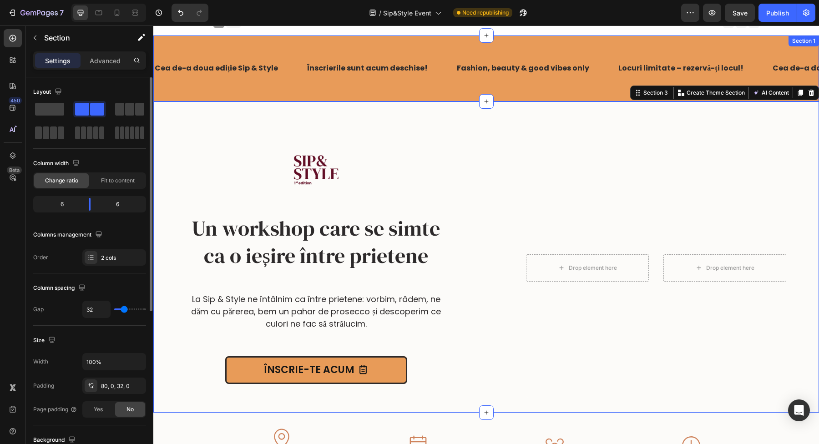
click at [343, 42] on div "Cea de-a doua ediție Sip & Style Text Block Înscrierile sunt acum deschise! Tex…" at bounding box center [486, 69] width 666 height 66
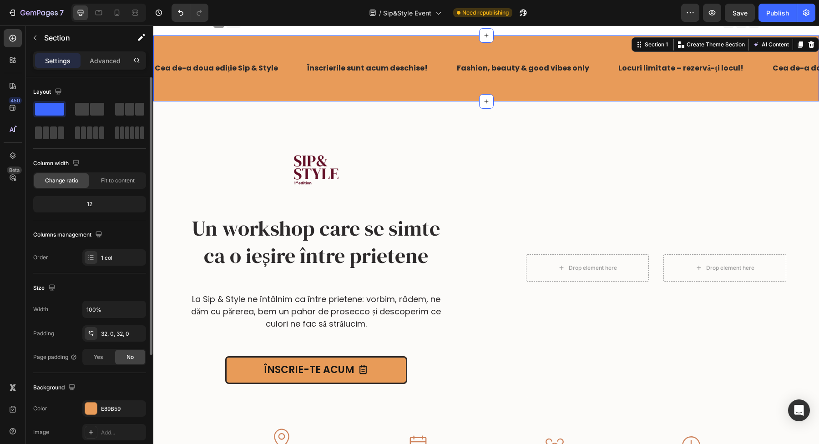
scroll to position [85, 0]
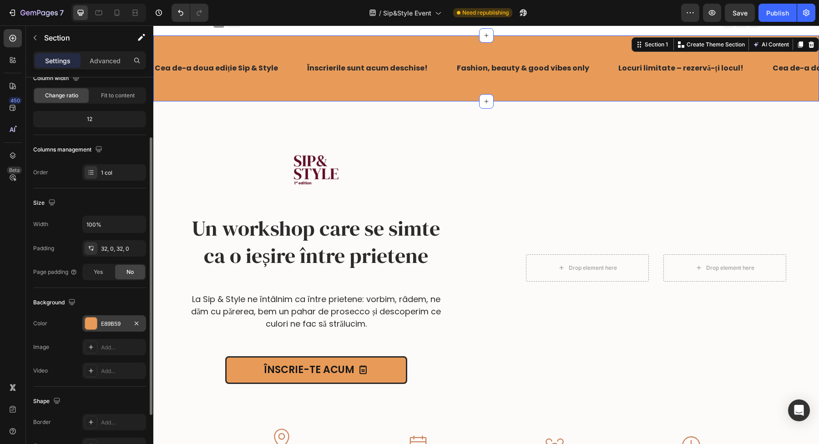
click at [96, 325] on div at bounding box center [91, 324] width 12 height 12
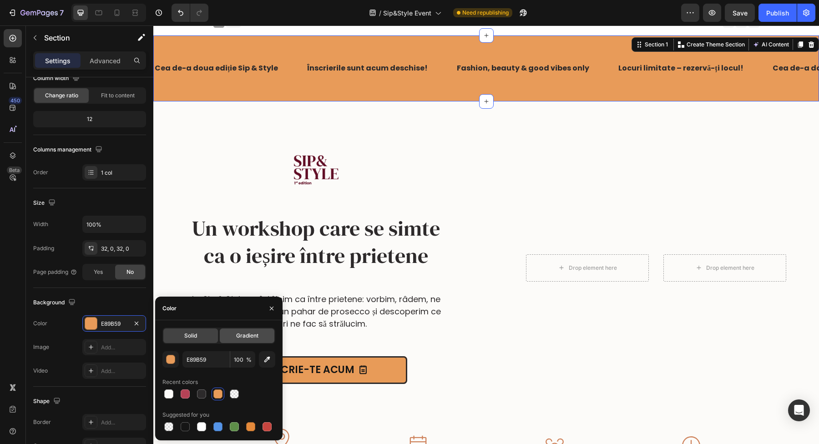
click at [245, 334] on span "Gradient" at bounding box center [247, 336] width 22 height 8
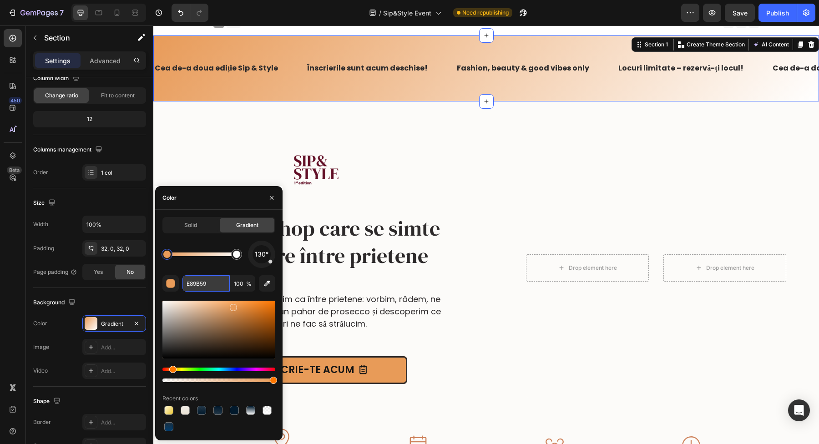
click at [204, 284] on input "E89B59" at bounding box center [206, 283] width 47 height 16
paste input "#FF5733"
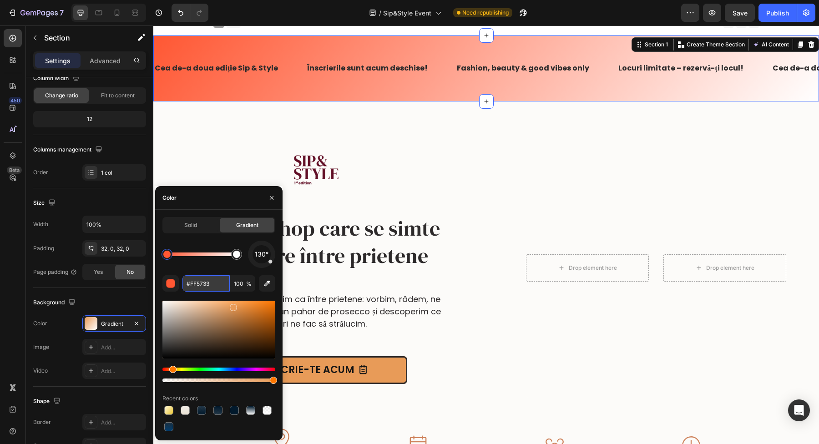
click at [190, 285] on input "#FF5733" at bounding box center [206, 283] width 47 height 16
click at [218, 271] on div "130° FF5733 100 % Recent colors" at bounding box center [219, 337] width 113 height 193
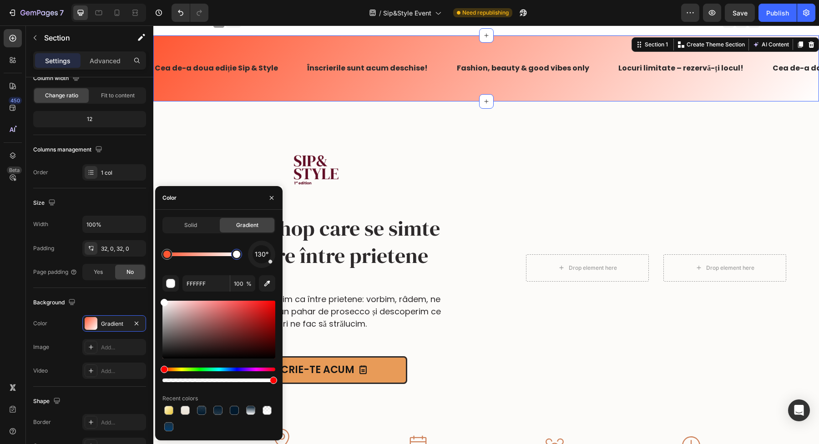
click at [237, 256] on div at bounding box center [236, 254] width 7 height 7
click at [216, 283] on input "FFFFFF" at bounding box center [206, 283] width 47 height 16
paste input "#333333"
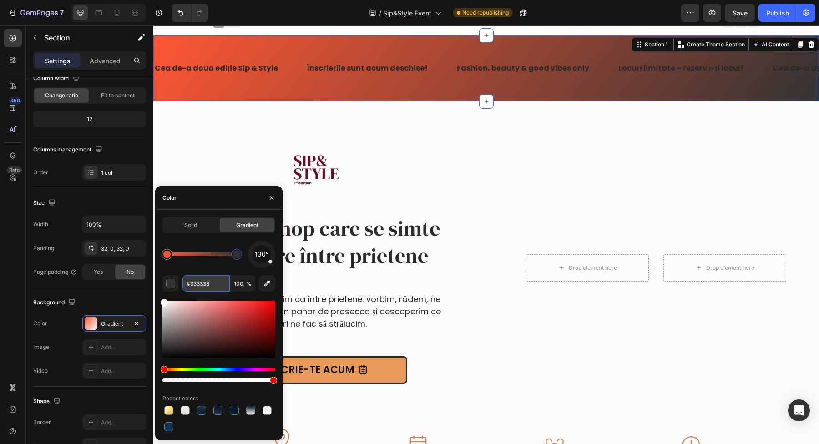
click at [190, 285] on input "#333333" at bounding box center [206, 283] width 47 height 16
type input "333333"
click at [234, 196] on div "Color" at bounding box center [218, 198] width 127 height 24
click at [233, 66] on p "Cea de-a doua ediție Sip & Style" at bounding box center [216, 68] width 123 height 13
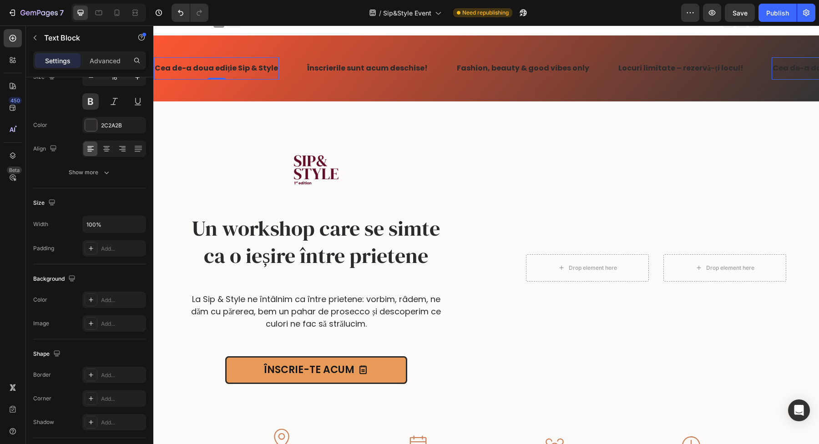
scroll to position [0, 0]
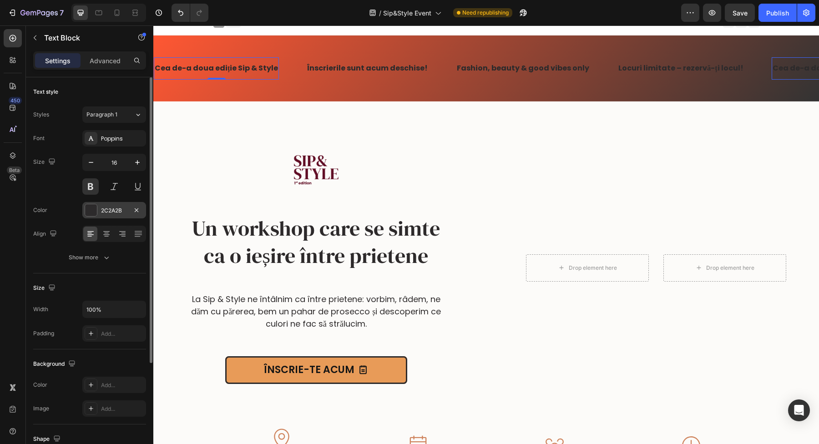
click at [97, 213] on div at bounding box center [91, 210] width 12 height 12
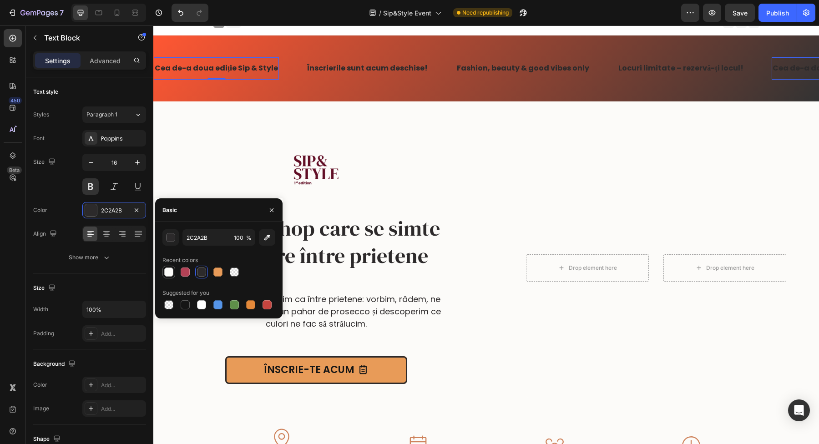
click at [174, 272] on div at bounding box center [169, 272] width 13 height 13
type input "FCFBF9"
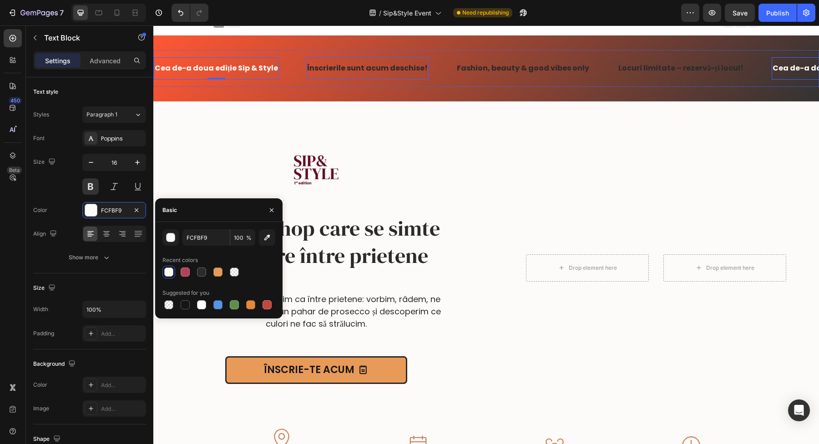
click at [345, 69] on strong "Înscrierile sunt acum deschise!" at bounding box center [367, 68] width 121 height 10
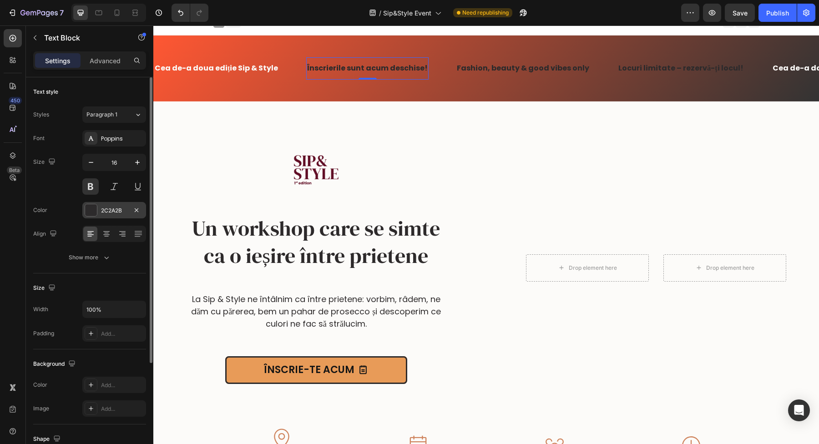
click at [98, 206] on div "2C2A2B" at bounding box center [114, 210] width 64 height 16
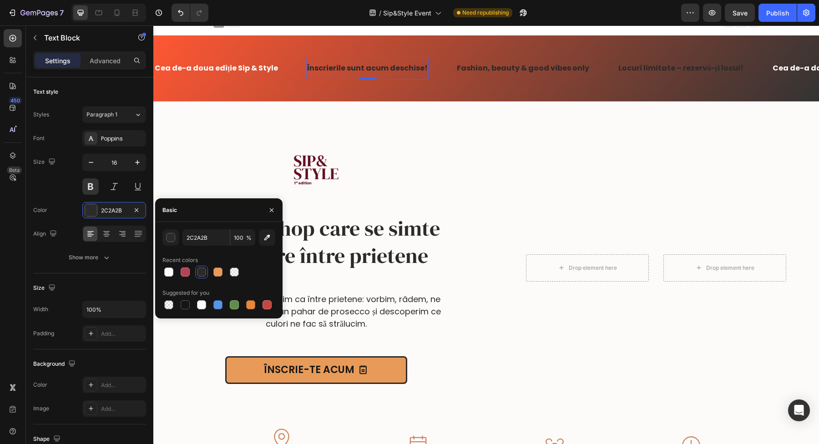
drag, startPoint x: 170, startPoint y: 269, endPoint x: 196, endPoint y: 250, distance: 32.5
click at [170, 269] on div at bounding box center [168, 272] width 9 height 9
type input "FCFBF9"
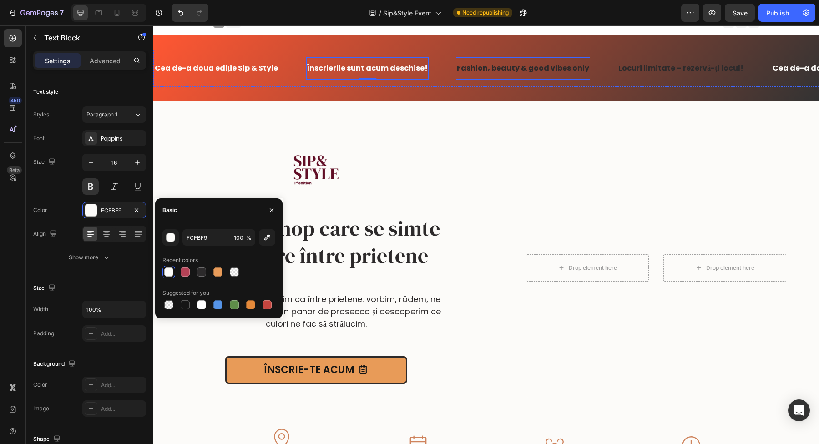
click at [487, 65] on strong "Fashion, beauty & good vibes only" at bounding box center [523, 68] width 132 height 10
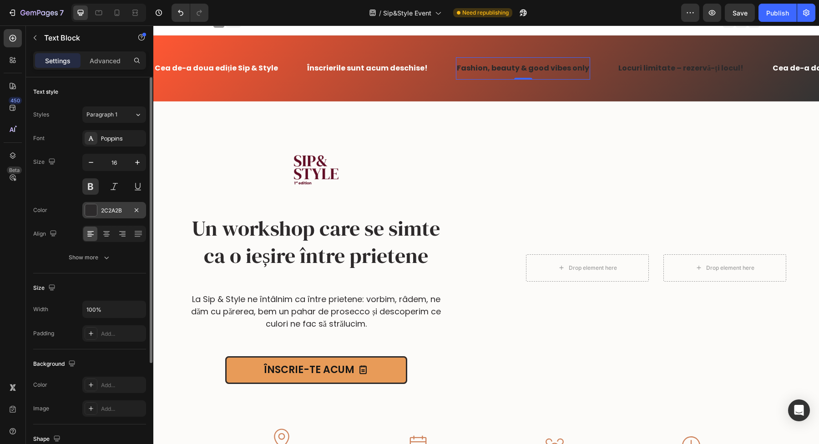
click at [87, 213] on div at bounding box center [91, 210] width 12 height 12
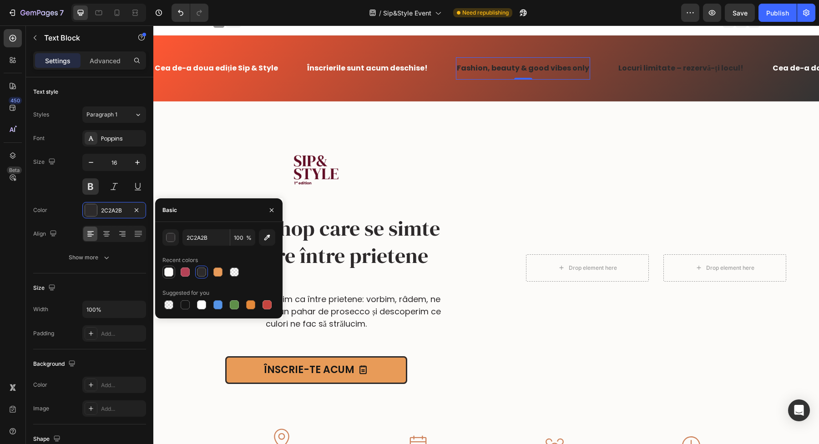
click at [169, 267] on div at bounding box center [168, 272] width 11 height 11
type input "FCFBF9"
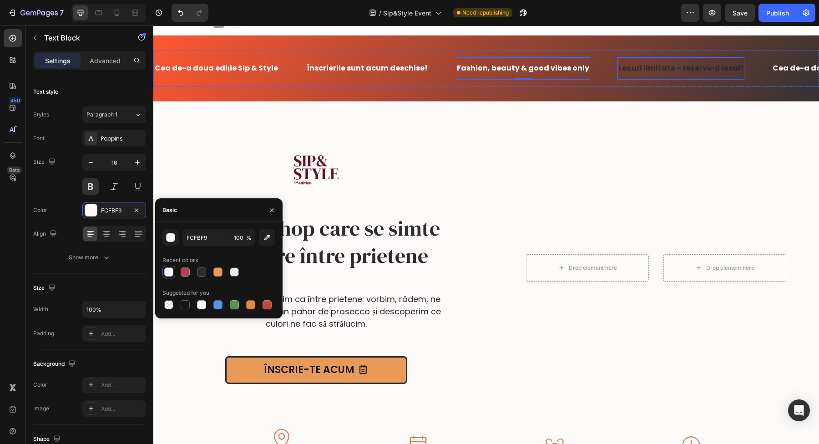
click at [647, 66] on p "Locuri limitate – rezervă-ți locul!" at bounding box center [681, 68] width 125 height 13
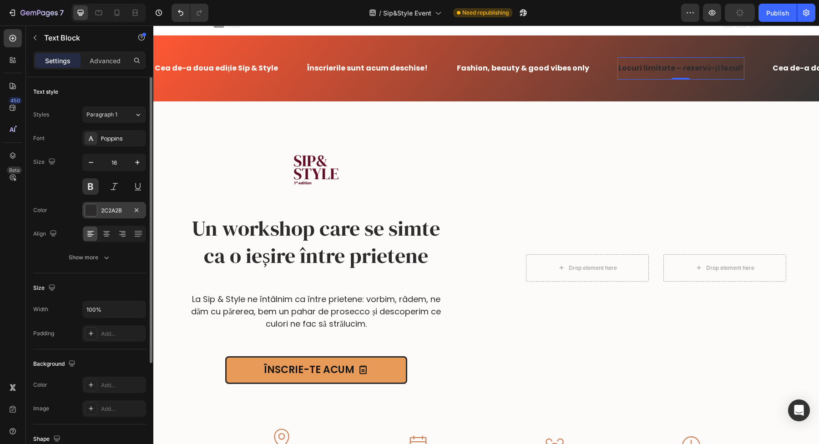
click at [92, 209] on div at bounding box center [91, 210] width 12 height 12
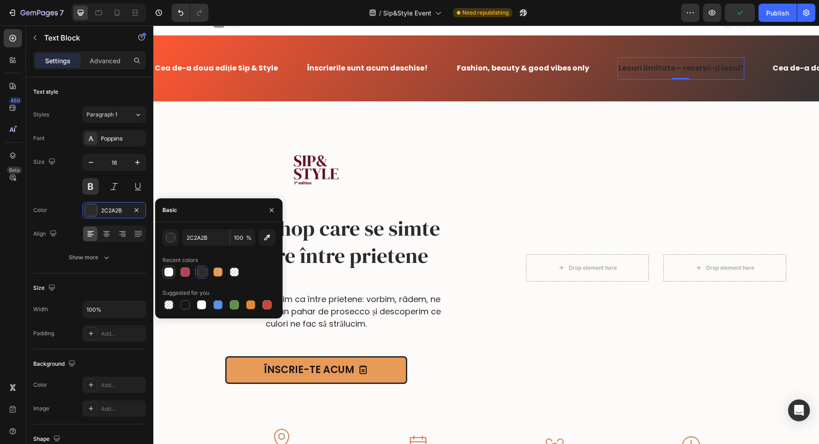
click at [169, 275] on div at bounding box center [168, 272] width 9 height 9
type input "FCFBF9"
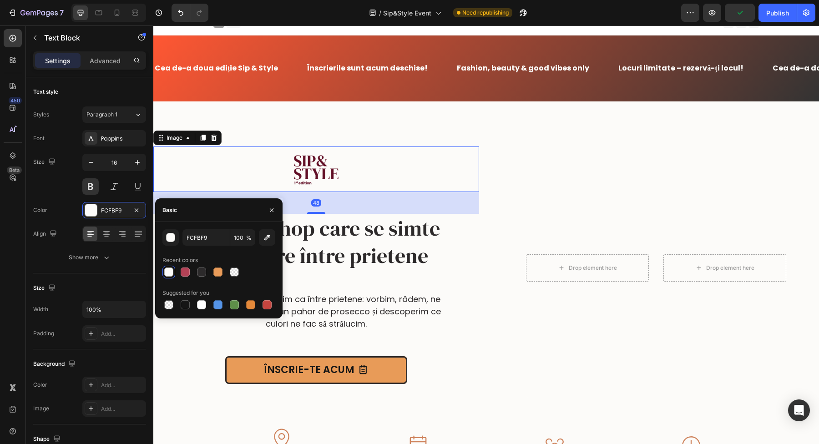
click at [445, 159] on div at bounding box center [316, 170] width 326 height 46
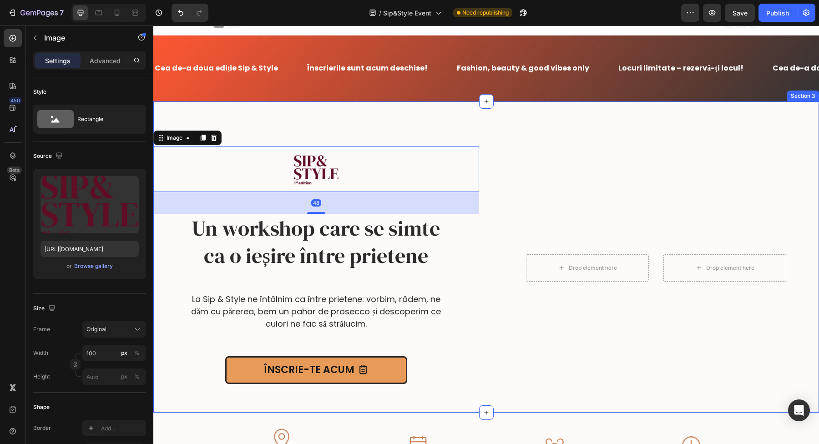
click at [491, 121] on div "Image 48 Un workshop care se simte ca o ieșire între prietene Heading Image La …" at bounding box center [486, 257] width 666 height 311
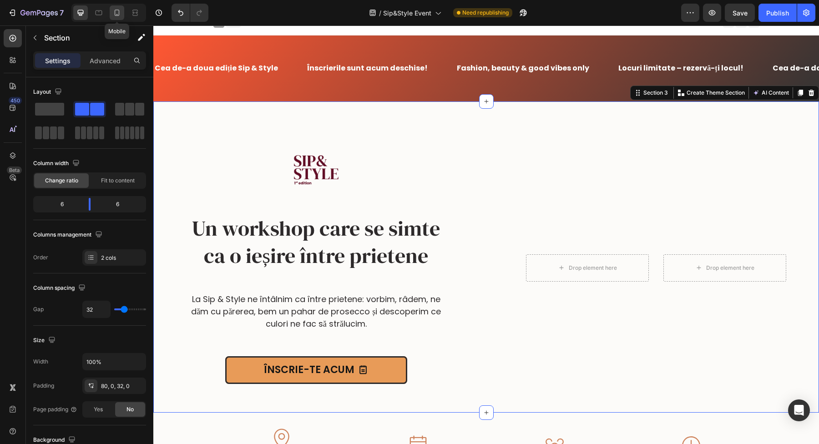
click at [119, 12] on icon at bounding box center [117, 13] width 5 height 6
type input "0"
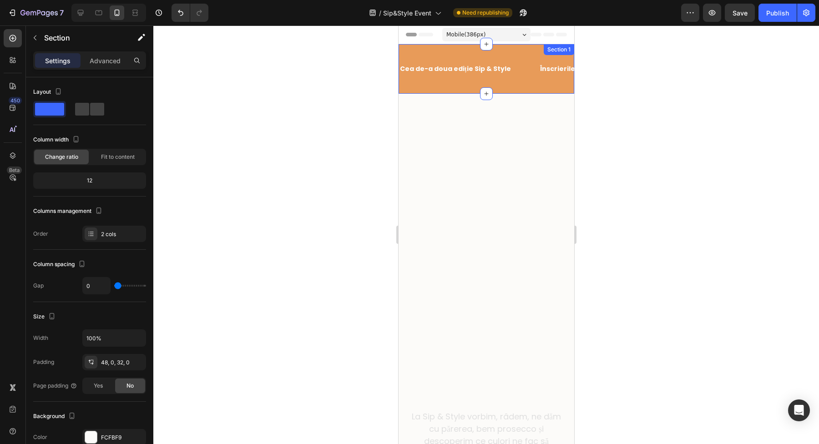
click at [465, 50] on div "Cea de-a doua ediție Sip & Style Text Block Înscrierile sunt acum deschise! Tex…" at bounding box center [486, 69] width 176 height 50
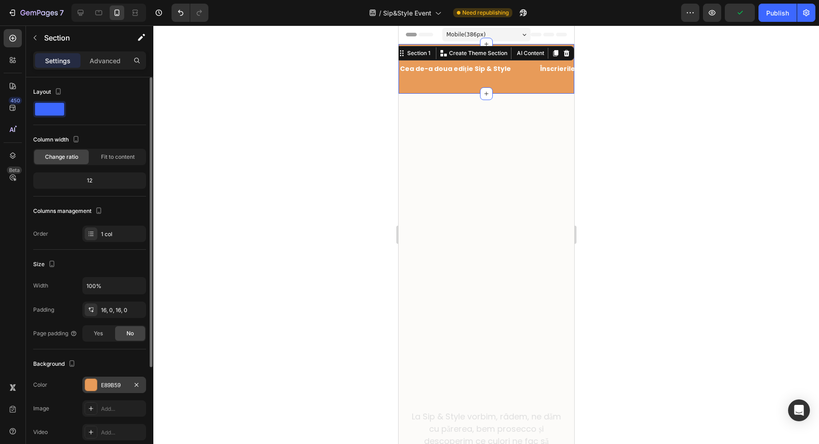
click at [92, 386] on div at bounding box center [91, 385] width 12 height 12
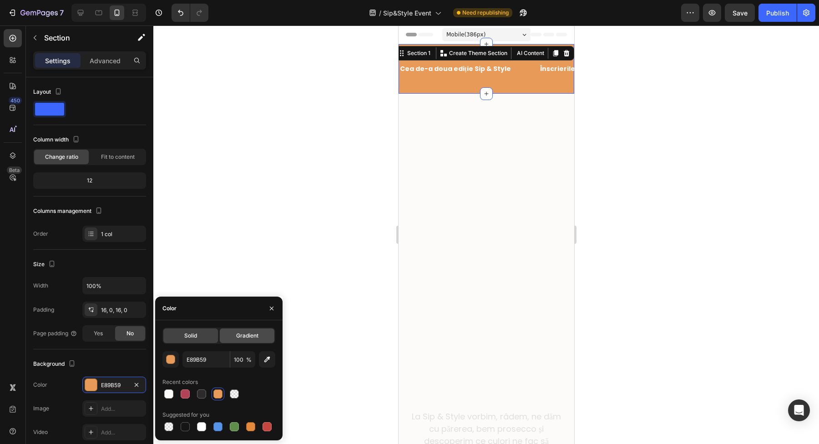
click at [253, 332] on span "Gradient" at bounding box center [247, 336] width 22 height 8
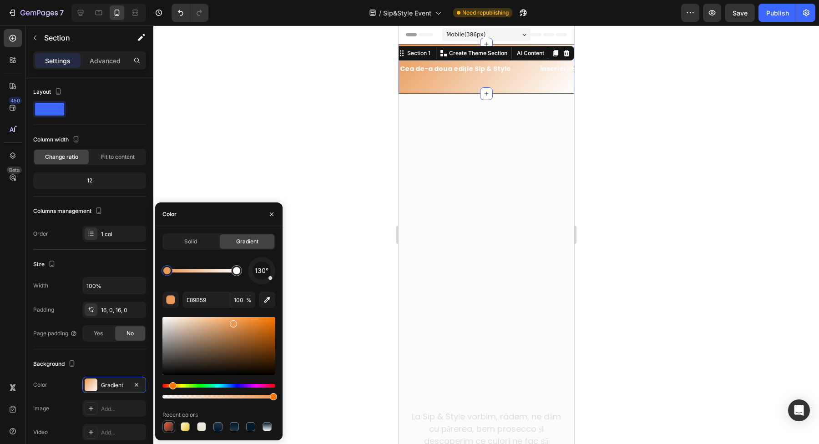
click at [170, 425] on div at bounding box center [168, 426] width 9 height 9
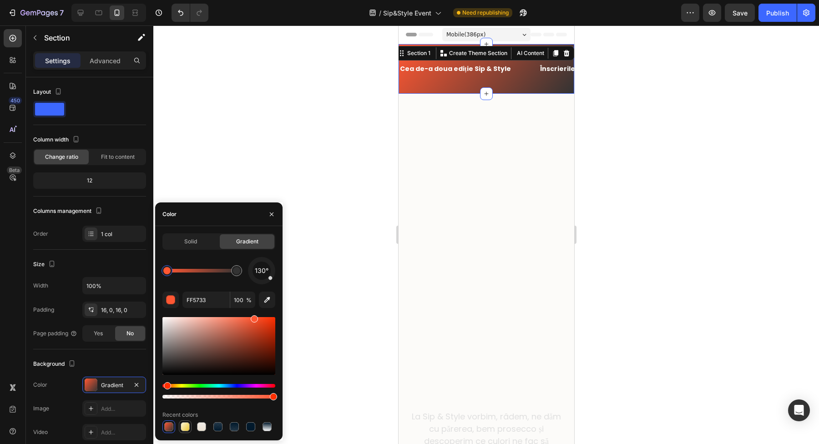
click at [188, 428] on div at bounding box center [185, 426] width 9 height 9
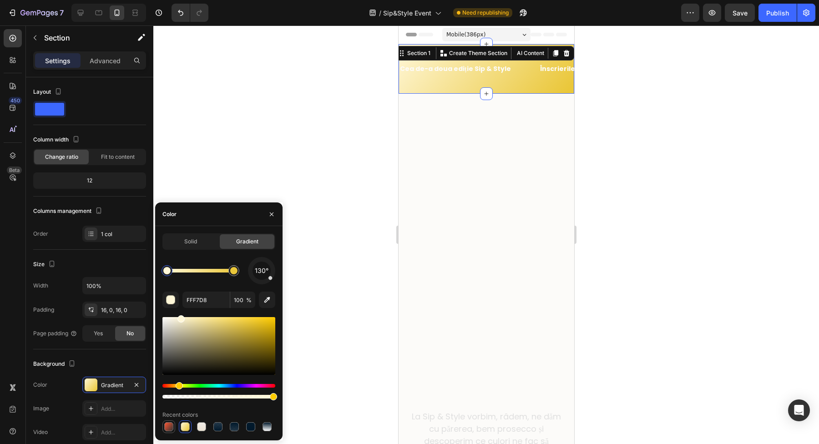
click at [174, 432] on div at bounding box center [169, 427] width 13 height 13
type input "FF5733"
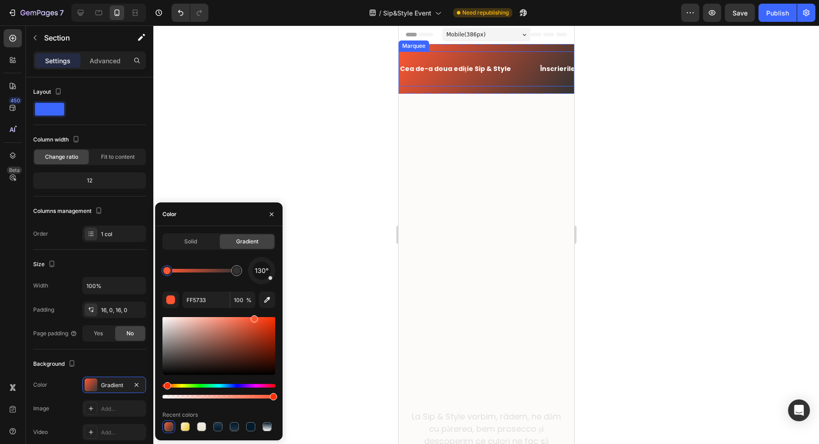
click at [506, 51] on div "Cea de-a doua ediție Sip & Style Text Block Înscrierile sunt acum deschise! Tex…" at bounding box center [486, 68] width 176 height 35
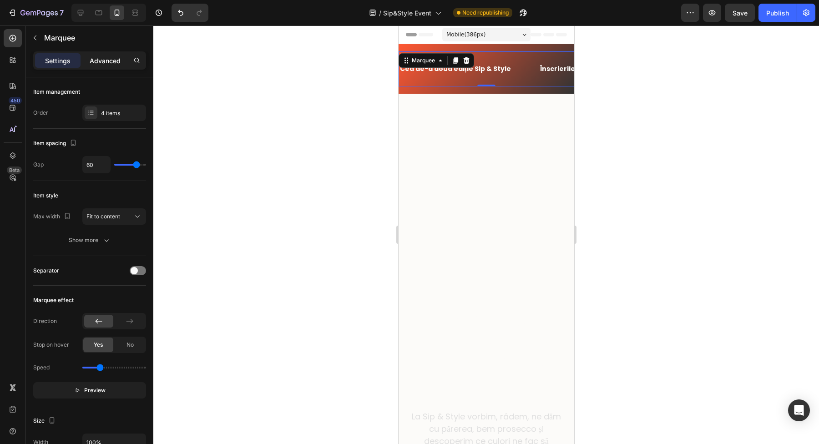
click at [109, 63] on p "Advanced" at bounding box center [105, 61] width 31 height 10
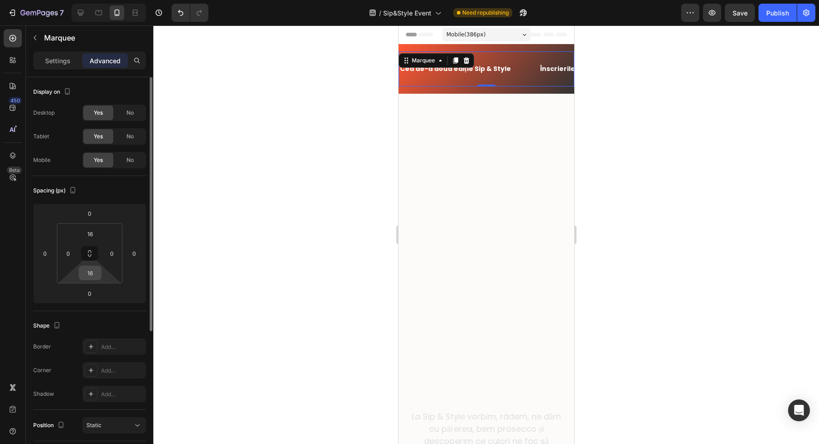
click at [93, 271] on input "16" at bounding box center [90, 273] width 18 height 14
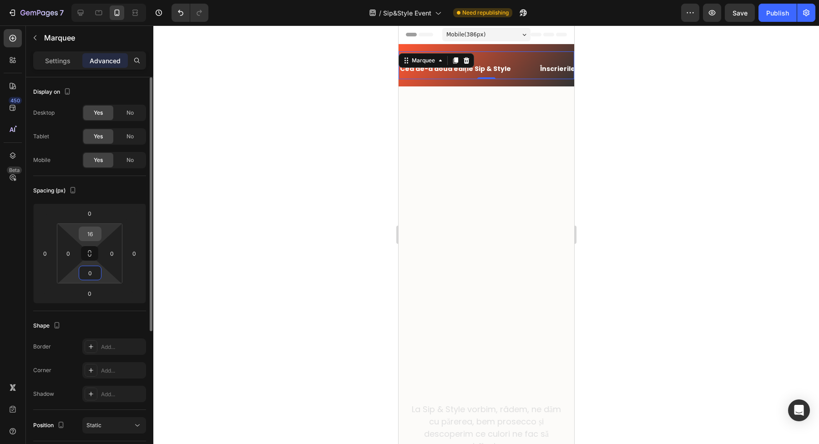
type input "0"
click at [90, 235] on input "16" at bounding box center [90, 234] width 18 height 14
type input "0"
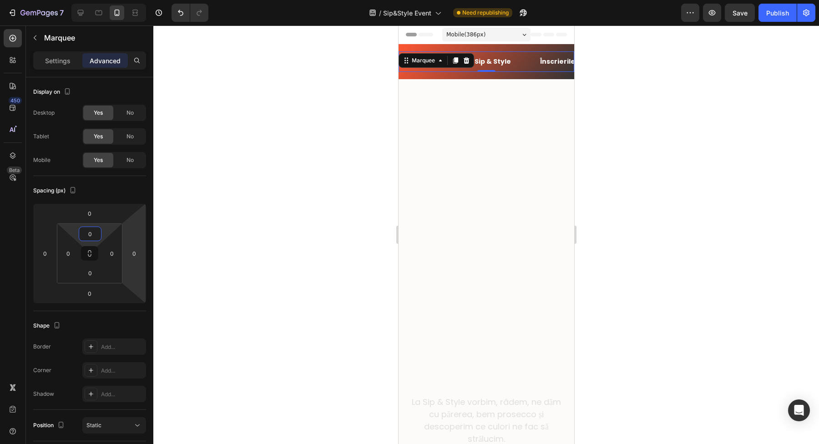
click at [229, 243] on div at bounding box center [486, 234] width 666 height 419
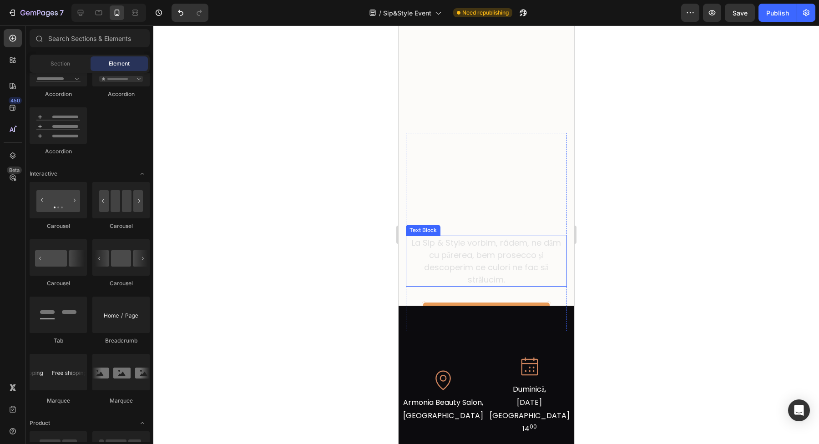
scroll to position [177, 0]
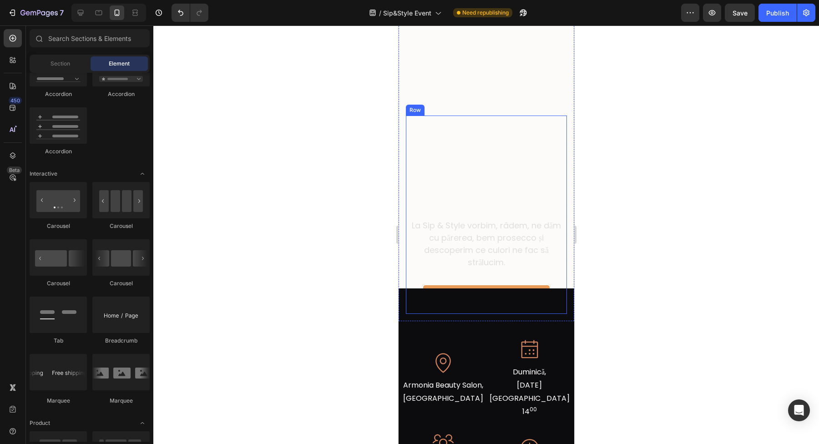
click at [514, 272] on div "Un workshop care se simte ca o ieșire între prietene Heading La Sip & Style vor…" at bounding box center [486, 215] width 161 height 198
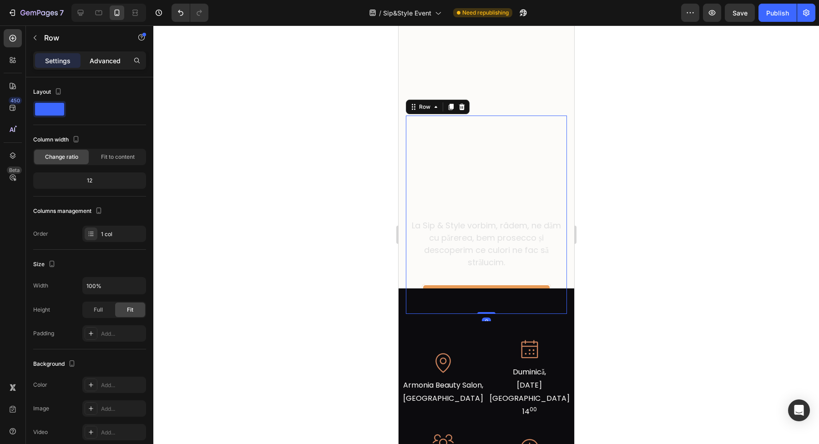
click at [95, 62] on p "Advanced" at bounding box center [105, 61] width 31 height 10
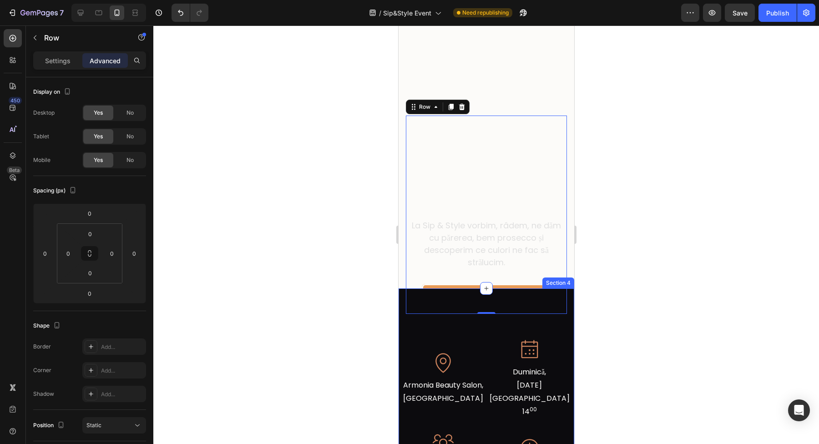
click at [524, 324] on div "Icon Armonia Beauty Salon, Cluj-Napoca Text Block Icon Duminică, 28 Septembrie,…" at bounding box center [486, 401] width 176 height 225
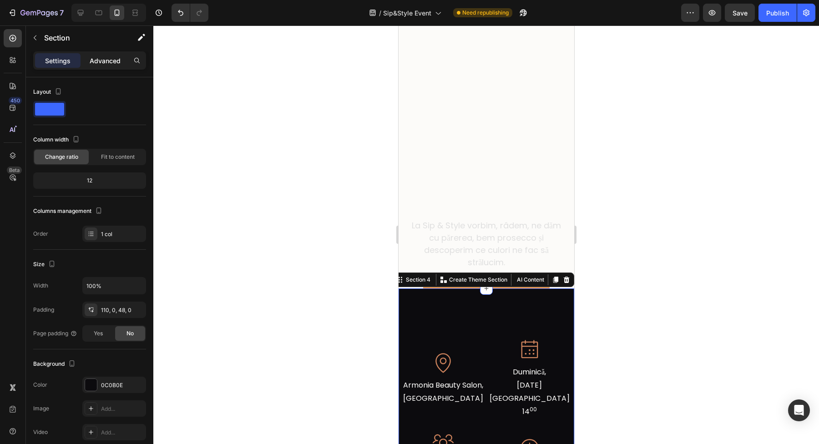
click at [105, 65] on p "Advanced" at bounding box center [105, 61] width 31 height 10
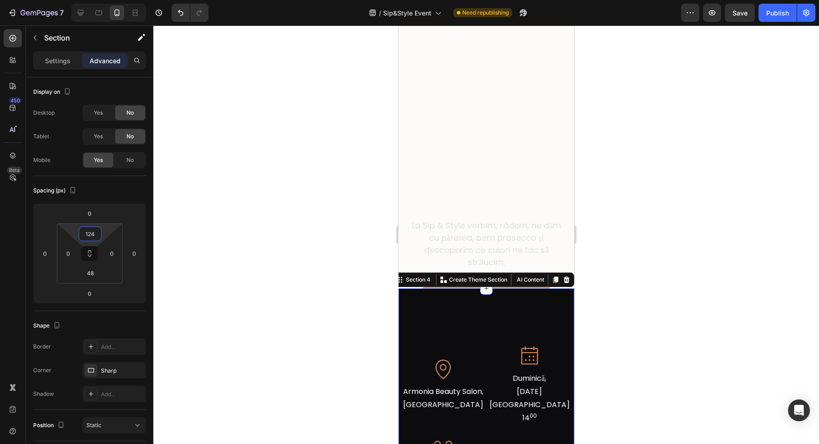
click at [107, 0] on html "7 Version history / Sip&Style Event Need republishing Preview Save Publish 450 …" at bounding box center [409, 0] width 819 height 0
type input "110"
click at [433, 302] on div "Icon Armonia Beauty Salon, Cluj-Napoca Text Block Icon Duminică, 28 Septembrie,…" at bounding box center [486, 401] width 176 height 225
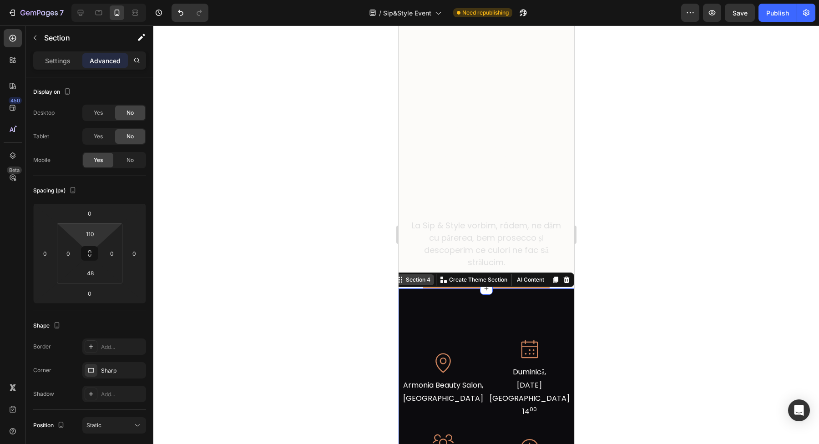
click at [412, 281] on div "Section 4" at bounding box center [418, 280] width 28 height 8
click at [411, 277] on div "Section 4" at bounding box center [418, 280] width 28 height 8
click at [442, 309] on div "Icon Armonia Beauty Salon, Cluj-Napoca Text Block Icon Duminică, 28 Septembrie,…" at bounding box center [486, 401] width 176 height 225
click at [403, 289] on div "Icon Armonia Beauty Salon, Cluj-Napoca Text Block Icon Duminică, 28 Septembrie,…" at bounding box center [486, 401] width 176 height 225
click at [405, 267] on div "Un workshop care se simte ca o ieșire între prietene Heading La Sip & Style vor…" at bounding box center [486, 214] width 176 height 213
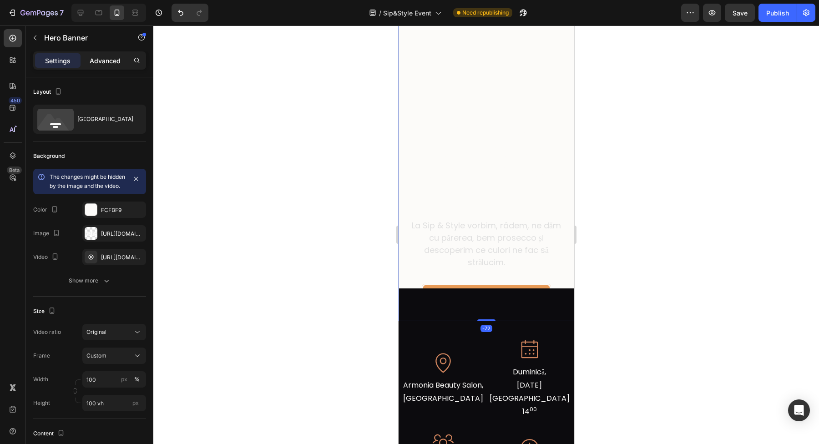
click at [95, 67] on div "Advanced" at bounding box center [105, 60] width 46 height 15
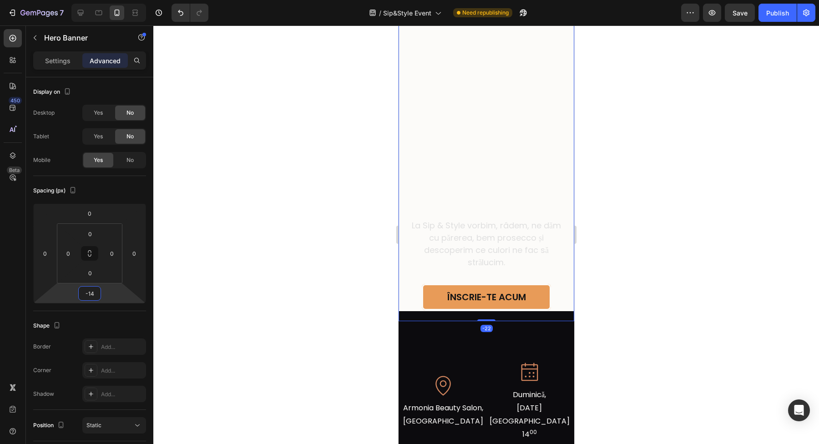
type input "-12"
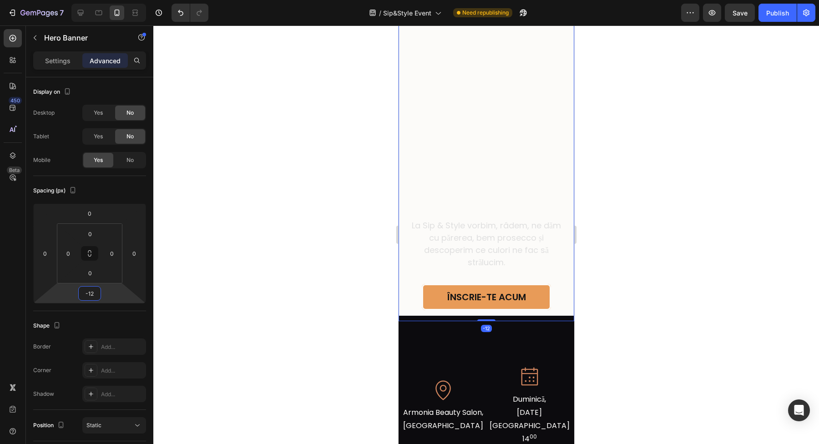
drag, startPoint x: 107, startPoint y: 291, endPoint x: 114, endPoint y: 278, distance: 15.5
click at [114, 0] on html "7 Version history / Sip&Style Event Need republishing Preview Save Publish 450 …" at bounding box center [409, 0] width 819 height 0
click at [663, 301] on div at bounding box center [486, 234] width 666 height 419
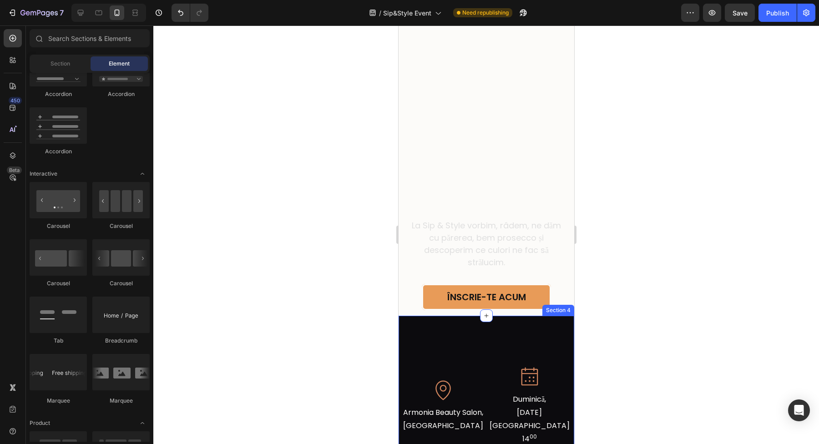
click at [547, 347] on div "Icon Armonia Beauty Salon, Cluj-Napoca Text Block Icon Duminică, 28 Septembrie,…" at bounding box center [486, 428] width 176 height 225
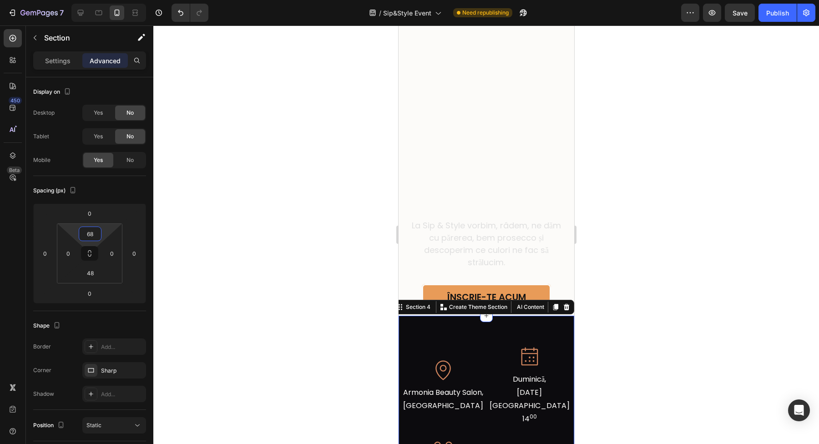
type input "70"
drag, startPoint x: 104, startPoint y: 232, endPoint x: 106, endPoint y: 241, distance: 9.2
click at [106, 0] on html "7 Version history / Sip&Style Event Need republishing Preview Save Publish 450 …" at bounding box center [409, 0] width 819 height 0
click at [680, 277] on div at bounding box center [486, 234] width 666 height 419
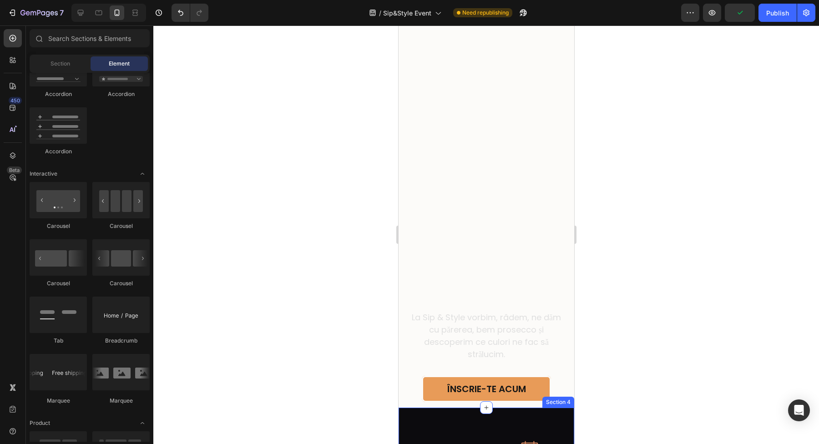
scroll to position [0, 0]
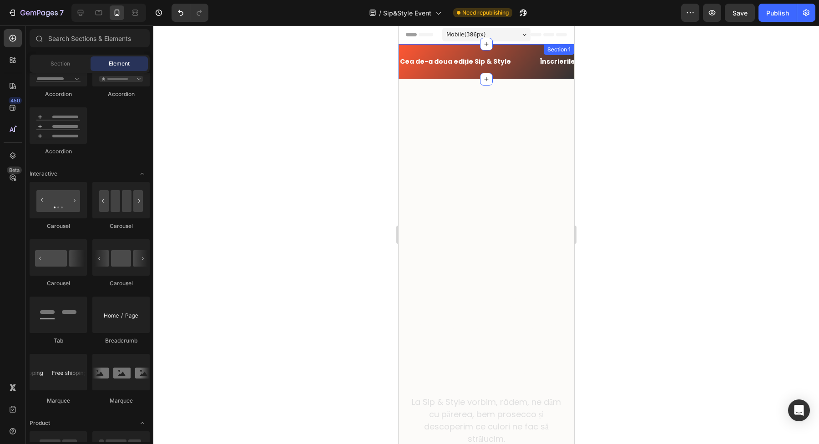
click at [490, 45] on div "Cea de-a doua ediție Sip & Style Text Block Înscrierile sunt acum deschise! Tex…" at bounding box center [486, 61] width 176 height 35
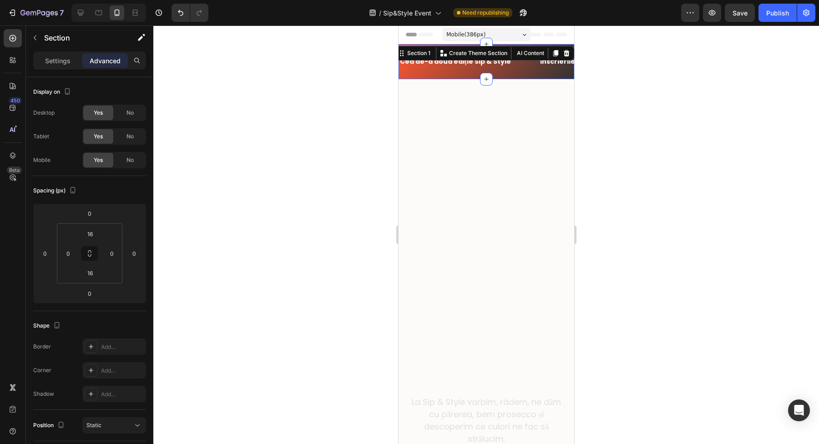
click at [503, 74] on div "Cea de-a doua ediție Sip & Style Text Block Înscrierile sunt acum deschise! Tex…" at bounding box center [486, 61] width 176 height 35
click at [50, 61] on p "Settings" at bounding box center [57, 61] width 25 height 10
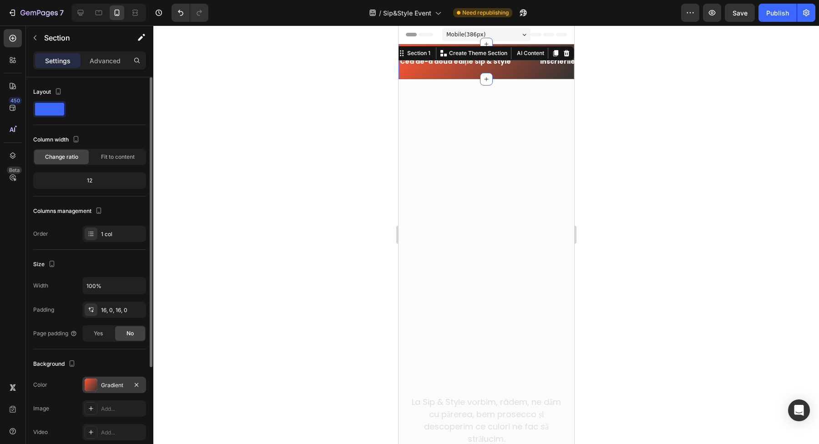
click at [90, 386] on div at bounding box center [91, 385] width 13 height 13
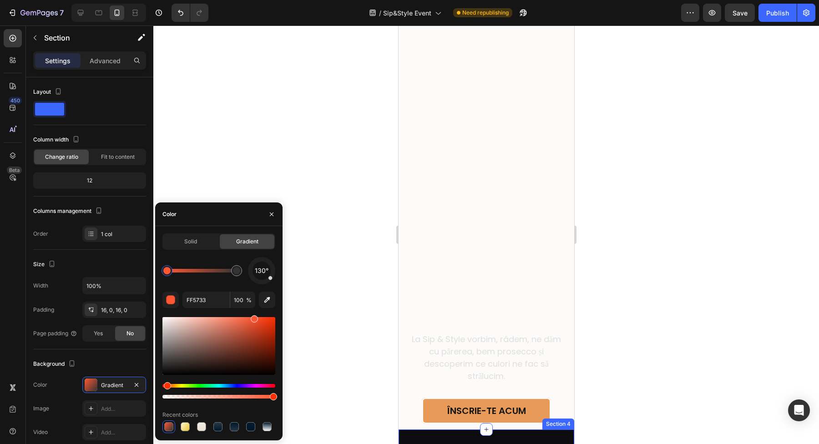
scroll to position [185, 0]
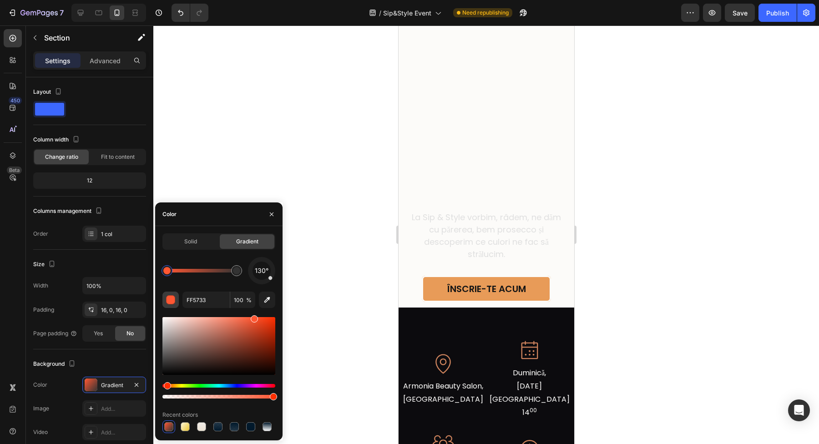
click at [170, 298] on div "button" at bounding box center [171, 300] width 9 height 9
click at [271, 300] on icon "button" at bounding box center [267, 299] width 9 height 9
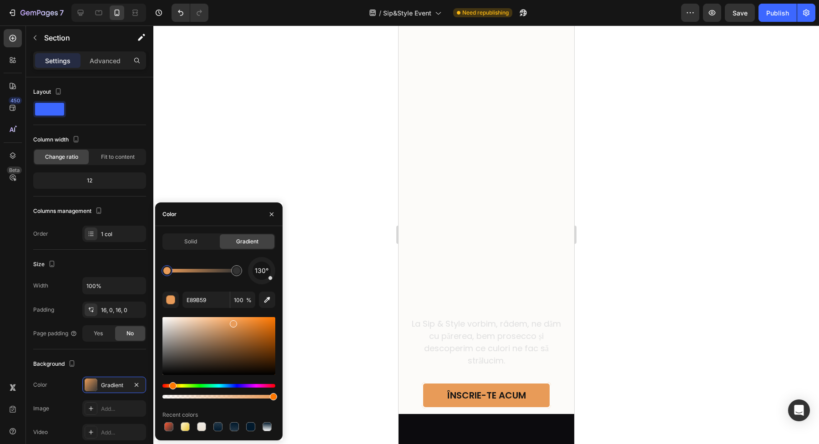
scroll to position [0, 0]
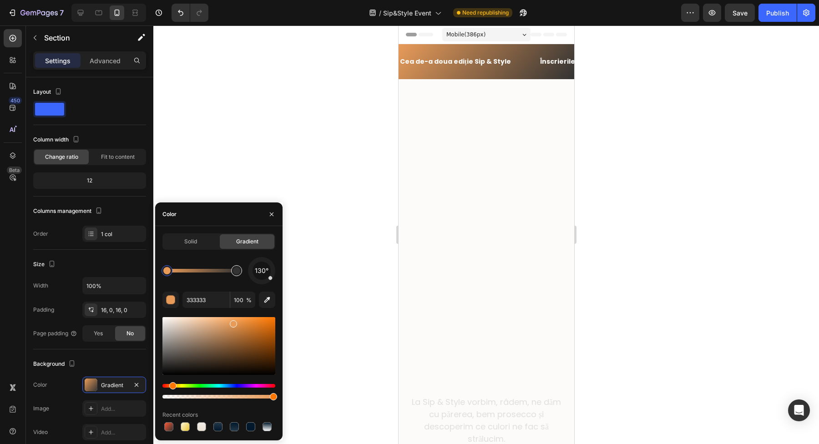
click at [234, 273] on div at bounding box center [236, 270] width 7 height 7
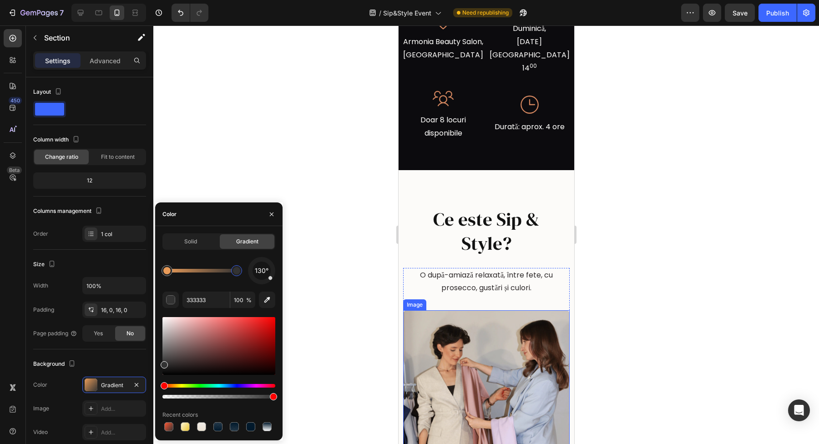
scroll to position [388, 0]
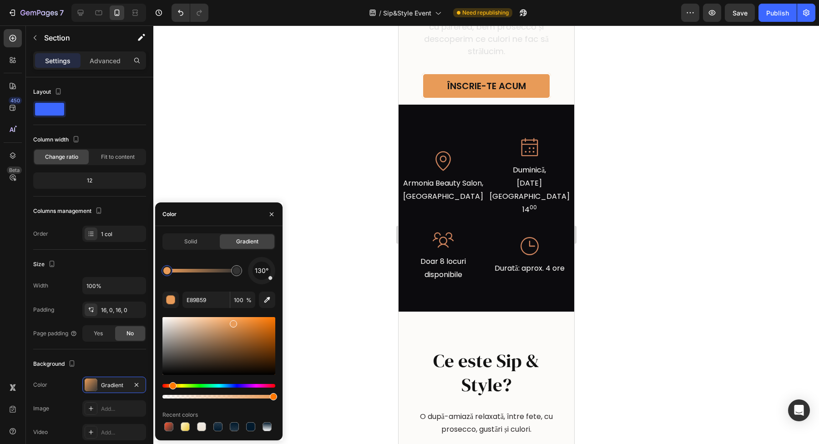
click at [168, 269] on div at bounding box center [166, 270] width 7 height 7
click at [201, 300] on input "E89B59" at bounding box center [206, 300] width 47 height 16
paste input "#610025"
click at [191, 304] on input "#610025" at bounding box center [206, 300] width 47 height 16
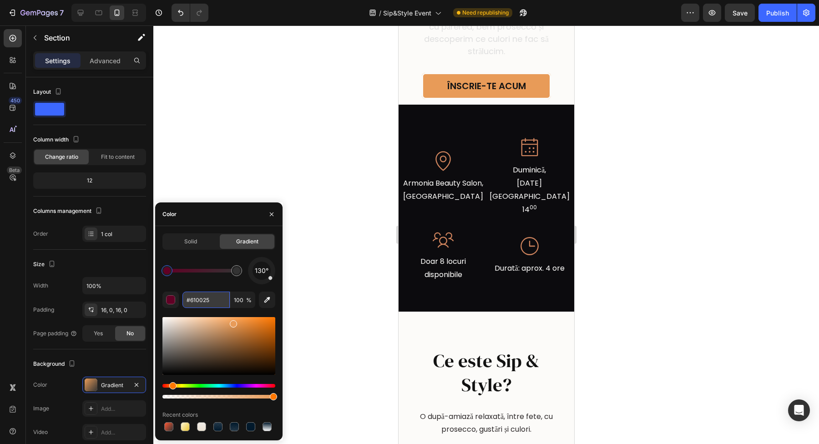
click at [189, 301] on input "#610025" at bounding box center [206, 300] width 47 height 16
click at [220, 287] on div "130° 610025 100 % Recent colors" at bounding box center [219, 345] width 113 height 176
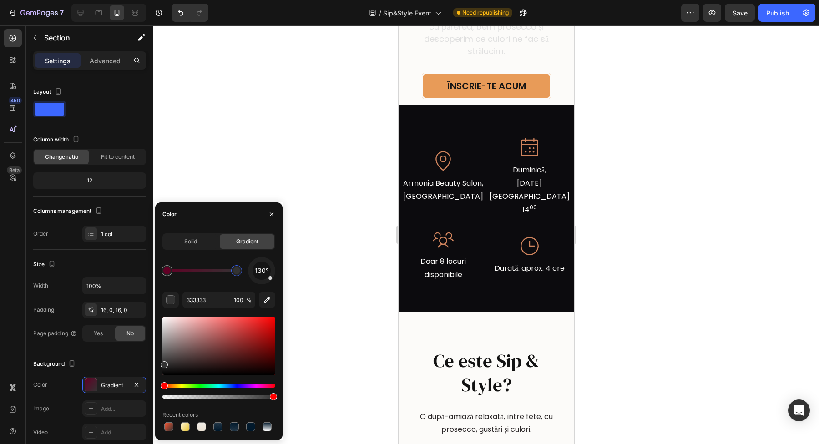
click at [236, 273] on div at bounding box center [236, 270] width 7 height 7
click at [213, 301] on input "333333" at bounding box center [206, 300] width 47 height 16
paste input "43000b"
type input "43000B"
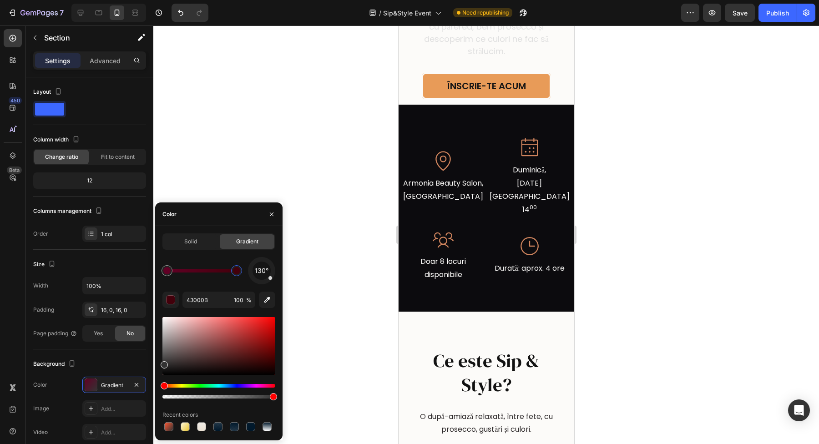
click at [212, 256] on div "Solid Gradient 130° 43000B 100 % Recent colors" at bounding box center [219, 334] width 113 height 200
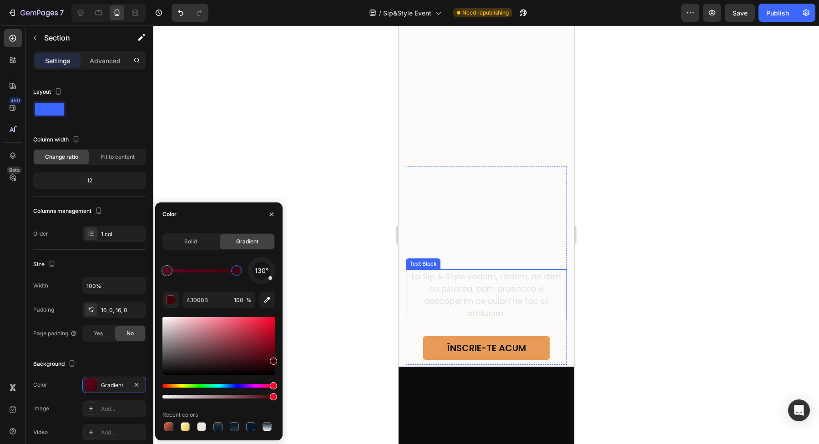
scroll to position [0, 0]
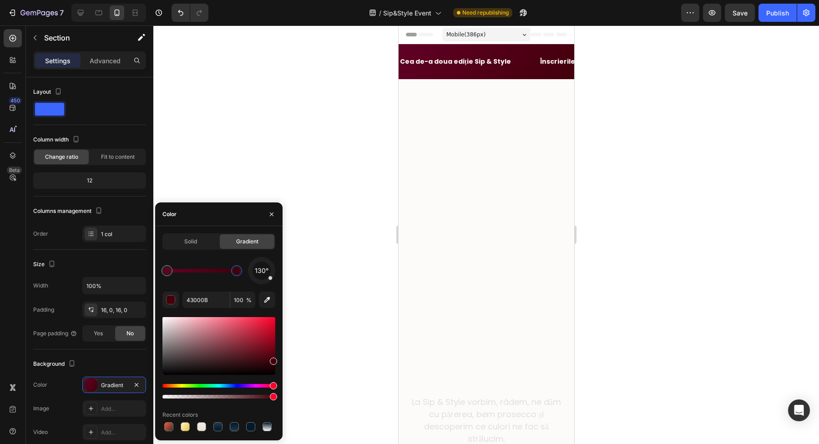
click at [205, 255] on div "Solid Gradient 130° 43000B 100 % Recent colors" at bounding box center [219, 334] width 113 height 200
click at [77, 13] on icon at bounding box center [80, 12] width 9 height 9
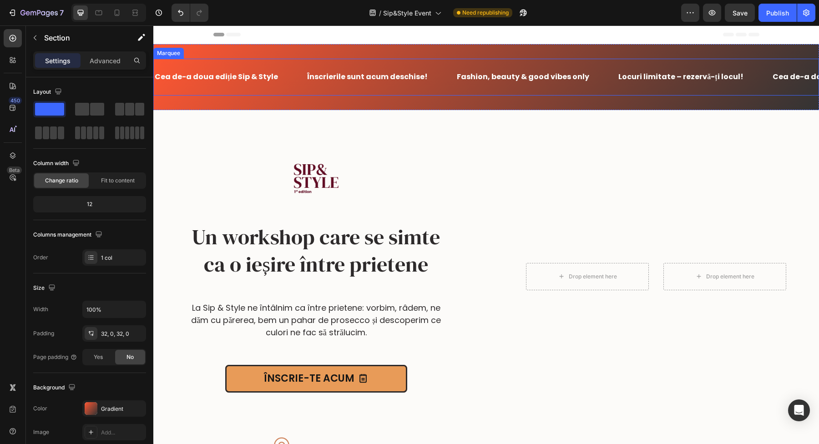
click at [217, 60] on div "Cea de-a doua ediție Sip & Style Text Block Înscrierile sunt acum deschise! Tex…" at bounding box center [486, 77] width 666 height 37
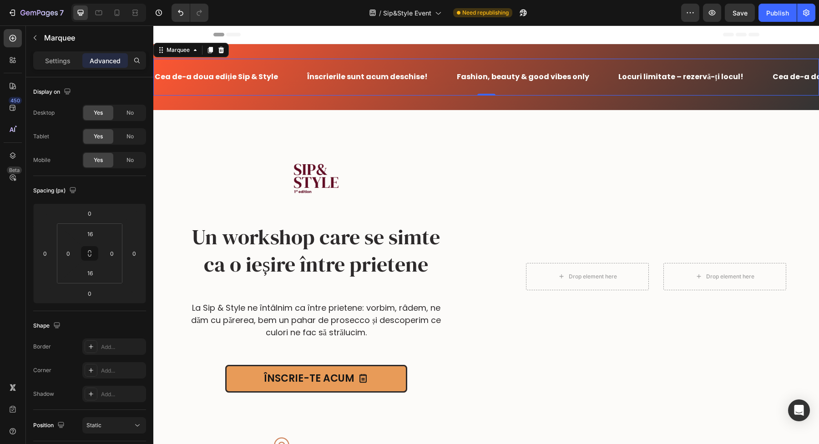
drag, startPoint x: 224, startPoint y: 53, endPoint x: 232, endPoint y: 53, distance: 7.7
click at [232, 53] on div "Cea de-a doua ediție Sip & Style Text Block Înscrierile sunt acum deschise! Tex…" at bounding box center [486, 77] width 666 height 66
click at [240, 52] on div "Cea de-a doua ediție Sip & Style Text Block Înscrierile sunt acum deschise! Tex…" at bounding box center [486, 77] width 666 height 66
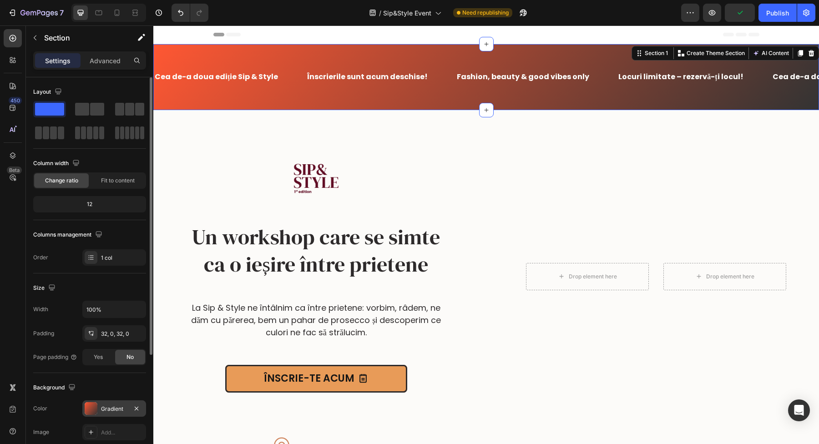
click at [97, 404] on div at bounding box center [91, 408] width 13 height 13
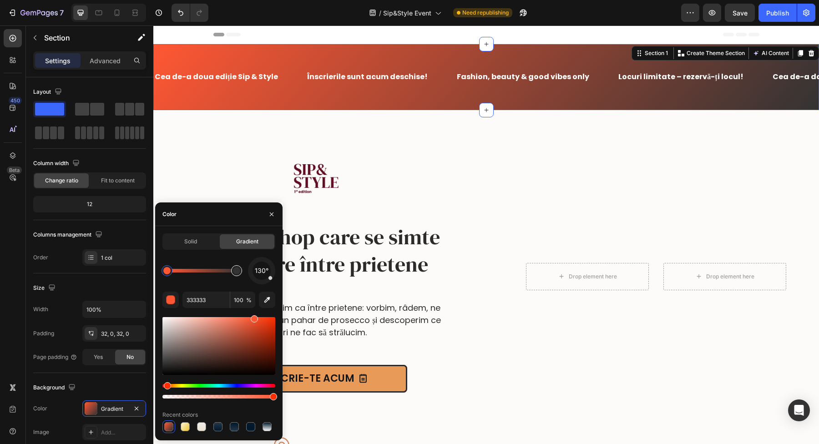
click at [237, 272] on div at bounding box center [236, 270] width 7 height 7
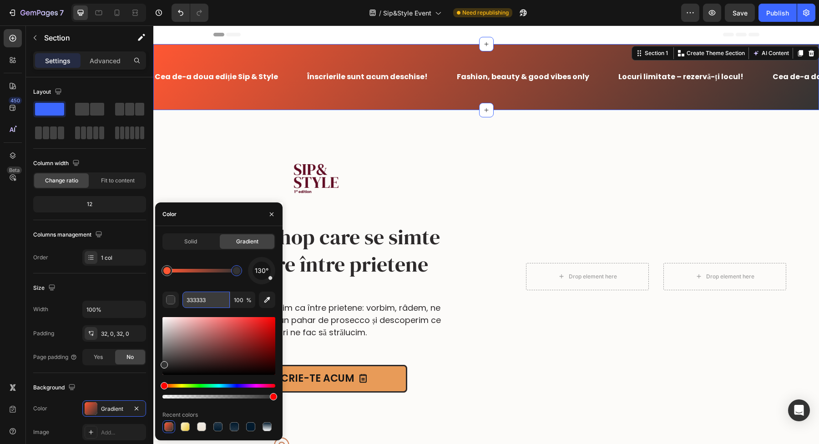
click at [211, 301] on input "333333" at bounding box center [206, 300] width 47 height 16
paste input "43000b"
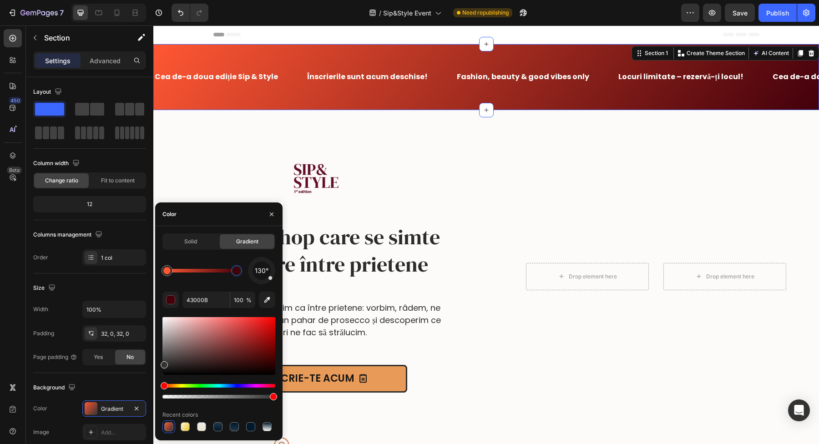
click at [222, 280] on div "130°" at bounding box center [219, 270] width 113 height 27
click at [166, 271] on div at bounding box center [166, 270] width 7 height 7
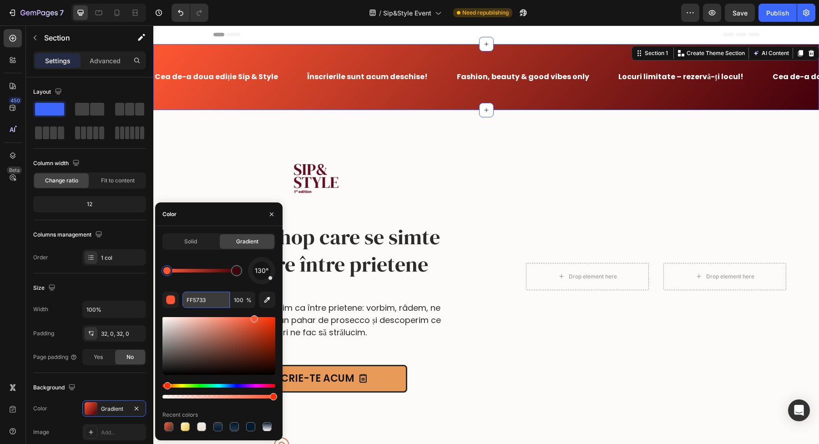
click at [211, 299] on input "FF5733" at bounding box center [206, 300] width 47 height 16
paste input "610025"
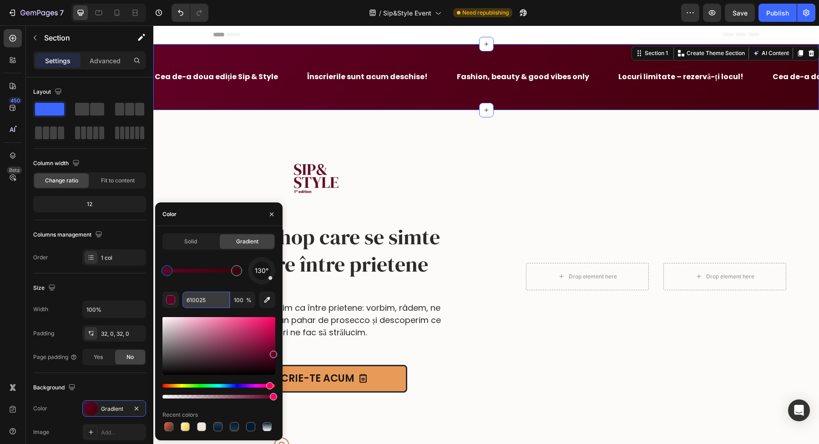
click at [211, 299] on input "610025" at bounding box center [206, 300] width 47 height 16
click at [212, 302] on input "610025" at bounding box center [206, 300] width 47 height 16
click at [186, 305] on input "610025" at bounding box center [206, 300] width 47 height 16
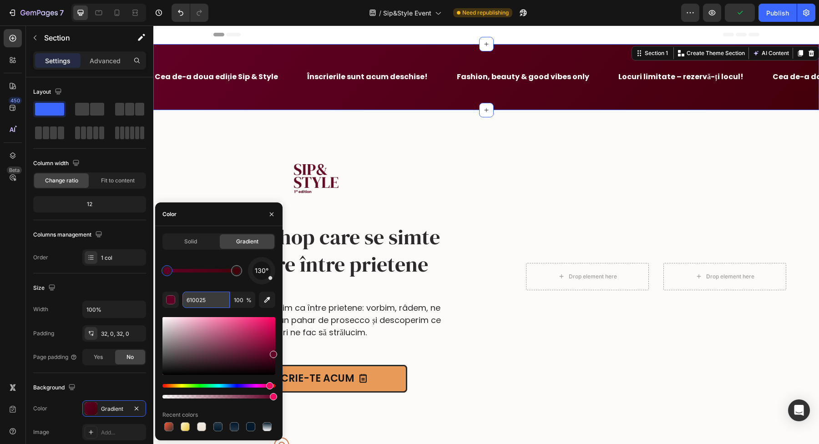
click at [189, 303] on input "610025" at bounding box center [206, 300] width 47 height 16
paste input "b44256"
type input "b44256"
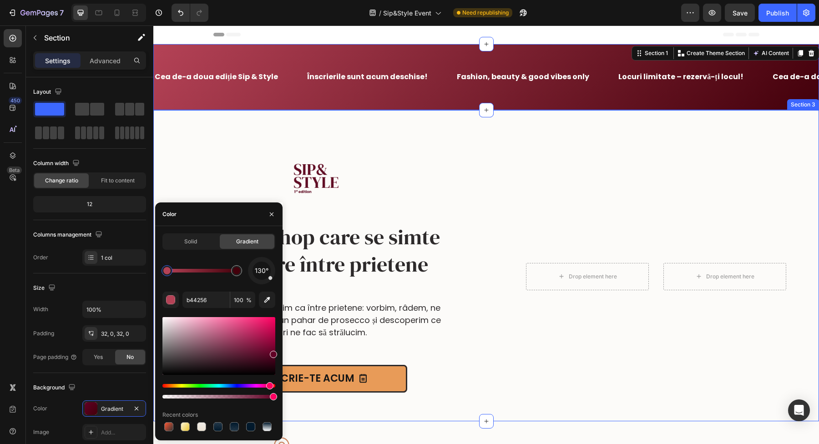
click at [248, 129] on div "Image Un workshop care se simte ca o ieșire între prietene Heading Image La Sip…" at bounding box center [486, 265] width 666 height 311
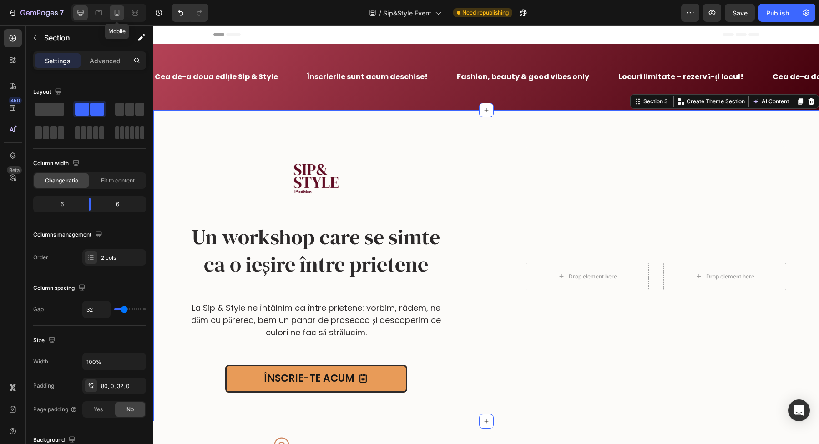
click at [121, 18] on div at bounding box center [117, 12] width 15 height 15
type input "0"
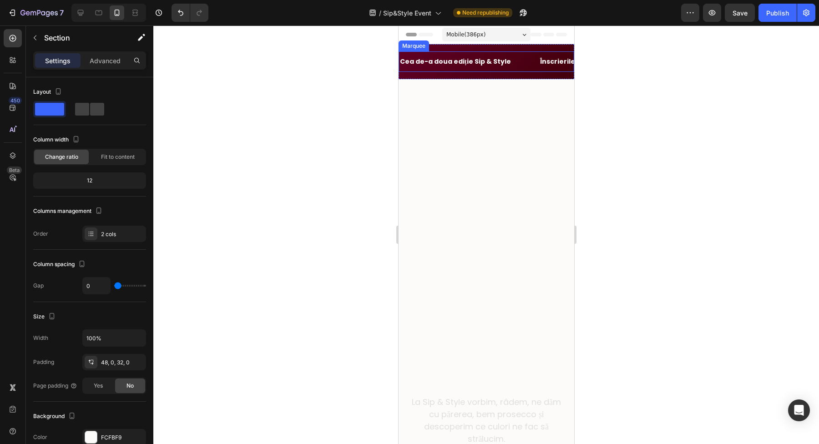
click at [517, 54] on div "Cea de-a doua ediție Sip & Style Text Block" at bounding box center [469, 61] width 140 height 20
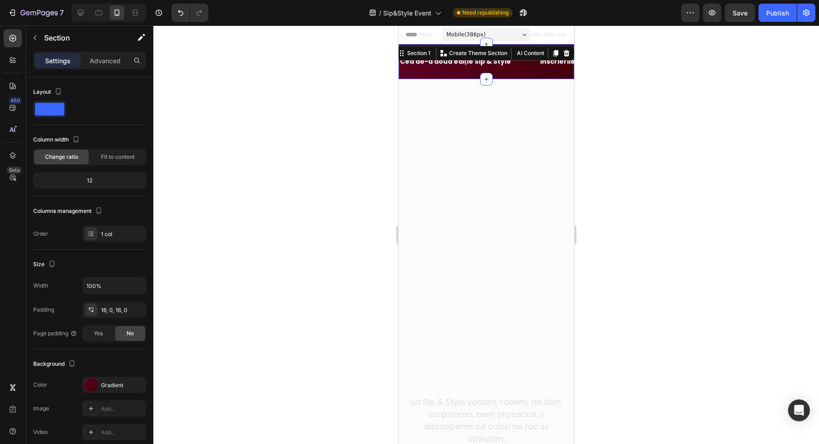
drag, startPoint x: 520, startPoint y: 50, endPoint x: 794, endPoint y: 137, distance: 287.4
click at [520, 50] on div "Cea de-a doua ediție Sip & Style Text Block Înscrierile sunt acum deschise! Tex…" at bounding box center [486, 61] width 176 height 35
click at [97, 385] on div "Gradient" at bounding box center [114, 385] width 64 height 16
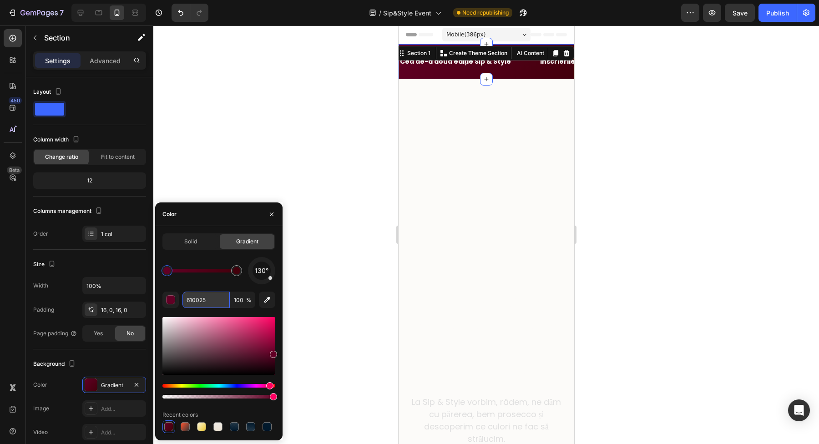
click at [213, 303] on input "610025" at bounding box center [206, 300] width 47 height 16
paste input "b44256"
type input "b44256"
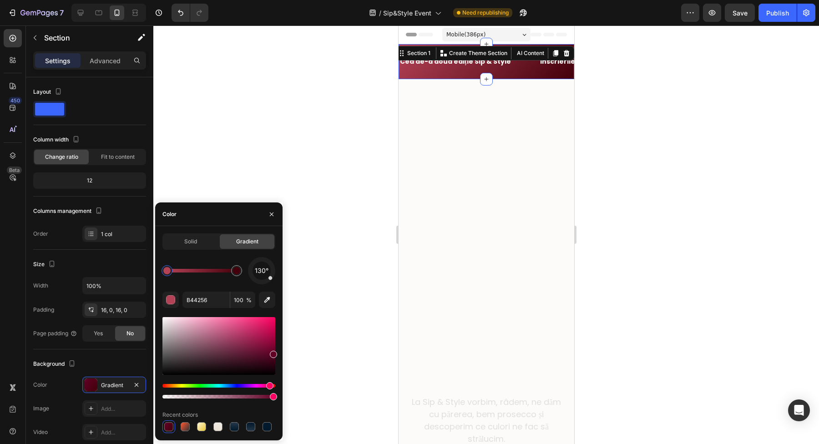
click at [281, 164] on div at bounding box center [486, 234] width 666 height 419
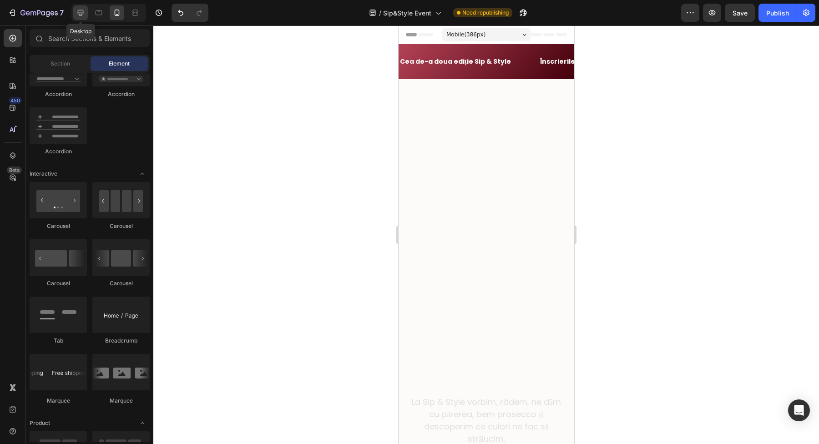
click at [80, 11] on icon at bounding box center [80, 12] width 9 height 9
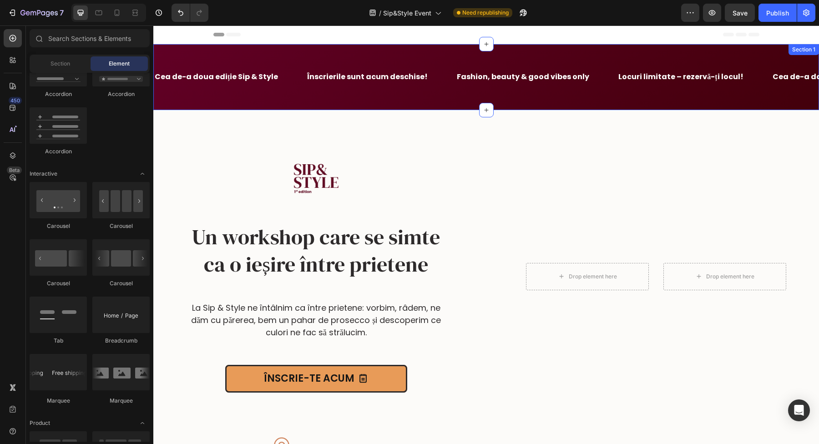
click at [326, 58] on div "Cea de-a doua ediție Sip & Style Text Block Înscrierile sunt acum deschise! Tex…" at bounding box center [486, 77] width 666 height 66
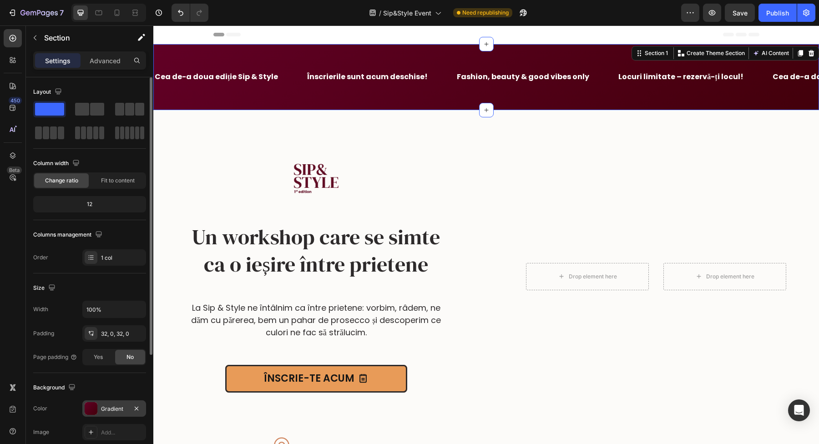
click at [88, 405] on div at bounding box center [91, 408] width 13 height 13
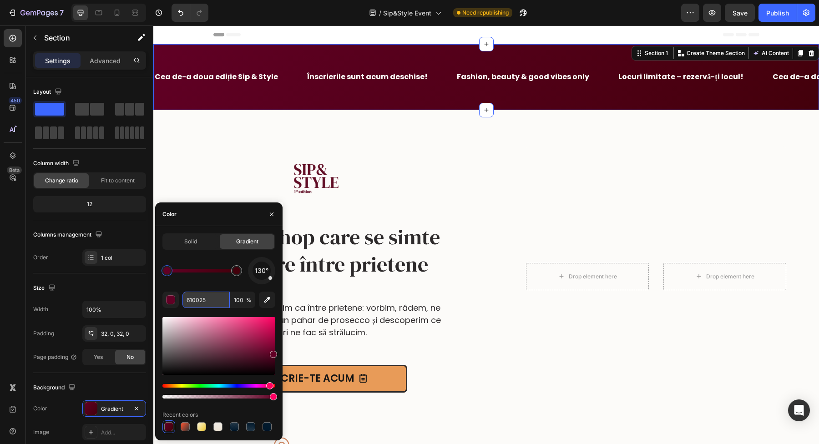
click at [212, 300] on input "610025" at bounding box center [206, 300] width 47 height 16
paste input "b44256"
type input "b44256"
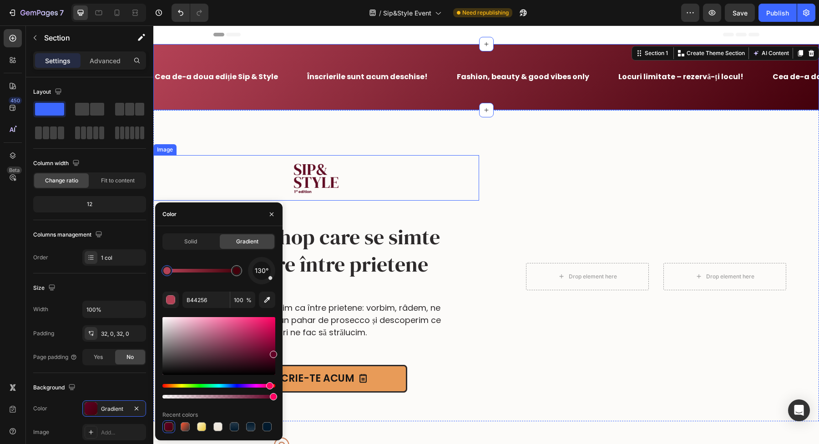
click at [201, 192] on div at bounding box center [316, 178] width 326 height 46
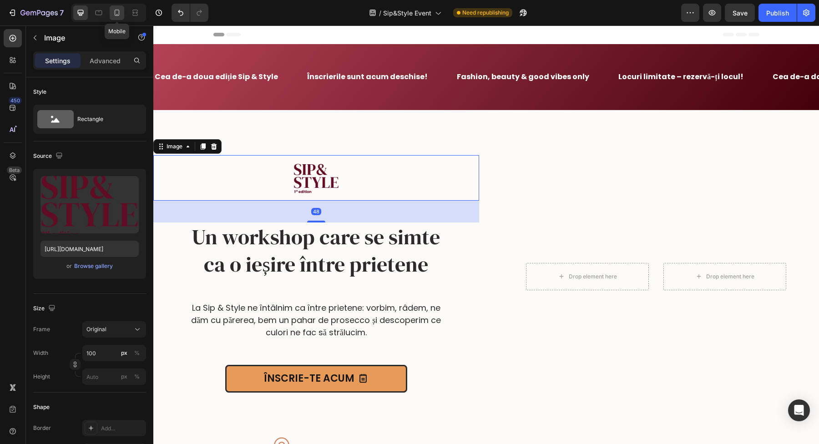
click at [118, 16] on icon at bounding box center [116, 12] width 9 height 9
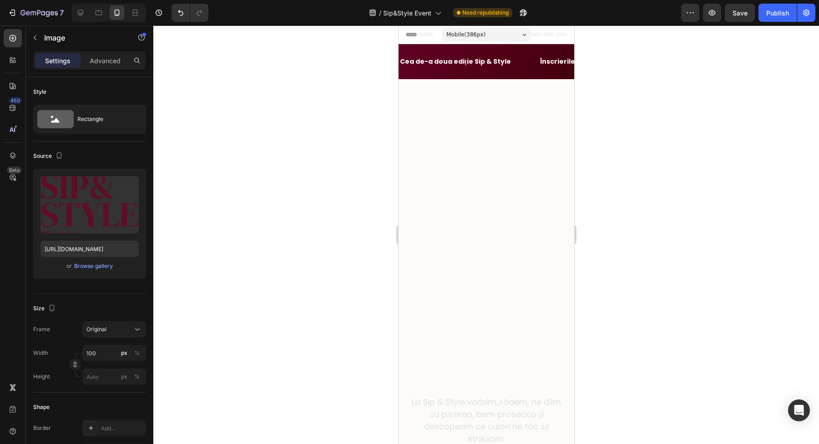
click at [72, 17] on div at bounding box center [108, 13] width 75 height 18
click at [76, 17] on div at bounding box center [80, 12] width 15 height 15
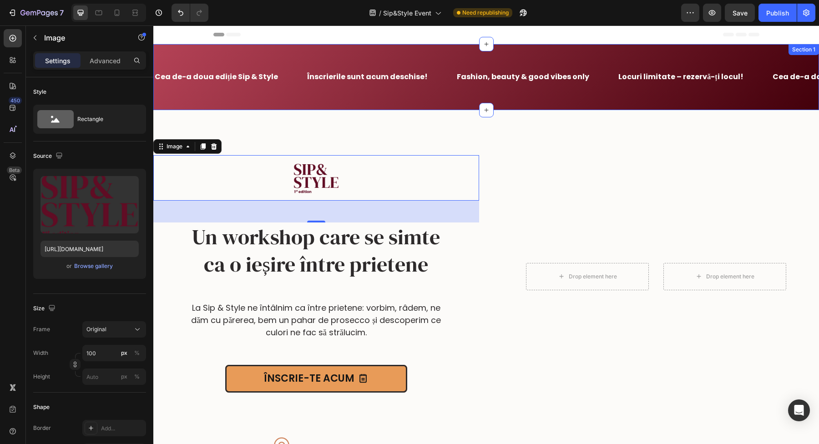
click at [237, 104] on div "Cea de-a doua ediție Sip & Style Text Block Înscrierile sunt acum deschise! Tex…" at bounding box center [486, 77] width 666 height 66
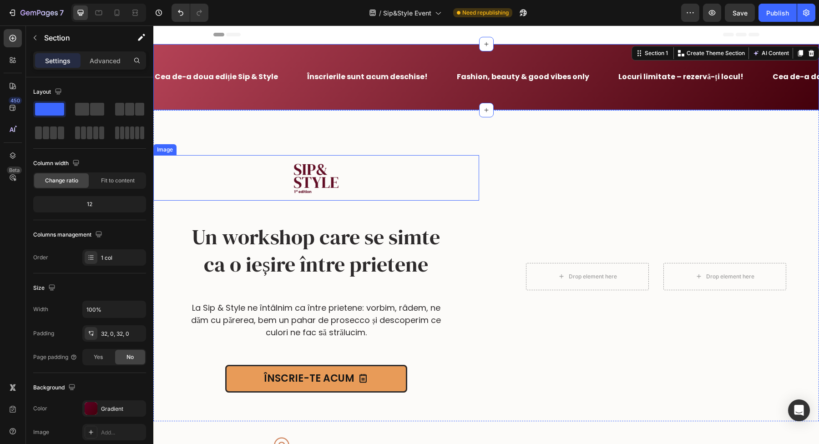
click at [296, 185] on img at bounding box center [317, 178] width 46 height 46
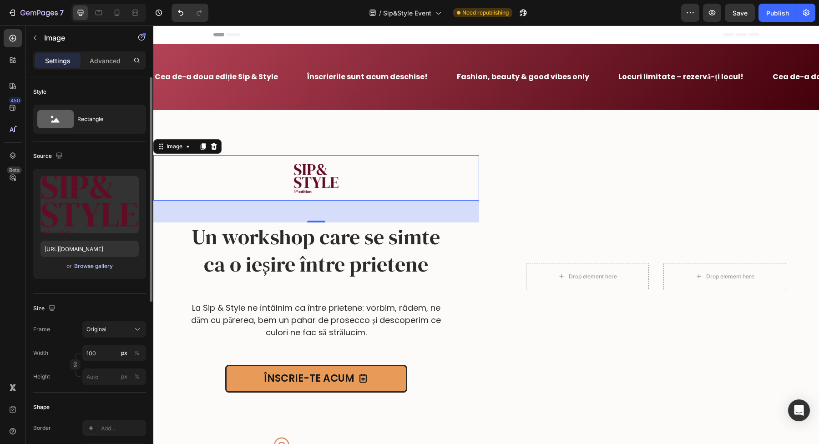
click at [84, 266] on div "Browse gallery" at bounding box center [93, 266] width 39 height 8
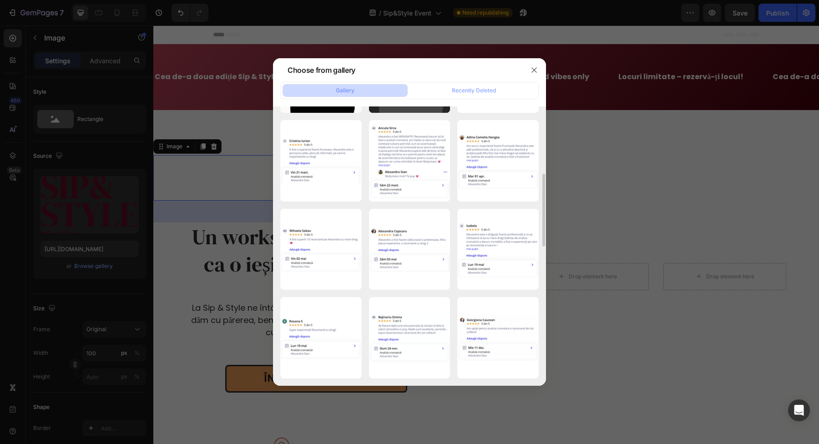
scroll to position [170, 0]
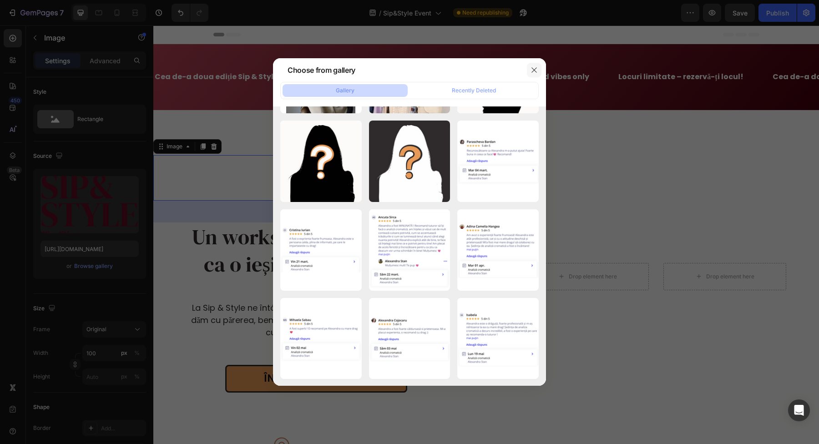
click at [531, 66] on icon "button" at bounding box center [534, 69] width 7 height 7
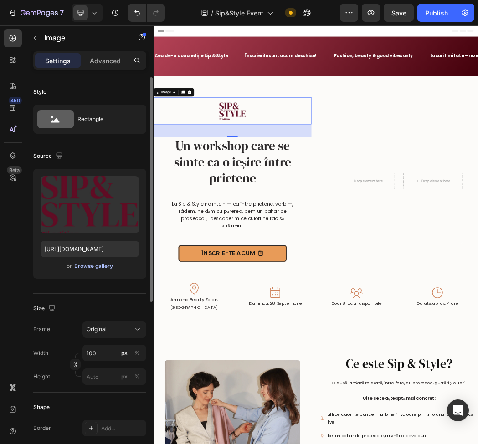
click at [90, 268] on div "Browse gallery" at bounding box center [93, 266] width 39 height 8
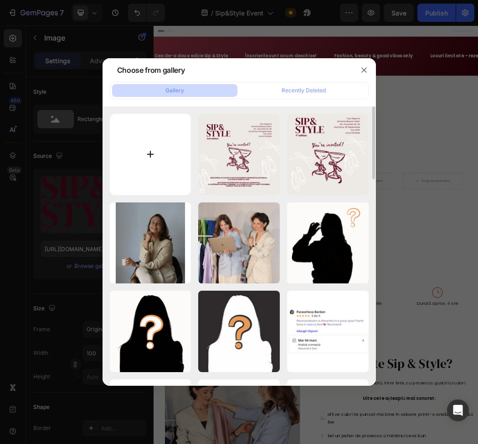
type input "C:\fakepath\Sip&Style 2nd ed.png"
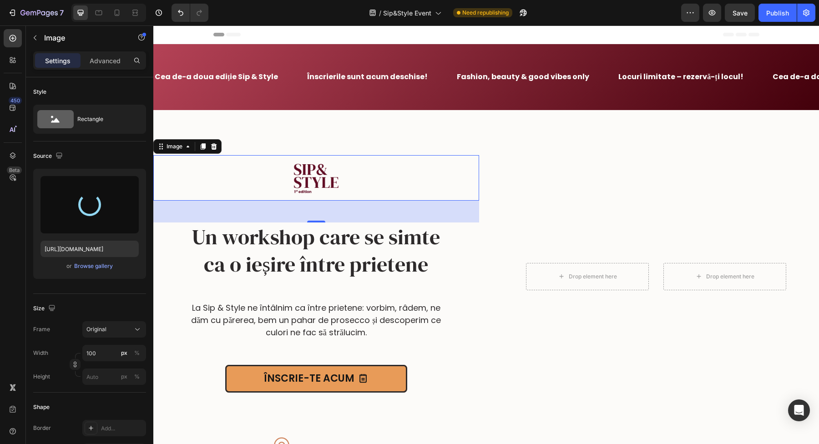
type input "https://cdn.shopify.com/s/files/1/0777/6387/1049/files/gempages_522027423403868…"
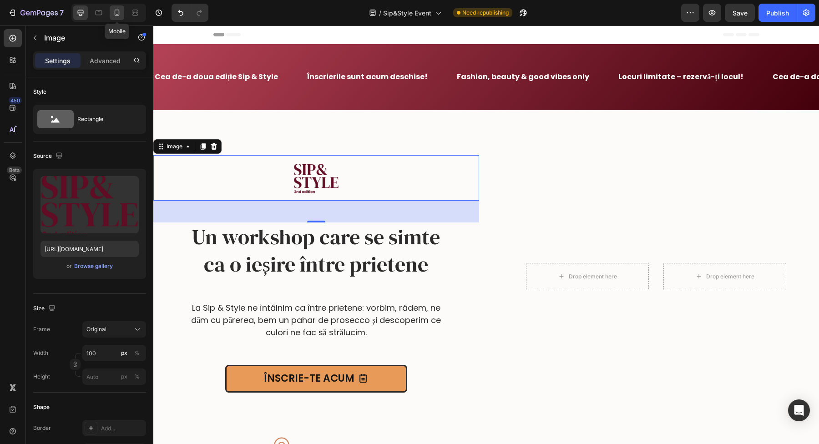
click at [119, 20] on div at bounding box center [117, 12] width 15 height 15
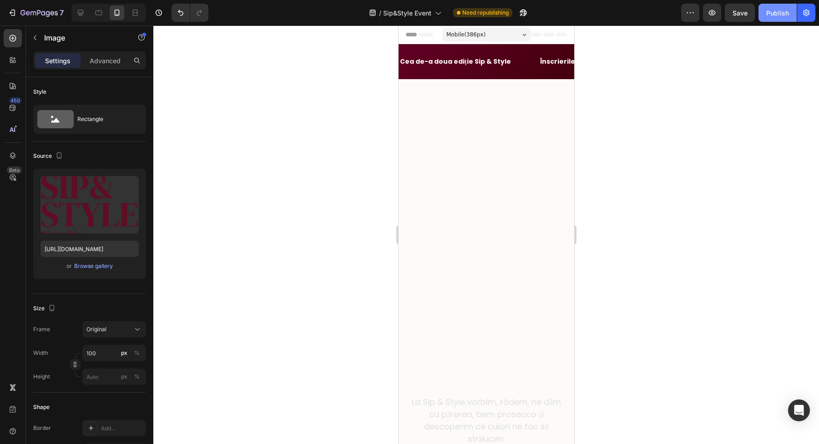
click at [772, 18] on button "Publish" at bounding box center [778, 13] width 38 height 18
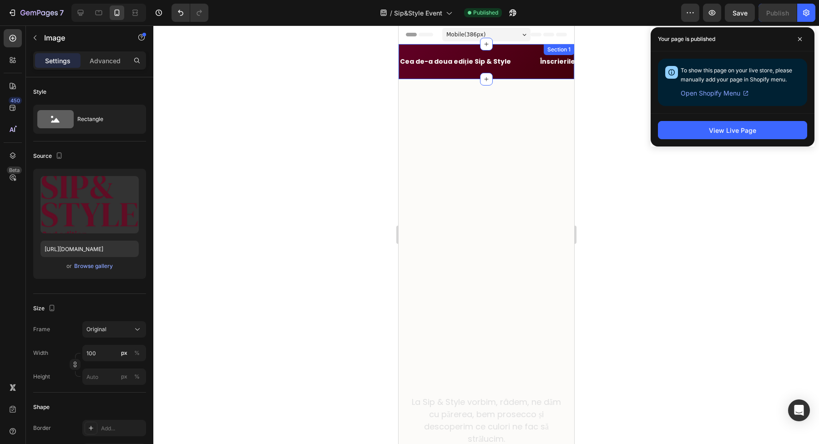
click at [444, 51] on div "Cea de-a doua ediție Sip & Style Text Block Înscrierile sunt acum deschise! Tex…" at bounding box center [486, 61] width 176 height 35
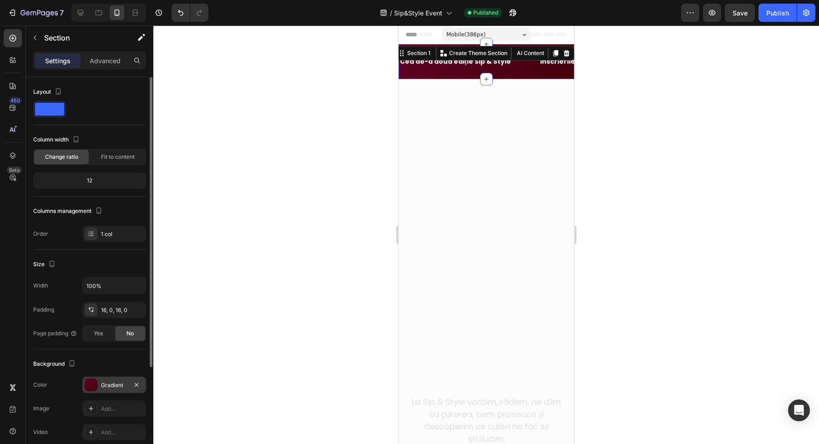
click at [86, 385] on div at bounding box center [91, 385] width 13 height 13
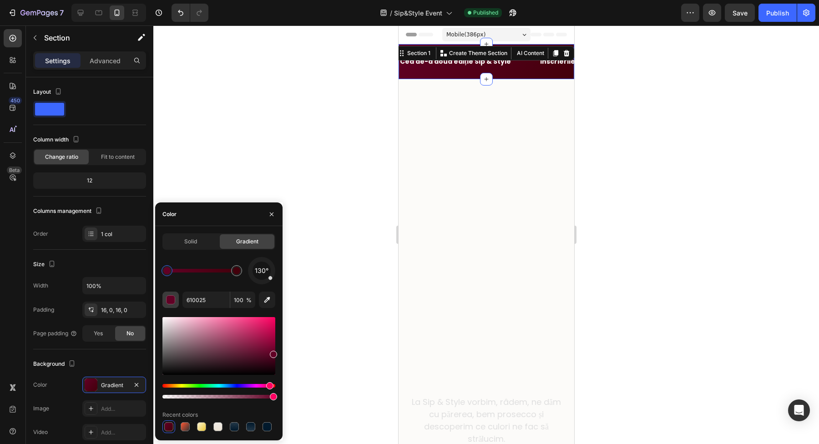
click at [168, 297] on div "button" at bounding box center [171, 300] width 9 height 9
click at [212, 302] on input "610025" at bounding box center [206, 300] width 47 height 16
paste input "cf845d"
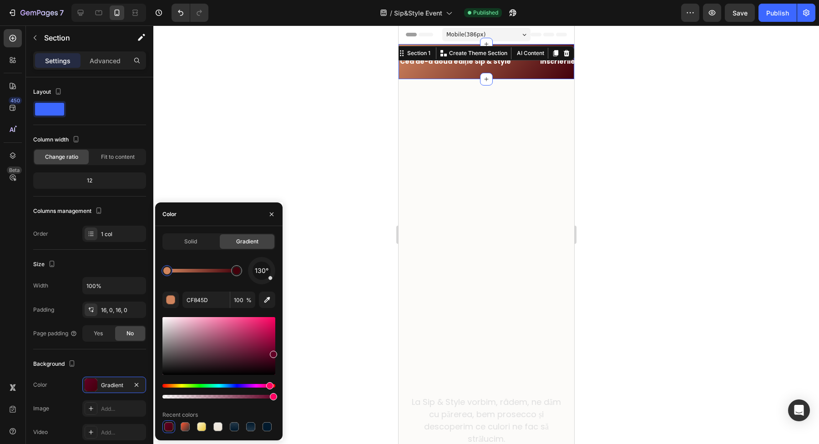
click at [219, 285] on div "130° CF845D 100 % Recent colors" at bounding box center [219, 345] width 113 height 176
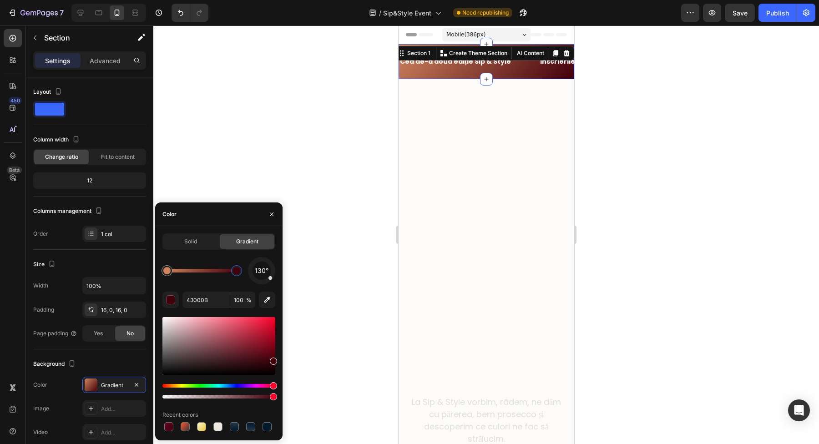
click at [236, 273] on div at bounding box center [236, 270] width 7 height 7
click at [216, 296] on input "43000B" at bounding box center [206, 300] width 47 height 16
paste input "e89b58"
type input "e89b58"
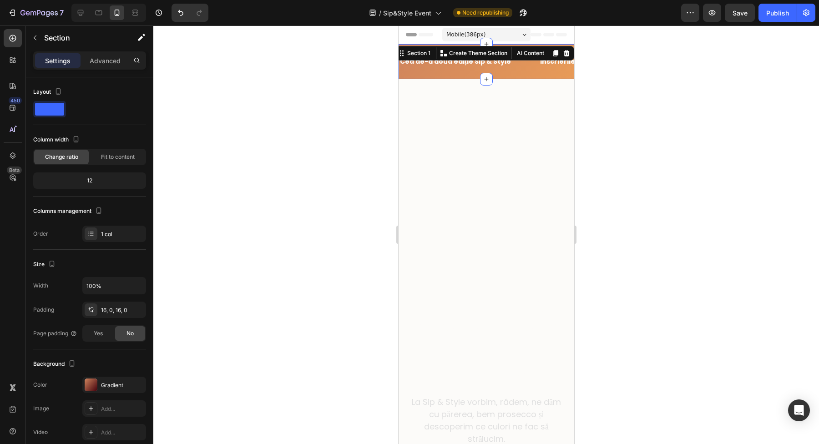
click at [294, 188] on div at bounding box center [486, 234] width 666 height 419
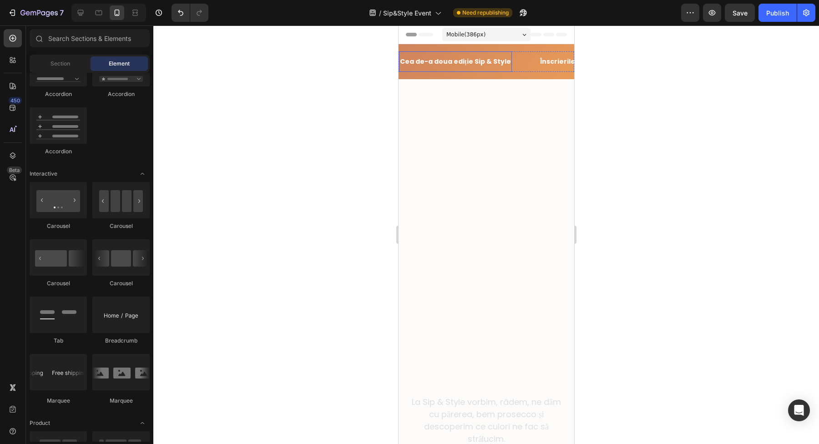
click at [445, 61] on p "Cea de-a doua ediție Sip & Style" at bounding box center [455, 61] width 111 height 11
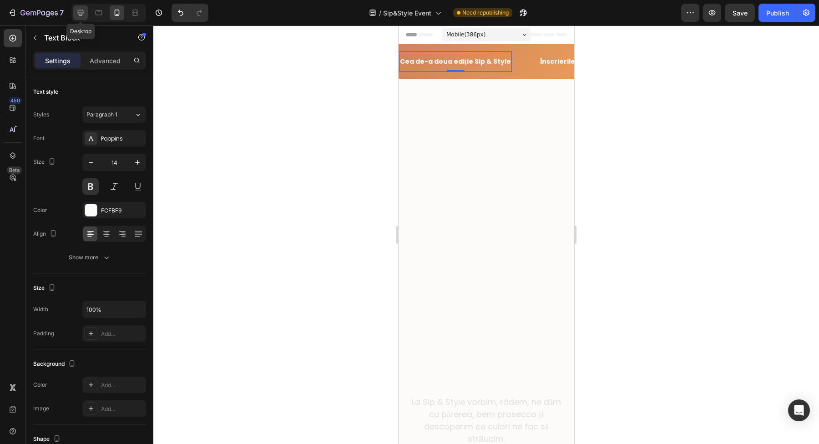
click at [85, 17] on div at bounding box center [80, 12] width 15 height 15
type input "16"
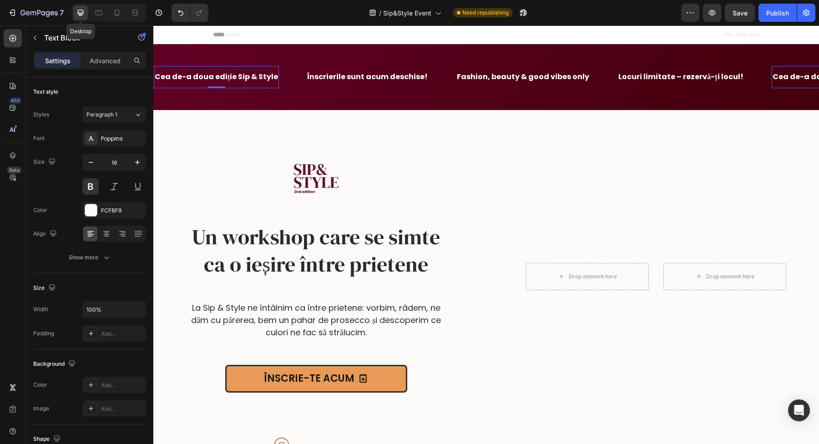
scroll to position [9, 0]
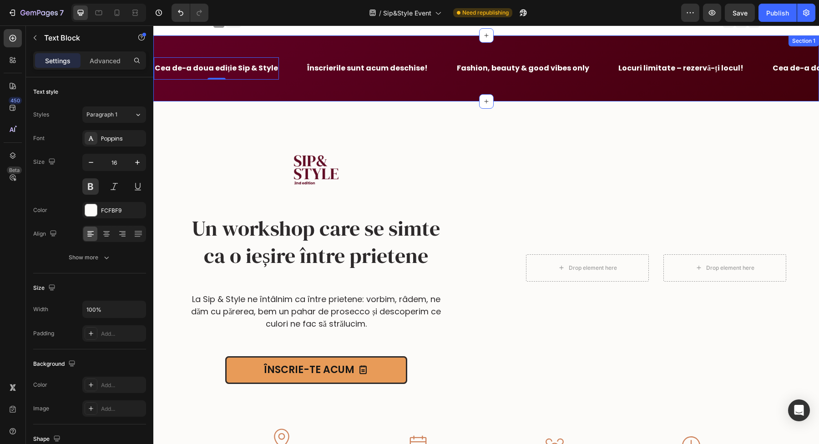
click at [239, 43] on div "Cea de-a doua ediție Sip & Style Text Block 0 Înscrierile sunt acum deschise! T…" at bounding box center [486, 69] width 666 height 66
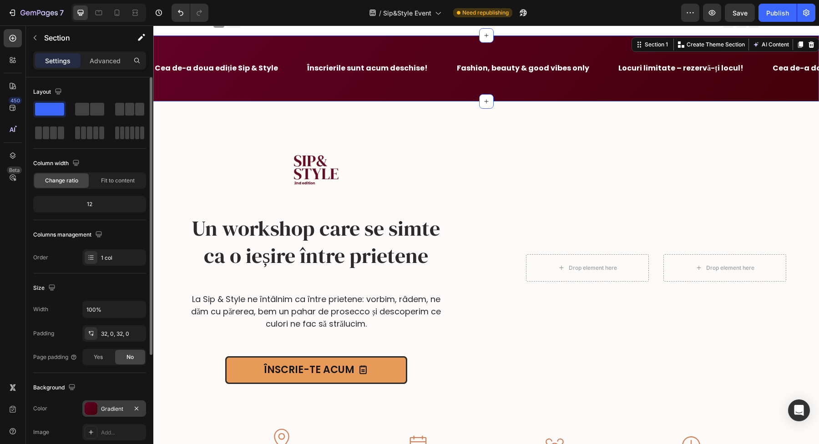
click at [95, 412] on div at bounding box center [91, 408] width 13 height 13
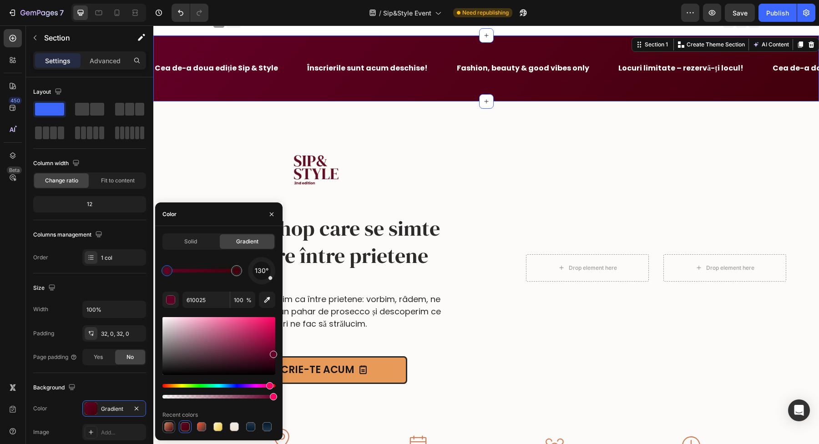
click at [167, 428] on div at bounding box center [168, 426] width 9 height 9
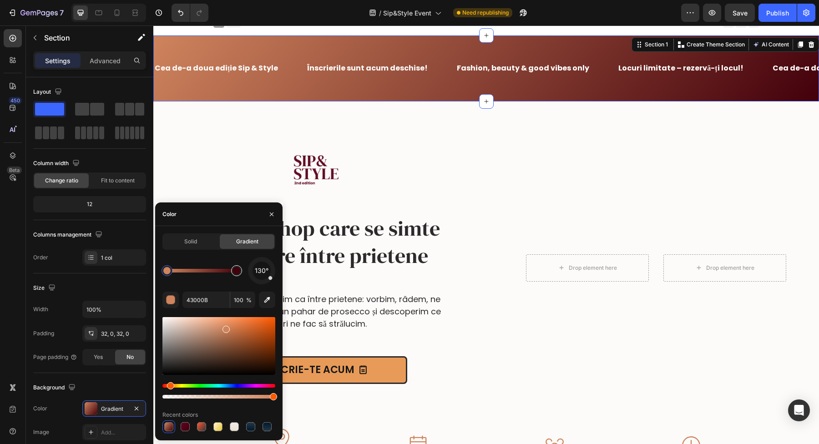
click at [233, 274] on div at bounding box center [236, 270] width 7 height 7
click at [214, 297] on input "CF845D" at bounding box center [206, 300] width 47 height 16
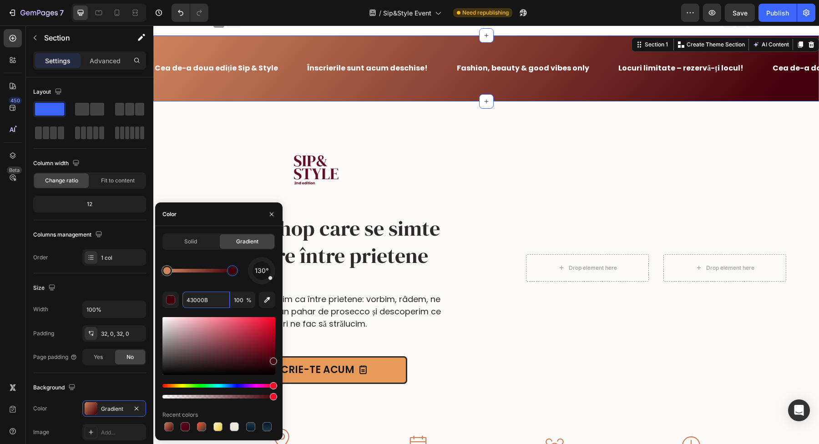
click at [234, 271] on div at bounding box center [232, 270] width 7 height 7
click at [215, 305] on input "43000B" at bounding box center [206, 300] width 47 height 16
click at [214, 304] on input "43000B" at bounding box center [206, 300] width 47 height 16
paste input "e89b58"
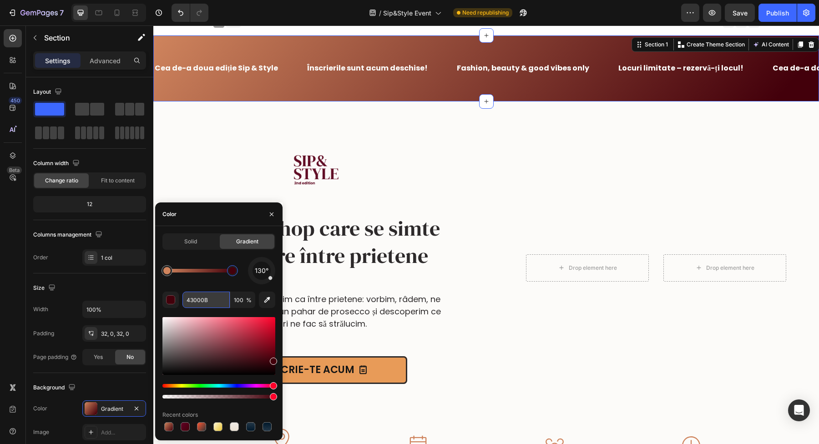
type input "e89b58"
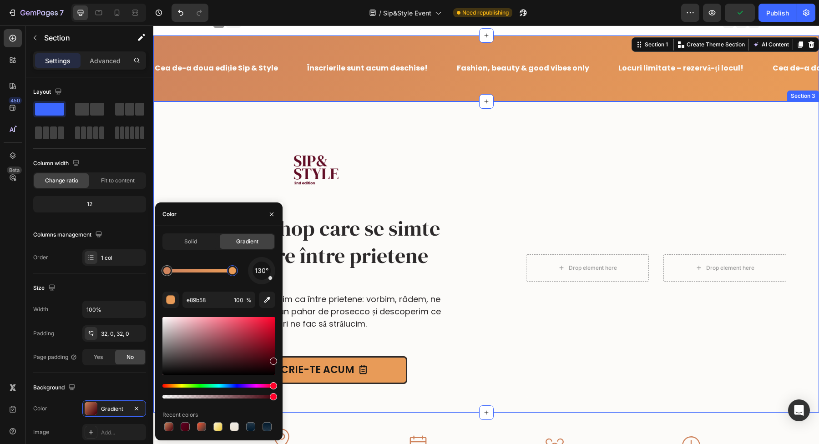
click at [221, 142] on div "Image Un workshop care se simte ca o ieșire între prietene Heading Image La Sip…" at bounding box center [316, 268] width 326 height 260
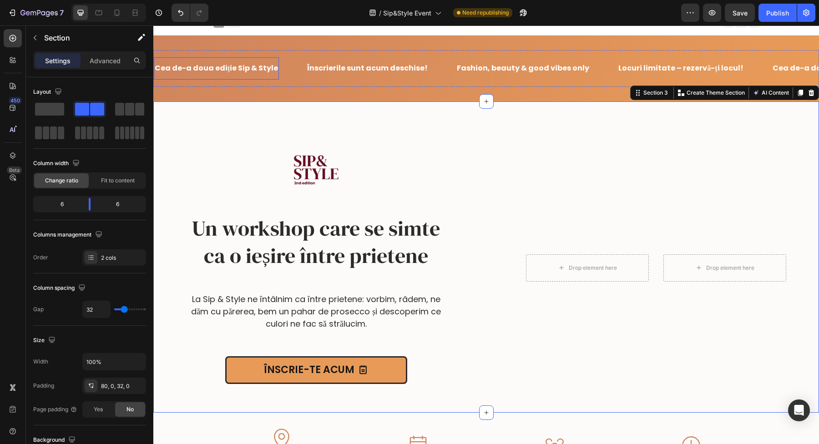
click at [250, 67] on p "Cea de-a doua ediție Sip & Style" at bounding box center [216, 68] width 123 height 13
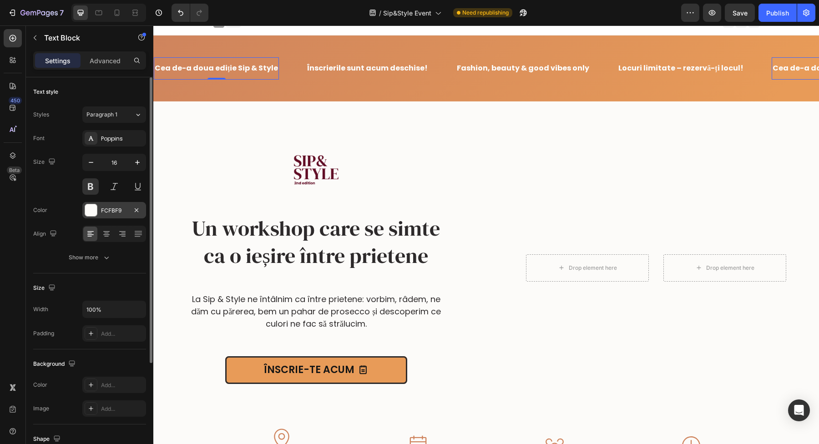
click at [91, 212] on div at bounding box center [91, 210] width 12 height 12
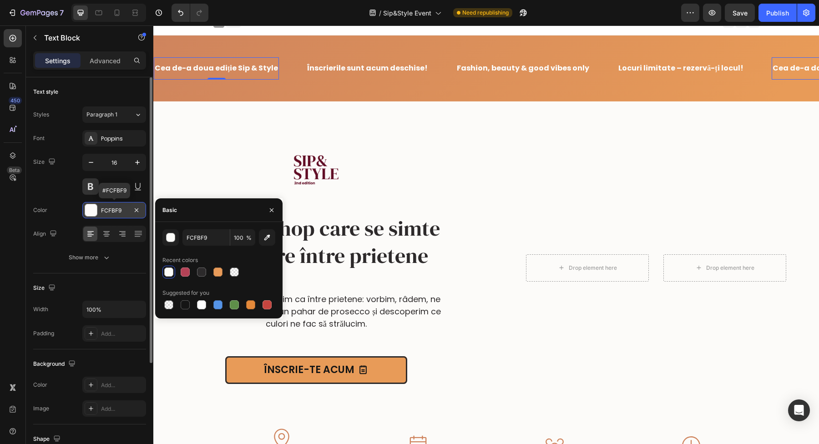
click at [91, 212] on div at bounding box center [91, 210] width 12 height 12
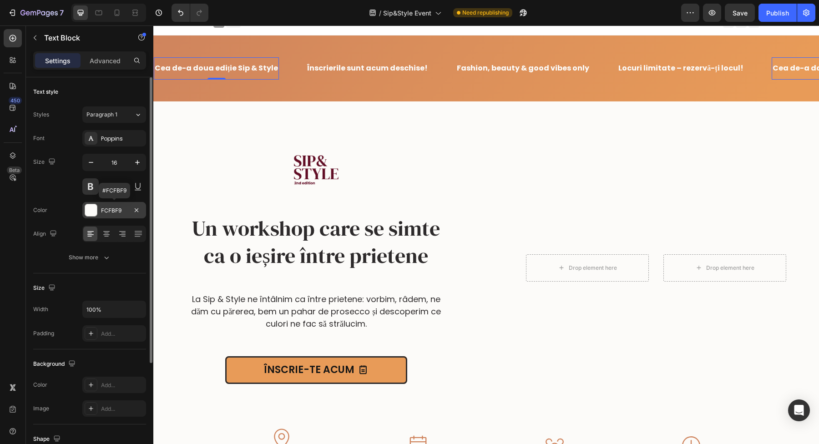
click at [86, 205] on div at bounding box center [91, 210] width 12 height 12
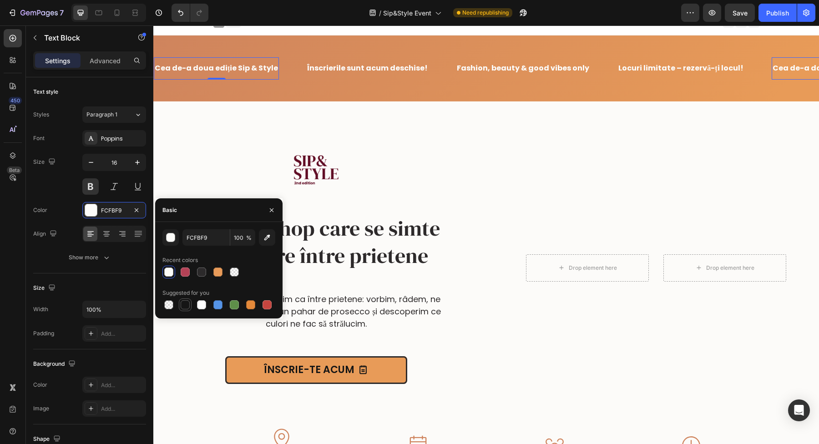
click at [182, 306] on div at bounding box center [185, 304] width 9 height 9
click at [199, 308] on div at bounding box center [201, 304] width 9 height 9
click at [187, 307] on div at bounding box center [185, 304] width 9 height 9
click at [231, 304] on div at bounding box center [234, 304] width 9 height 9
click at [184, 307] on div at bounding box center [185, 304] width 9 height 9
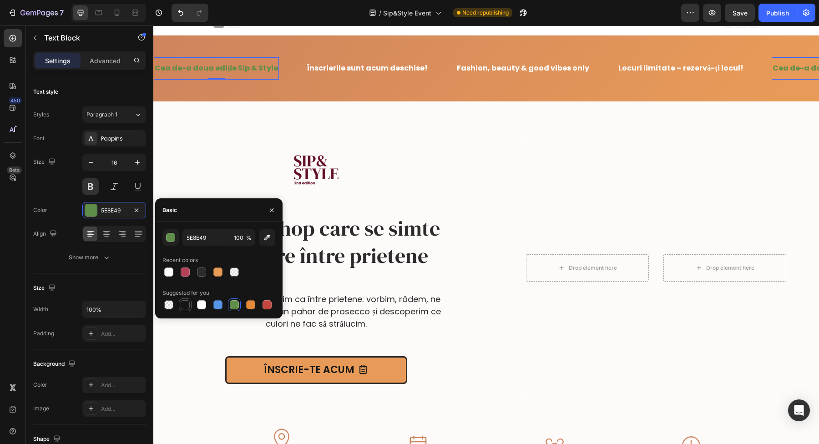
type input "151515"
click at [342, 68] on strong "Înscrierile sunt acum deschise!" at bounding box center [367, 68] width 121 height 10
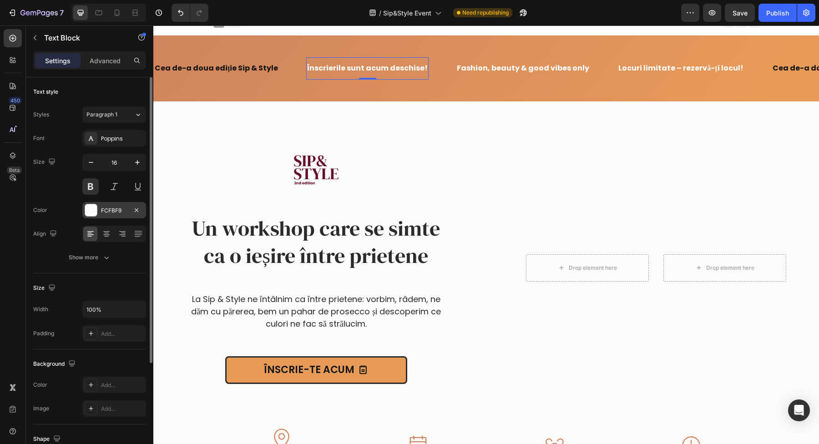
click at [97, 208] on div at bounding box center [91, 210] width 12 height 12
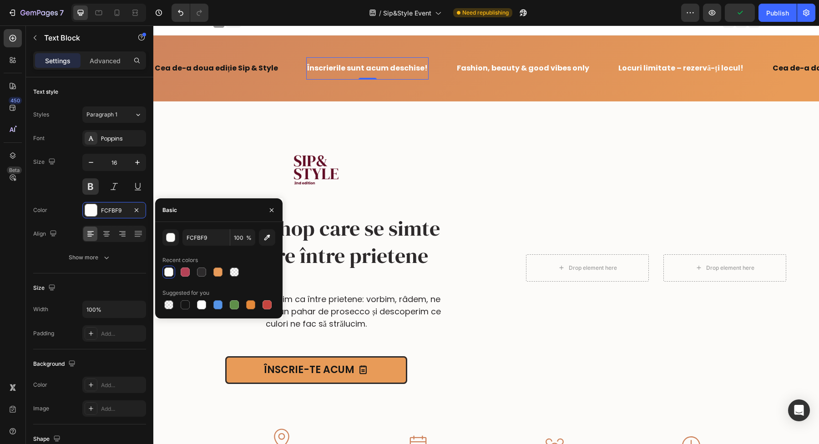
click at [178, 305] on div at bounding box center [219, 305] width 113 height 13
click at [183, 307] on div at bounding box center [185, 304] width 9 height 9
type input "151515"
click at [513, 67] on strong "Fashion, beauty & good vibes only" at bounding box center [523, 68] width 132 height 10
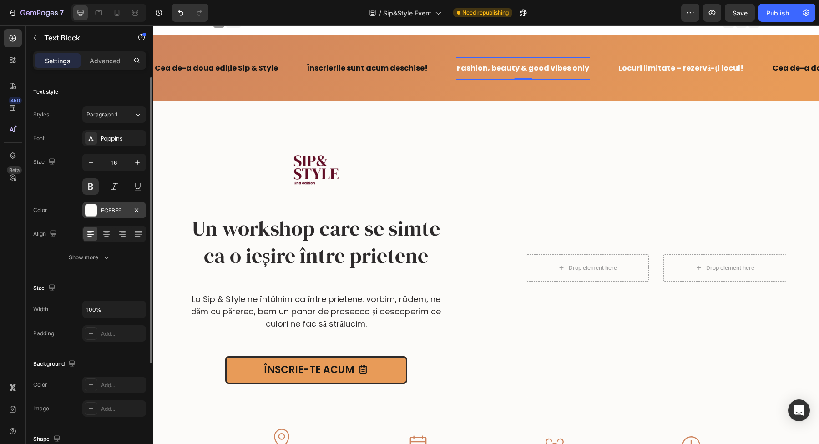
click at [94, 210] on div at bounding box center [91, 210] width 12 height 12
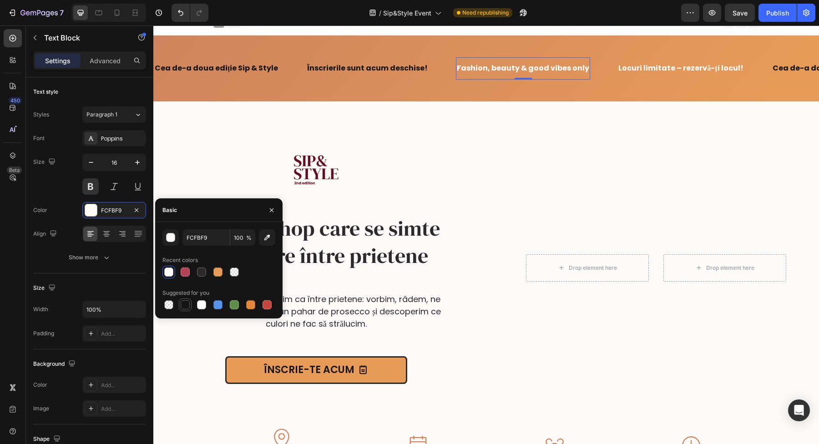
click at [185, 302] on div at bounding box center [185, 304] width 9 height 9
type input "151515"
click at [633, 70] on p "Locuri limitate – rezervă-ți locul!" at bounding box center [681, 68] width 125 height 13
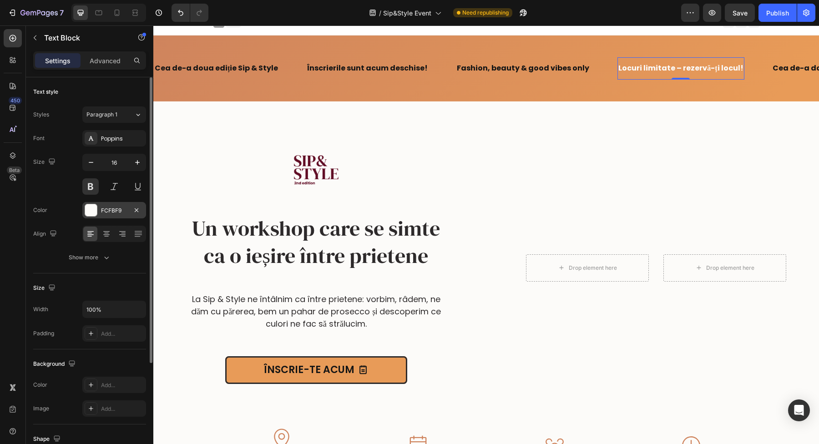
click at [91, 213] on div at bounding box center [91, 210] width 12 height 12
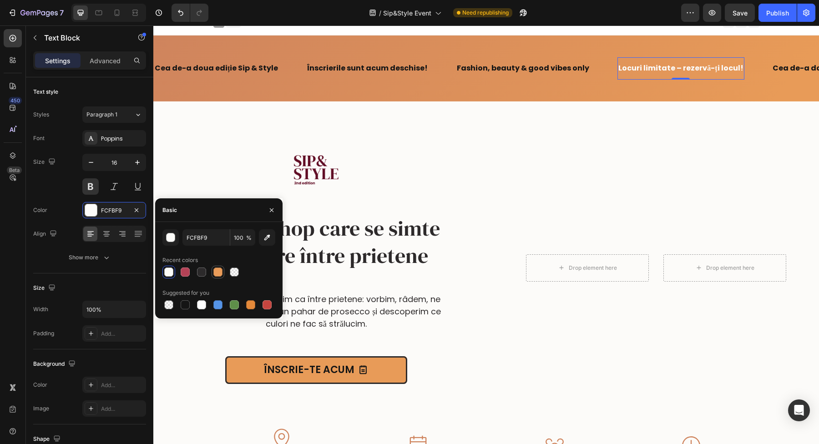
click at [216, 276] on div at bounding box center [217, 272] width 9 height 9
click at [181, 308] on div at bounding box center [185, 305] width 11 height 11
type input "151515"
click at [119, 16] on icon at bounding box center [116, 12] width 9 height 9
type input "14"
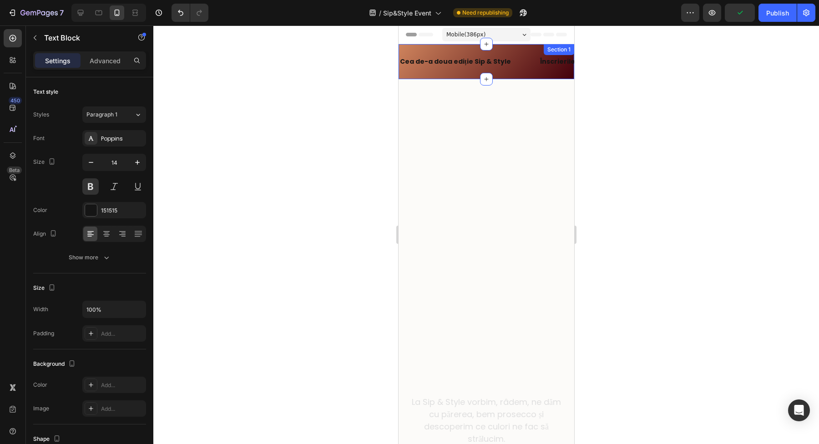
click at [498, 49] on div "Cea de-a doua ediție Sip & Style Text Block Înscrierile sunt acum deschise! Tex…" at bounding box center [486, 61] width 176 height 35
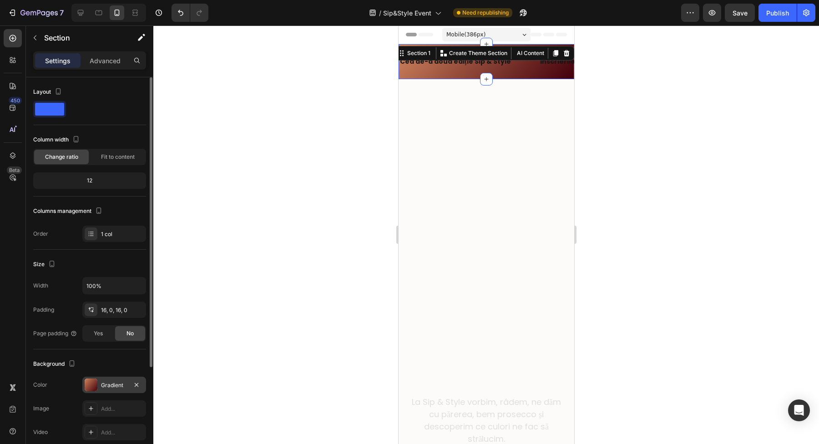
click at [93, 385] on div at bounding box center [91, 385] width 13 height 13
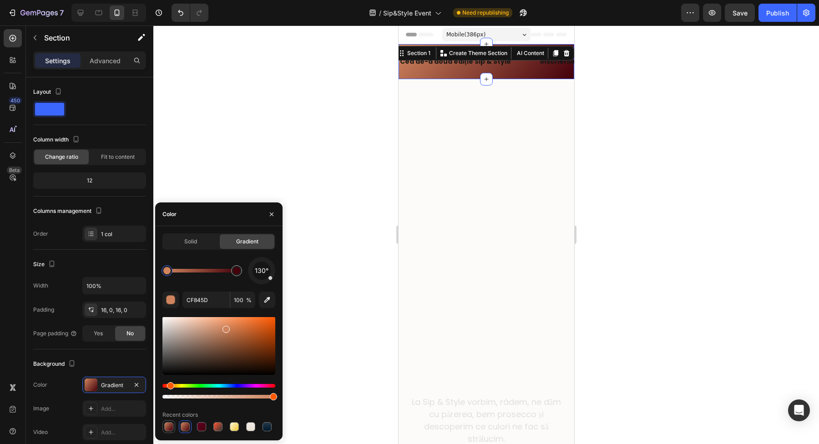
click at [170, 427] on div at bounding box center [168, 426] width 9 height 9
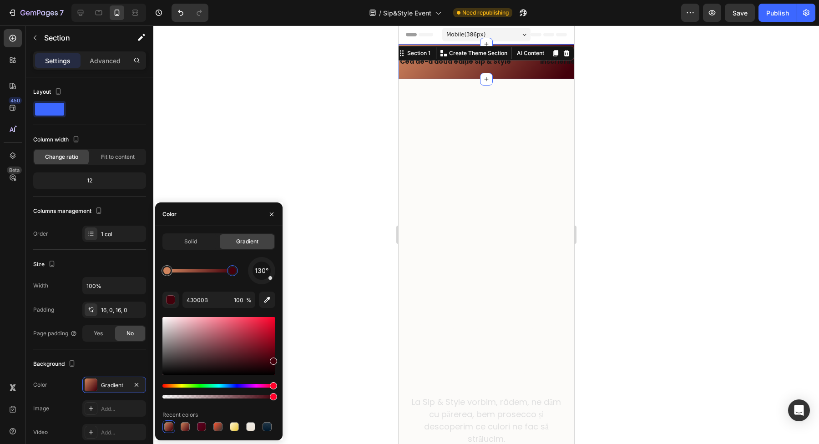
click at [232, 273] on div at bounding box center [232, 270] width 7 height 7
click at [208, 300] on input "43000B" at bounding box center [206, 300] width 47 height 16
paste input "e89b58"
type input "e89b58"
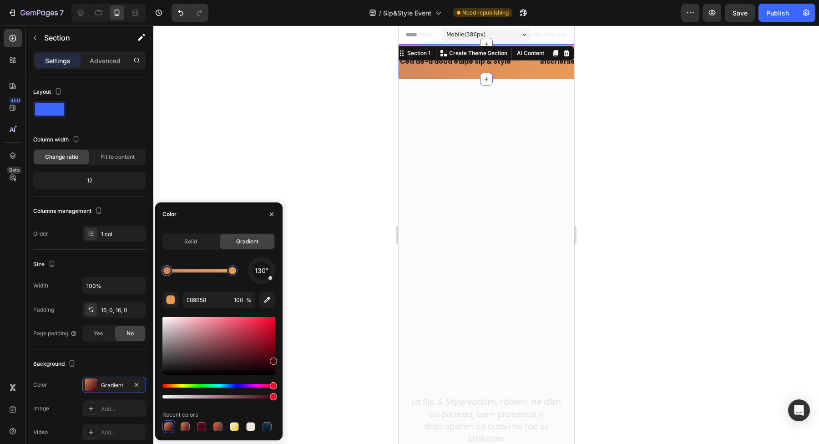
click at [236, 139] on div at bounding box center [486, 234] width 666 height 419
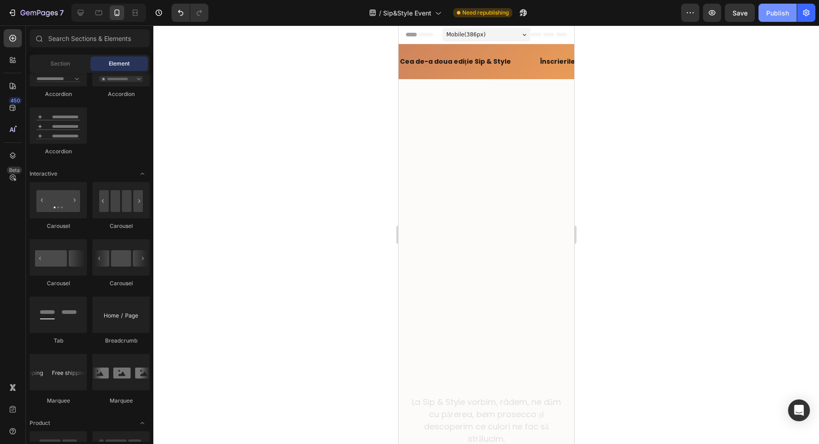
click at [773, 17] on div "Publish" at bounding box center [778, 13] width 23 height 10
click at [73, 15] on div at bounding box center [108, 13] width 75 height 18
click at [76, 16] on icon at bounding box center [80, 12] width 9 height 9
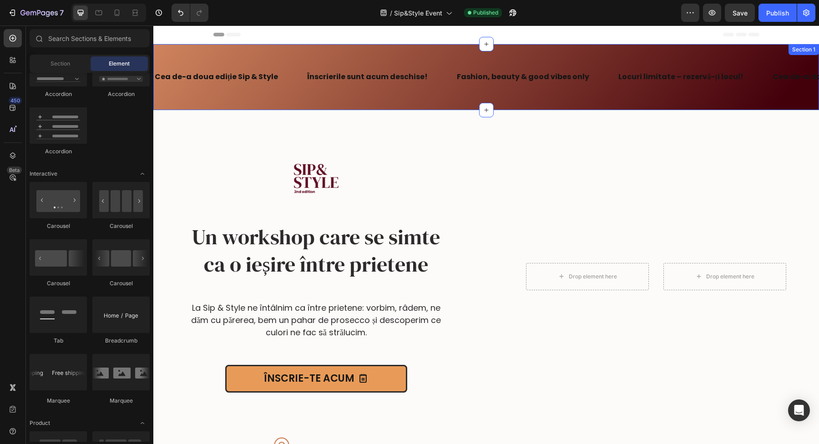
click at [250, 53] on div "Cea de-a doua ediție Sip & Style Text Block Înscrierile sunt acum deschise! Tex…" at bounding box center [486, 77] width 666 height 66
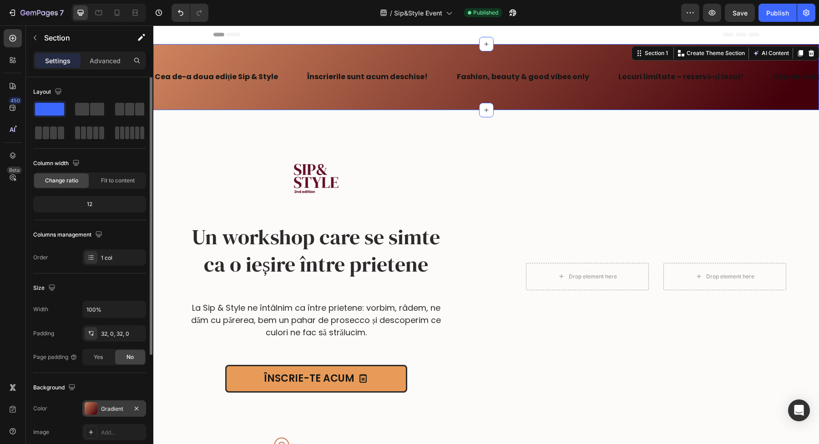
click at [93, 412] on div at bounding box center [91, 408] width 13 height 13
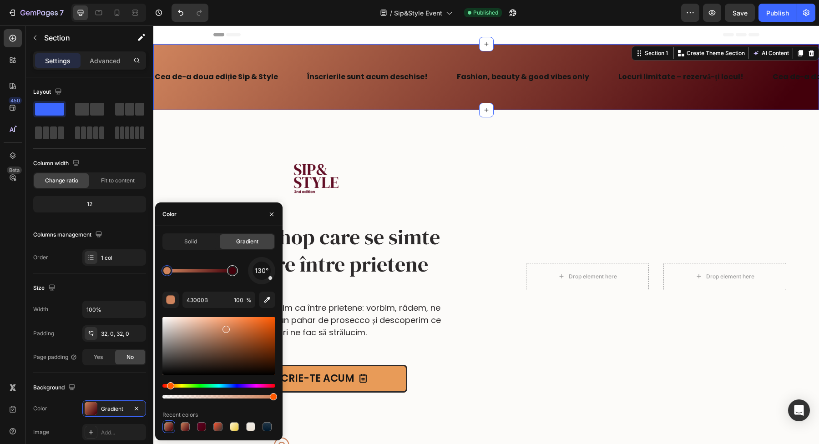
click at [232, 269] on div at bounding box center [232, 270] width 7 height 7
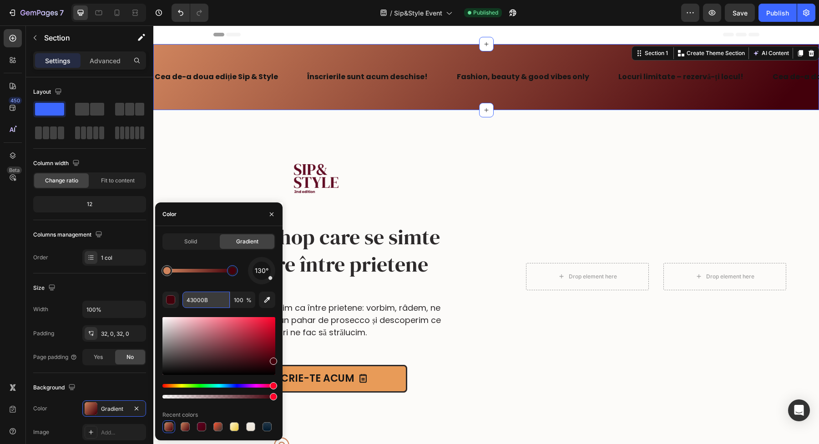
click at [213, 297] on input "43000B" at bounding box center [206, 300] width 47 height 16
paste input "e89b58"
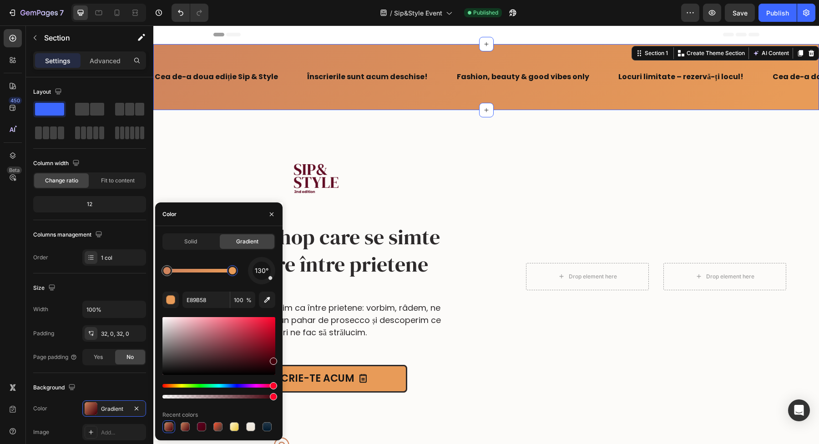
click at [212, 260] on div "130°" at bounding box center [219, 270] width 113 height 27
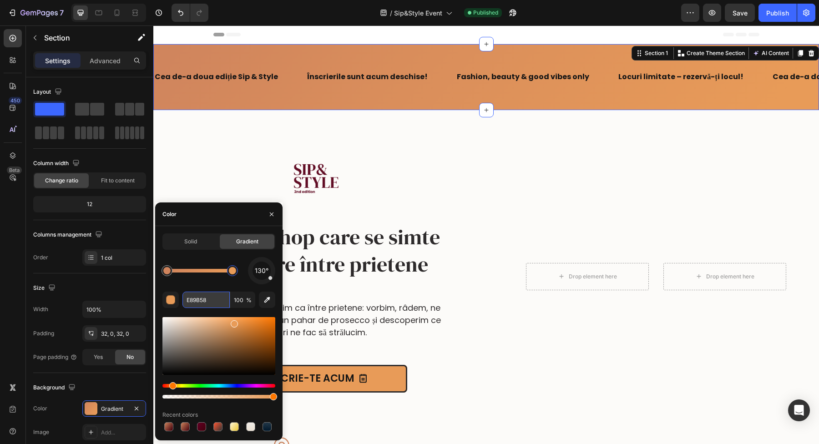
click at [214, 297] on input "E89B58" at bounding box center [206, 300] width 47 height 16
click at [234, 273] on div at bounding box center [232, 270] width 7 height 7
click at [233, 270] on div at bounding box center [232, 270] width 7 height 7
paste input "e89b"
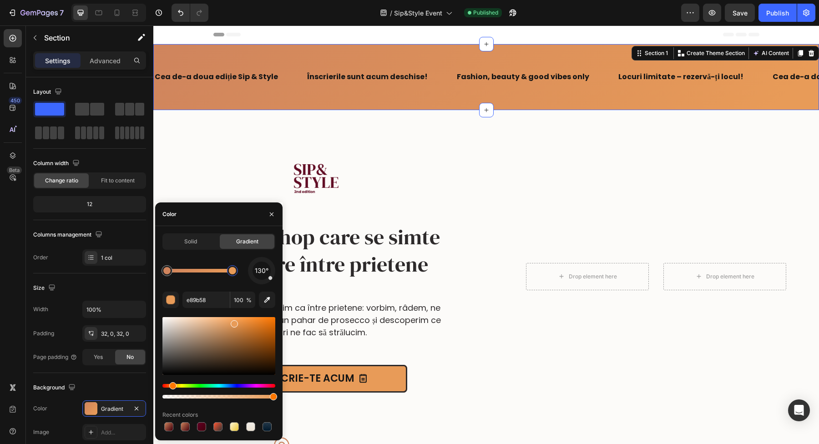
type input "E89B58"
click at [224, 219] on div "Color" at bounding box center [218, 215] width 127 height 24
click at [273, 213] on icon "button" at bounding box center [271, 214] width 7 height 7
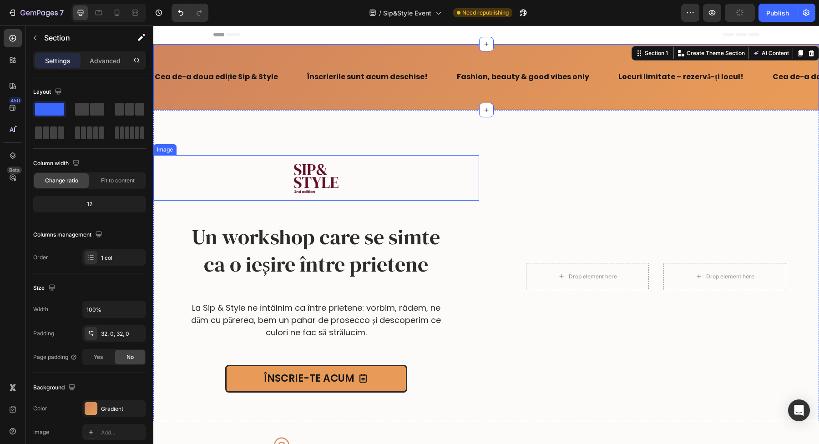
click at [432, 192] on div at bounding box center [316, 178] width 326 height 46
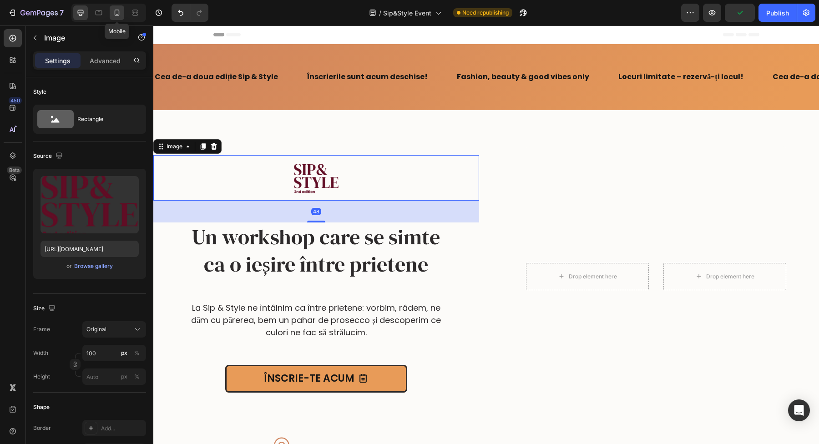
click at [120, 17] on icon at bounding box center [116, 12] width 9 height 9
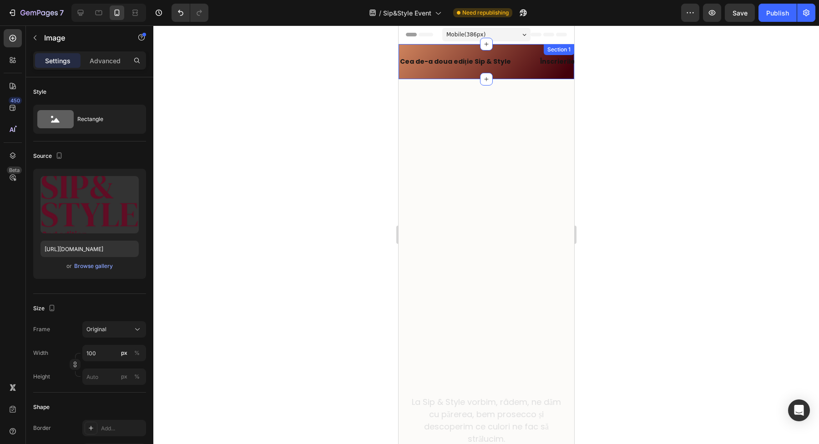
click at [437, 48] on div "Cea de-a doua ediție Sip & Style Text Block Înscrierile sunt acum deschise! Tex…" at bounding box center [486, 61] width 176 height 35
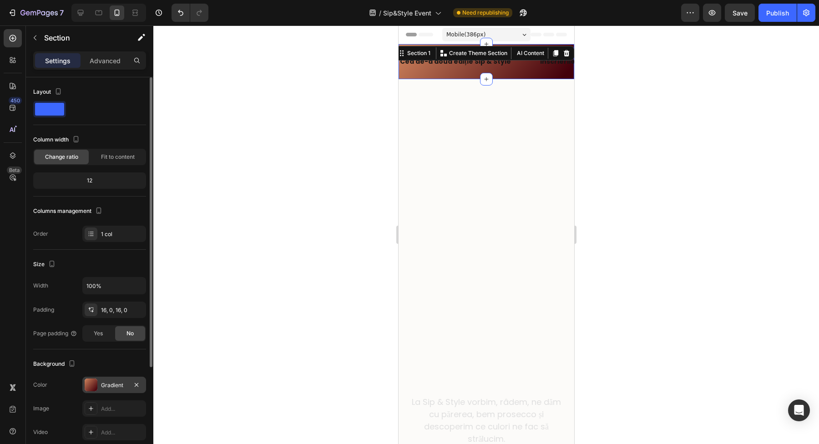
click at [95, 384] on div at bounding box center [91, 385] width 13 height 13
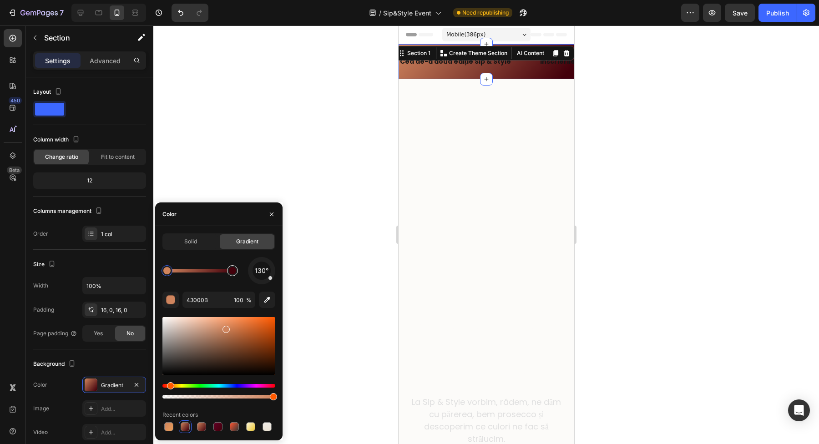
click at [231, 272] on div at bounding box center [232, 270] width 7 height 7
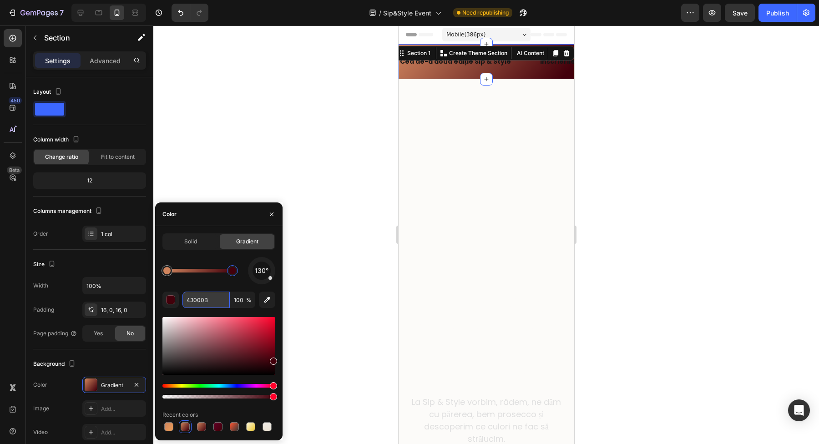
click at [204, 298] on input "43000B" at bounding box center [206, 300] width 47 height 16
paste input "e89b58"
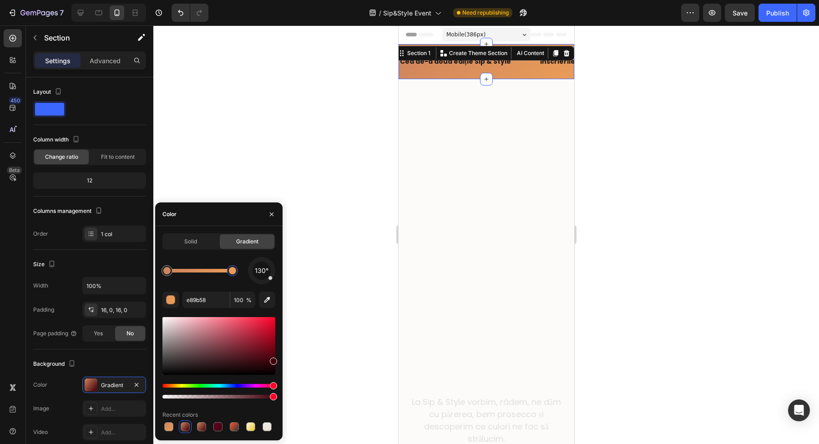
type input "E89B58"
click at [214, 258] on div "130°" at bounding box center [219, 270] width 113 height 27
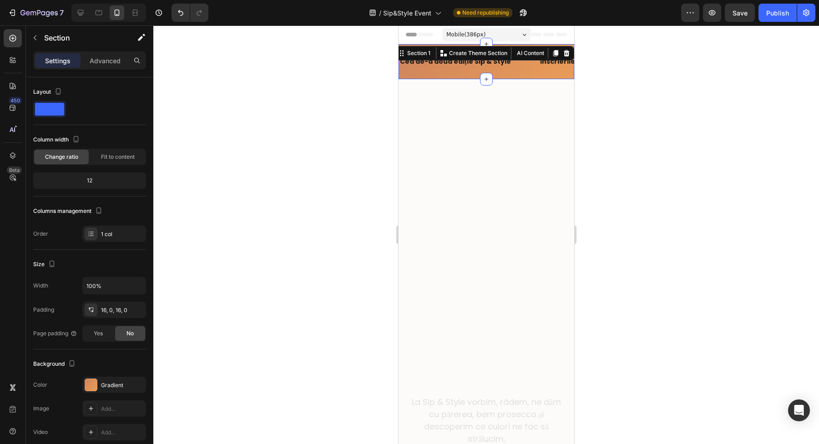
click at [276, 171] on div at bounding box center [486, 234] width 666 height 419
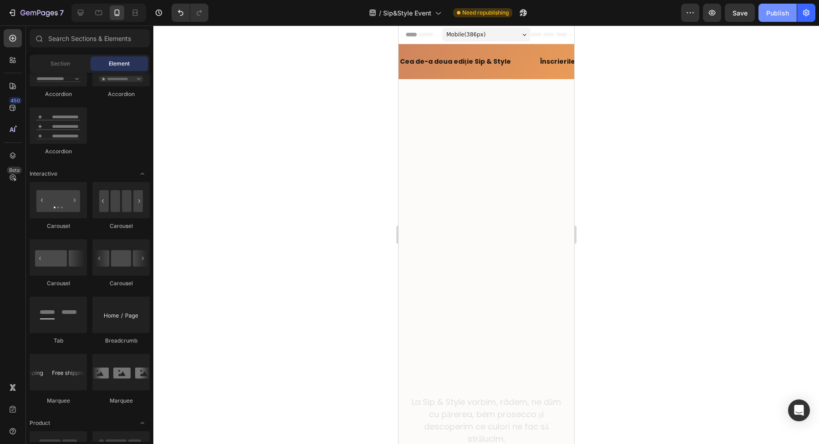
click at [775, 15] on div "Publish" at bounding box center [778, 13] width 23 height 10
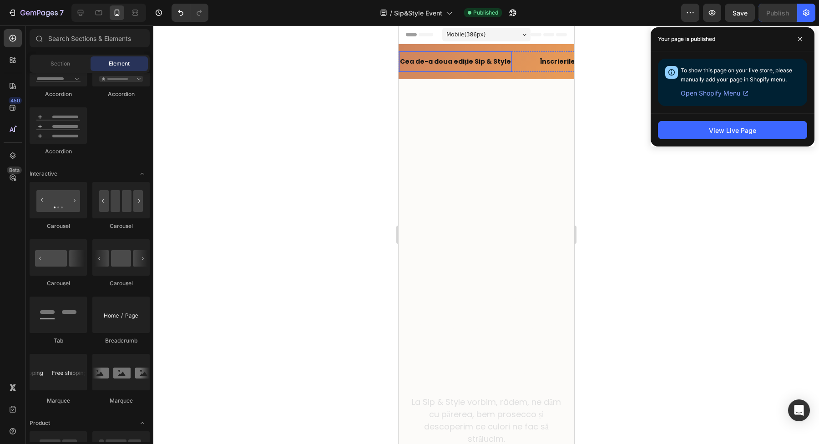
click at [440, 64] on p "Cea de-a doua ediție Sip & Style" at bounding box center [455, 61] width 111 height 11
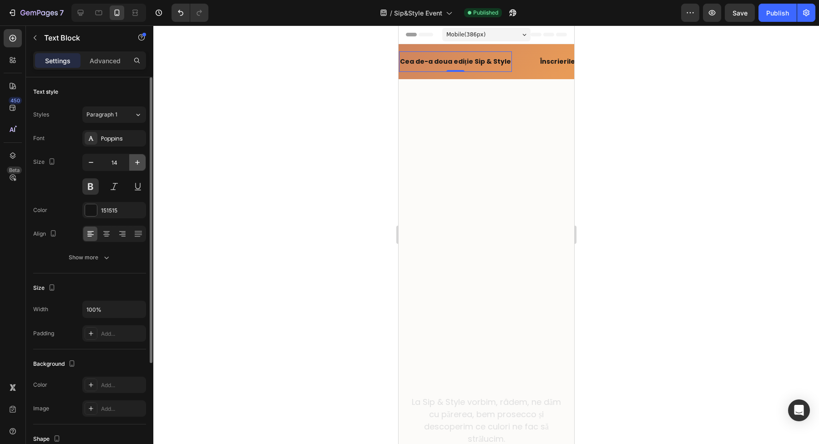
click at [141, 162] on icon "button" at bounding box center [137, 162] width 9 height 9
type input "16"
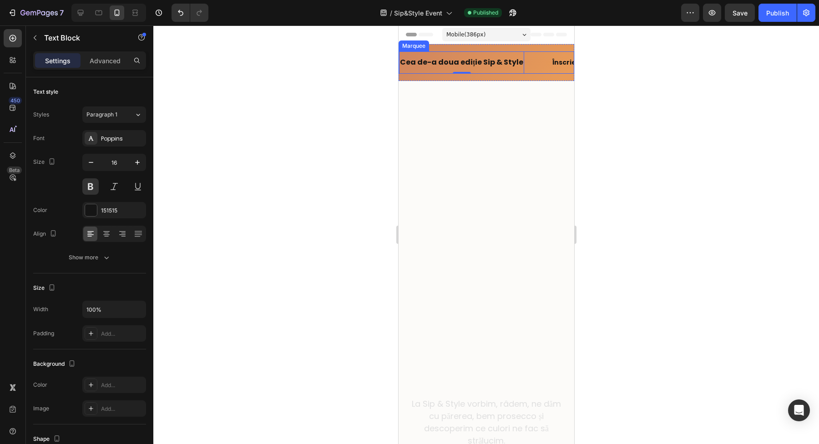
click at [542, 65] on div "Cea de-a doua ediție Sip & Style Text Block 0" at bounding box center [475, 62] width 152 height 22
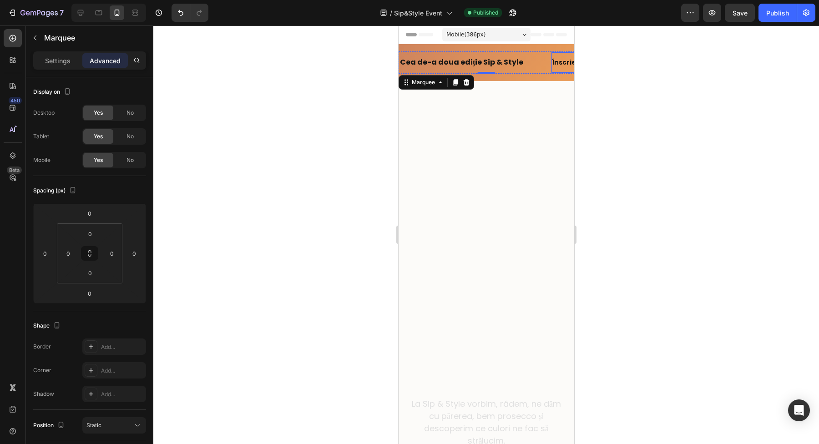
click at [552, 63] on strong "Înscrierile sunt acum deschise!" at bounding box center [606, 62] width 109 height 9
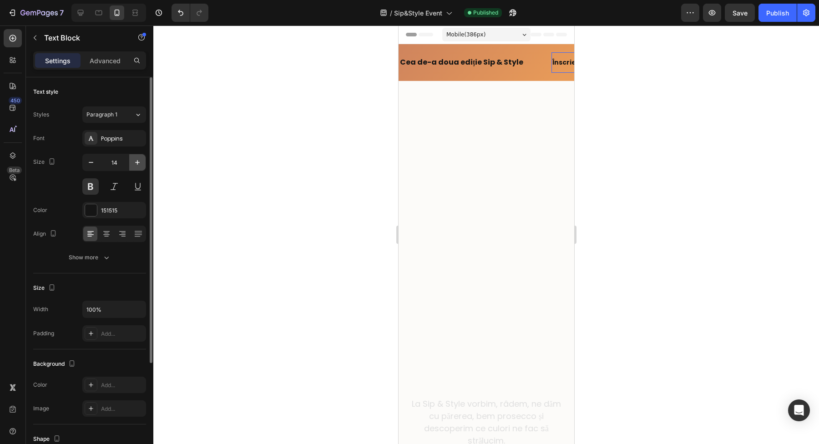
click at [137, 163] on icon "button" at bounding box center [137, 162] width 5 height 5
type input "16"
click at [107, 260] on icon "button" at bounding box center [106, 257] width 9 height 9
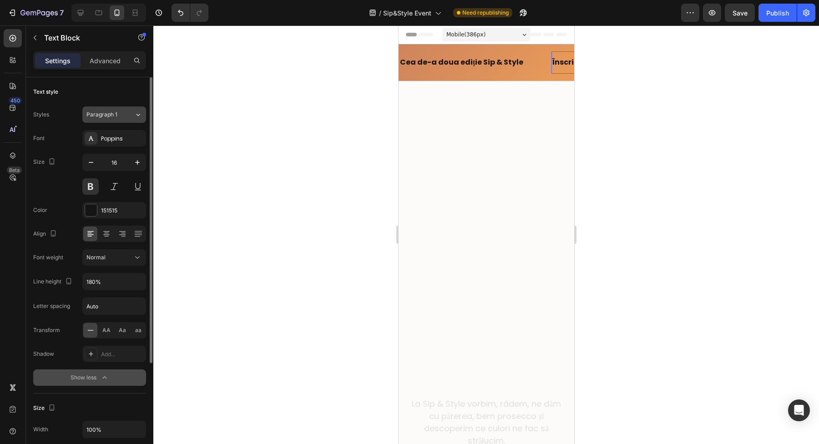
click at [127, 112] on div "Paragraph 1" at bounding box center [110, 115] width 48 height 8
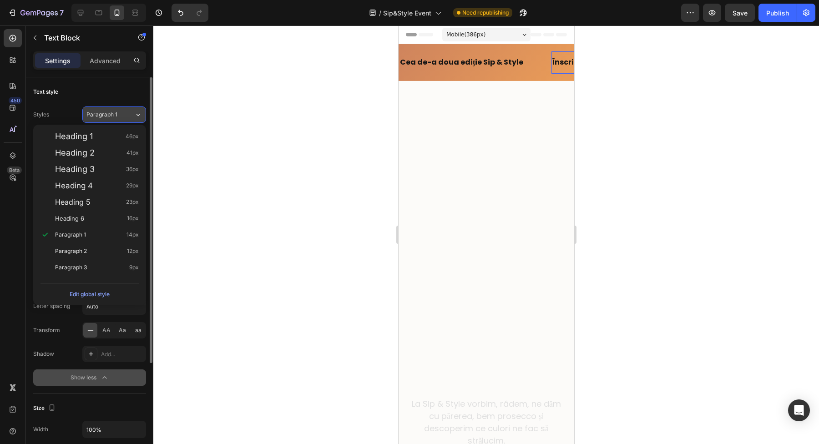
click at [127, 112] on div "Paragraph 1" at bounding box center [110, 115] width 48 height 8
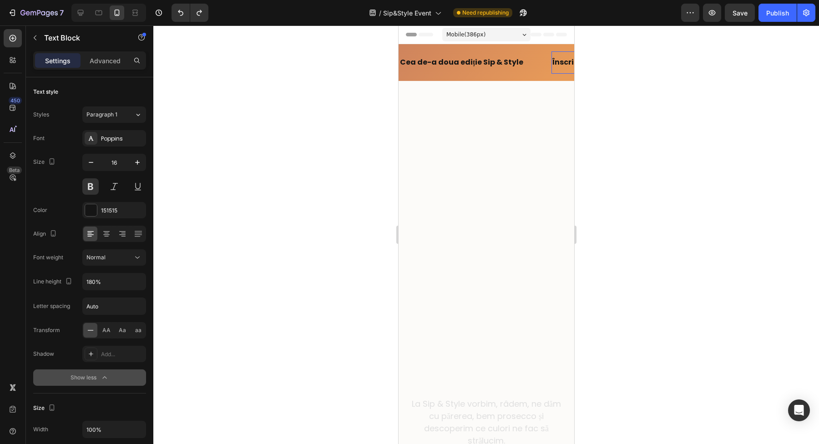
click at [563, 69] on p "Înscrierile sunt acum deschise!" at bounding box center [612, 62] width 121 height 13
click at [86, 158] on button "button" at bounding box center [91, 162] width 16 height 16
click at [86, 159] on icon "button" at bounding box center [90, 162] width 9 height 9
type input "14"
click at [427, 61] on p "Cea de-a doua ediție Sip & Style" at bounding box center [461, 62] width 123 height 13
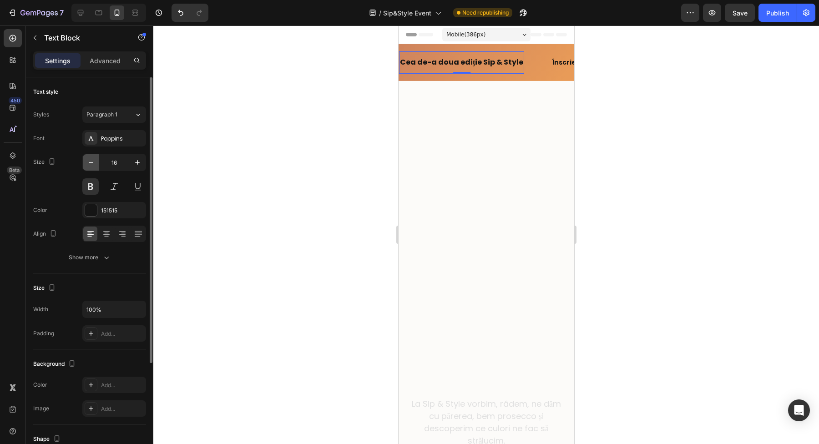
click at [88, 163] on icon "button" at bounding box center [90, 162] width 9 height 9
type input "14"
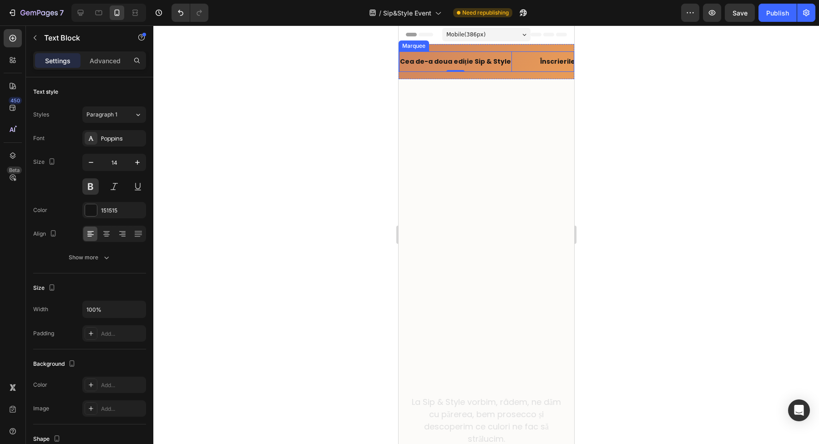
click at [514, 54] on div "Cea de-a doua ediție Sip & Style Text Block 0" at bounding box center [469, 61] width 140 height 20
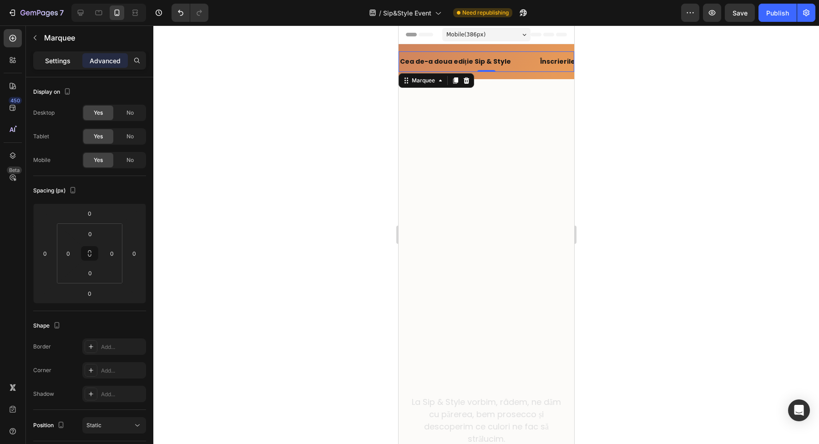
click at [58, 63] on p "Settings" at bounding box center [57, 61] width 25 height 10
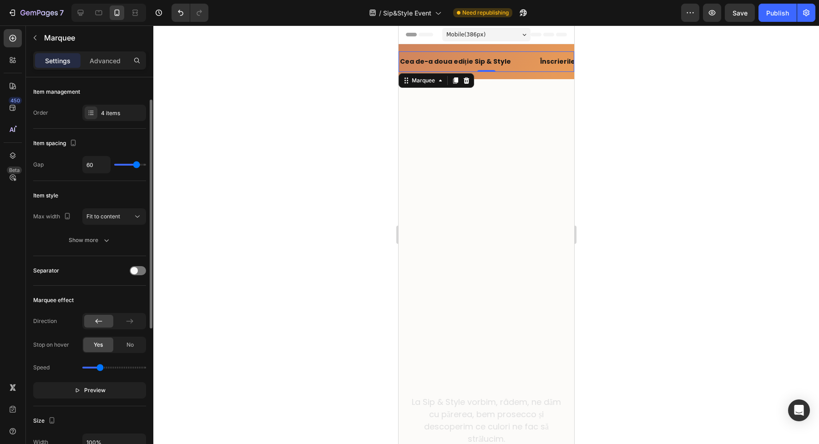
scroll to position [14, 0]
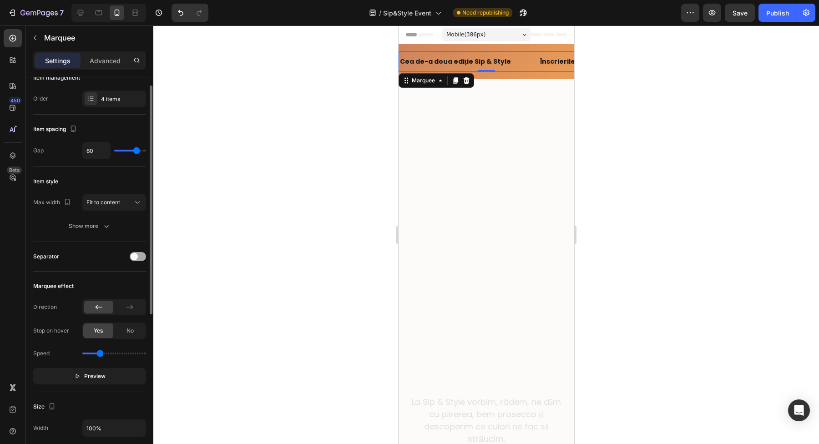
click at [137, 259] on span at bounding box center [134, 256] width 7 height 7
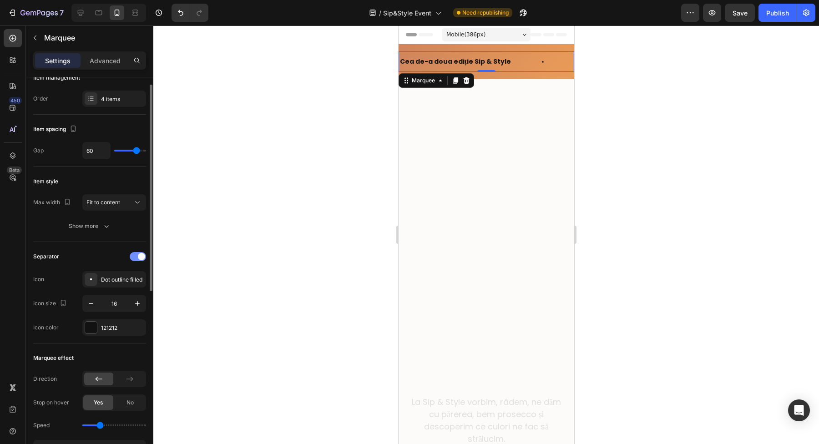
click at [137, 259] on div at bounding box center [138, 256] width 16 height 9
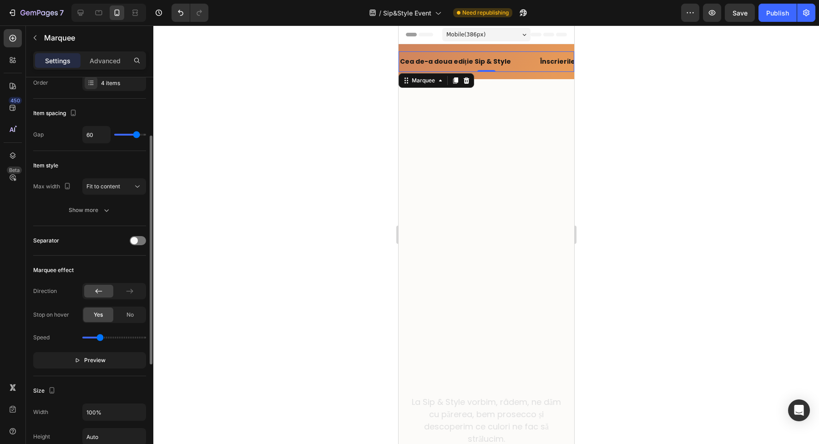
scroll to position [56, 0]
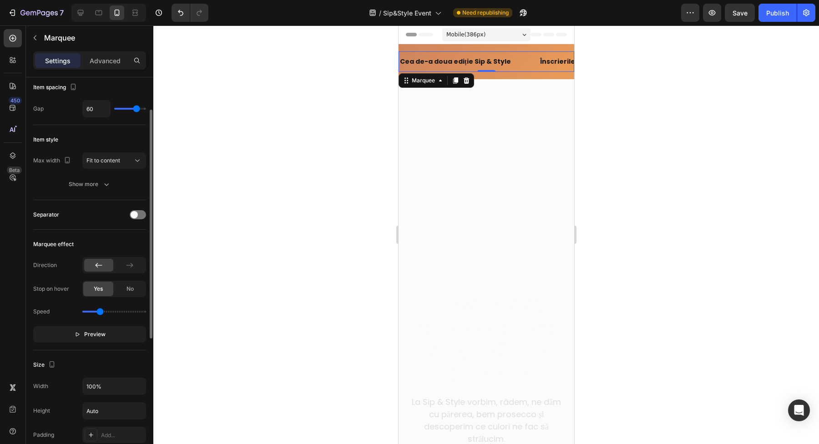
click at [100, 313] on input "range" at bounding box center [114, 312] width 64 height 2
type input "0.9"
click at [98, 313] on input "range" at bounding box center [114, 312] width 64 height 2
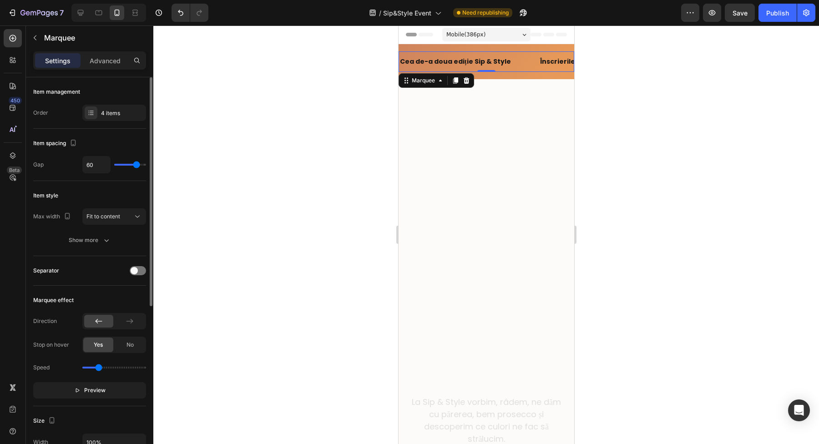
scroll to position [280, 0]
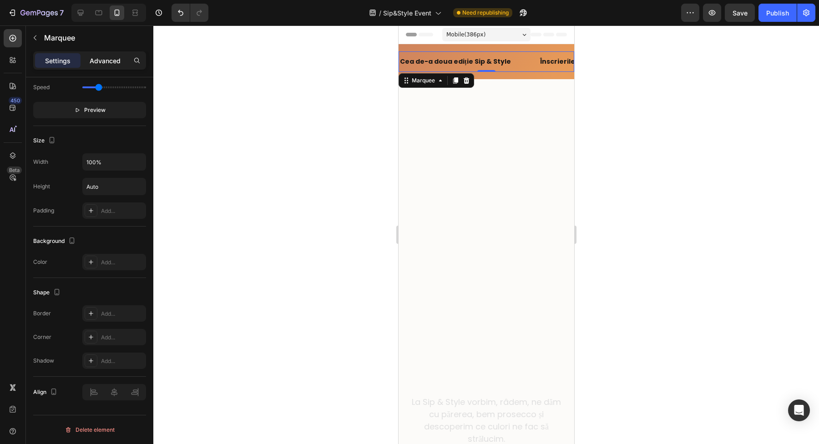
click at [111, 61] on p "Advanced" at bounding box center [105, 61] width 31 height 10
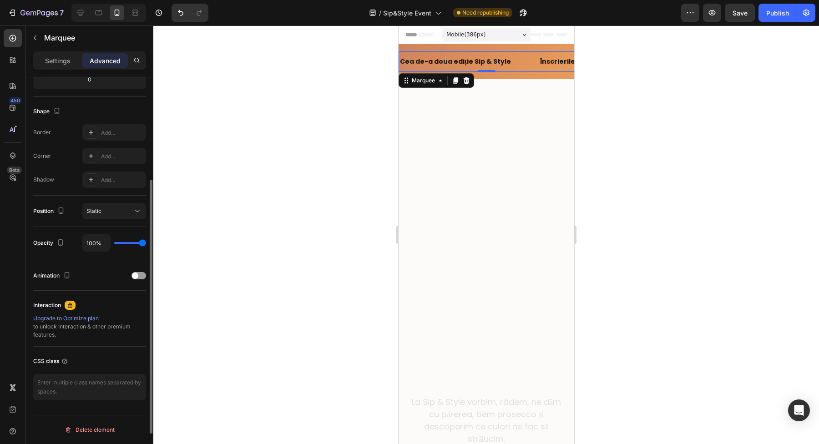
scroll to position [0, 0]
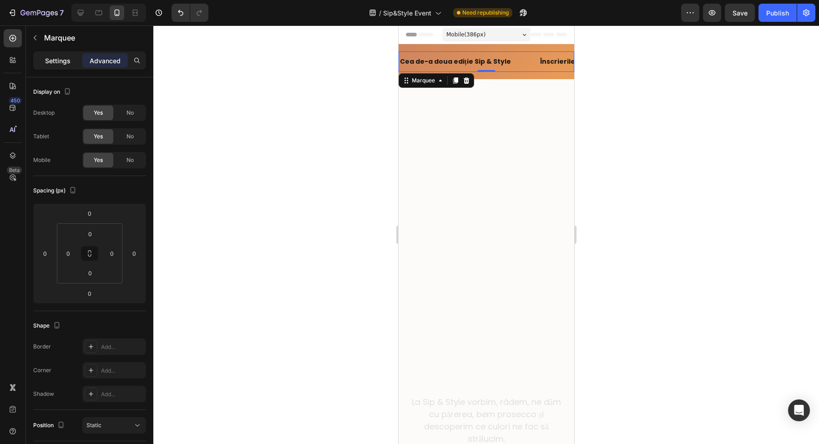
click at [55, 61] on p "Settings" at bounding box center [57, 61] width 25 height 10
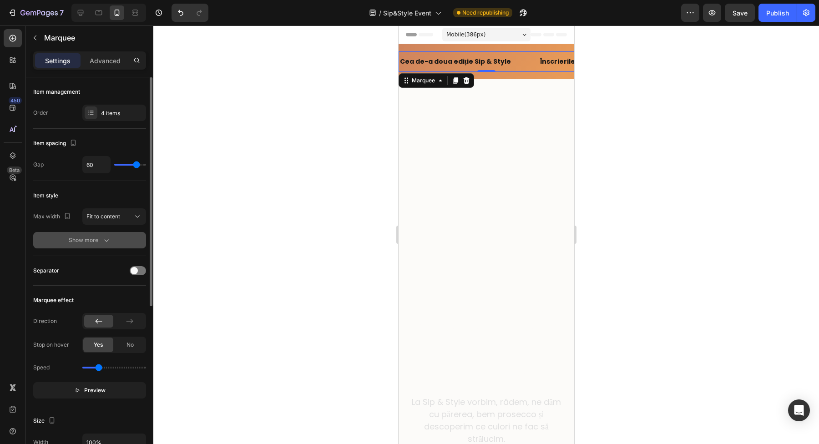
click at [103, 241] on icon "button" at bounding box center [106, 240] width 9 height 9
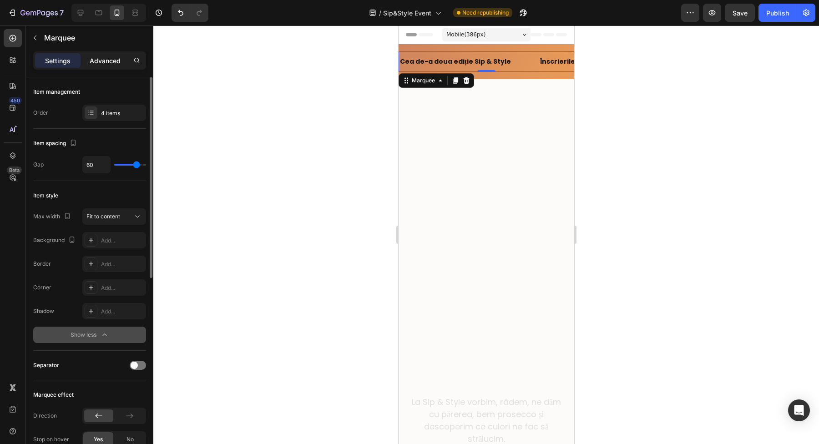
click at [113, 62] on p "Advanced" at bounding box center [105, 61] width 31 height 10
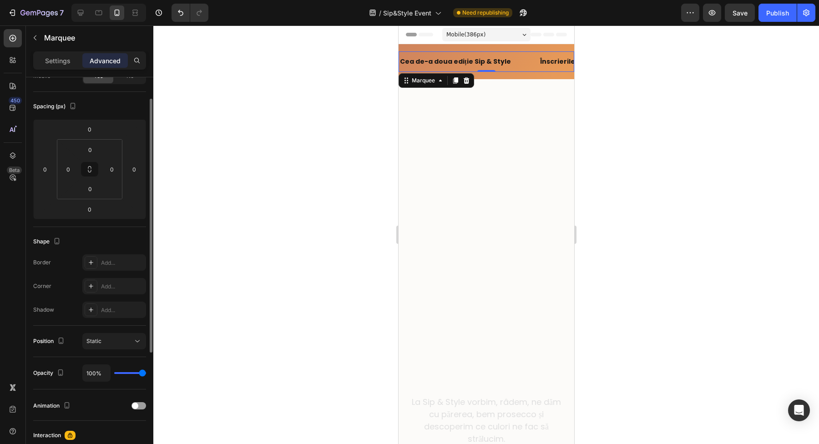
scroll to position [1, 0]
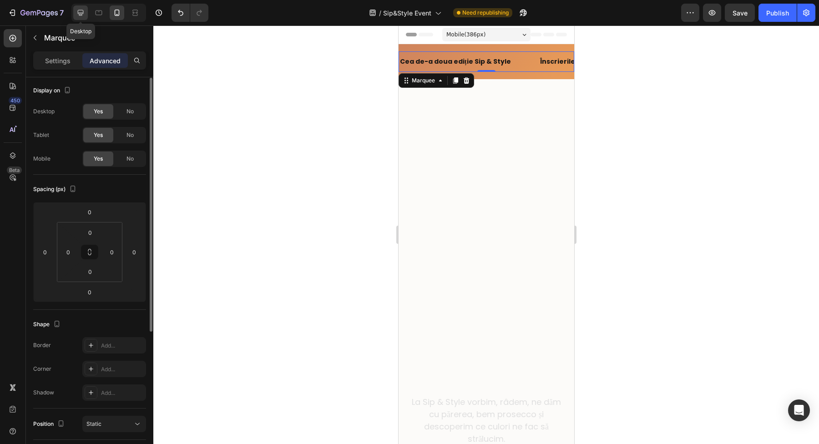
click at [86, 15] on div at bounding box center [80, 12] width 15 height 15
type input "16"
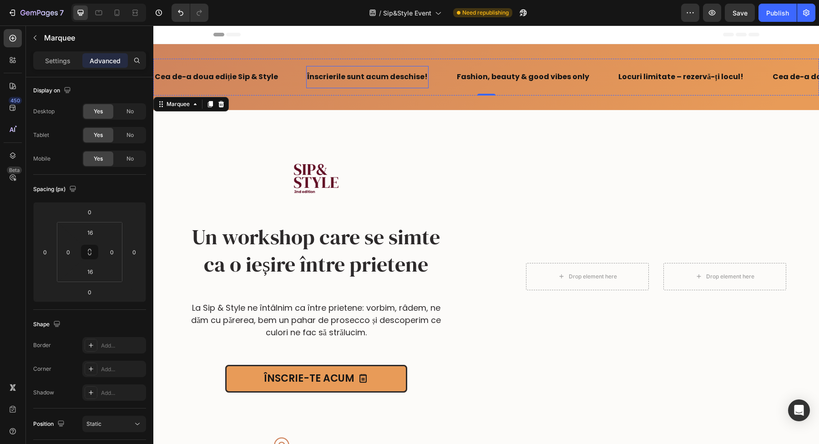
scroll to position [1, 0]
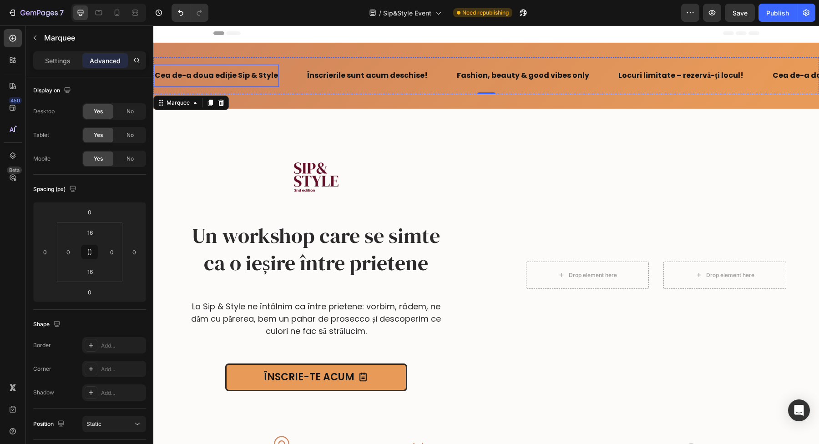
click at [232, 80] on p "Cea de-a doua ediție Sip & Style" at bounding box center [214, 75] width 123 height 13
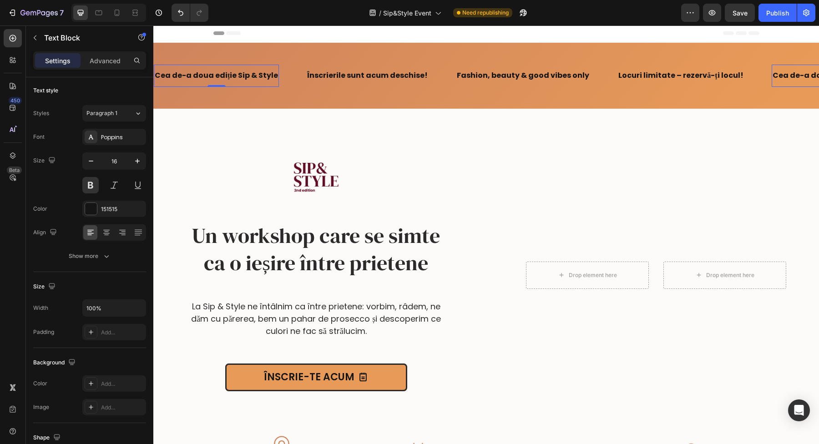
scroll to position [0, 0]
click at [117, 15] on icon at bounding box center [116, 12] width 9 height 9
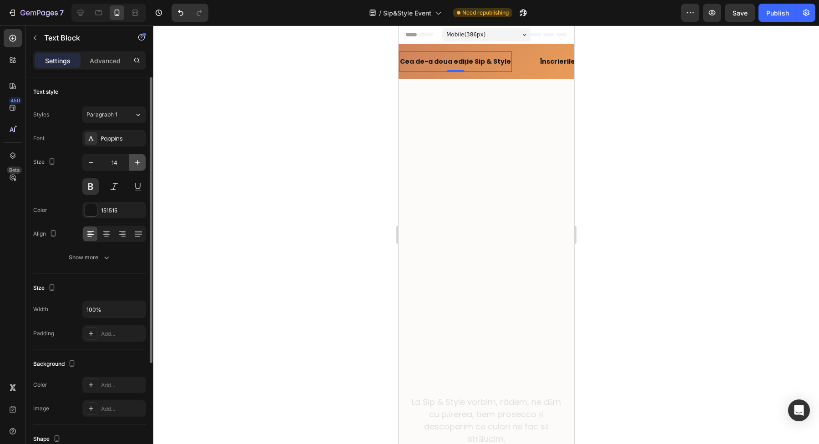
click at [133, 158] on icon "button" at bounding box center [137, 162] width 9 height 9
type input "16"
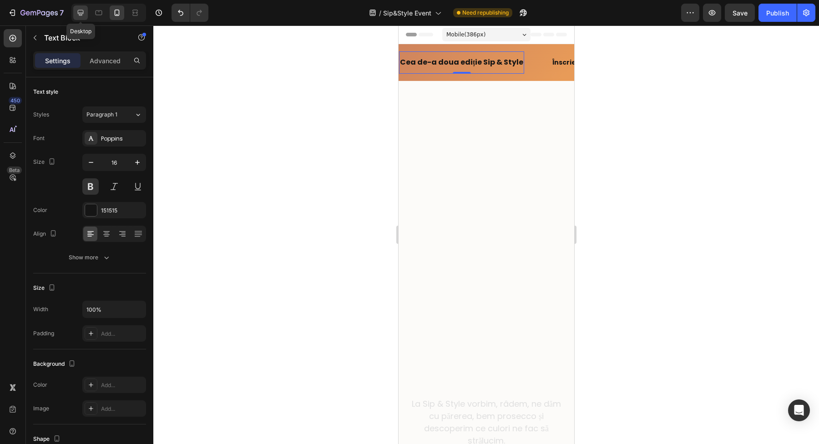
click at [87, 12] on div at bounding box center [80, 12] width 15 height 15
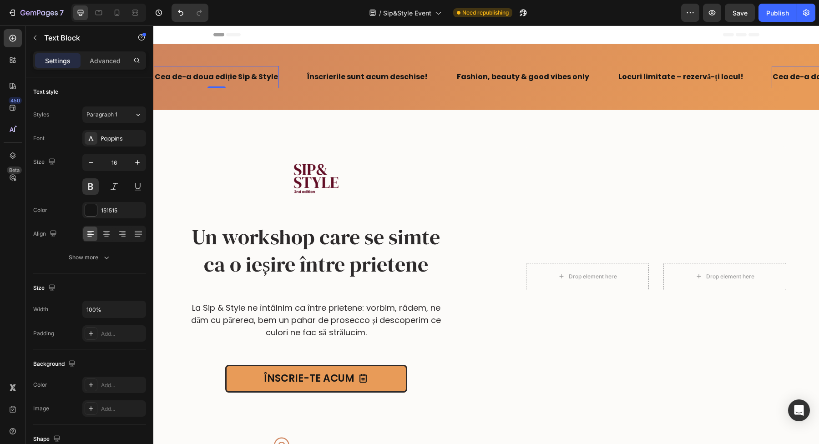
scroll to position [9, 0]
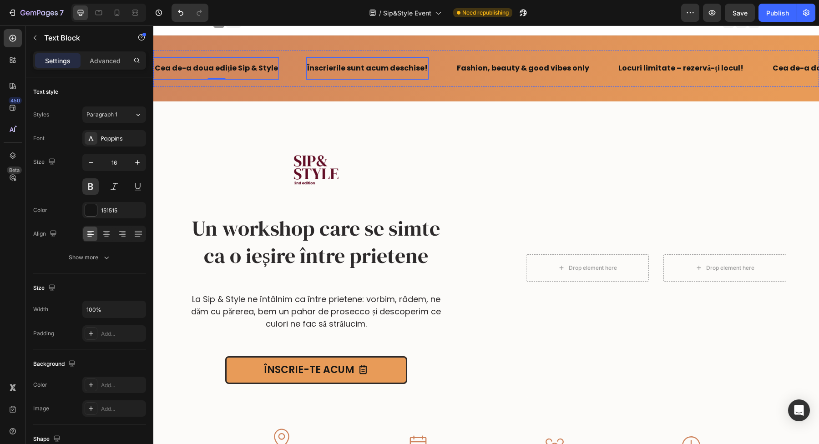
click at [361, 76] on div "Înscrierile sunt acum deschise! Text Block" at bounding box center [367, 68] width 122 height 22
click at [121, 15] on icon at bounding box center [116, 12] width 9 height 9
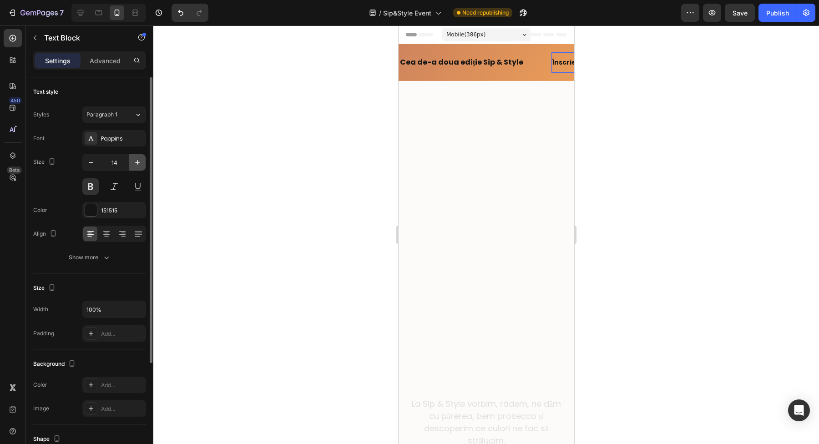
click at [142, 163] on button "button" at bounding box center [137, 162] width 16 height 16
type input "16"
click at [78, 16] on icon at bounding box center [80, 12] width 9 height 9
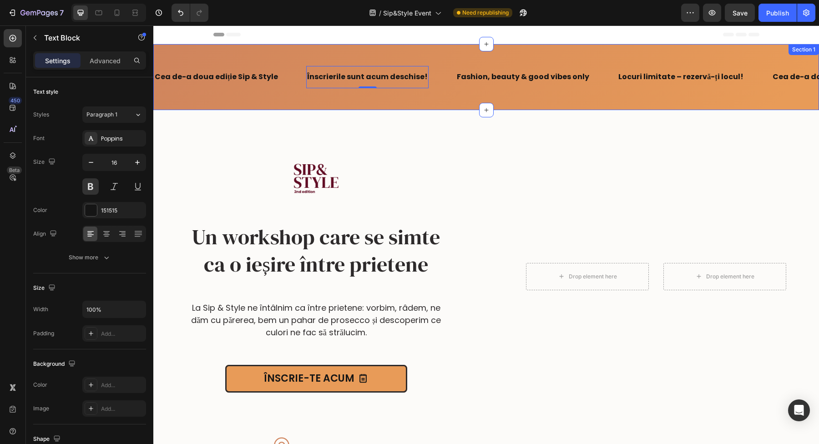
scroll to position [9, 0]
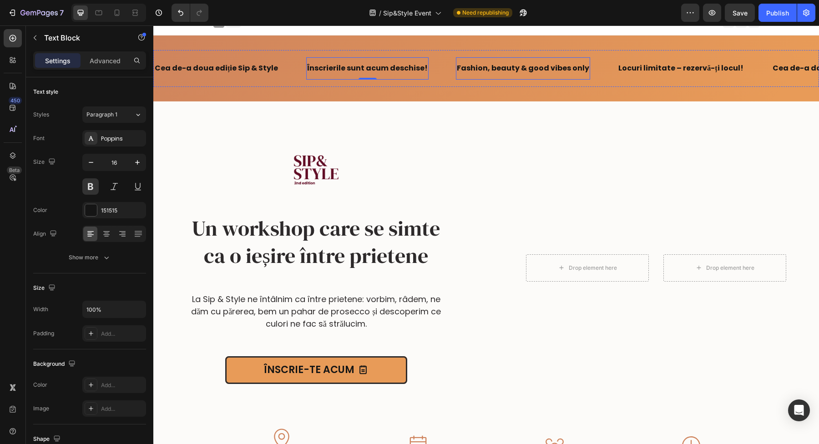
click at [503, 69] on strong "Fashion, beauty & good vibes only" at bounding box center [518, 68] width 132 height 10
click at [113, 9] on icon at bounding box center [116, 12] width 9 height 9
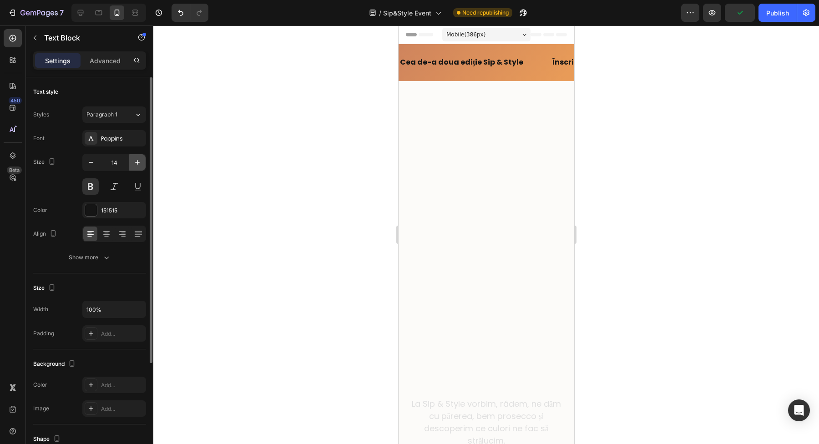
click at [139, 159] on icon "button" at bounding box center [137, 162] width 9 height 9
type input "16"
drag, startPoint x: 86, startPoint y: 13, endPoint x: 91, endPoint y: 13, distance: 5.5
click at [86, 13] on div at bounding box center [80, 12] width 15 height 15
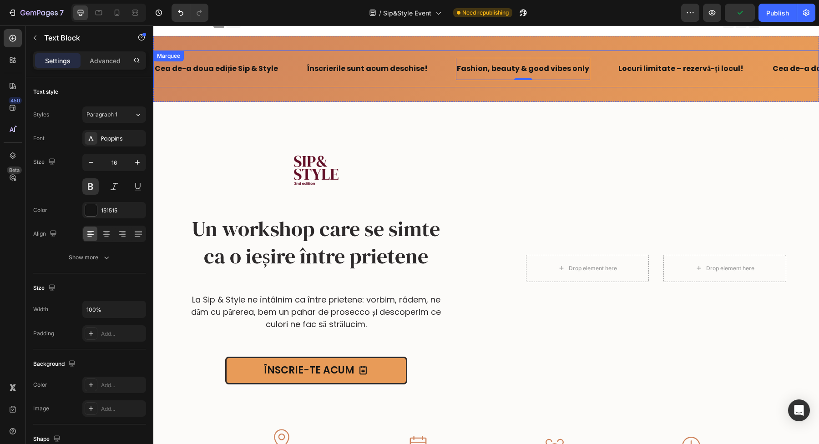
scroll to position [9, 0]
click at [645, 68] on p "Locuri limitate – rezervă-ți locul!" at bounding box center [634, 68] width 125 height 13
click at [117, 13] on icon at bounding box center [116, 12] width 9 height 9
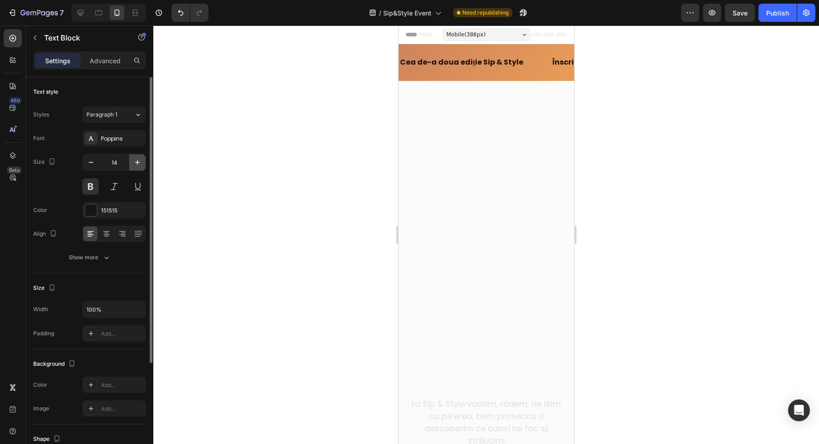
click at [139, 158] on icon "button" at bounding box center [137, 162] width 9 height 9
type input "16"
click at [81, 9] on icon at bounding box center [80, 12] width 9 height 9
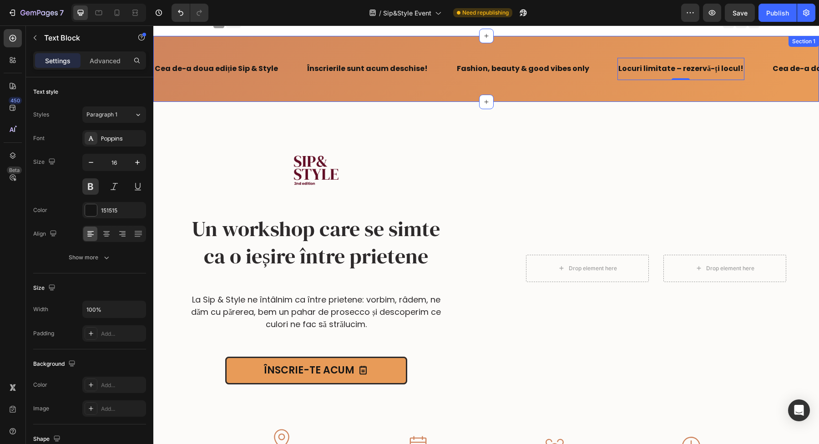
scroll to position [9, 0]
click at [619, 42] on div "Cea de-a doua ediție Sip & Style Text Block Înscrierile sunt acum deschise! Tex…" at bounding box center [486, 69] width 666 height 66
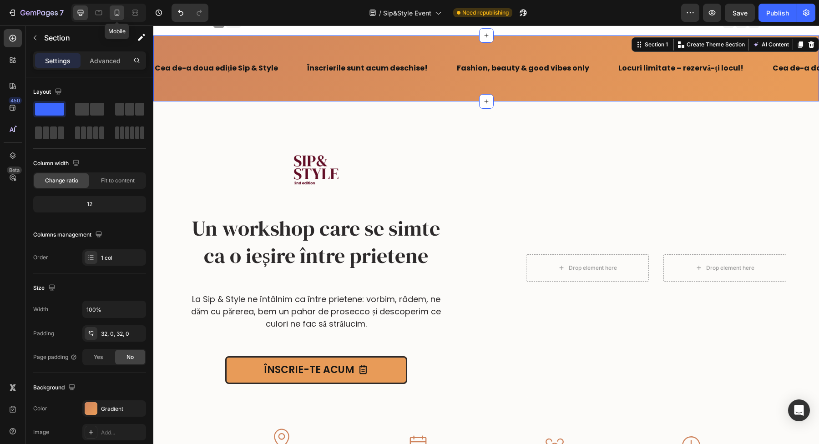
click at [120, 10] on icon at bounding box center [116, 12] width 9 height 9
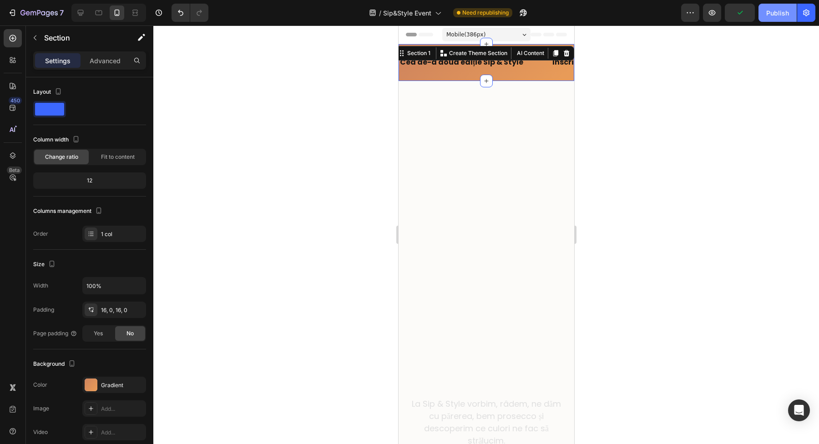
click at [771, 12] on div "Publish" at bounding box center [778, 13] width 23 height 10
click at [285, 119] on div at bounding box center [486, 234] width 666 height 419
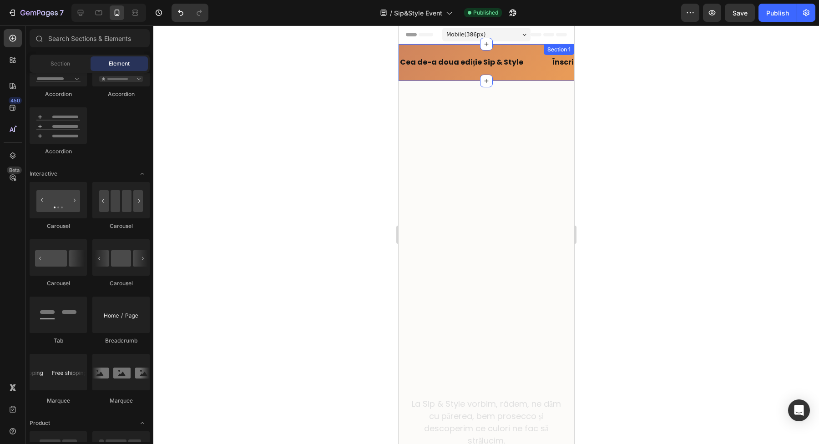
click at [427, 48] on div "Cea de-a doua ediție Sip & Style Text Block Înscrierile sunt acum deschise! Tex…" at bounding box center [486, 62] width 176 height 37
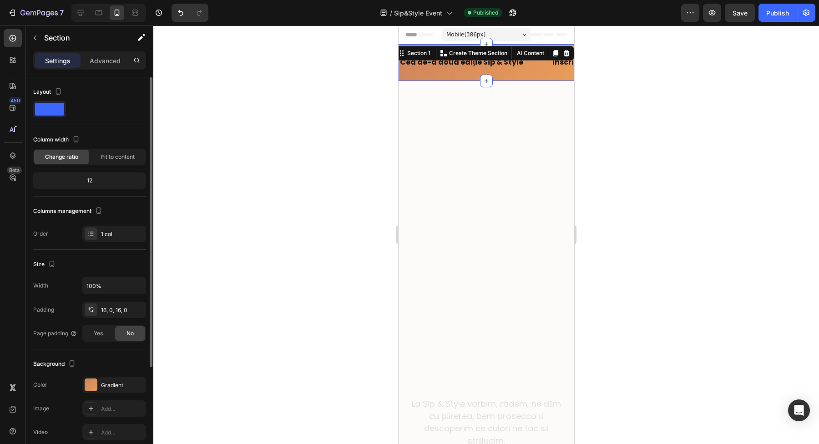
scroll to position [139, 0]
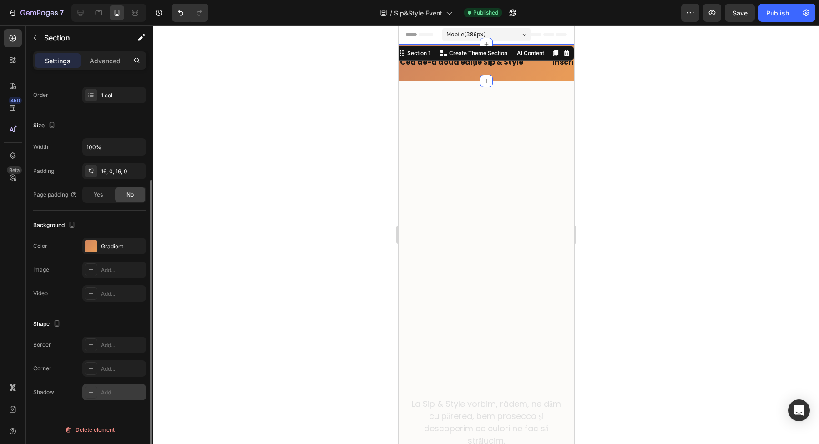
click at [93, 396] on icon at bounding box center [90, 392] width 7 height 7
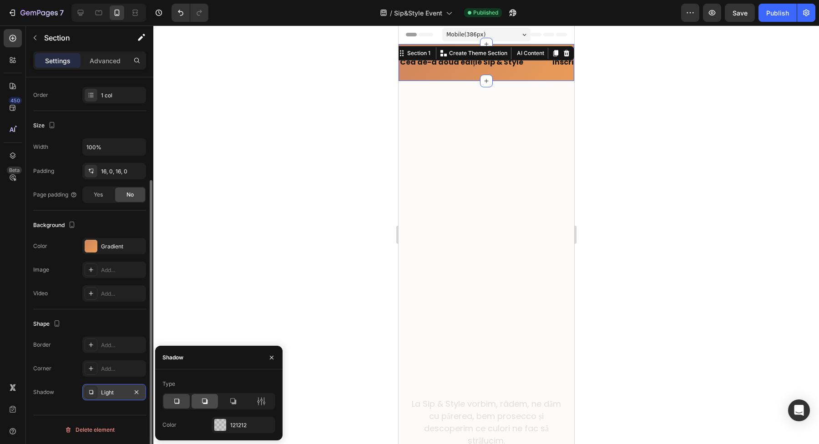
click at [197, 404] on div at bounding box center [205, 401] width 26 height 15
click at [177, 403] on icon at bounding box center [176, 401] width 5 height 5
click at [233, 426] on div "121212" at bounding box center [243, 426] width 26 height 8
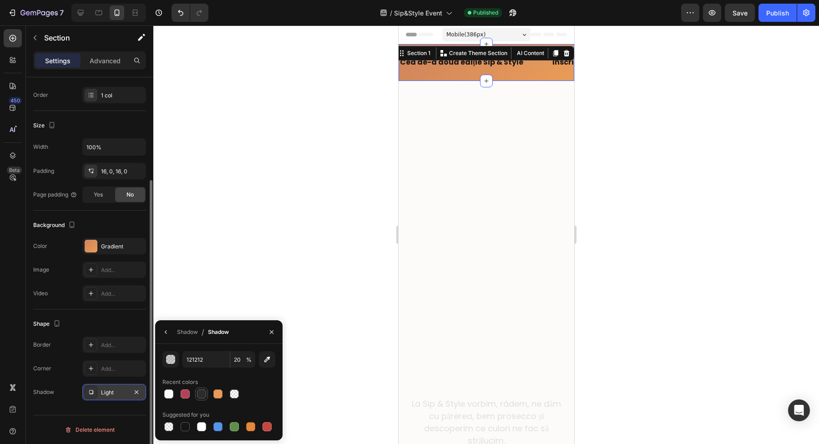
click at [202, 396] on div at bounding box center [201, 394] width 9 height 9
type input "2C2A2B"
type input "100"
click at [187, 425] on div at bounding box center [185, 426] width 9 height 9
type input "151515"
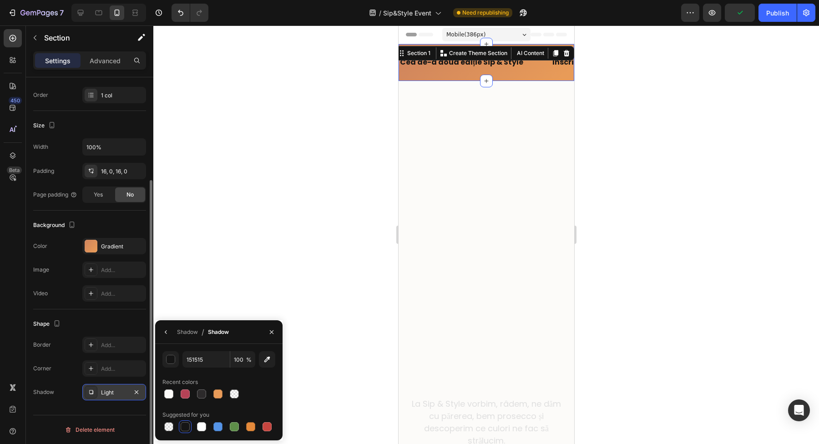
click at [104, 401] on div "Shape Border Add... Corner Add... Shadow Light" at bounding box center [89, 359] width 113 height 98
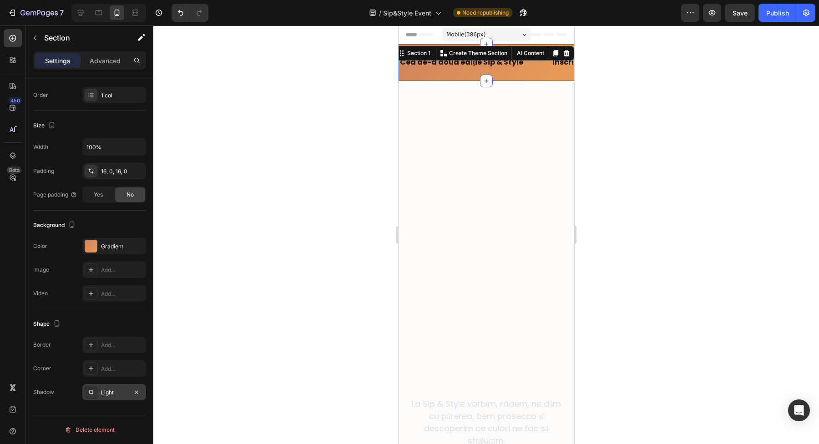
click at [89, 394] on icon at bounding box center [90, 392] width 7 height 7
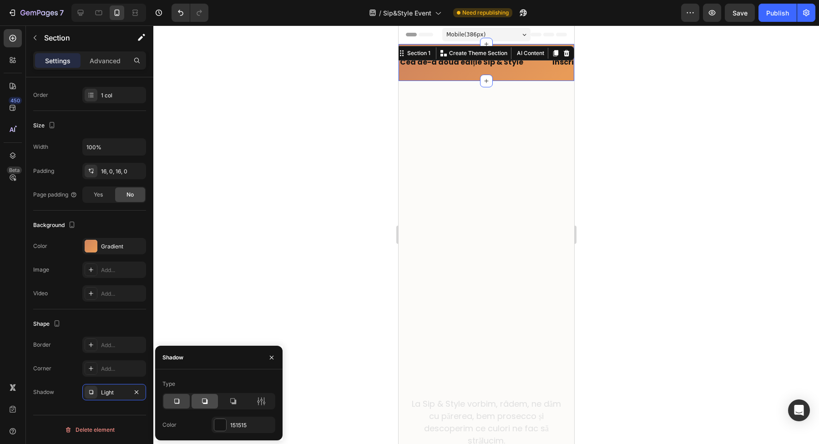
click at [202, 400] on icon at bounding box center [204, 401] width 9 height 9
click at [225, 399] on div at bounding box center [233, 401] width 26 height 15
click at [178, 402] on icon at bounding box center [176, 401] width 5 height 5
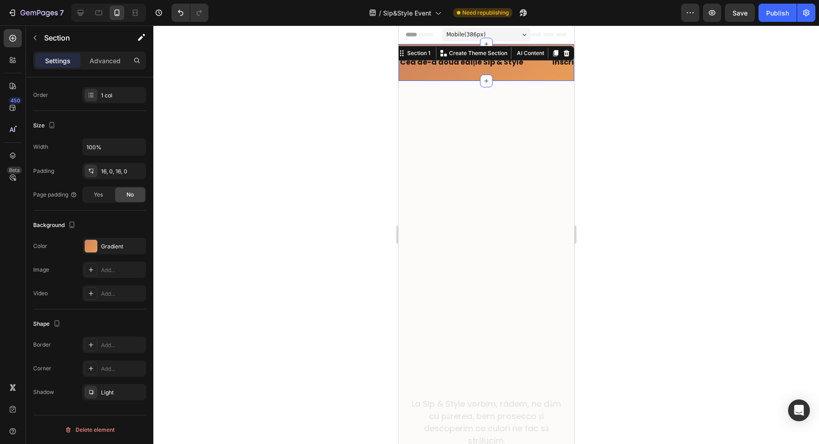
click at [327, 284] on div at bounding box center [486, 234] width 666 height 419
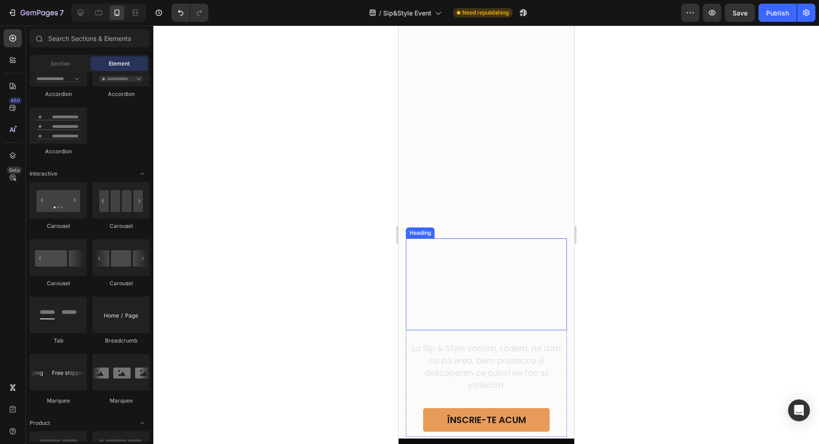
scroll to position [181, 0]
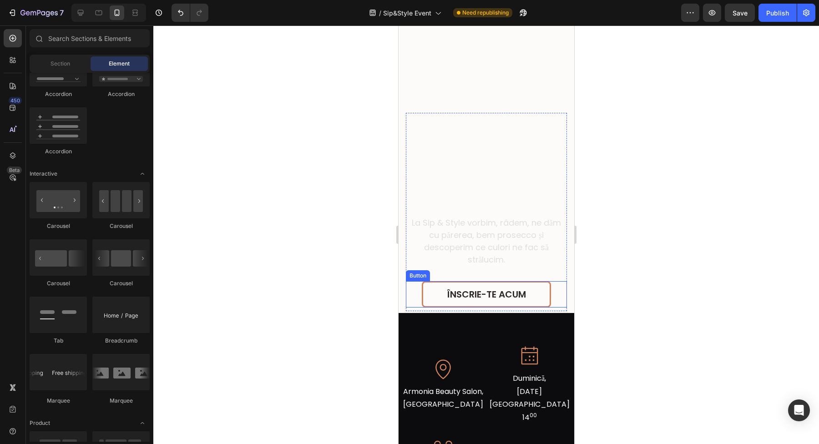
click at [534, 300] on link "ÎNSCRIE-TE ACUM" at bounding box center [486, 294] width 129 height 26
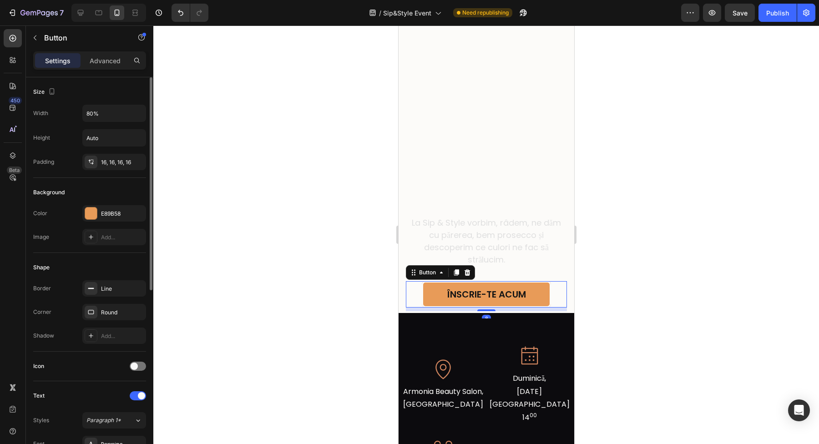
scroll to position [194, 0]
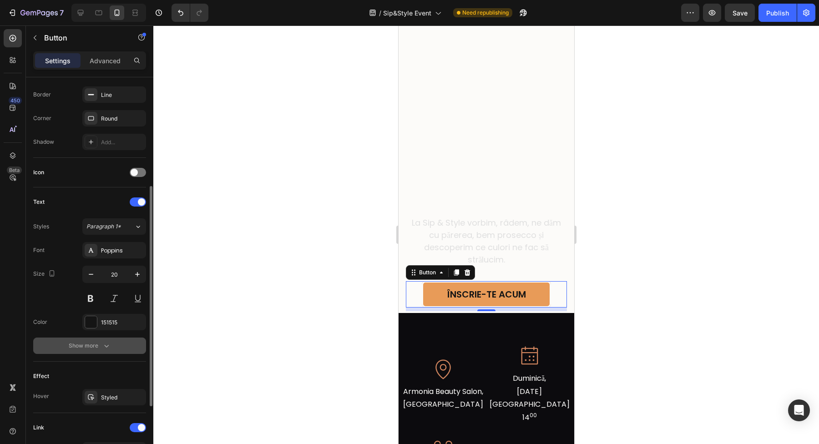
click at [89, 346] on div "Show more" at bounding box center [90, 345] width 42 height 9
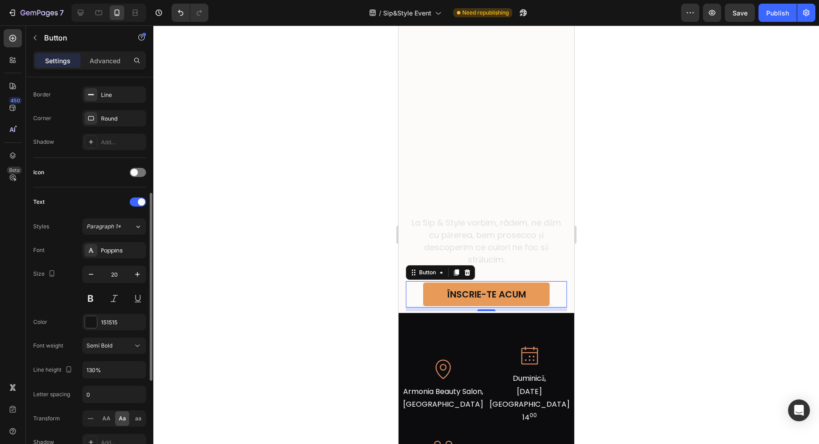
scroll to position [209, 0]
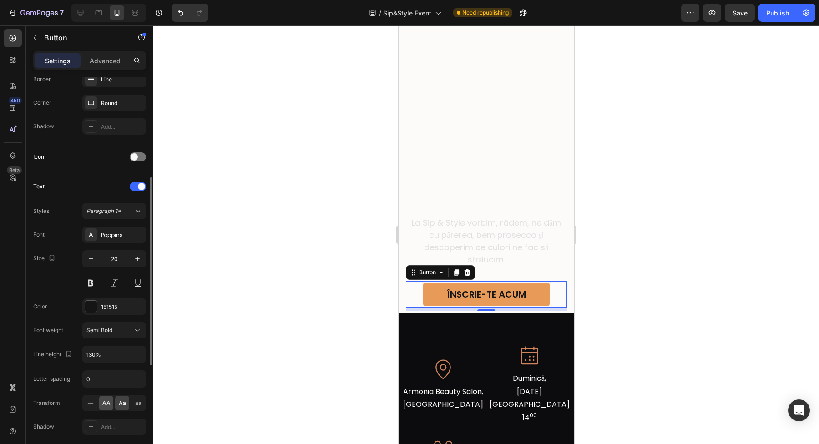
click at [103, 402] on span "AA" at bounding box center [106, 403] width 8 height 8
click at [139, 157] on div at bounding box center [138, 156] width 16 height 9
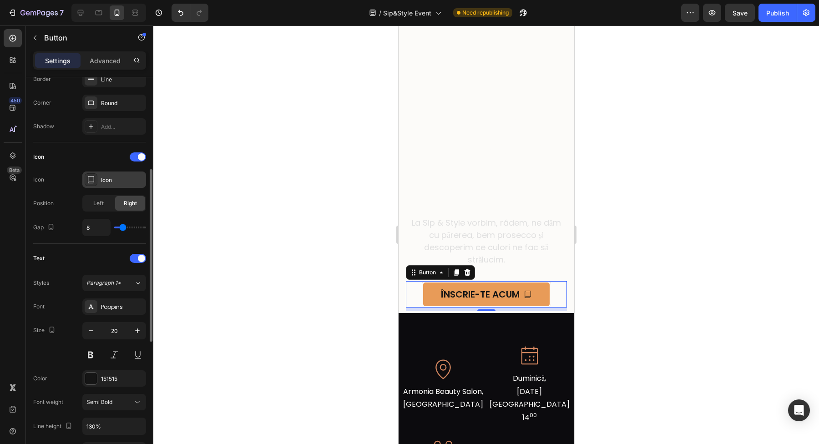
click at [118, 183] on div "Icon" at bounding box center [122, 180] width 43 height 8
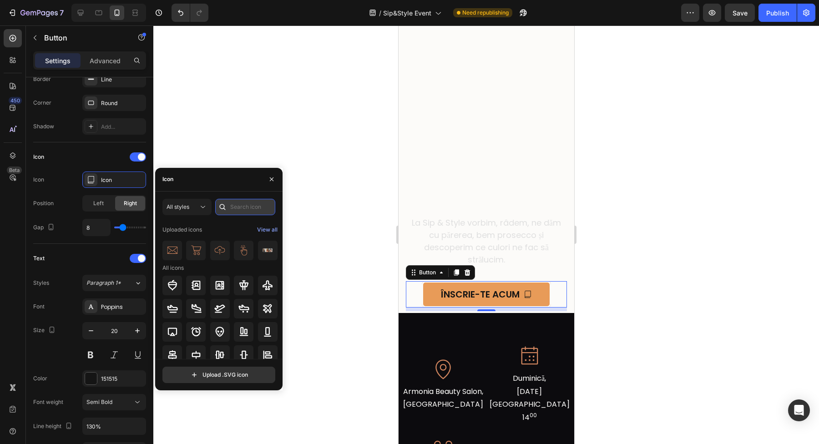
click at [243, 209] on input "text" at bounding box center [245, 207] width 60 height 16
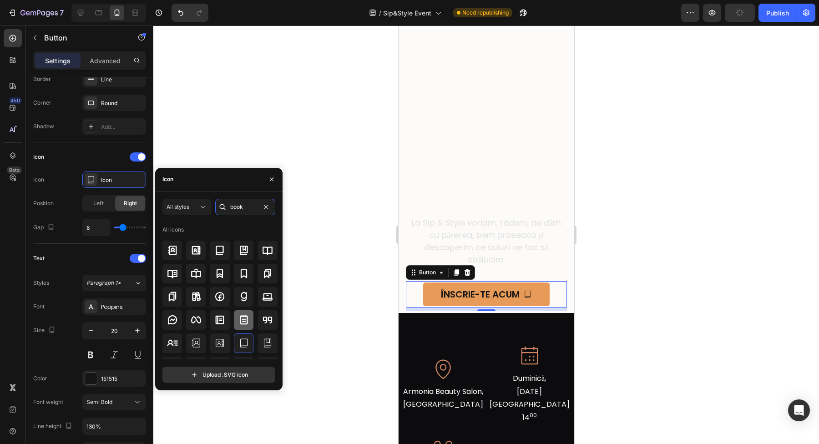
type input "book"
click at [241, 324] on icon at bounding box center [244, 320] width 8 height 10
click at [781, 19] on button "Publish" at bounding box center [778, 13] width 38 height 18
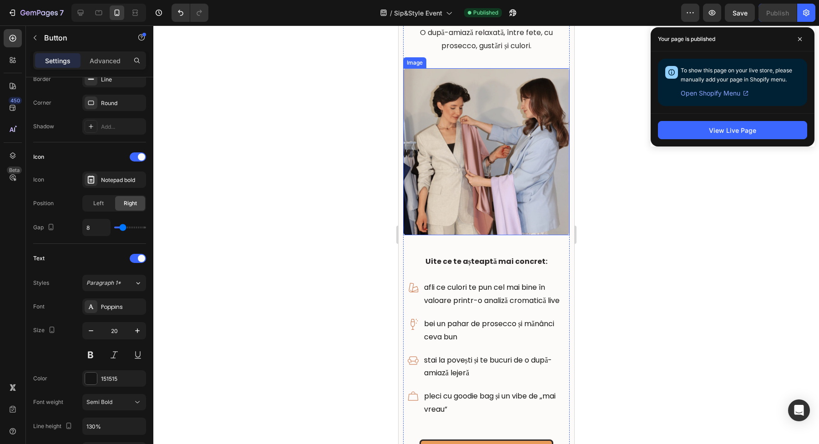
scroll to position [869, 0]
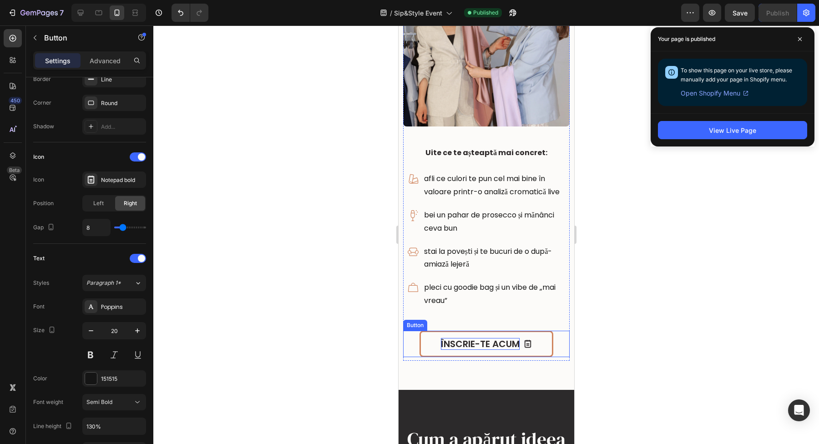
click at [496, 350] on p "ÎNSCRIE-TE ACUM" at bounding box center [480, 344] width 79 height 12
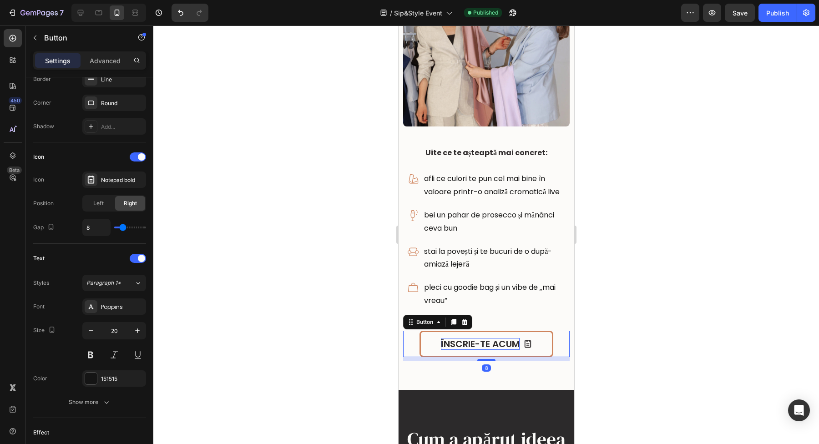
scroll to position [209, 0]
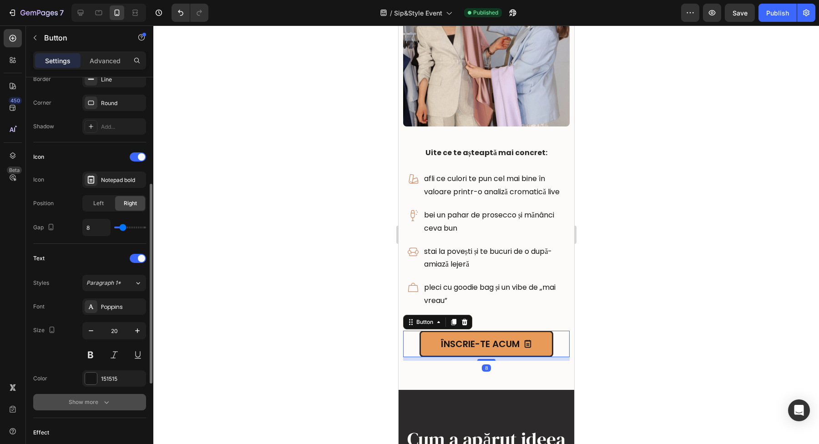
click at [92, 397] on button "Show more" at bounding box center [89, 402] width 113 height 16
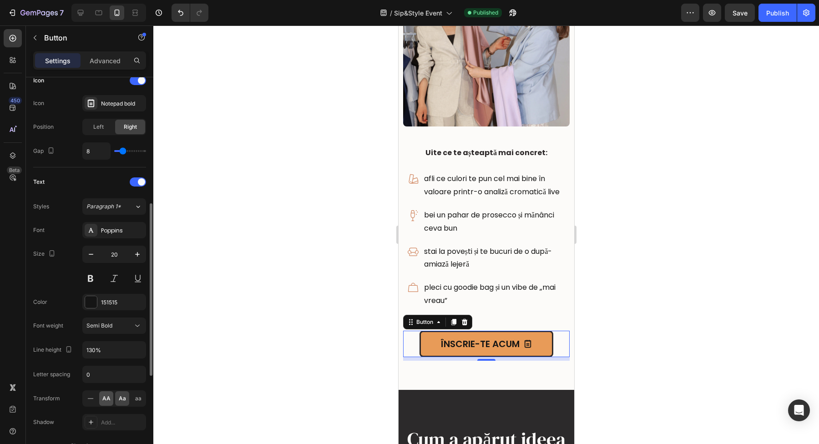
click at [103, 395] on span "AA" at bounding box center [106, 399] width 8 height 8
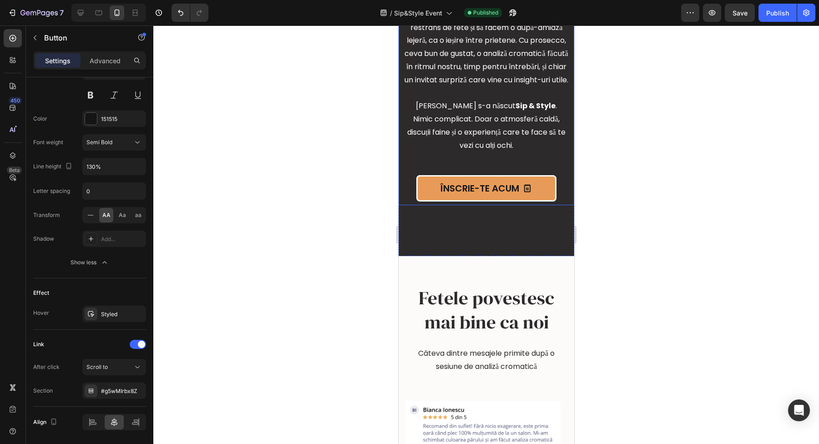
scroll to position [1555, 0]
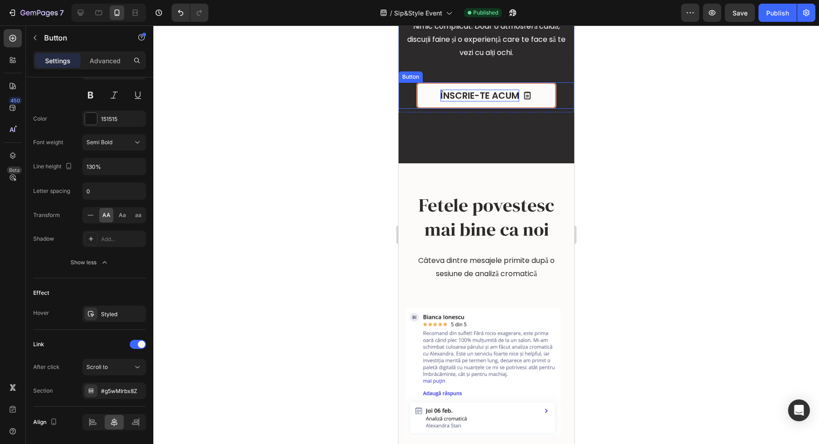
click at [482, 102] on p "ÎNSCRIE-TE ACUM" at bounding box center [479, 96] width 79 height 12
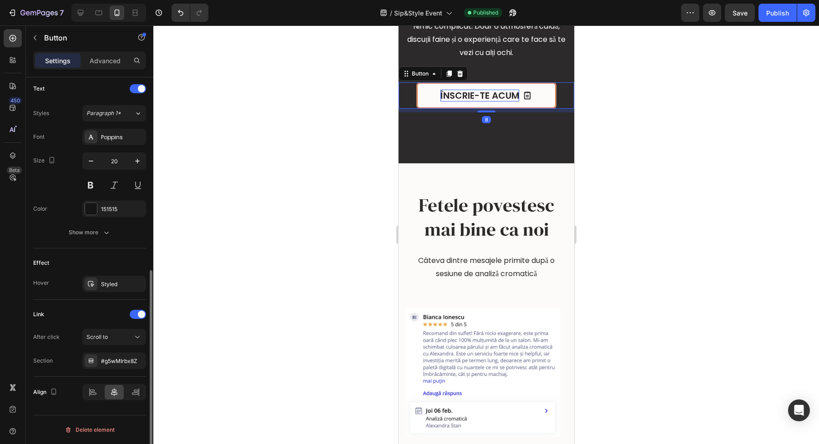
scroll to position [379, 0]
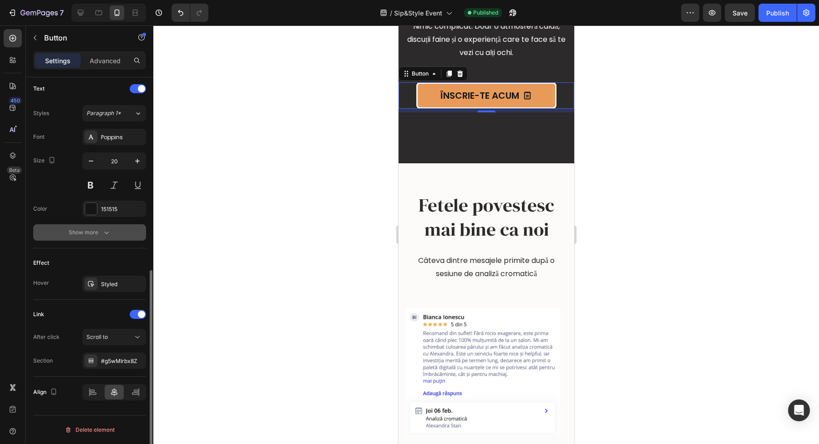
click at [98, 231] on div "Show more" at bounding box center [90, 232] width 42 height 9
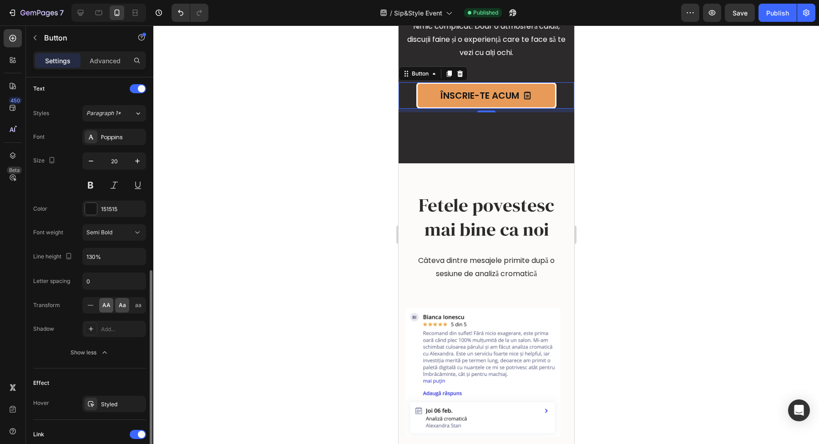
click at [106, 301] on span "AA" at bounding box center [106, 305] width 8 height 8
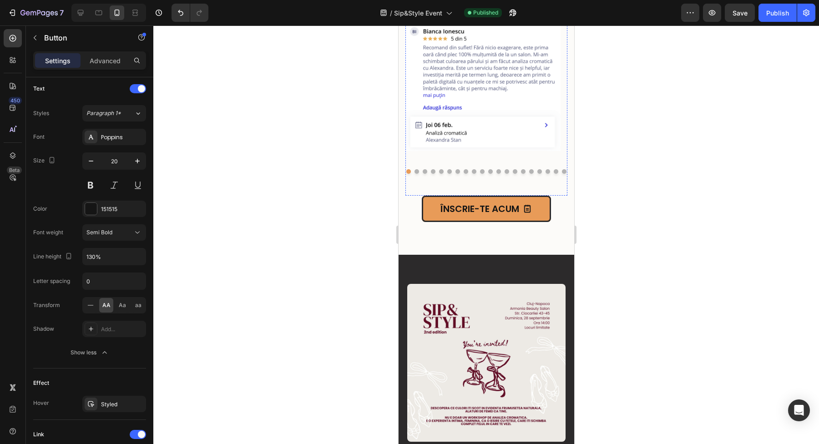
scroll to position [1924, 0]
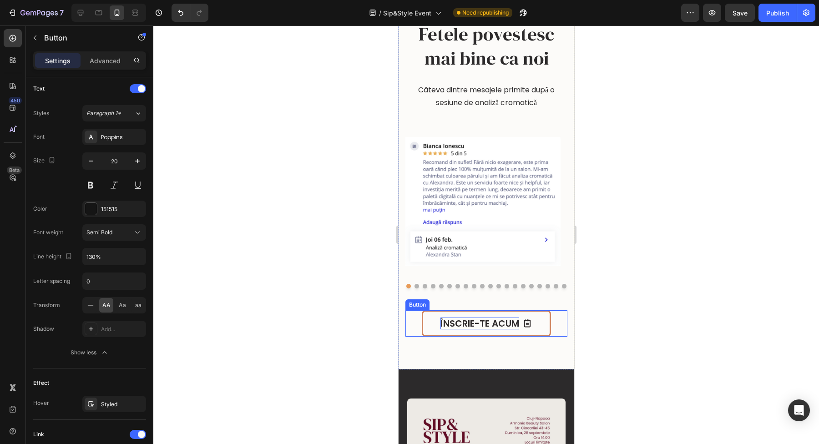
click at [481, 324] on p "ÎNSCRIE-TE ACUM" at bounding box center [479, 324] width 79 height 12
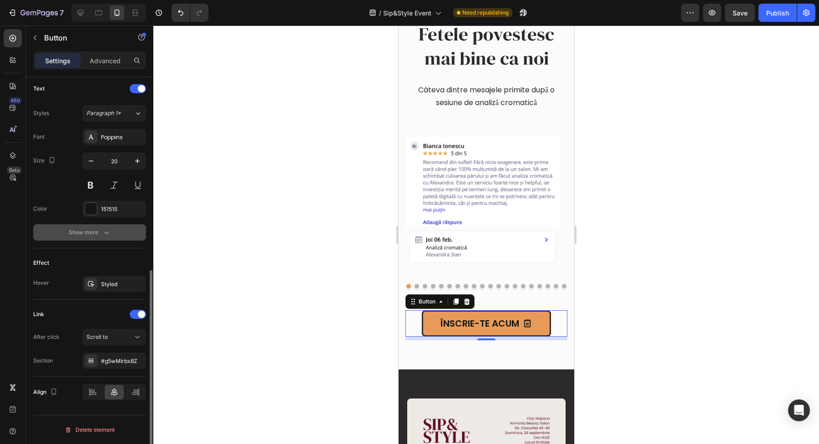
click at [97, 232] on div "Show more" at bounding box center [90, 232] width 42 height 9
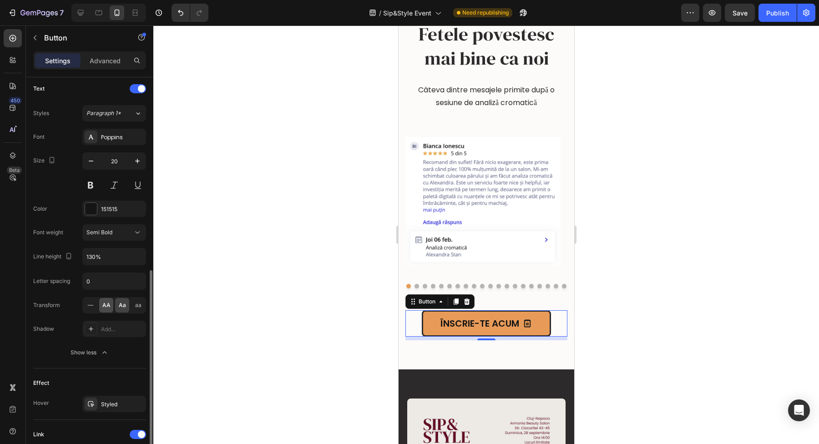
click at [104, 302] on span "AA" at bounding box center [106, 305] width 8 height 8
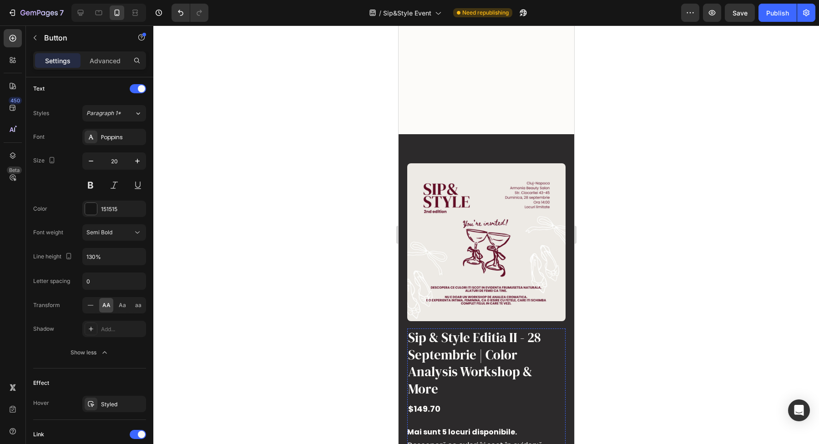
scroll to position [2407, 0]
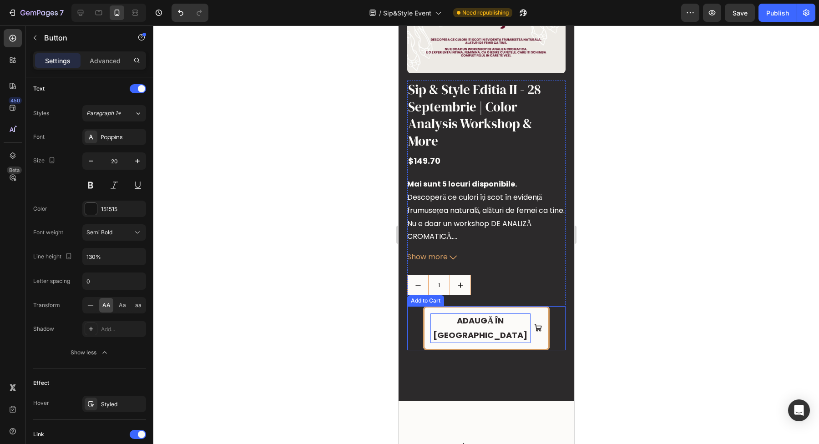
click at [492, 314] on div "Adaugă în [GEOGRAPHIC_DATA]" at bounding box center [480, 329] width 100 height 30
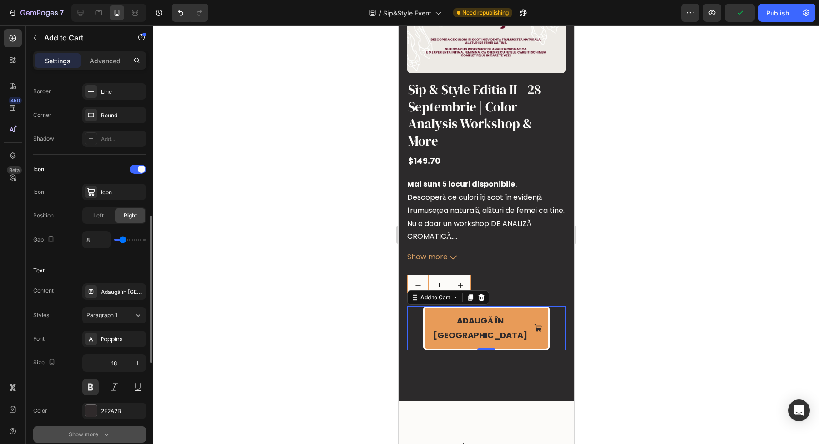
scroll to position [379, 0]
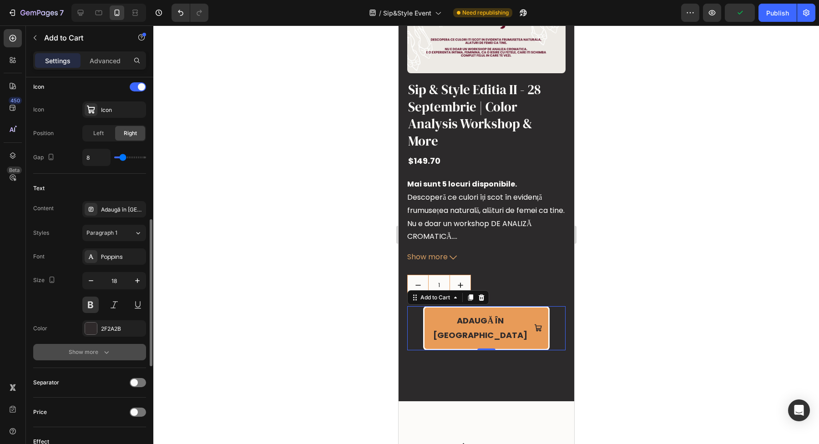
click at [94, 353] on div "Show more" at bounding box center [90, 352] width 42 height 9
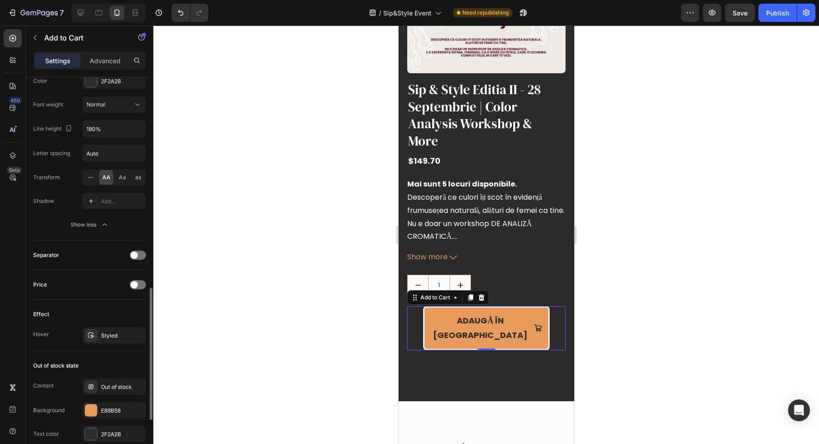
scroll to position [575, 0]
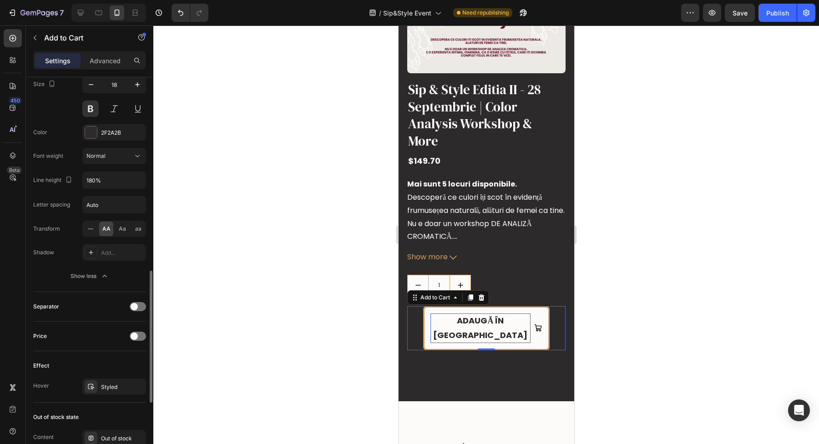
click at [455, 317] on div "Adaugă în [GEOGRAPHIC_DATA]" at bounding box center [480, 329] width 100 height 30
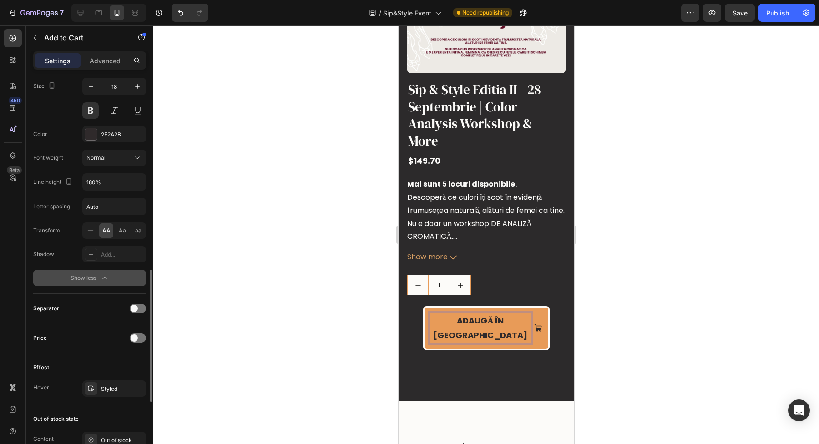
scroll to position [562, 0]
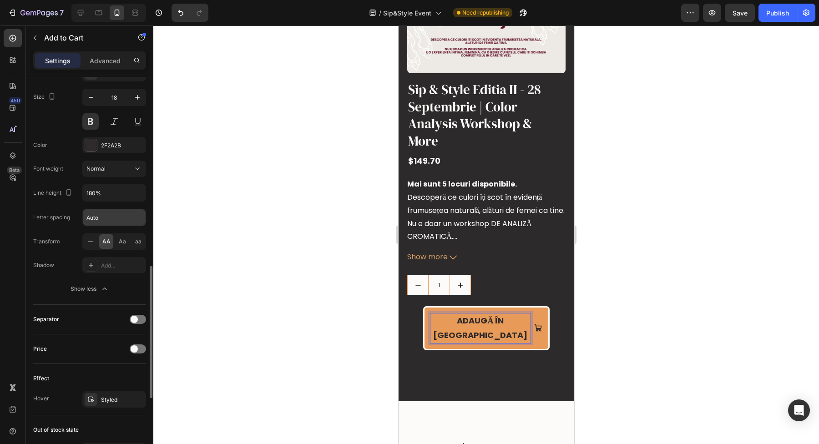
click at [100, 215] on input "Auto" at bounding box center [114, 217] width 63 height 16
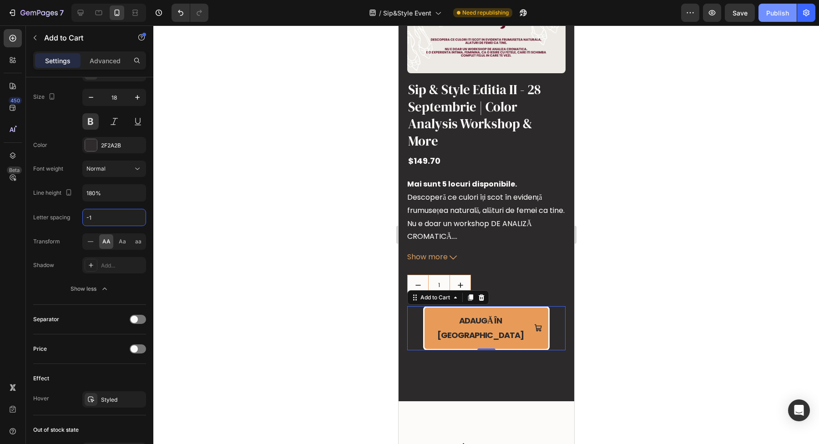
type input "-1"
click at [779, 16] on div "Publish" at bounding box center [778, 13] width 23 height 10
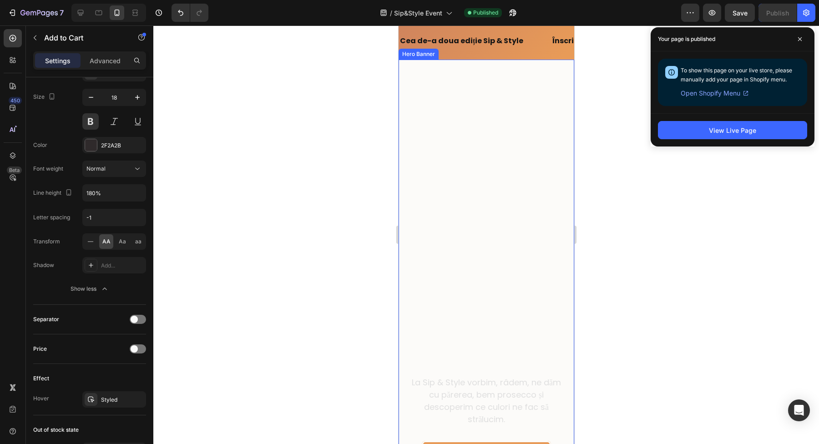
scroll to position [0, 0]
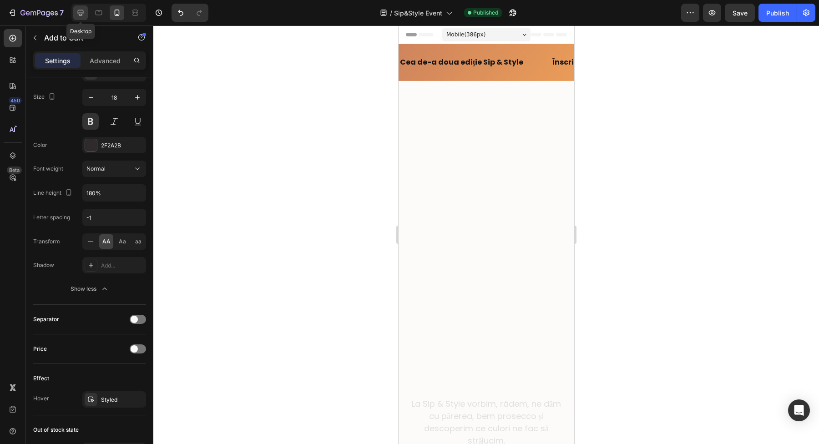
click at [77, 18] on div at bounding box center [80, 12] width 15 height 15
type input "Auto"
type input "20"
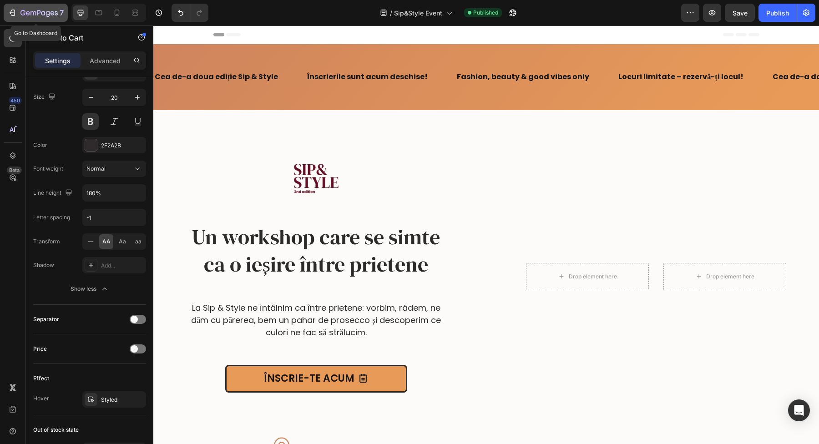
click at [48, 10] on icon "button" at bounding box center [38, 14] width 37 height 8
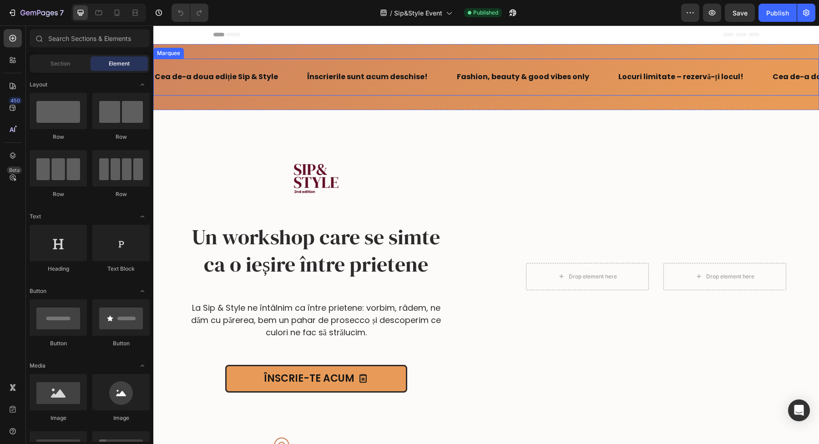
click at [387, 95] on div "Cea de-a doua ediție Sip & Style Text Block Înscrierile sunt acum deschise! Tex…" at bounding box center [486, 77] width 666 height 37
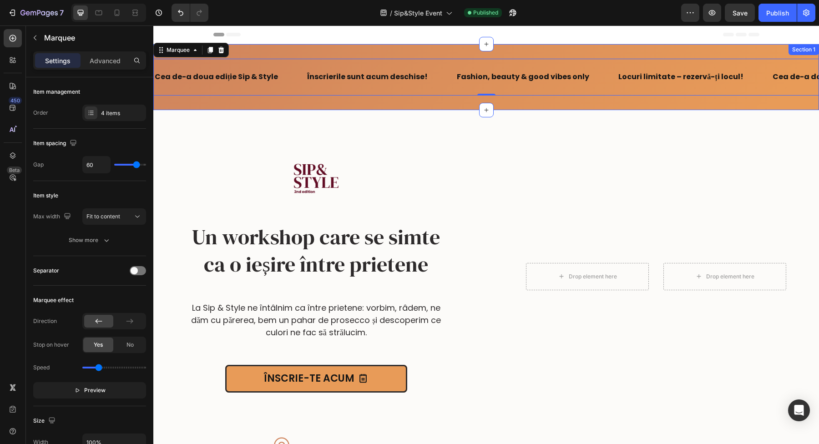
click at [398, 53] on div "Cea de-a doua ediție Sip & Style Text Block Înscrierile sunt acum deschise! Tex…" at bounding box center [486, 77] width 666 height 66
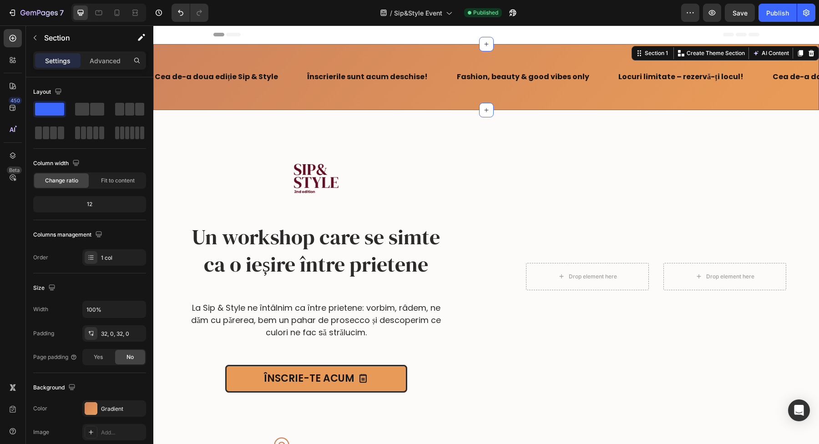
click at [113, 72] on div "Settings Advanced" at bounding box center [89, 64] width 127 height 26
click at [113, 69] on div "Settings Advanced" at bounding box center [89, 60] width 113 height 18
click at [115, 63] on p "Advanced" at bounding box center [105, 61] width 31 height 10
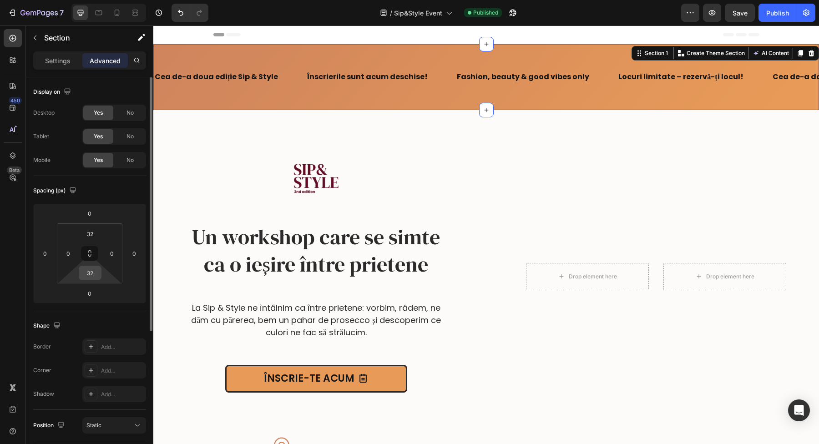
click at [91, 273] on input "32" at bounding box center [90, 273] width 18 height 14
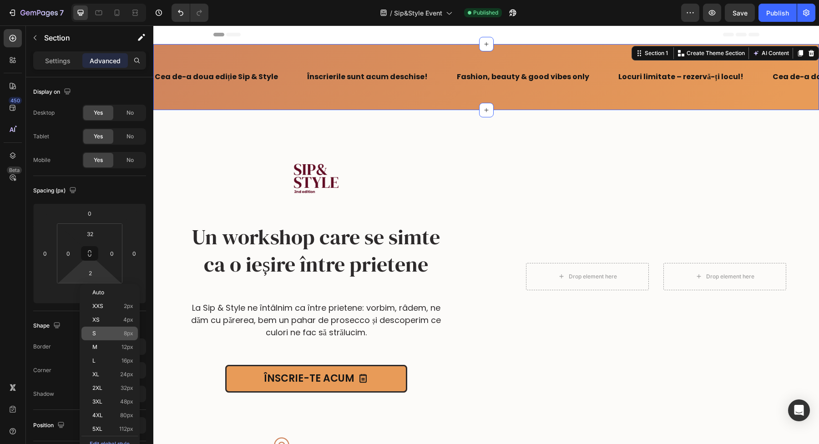
click at [122, 334] on p "S 8px" at bounding box center [112, 333] width 41 height 6
type input "8"
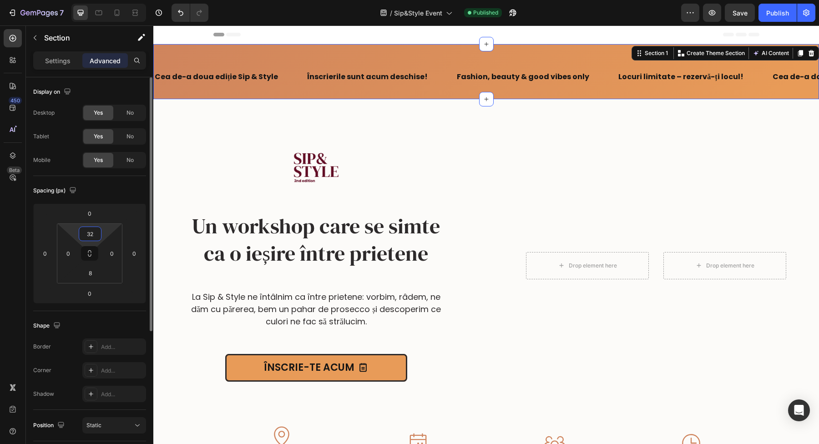
click at [96, 235] on input "32" at bounding box center [90, 234] width 18 height 14
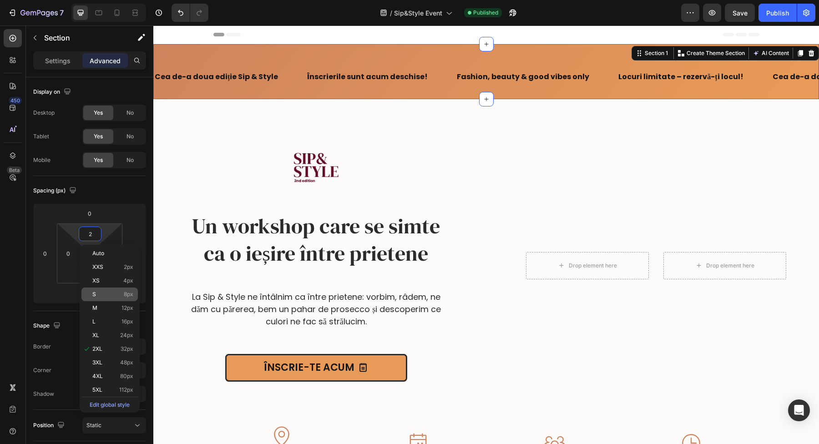
click at [119, 295] on p "S 8px" at bounding box center [112, 294] width 41 height 6
type input "8"
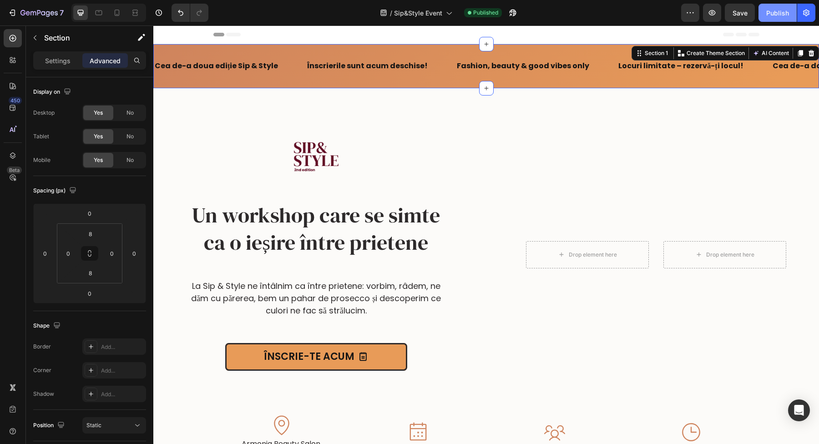
click at [779, 14] on div "Publish" at bounding box center [778, 13] width 23 height 10
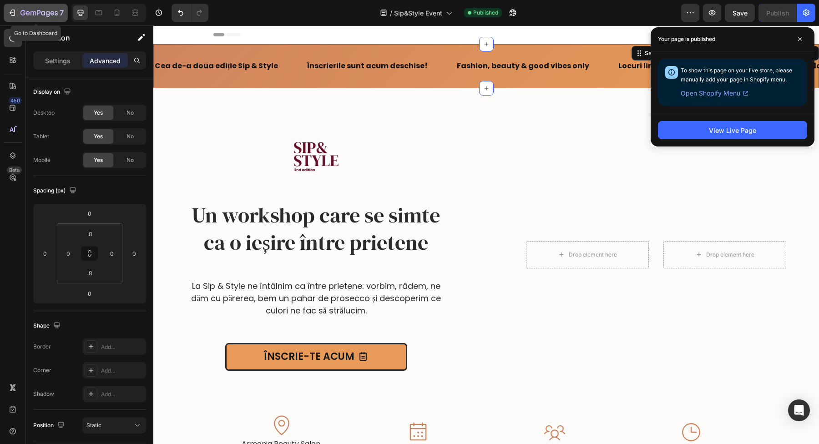
click at [42, 10] on icon "button" at bounding box center [38, 14] width 37 height 8
